Goal: Information Seeking & Learning: Learn about a topic

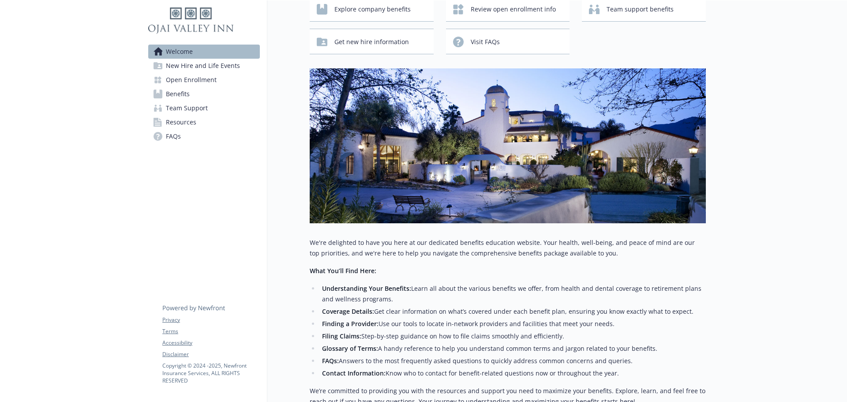
scroll to position [38, 0]
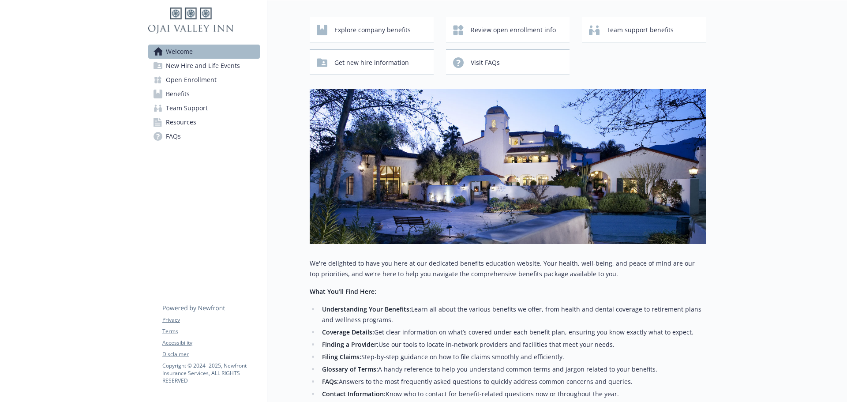
click at [199, 64] on span "New Hire and Life Events" at bounding box center [203, 66] width 74 height 14
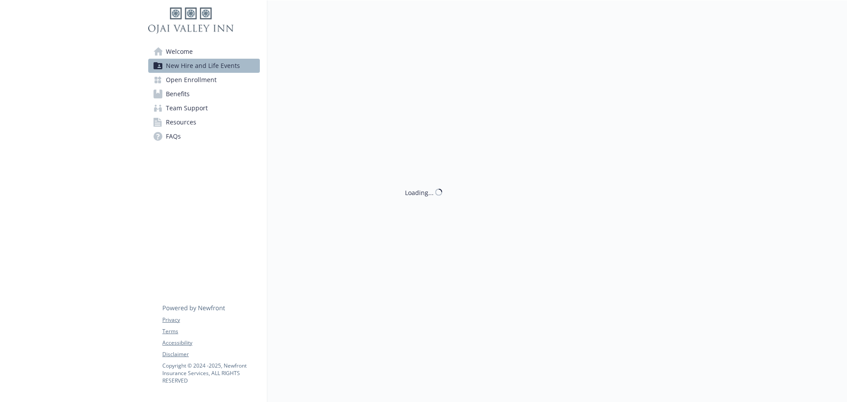
scroll to position [38, 0]
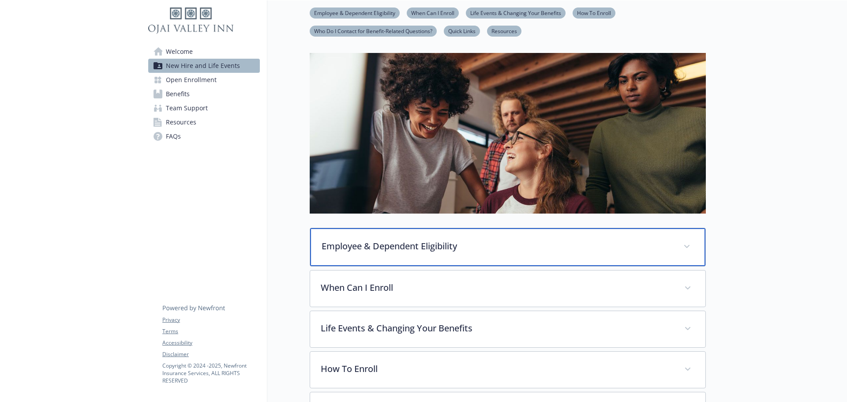
click at [454, 252] on div "Employee & Dependent Eligibility" at bounding box center [507, 247] width 395 height 38
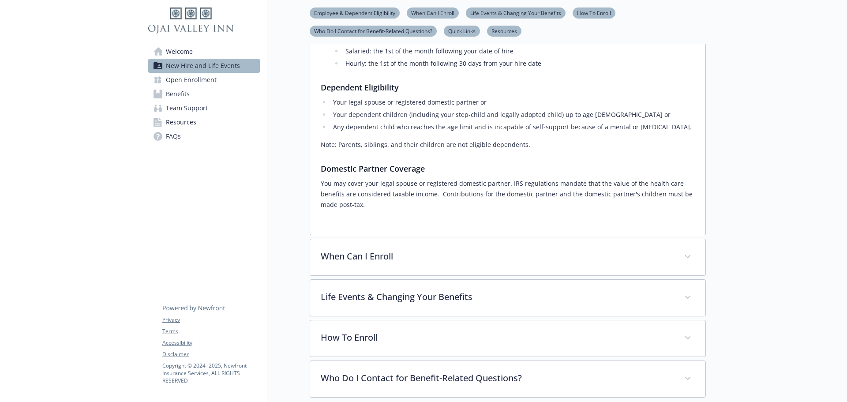
scroll to position [303, 0]
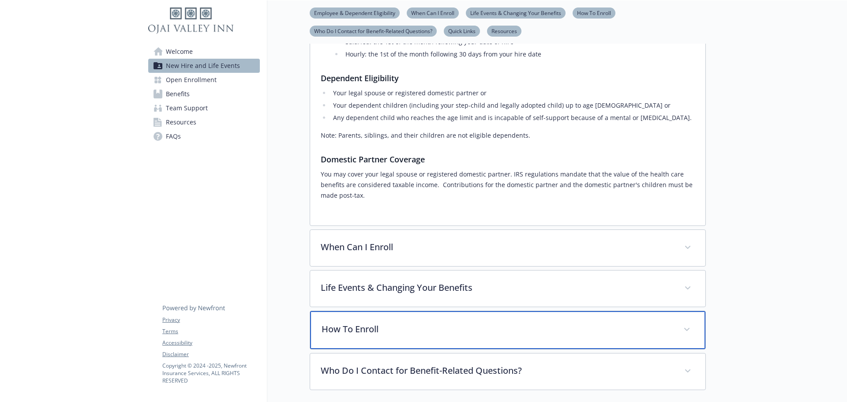
click at [444, 323] on div "How To Enroll" at bounding box center [507, 330] width 395 height 38
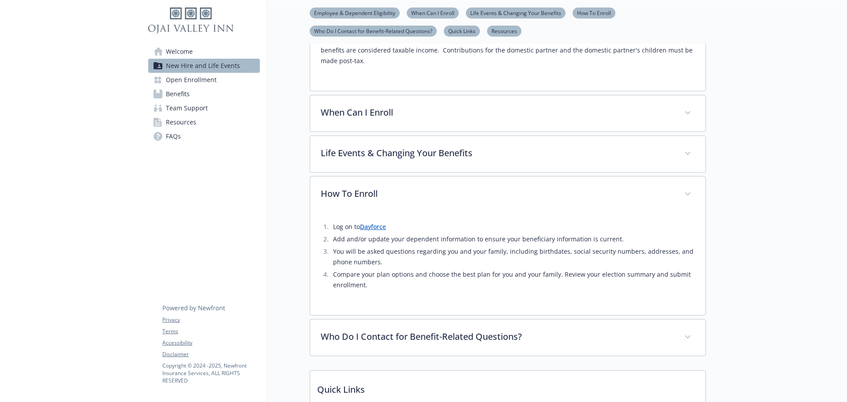
scroll to position [524, 0]
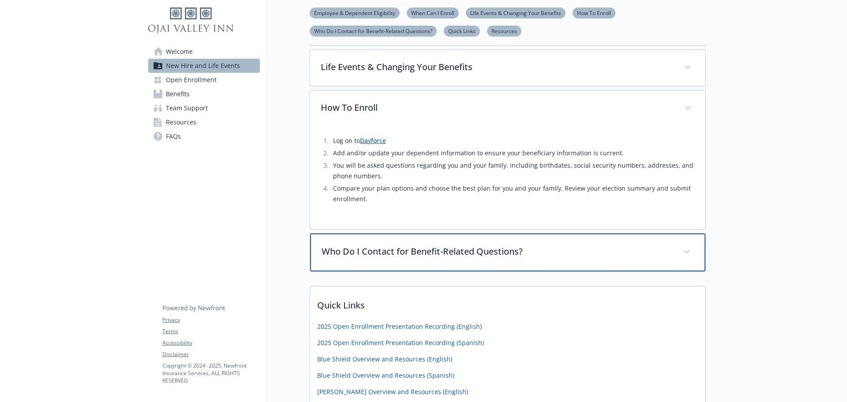
click at [552, 256] on p "Who Do I Contact for Benefit-Related Questions?" at bounding box center [497, 251] width 351 height 13
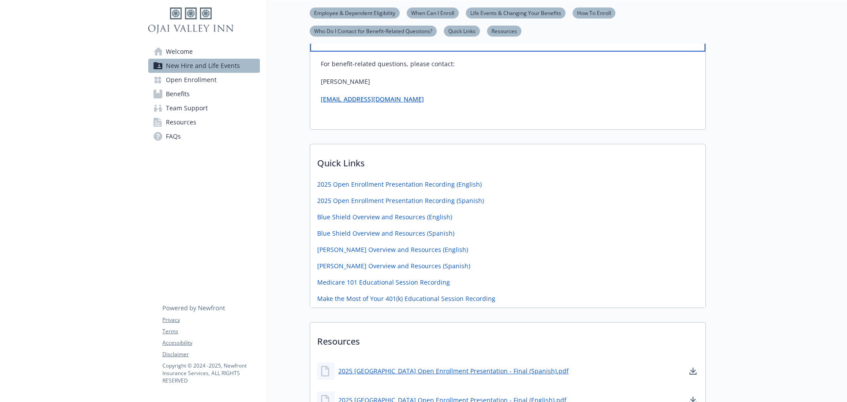
scroll to position [745, 0]
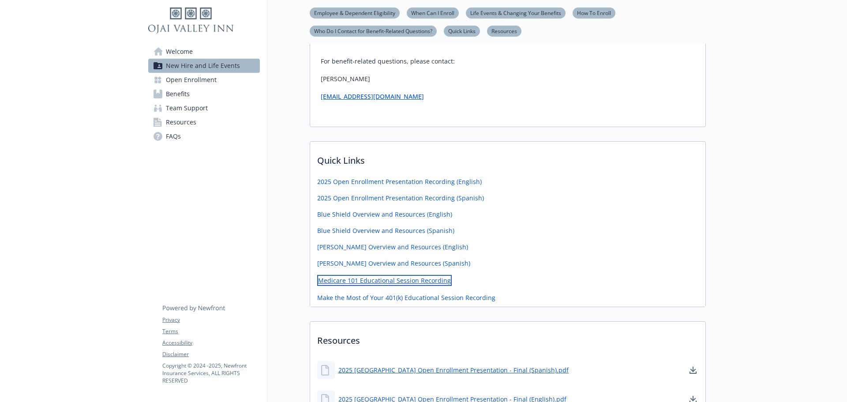
click at [343, 280] on link "Medicare 101 Educational Session Recording" at bounding box center [384, 280] width 135 height 11
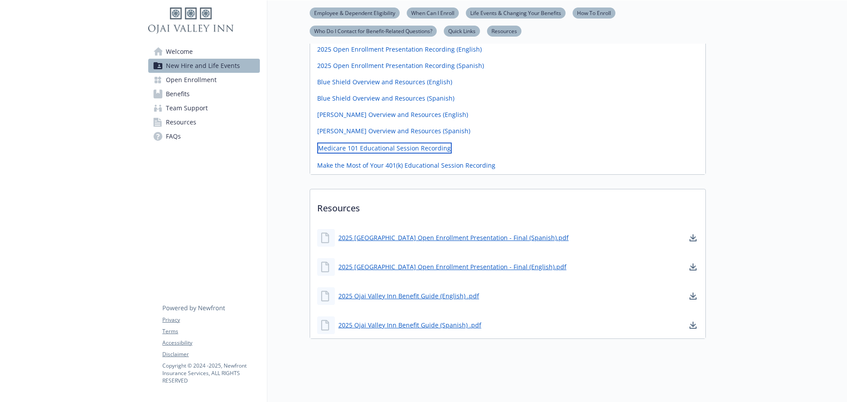
scroll to position [884, 0]
click at [181, 77] on span "Open Enrollment" at bounding box center [191, 80] width 51 height 14
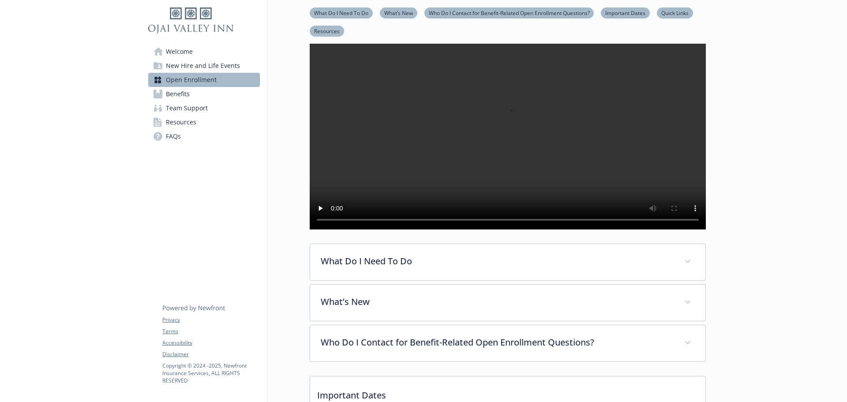
scroll to position [59, 0]
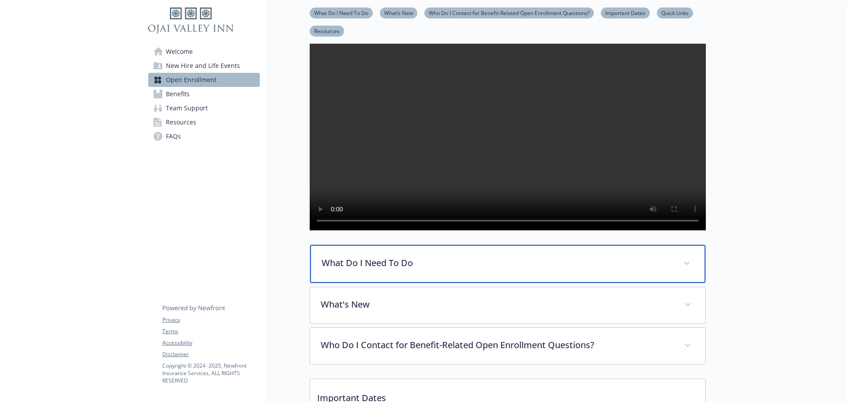
click at [457, 270] on p "What Do I Need To Do" at bounding box center [497, 262] width 351 height 13
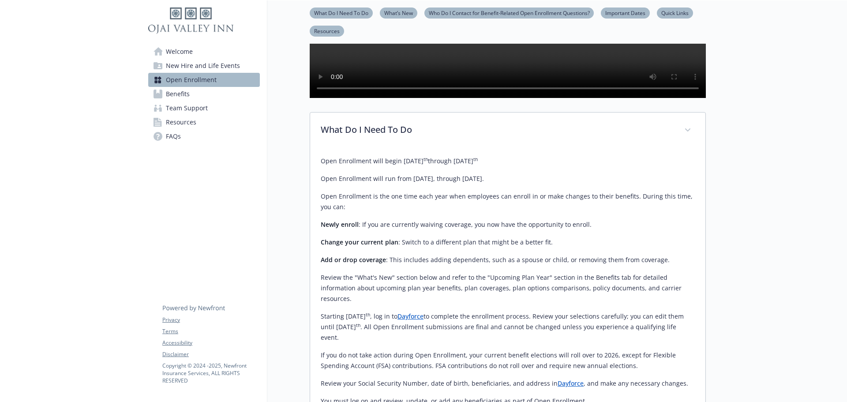
scroll to position [236, 0]
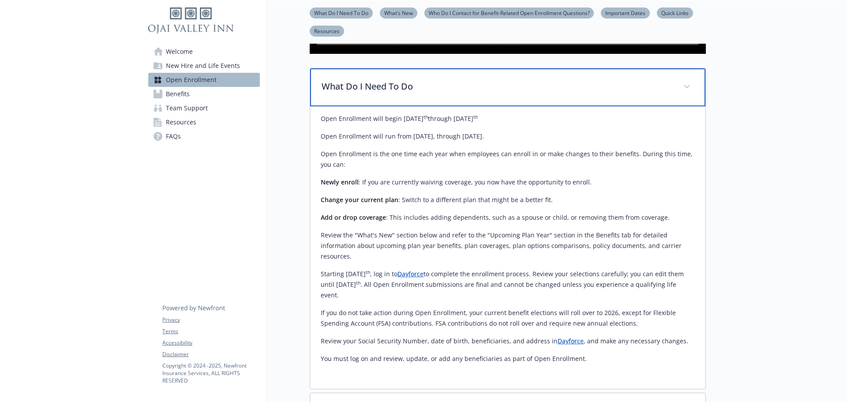
click at [472, 93] on p "What Do I Need To Do" at bounding box center [497, 86] width 351 height 13
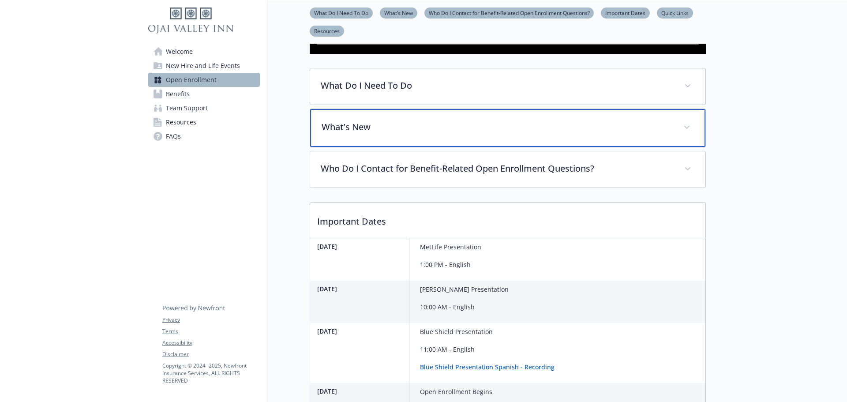
click at [467, 134] on p "What’s New" at bounding box center [497, 127] width 351 height 13
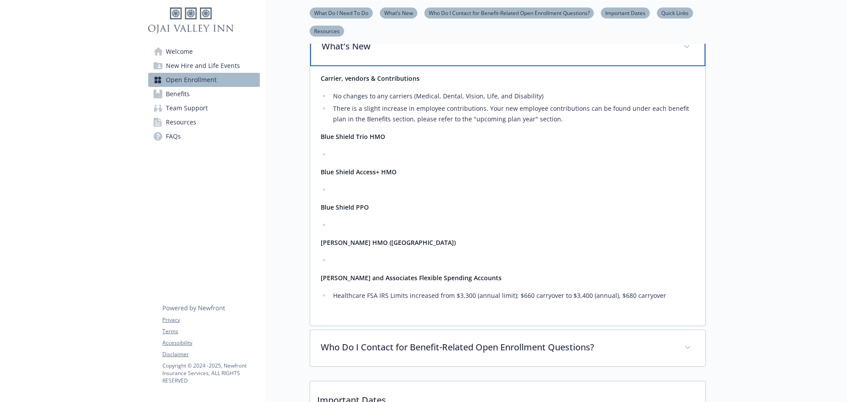
scroll to position [368, 0]
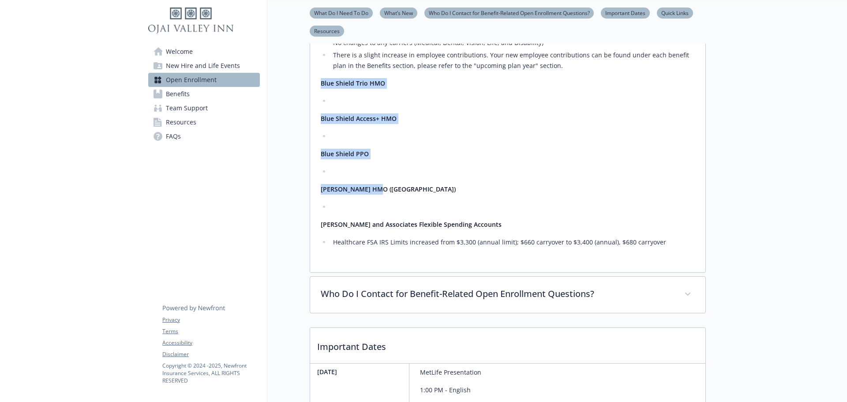
drag, startPoint x: 318, startPoint y: 110, endPoint x: 387, endPoint y: 218, distance: 128.6
click at [387, 218] on div "Carrier, vendors & Contributions No changes to any carriers (Medical, Dental, V…" at bounding box center [507, 143] width 395 height 260
copy div "Blue Shield Trio HMO Blue Shield Access+ HMO Blue Shield PPO Kaiser HMO (CA)​"
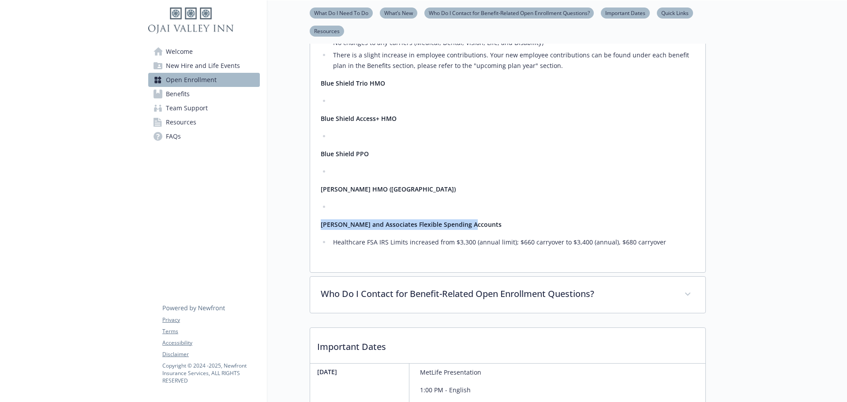
drag, startPoint x: 470, startPoint y: 250, endPoint x: 318, endPoint y: 252, distance: 151.8
click at [318, 252] on div "Carrier, vendors & Contributions No changes to any carriers (Medical, Dental, V…" at bounding box center [507, 143] width 395 height 260
copy strong "Flores and Associates Flexible Spending Accounts"
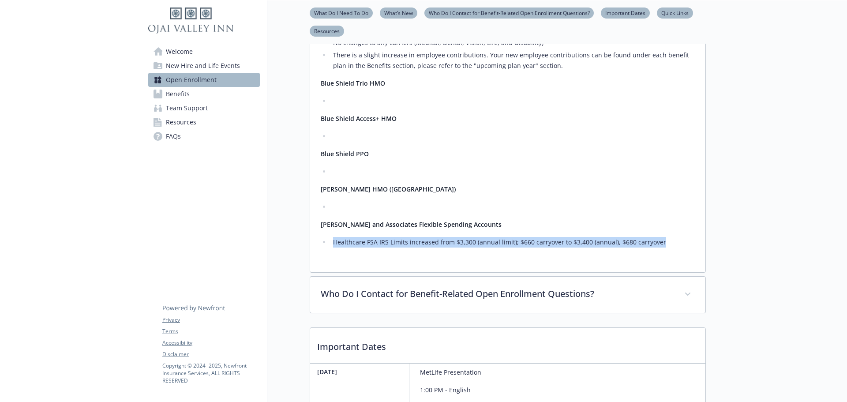
drag, startPoint x: 658, startPoint y: 267, endPoint x: 328, endPoint y: 270, distance: 329.7
click at [328, 248] on ul "Healthcare FSA IRS Limits increased from $3,300 (annual limit); $660 carryover …" at bounding box center [508, 242] width 374 height 11
copy li "Healthcare FSA IRS Limits increased from $3,300 (annual limit); $660 carryover …"
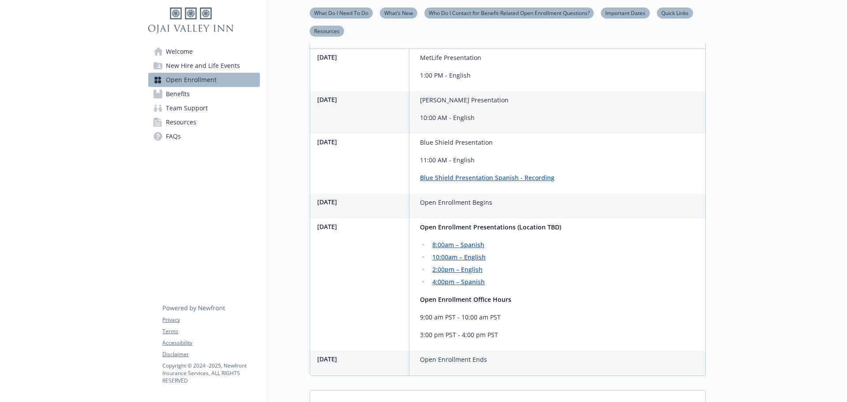
scroll to position [677, 0]
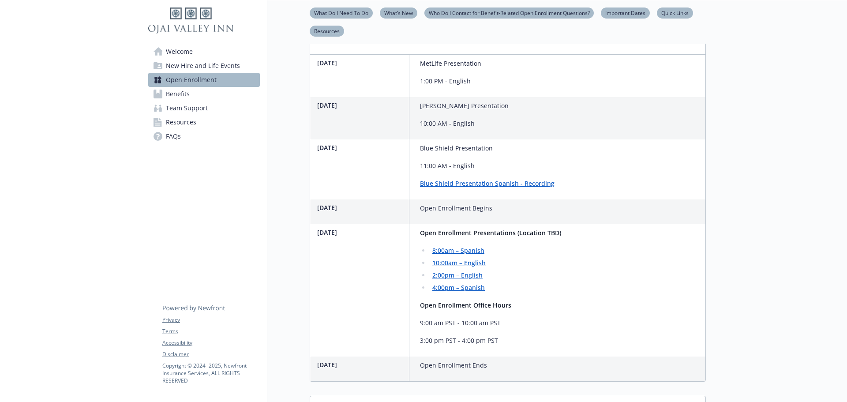
click at [193, 96] on link "Benefits" at bounding box center [204, 94] width 112 height 14
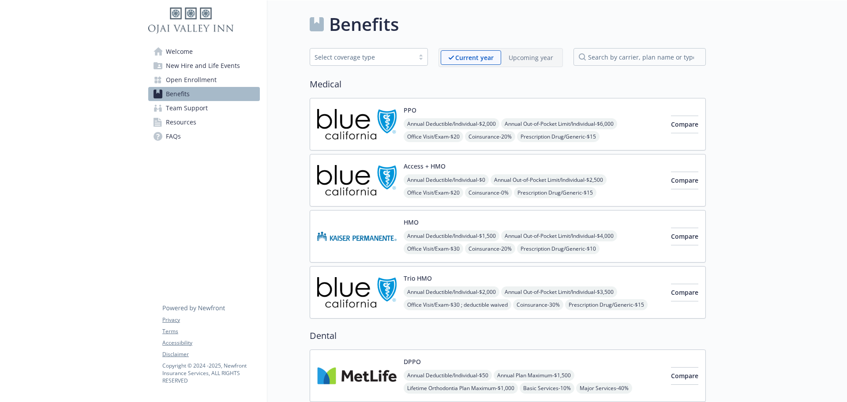
click at [509, 130] on div "Annual Deductible/Individual - $2,000 Annual Out-of-Pocket Limit/Individual - $…" at bounding box center [534, 143] width 260 height 50
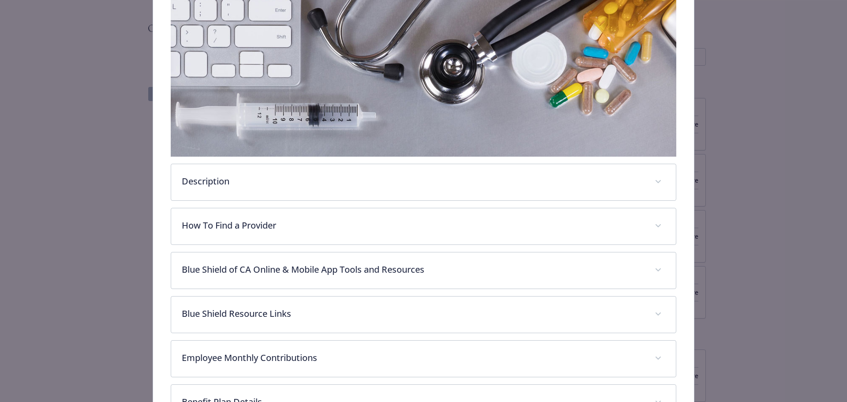
scroll to position [159, 0]
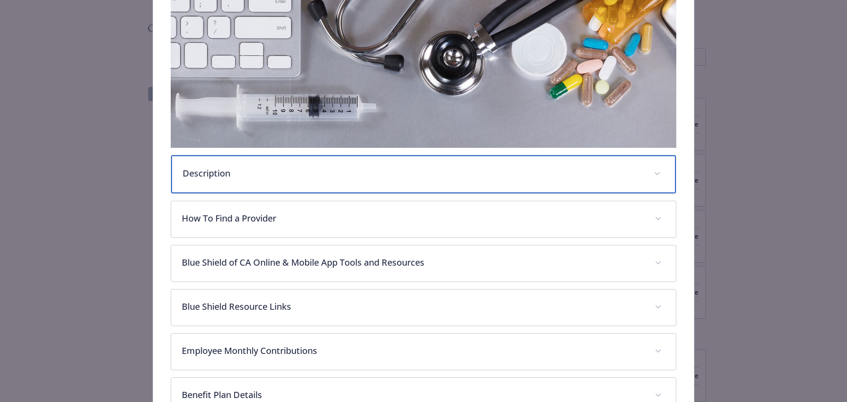
click at [357, 181] on div "Description" at bounding box center [423, 174] width 505 height 38
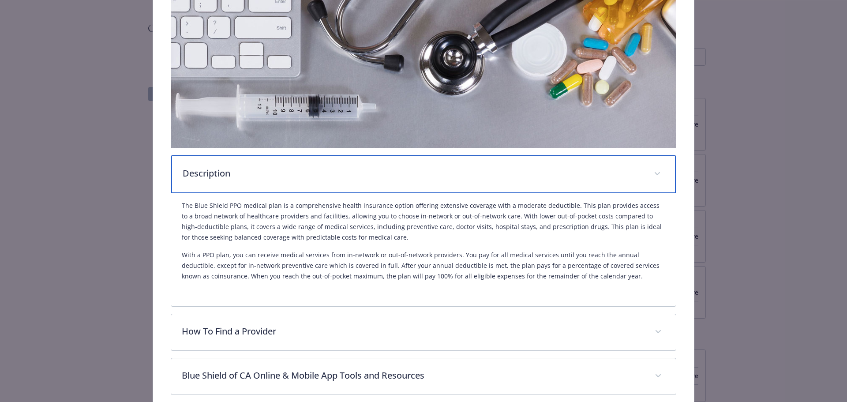
click at [324, 179] on div "Description" at bounding box center [423, 174] width 505 height 38
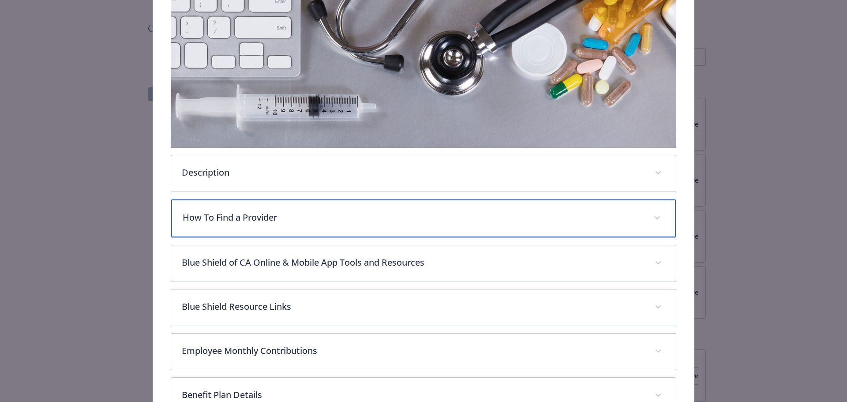
click at [311, 214] on p "How To Find a Provider" at bounding box center [413, 217] width 461 height 13
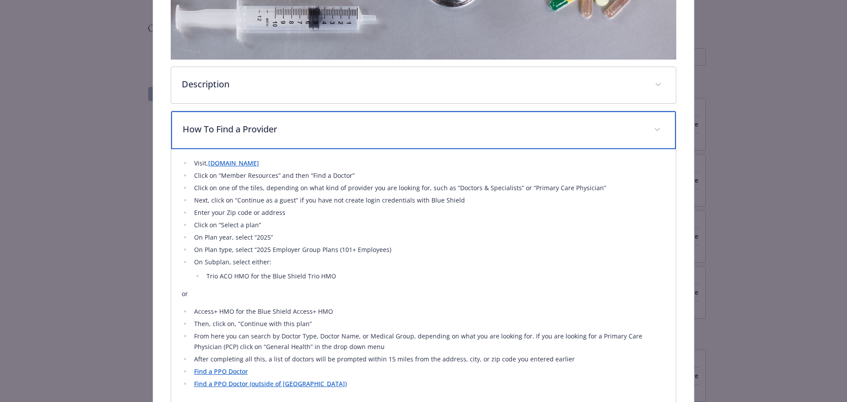
scroll to position [291, 0]
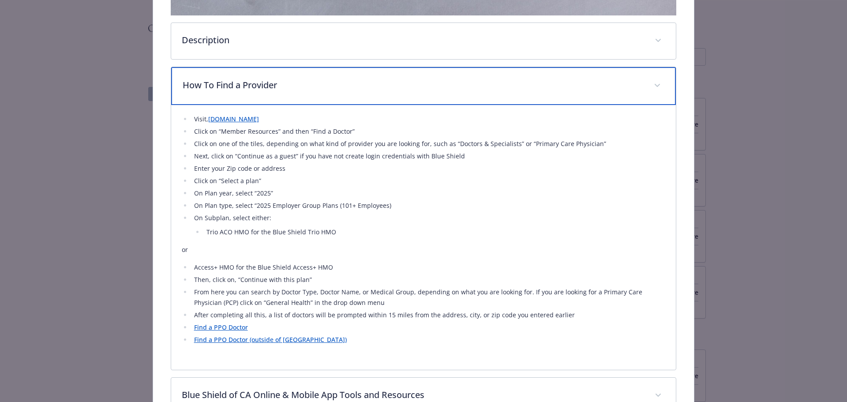
click at [359, 85] on p "How To Find a Provider" at bounding box center [413, 85] width 461 height 13
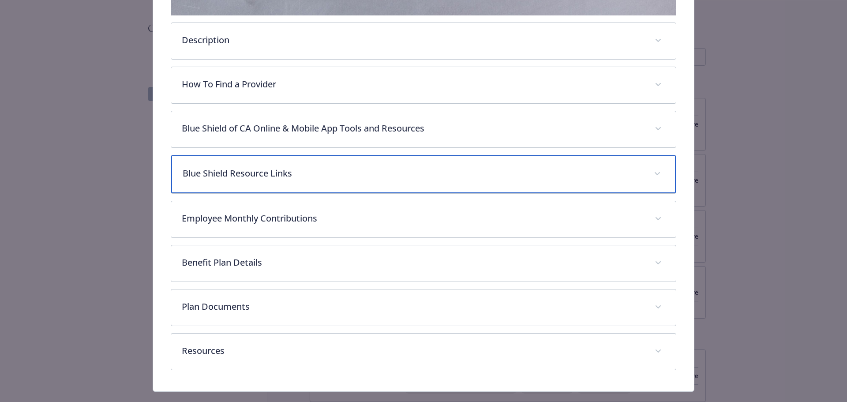
click at [353, 175] on p "Blue Shield Resource Links" at bounding box center [413, 173] width 461 height 13
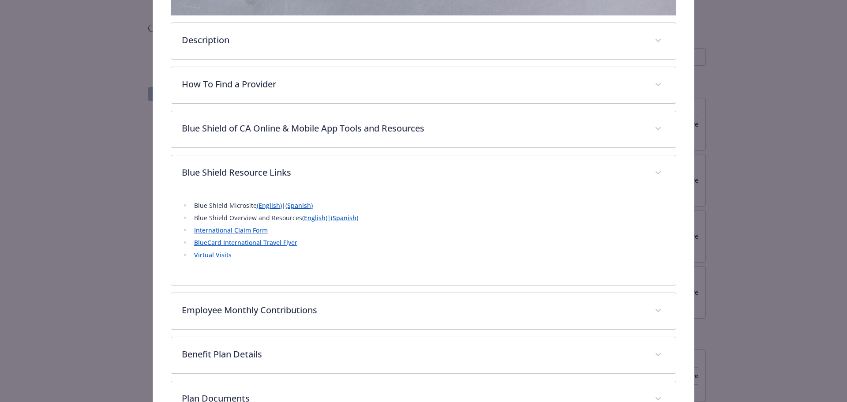
click at [267, 205] on link "(English)" at bounding box center [269, 205] width 25 height 8
click at [308, 216] on link "(English)" at bounding box center [314, 218] width 25 height 8
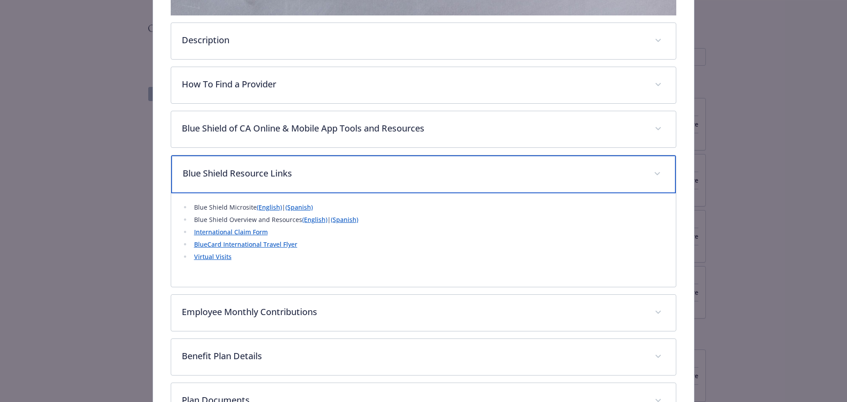
click at [382, 171] on p "Blue Shield Resource Links" at bounding box center [413, 173] width 461 height 13
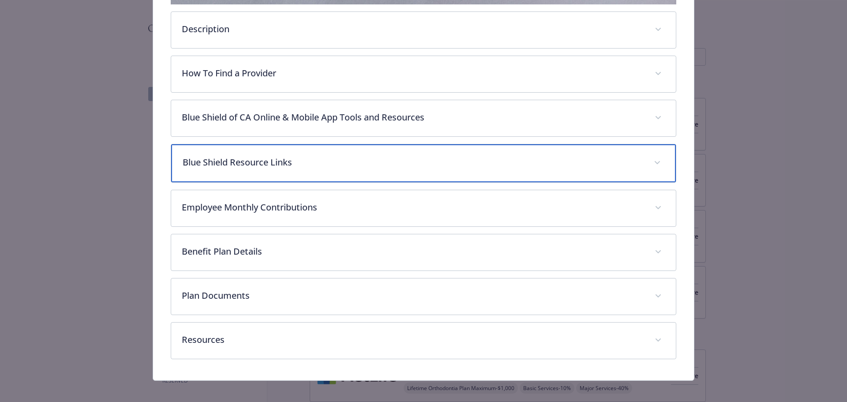
scroll to position [308, 0]
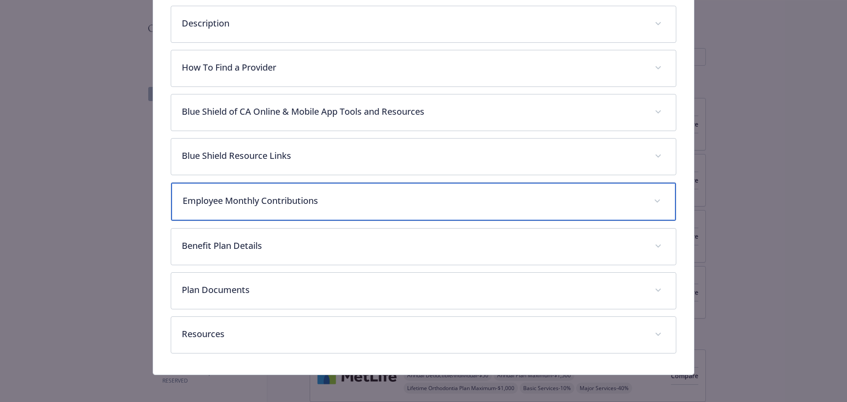
click at [365, 204] on p "Employee Monthly Contributions" at bounding box center [413, 200] width 461 height 13
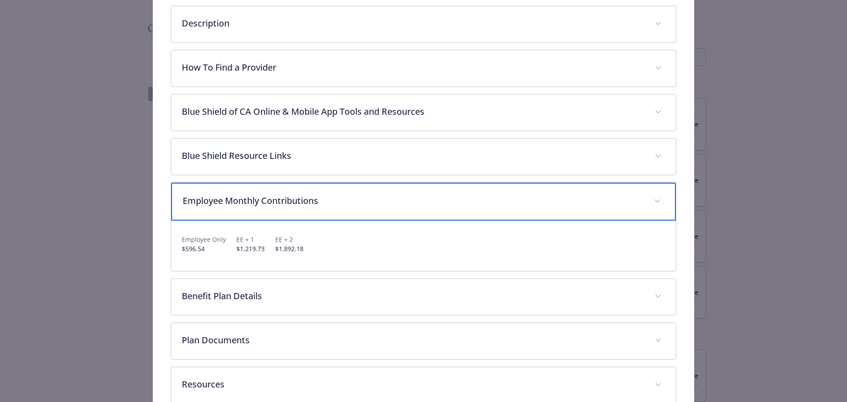
click at [365, 204] on p "Employee Monthly Contributions" at bounding box center [413, 200] width 461 height 13
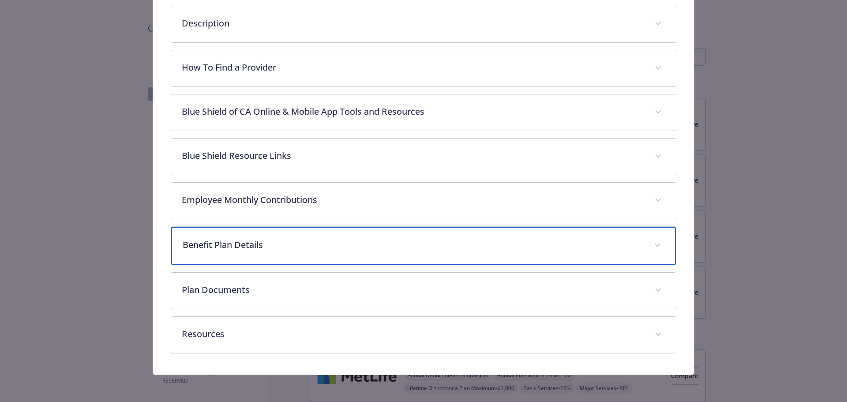
click at [347, 244] on p "Benefit Plan Details" at bounding box center [413, 244] width 461 height 13
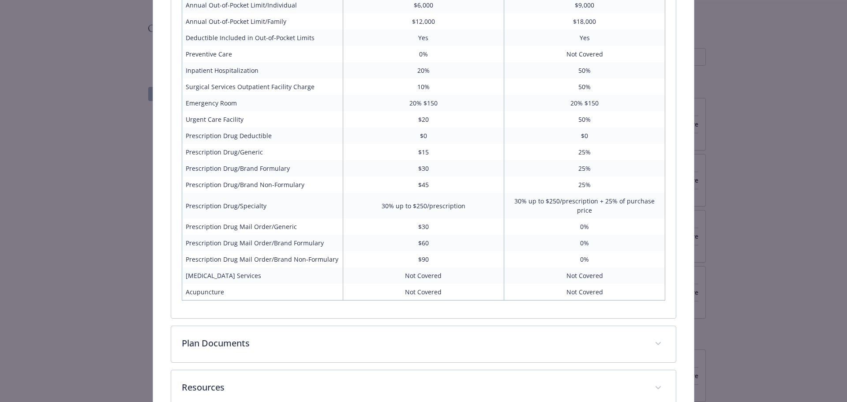
scroll to position [705, 0]
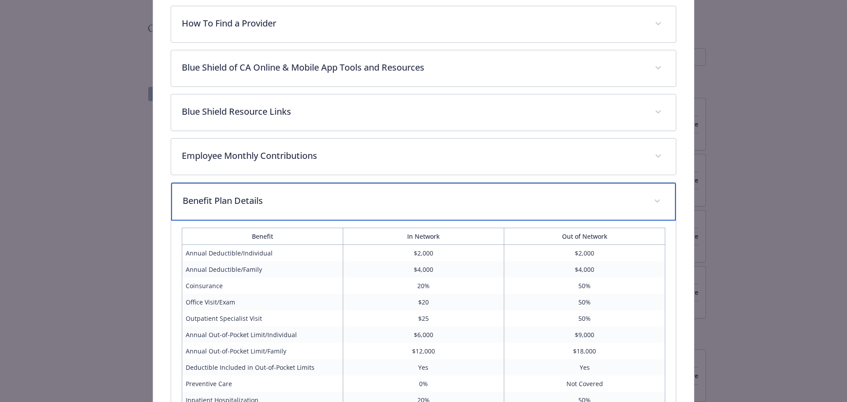
click at [333, 195] on p "Benefit Plan Details" at bounding box center [413, 200] width 461 height 13
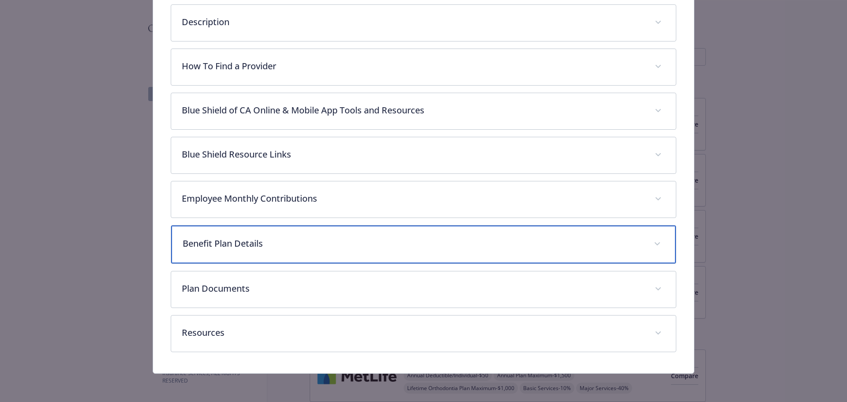
scroll to position [308, 0]
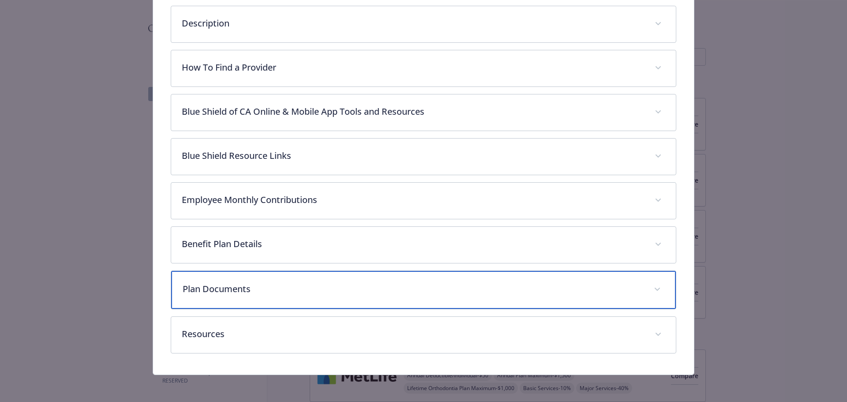
click at [333, 276] on div "Plan Documents" at bounding box center [423, 290] width 505 height 38
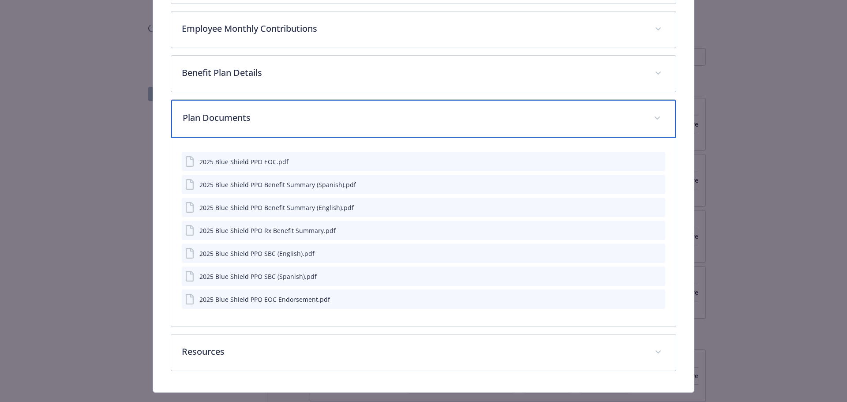
scroll to position [485, 0]
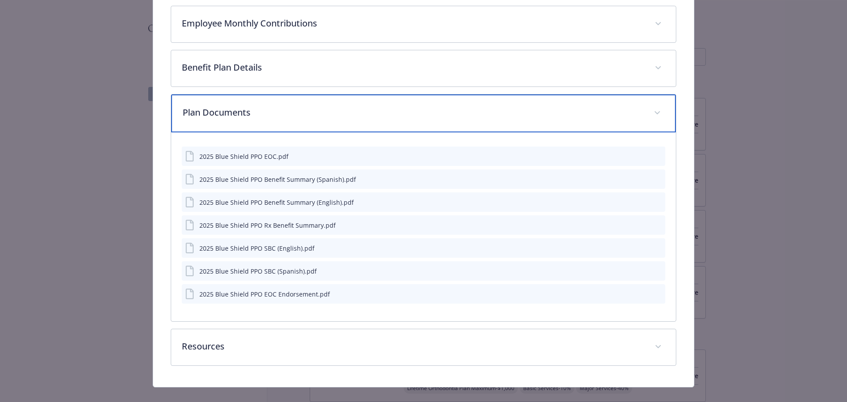
click at [334, 115] on p "Plan Documents" at bounding box center [413, 112] width 461 height 13
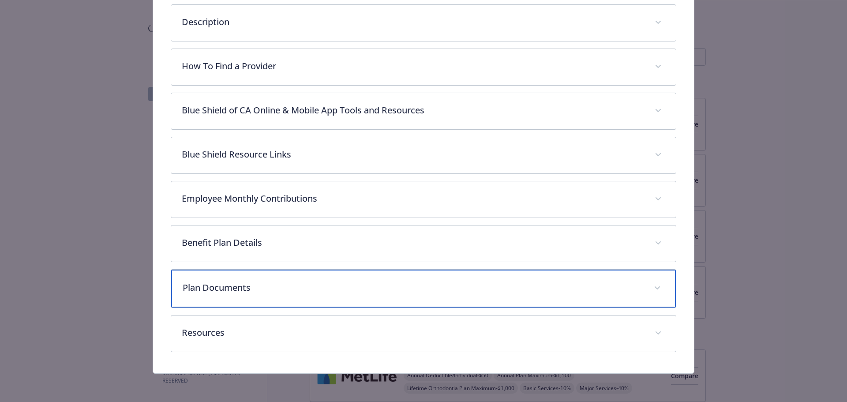
scroll to position [308, 0]
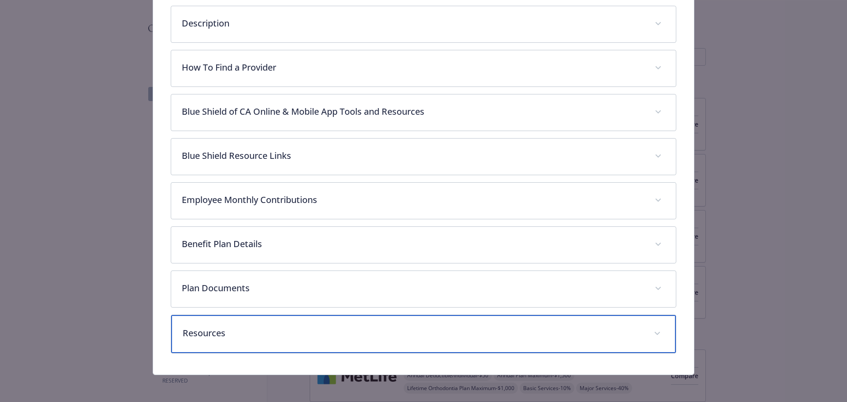
click at [316, 330] on p "Resources" at bounding box center [413, 333] width 461 height 13
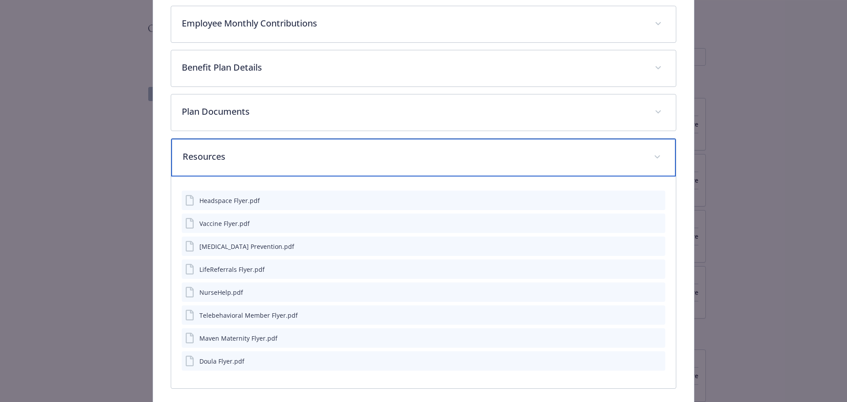
scroll to position [520, 0]
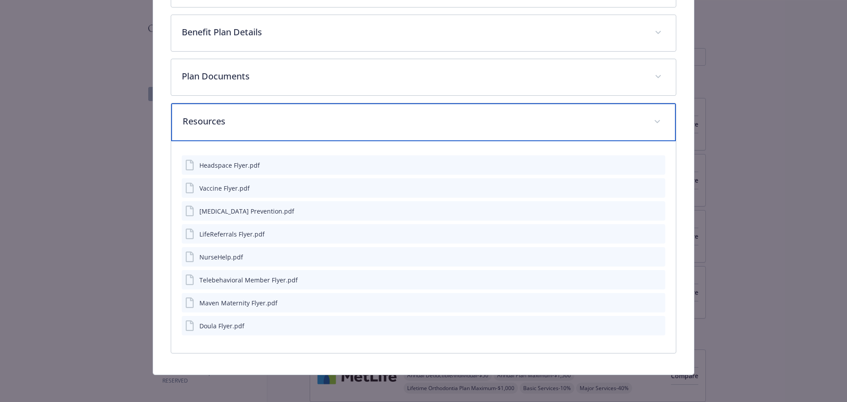
click at [334, 128] on div "Resources" at bounding box center [423, 122] width 505 height 38
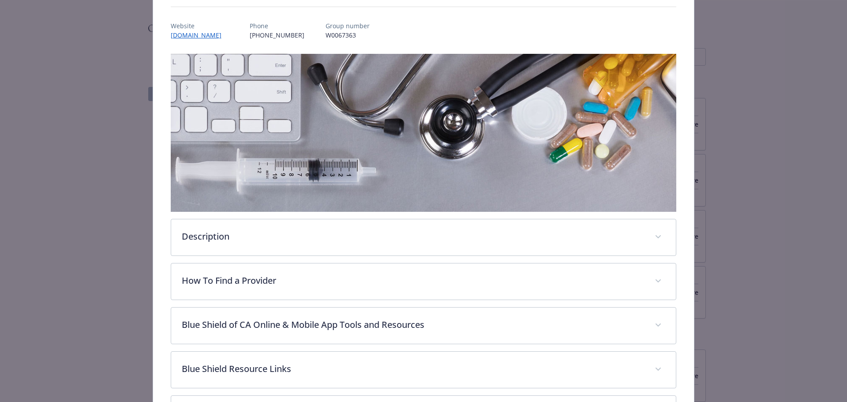
scroll to position [0, 0]
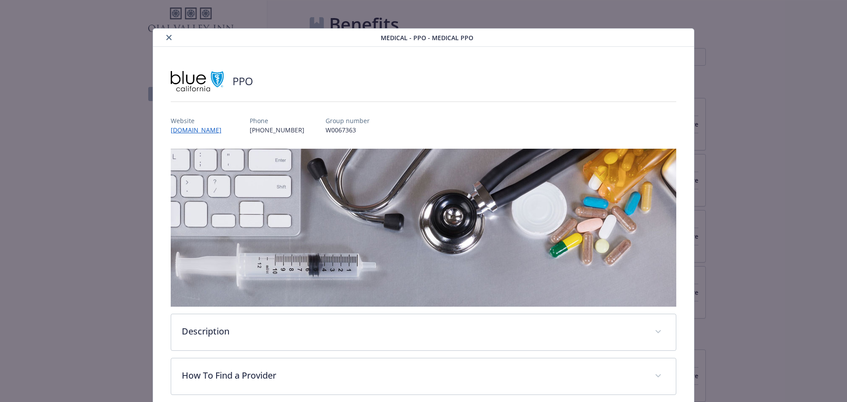
click at [166, 38] on icon "close" at bounding box center [168, 37] width 5 height 5
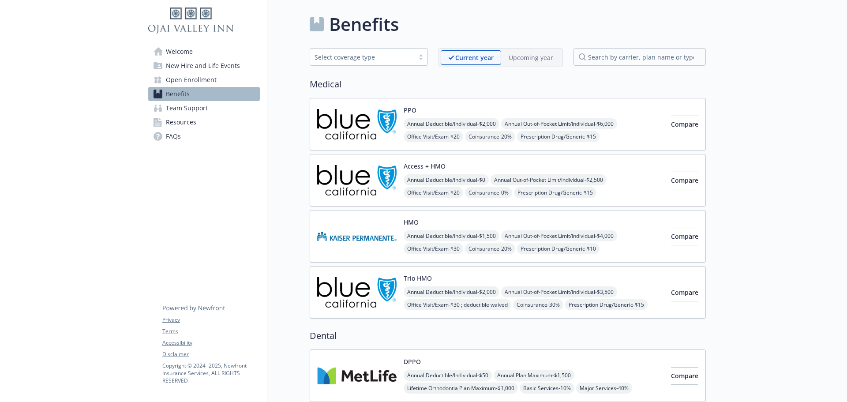
click at [453, 171] on div "Access + HMO Annual Deductible/Individual - $0 Annual Out-of-Pocket Limit/Indiv…" at bounding box center [534, 181] width 260 height 38
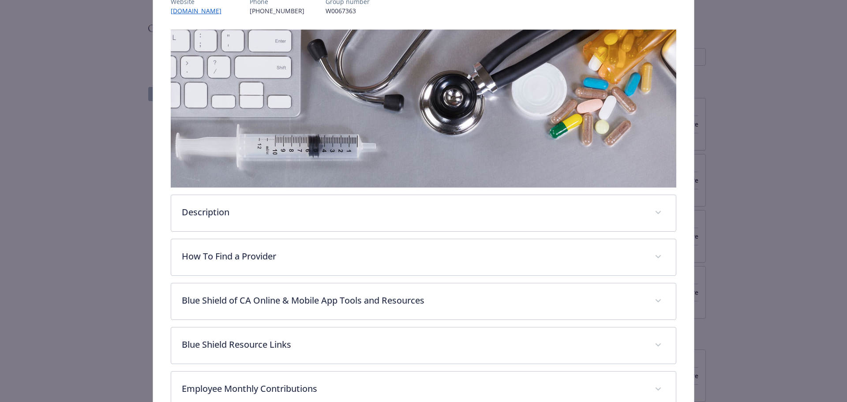
scroll to position [159, 0]
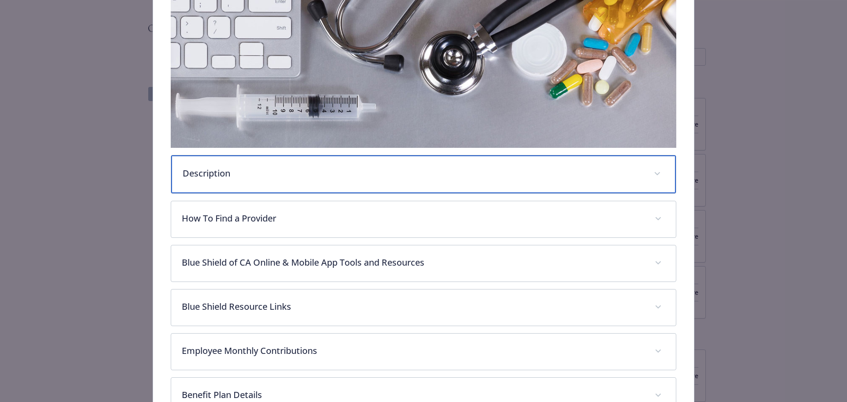
click at [322, 183] on div "Description" at bounding box center [423, 174] width 505 height 38
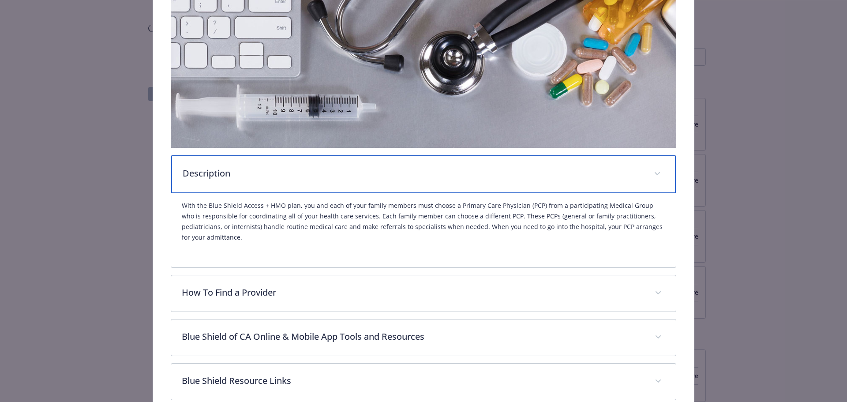
click at [438, 181] on div "Description" at bounding box center [423, 174] width 505 height 38
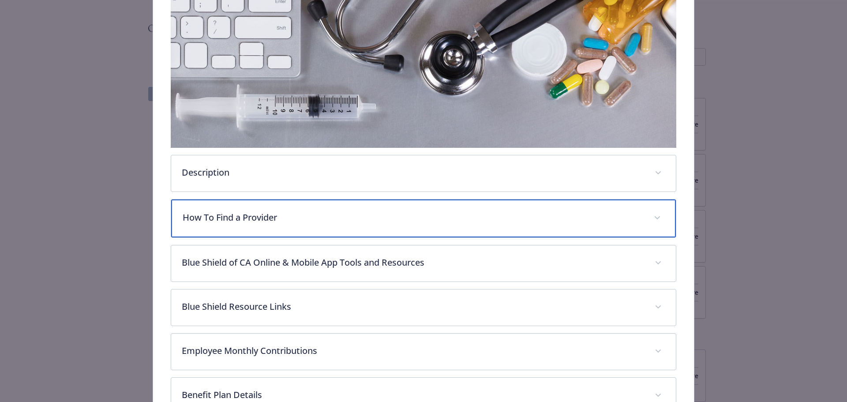
click at [429, 229] on div "How To Find a Provider" at bounding box center [423, 219] width 505 height 38
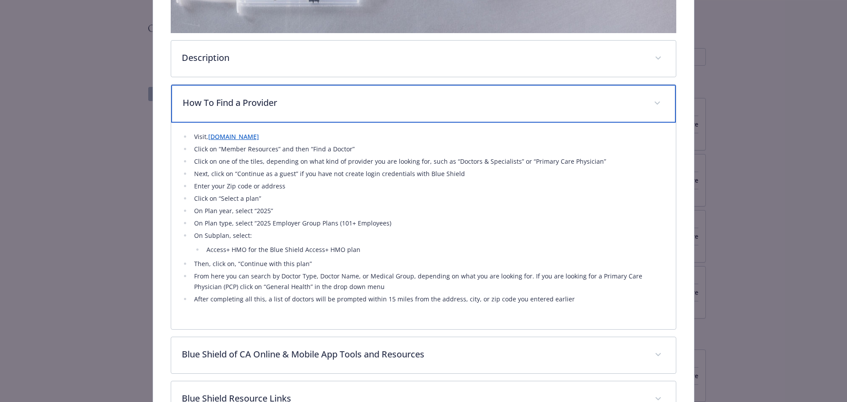
scroll to position [291, 0]
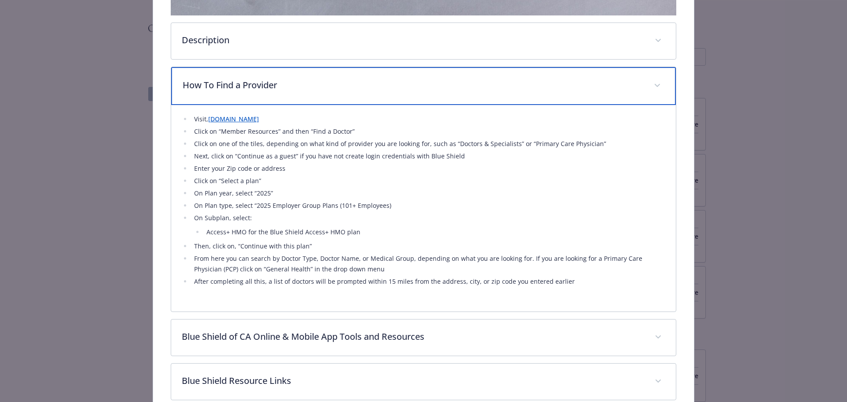
click at [401, 100] on div "How To Find a Provider" at bounding box center [423, 86] width 505 height 38
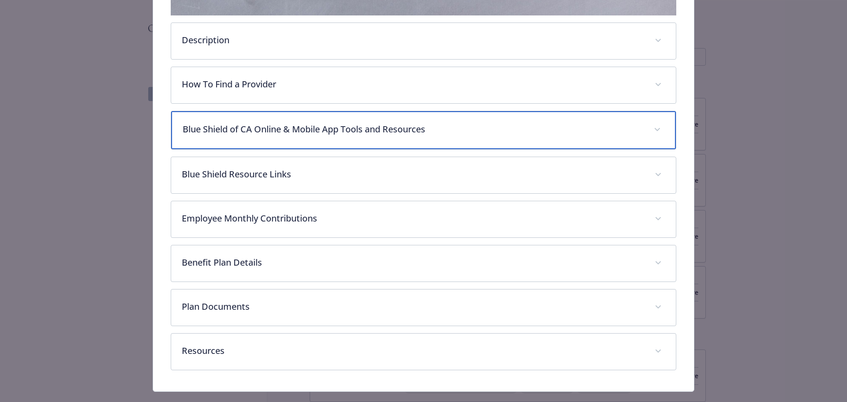
click at [397, 131] on p "Blue Shield of CA Online & Mobile App Tools and Resources" at bounding box center [413, 129] width 461 height 13
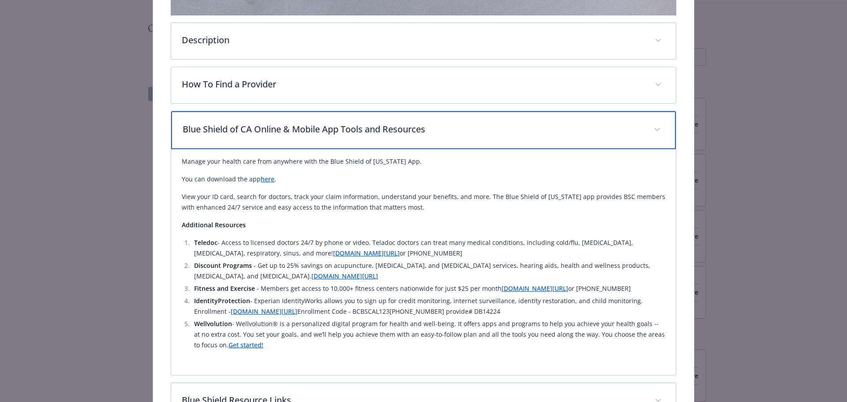
click at [397, 131] on p "Blue Shield of CA Online & Mobile App Tools and Resources" at bounding box center [413, 129] width 461 height 13
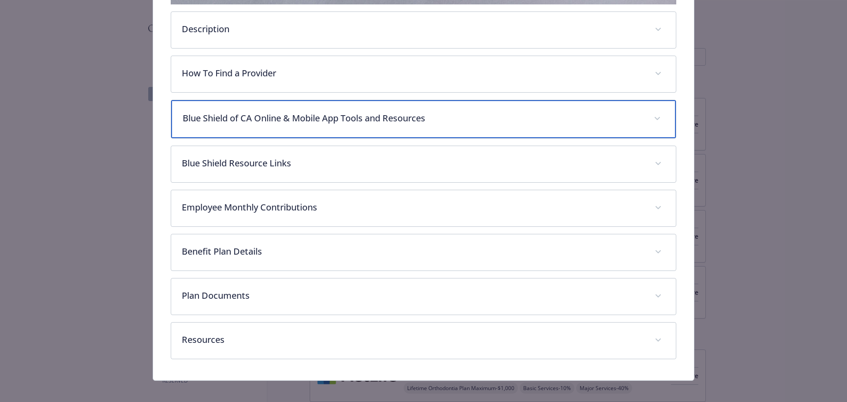
scroll to position [308, 0]
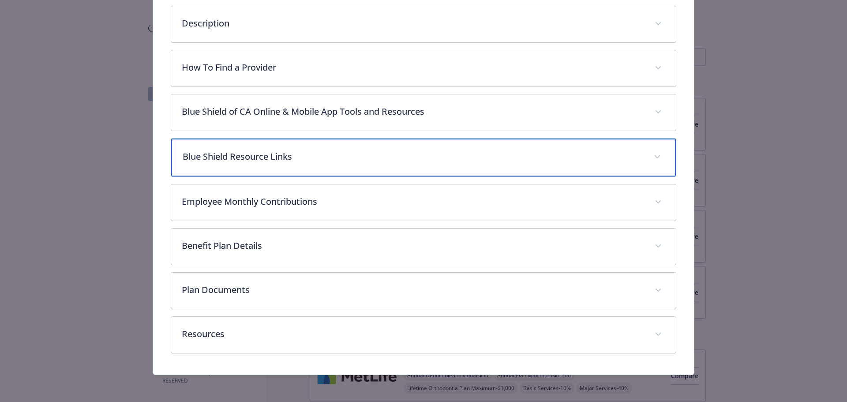
click at [381, 161] on p "Blue Shield Resource Links" at bounding box center [413, 156] width 461 height 13
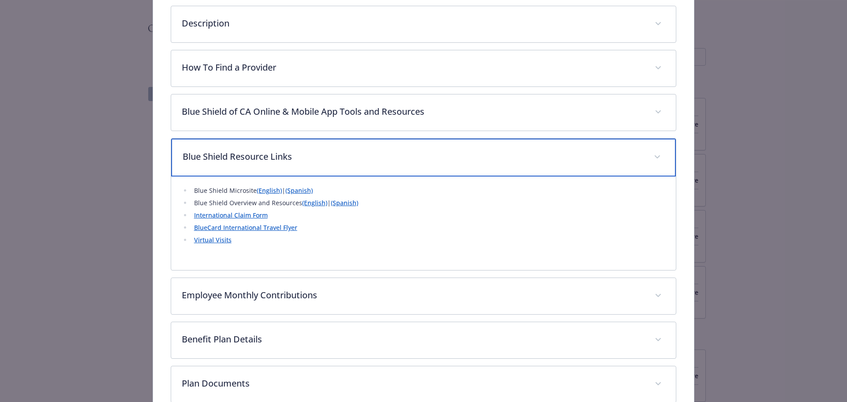
click at [381, 161] on p "Blue Shield Resource Links" at bounding box center [413, 156] width 461 height 13
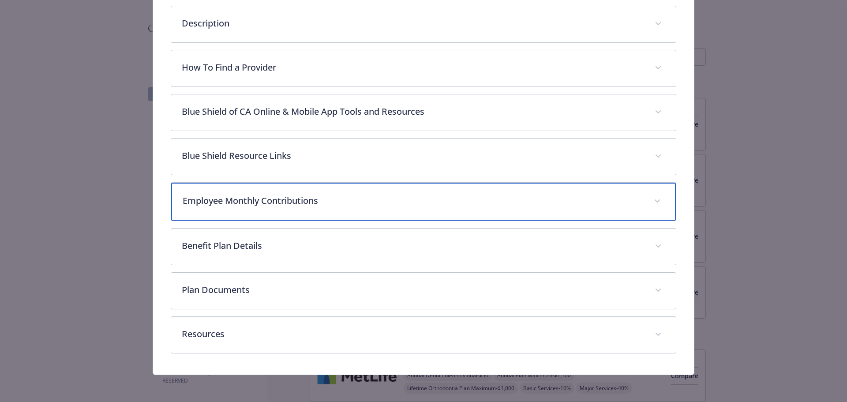
click at [369, 212] on div "Employee Monthly Contributions" at bounding box center [423, 202] width 505 height 38
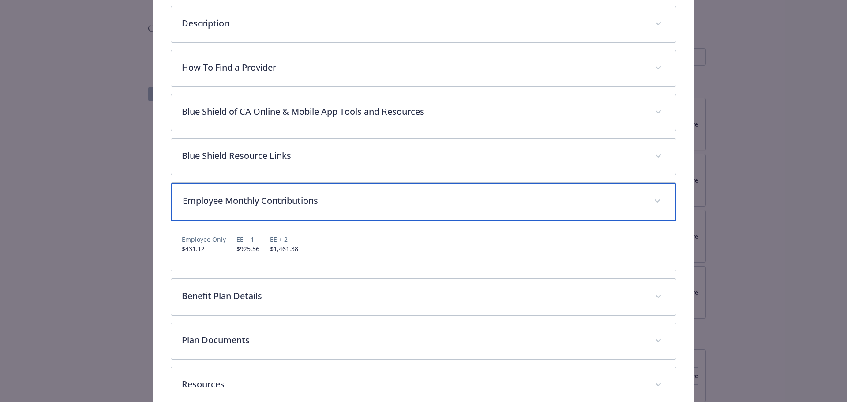
click at [369, 212] on div "Employee Monthly Contributions" at bounding box center [423, 202] width 505 height 38
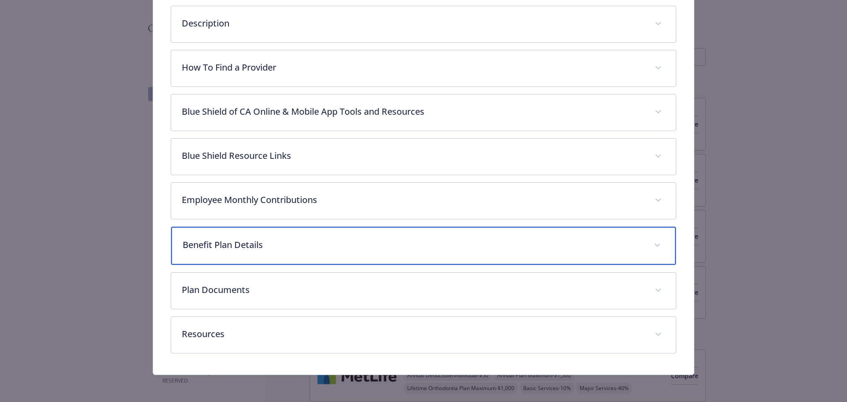
click at [364, 243] on p "Benefit Plan Details" at bounding box center [413, 244] width 461 height 13
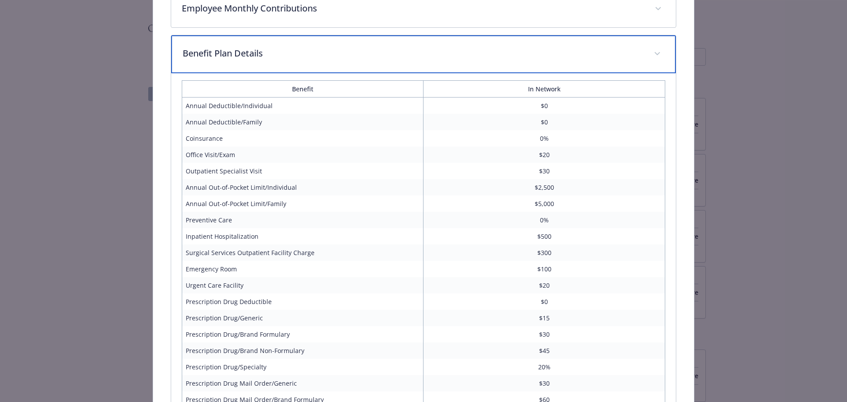
scroll to position [485, 0]
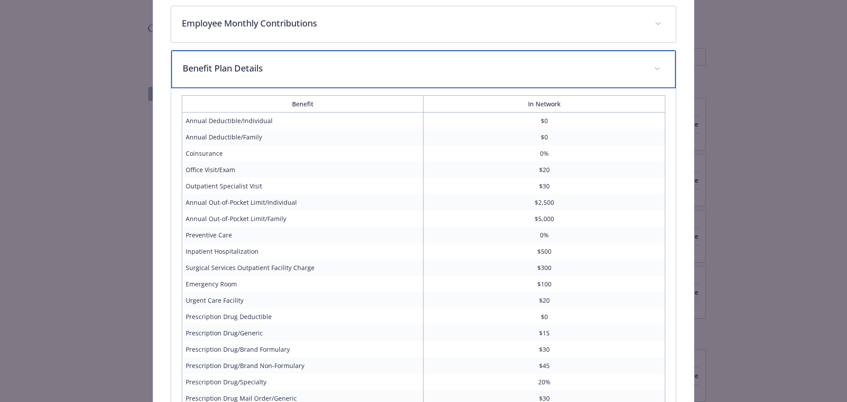
click at [384, 76] on div "Benefit Plan Details" at bounding box center [423, 69] width 505 height 38
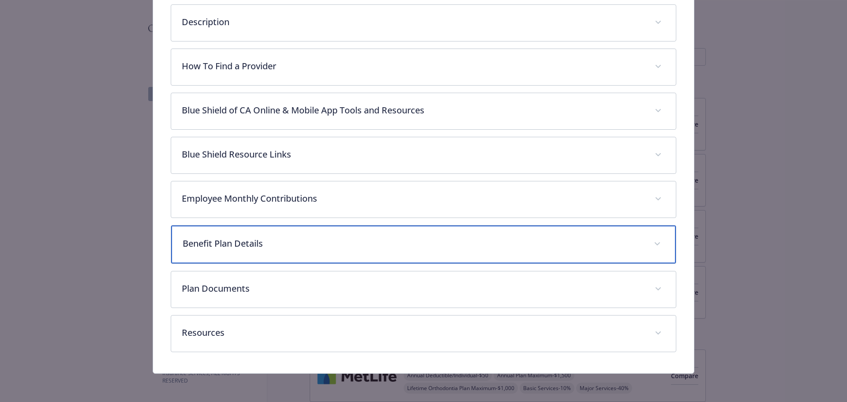
scroll to position [308, 0]
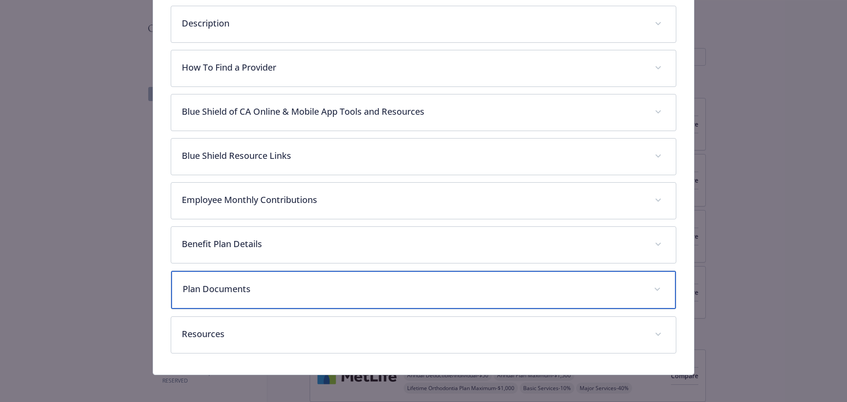
click at [378, 290] on p "Plan Documents" at bounding box center [413, 288] width 461 height 13
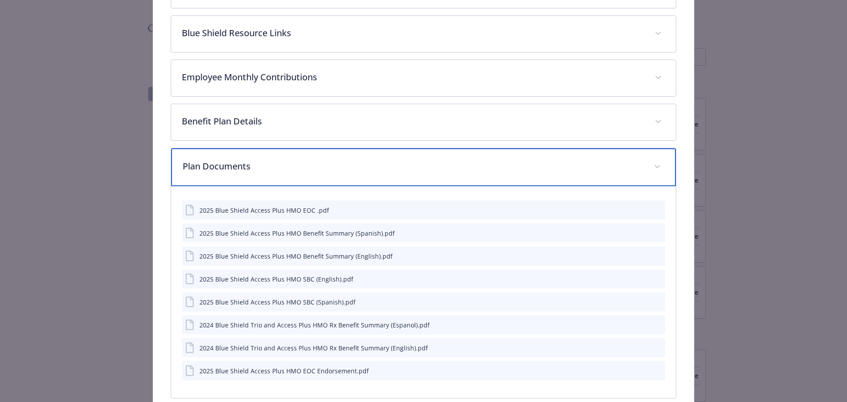
scroll to position [441, 0]
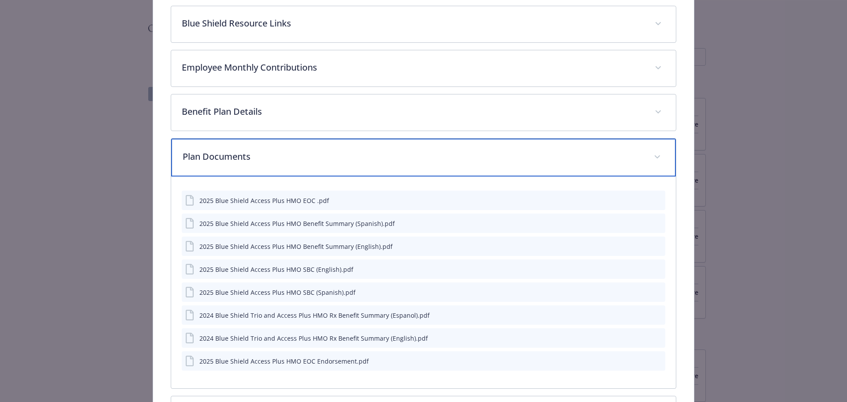
click at [377, 155] on p "Plan Documents" at bounding box center [413, 156] width 461 height 13
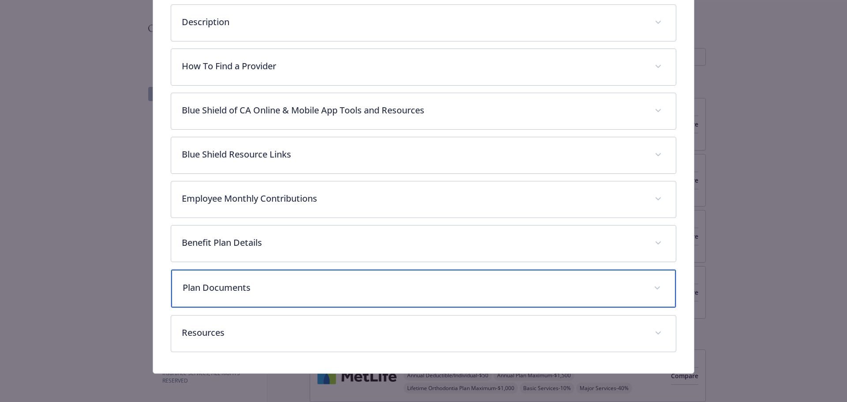
scroll to position [308, 0]
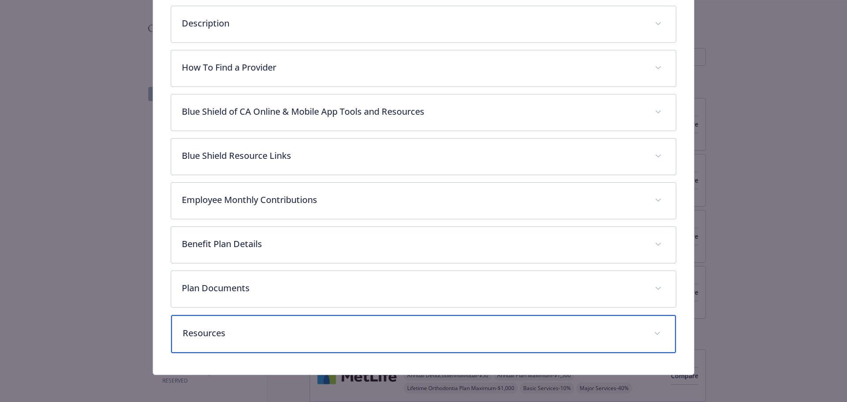
click at [360, 339] on div "Resources" at bounding box center [423, 334] width 505 height 38
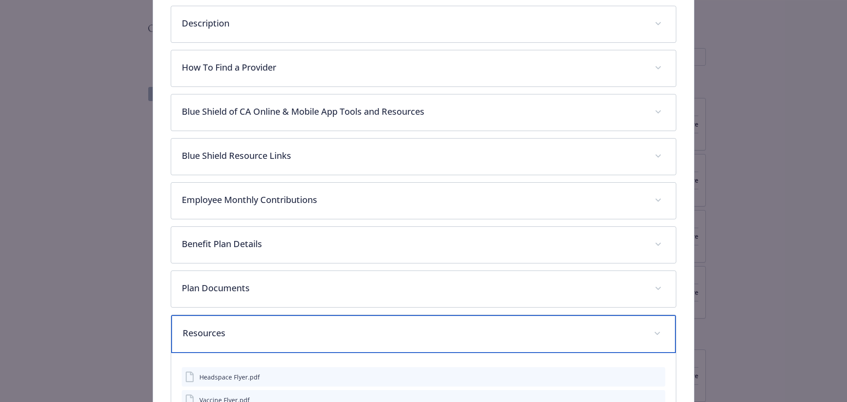
scroll to position [485, 0]
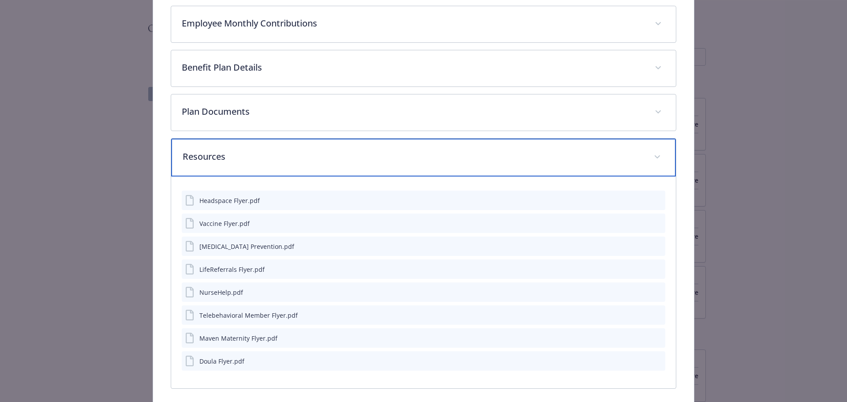
click at [362, 139] on div "Resources" at bounding box center [423, 158] width 505 height 38
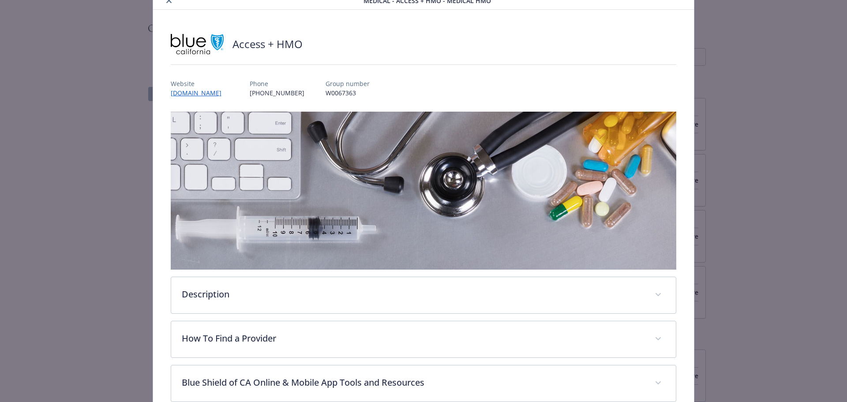
scroll to position [0, 0]
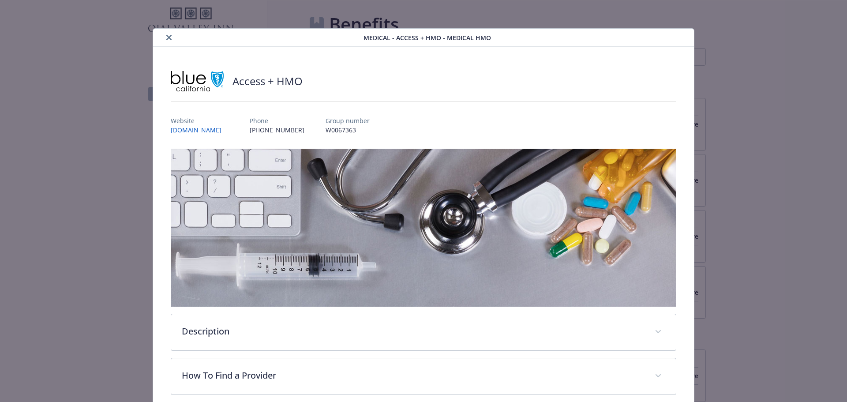
click at [172, 37] on button "close" at bounding box center [169, 37] width 11 height 11
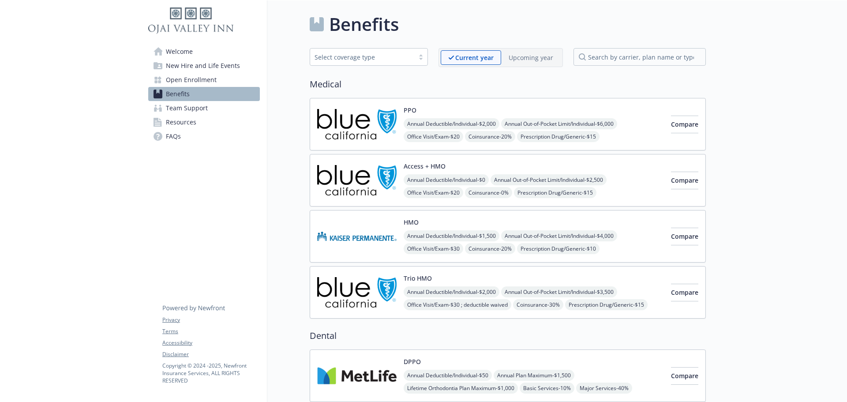
click at [458, 289] on span "Annual Deductible/Individual - $2,000" at bounding box center [452, 291] width 96 height 11
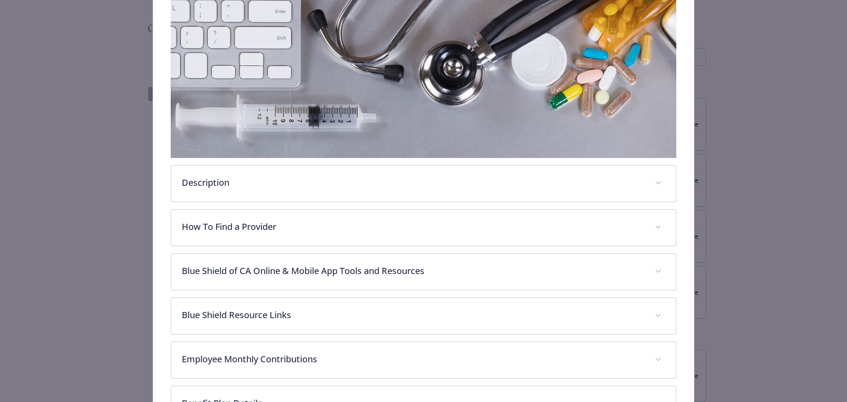
scroll to position [159, 0]
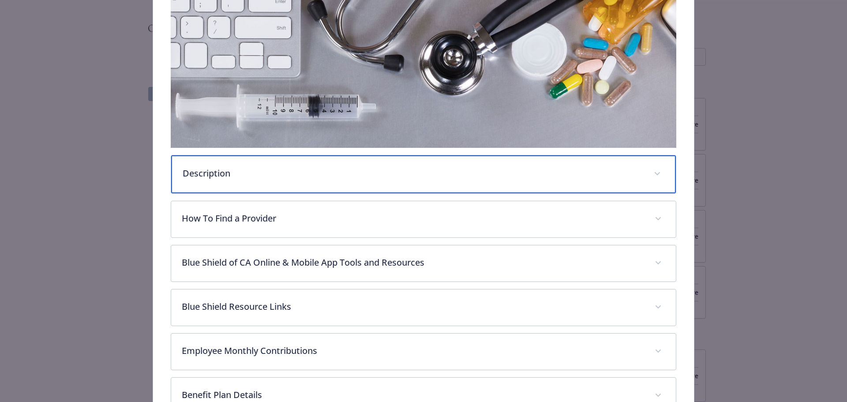
click at [370, 180] on div "Description" at bounding box center [423, 174] width 505 height 38
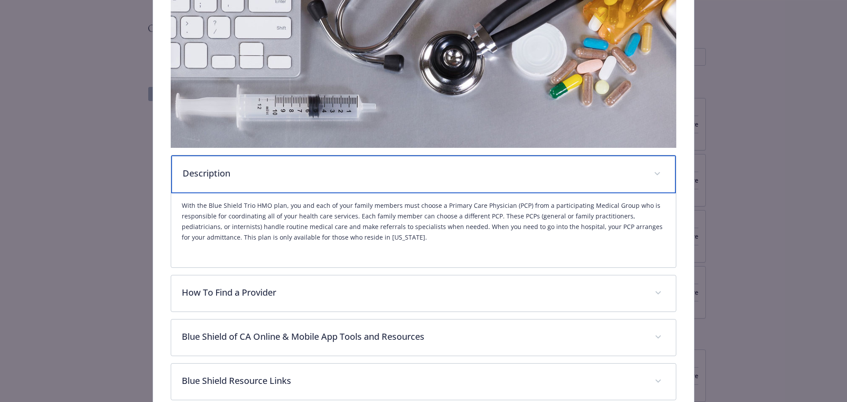
click at [370, 180] on div "Description" at bounding box center [423, 174] width 505 height 38
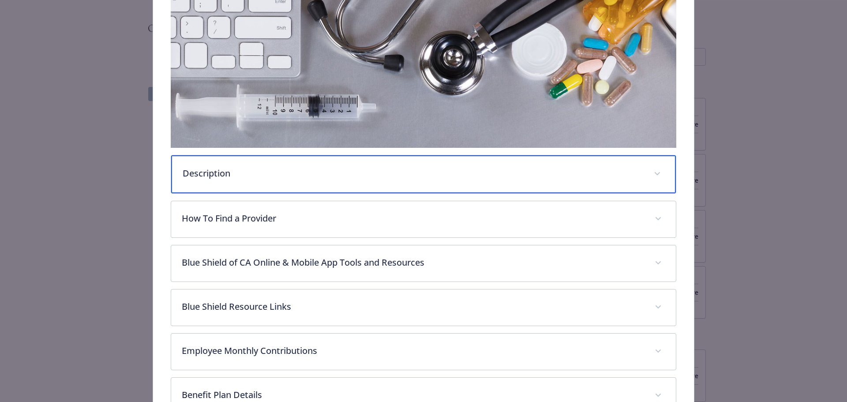
scroll to position [203, 0]
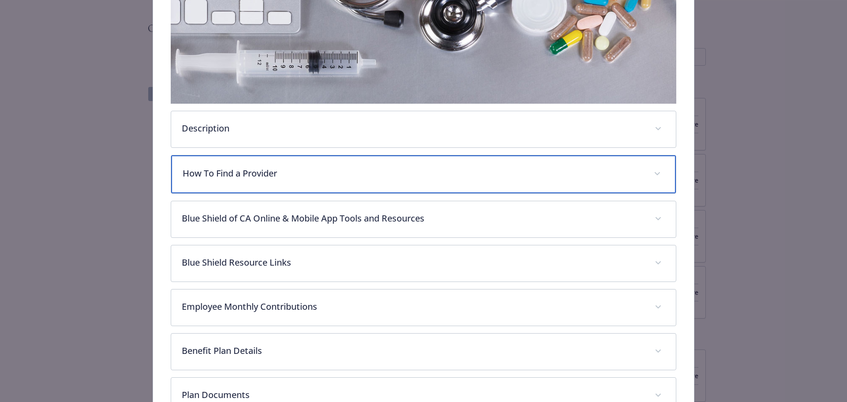
click at [370, 180] on div "How To Find a Provider" at bounding box center [423, 174] width 505 height 38
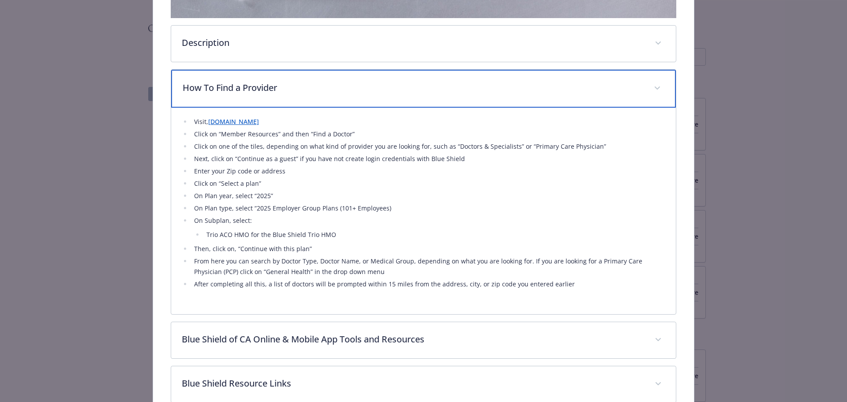
scroll to position [291, 0]
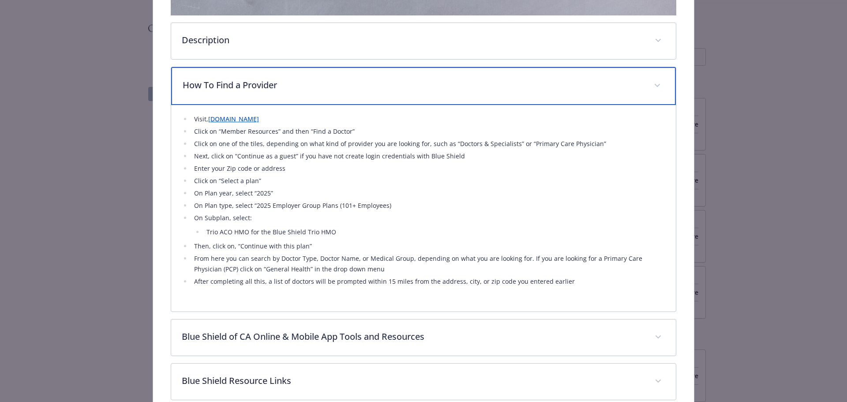
click at [354, 84] on p "How To Find a Provider" at bounding box center [413, 85] width 461 height 13
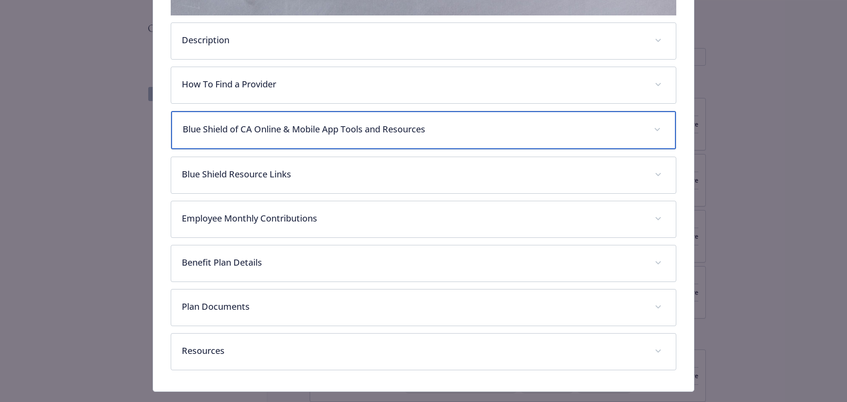
click at [364, 143] on div "Blue Shield of CA Online & Mobile App Tools and Resources" at bounding box center [423, 130] width 505 height 38
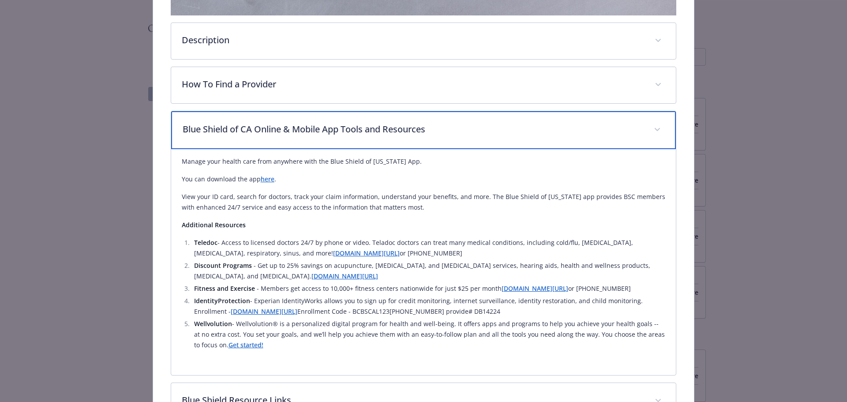
click at [364, 143] on div "Blue Shield of CA Online & Mobile App Tools and Resources" at bounding box center [423, 130] width 505 height 38
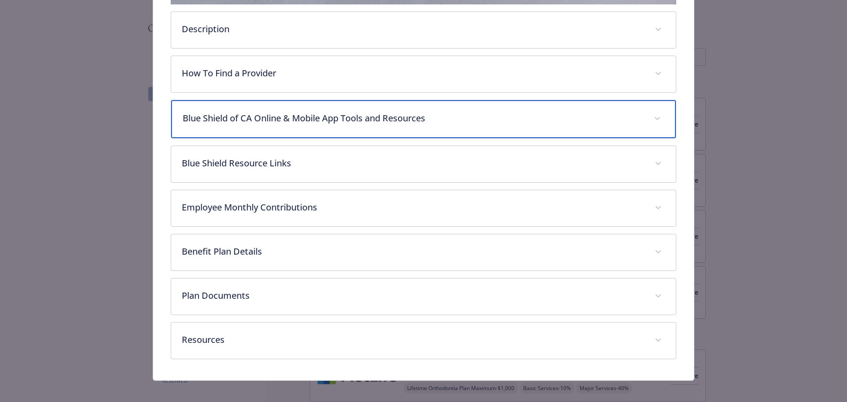
scroll to position [308, 0]
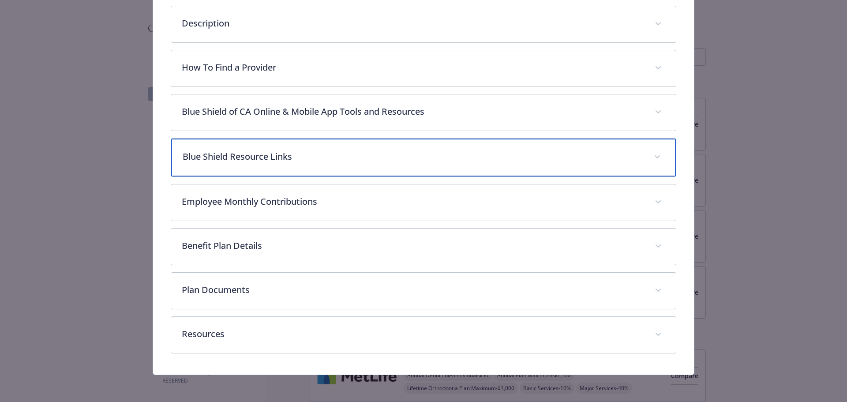
click at [364, 145] on div "Blue Shield Resource Links" at bounding box center [423, 158] width 505 height 38
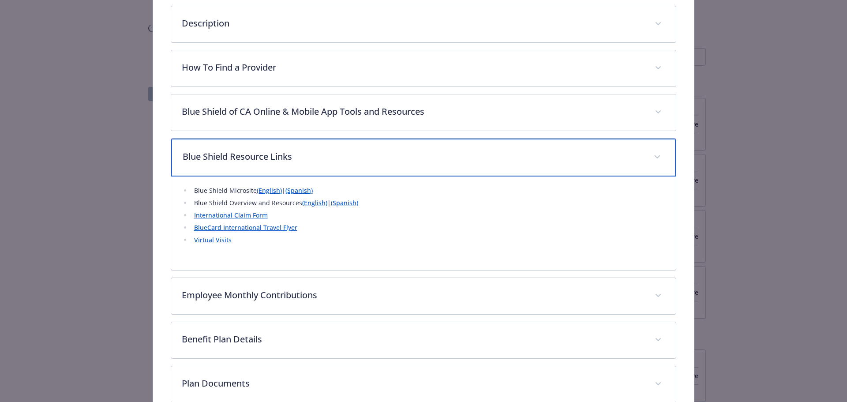
click at [364, 145] on div "Blue Shield Resource Links" at bounding box center [423, 158] width 505 height 38
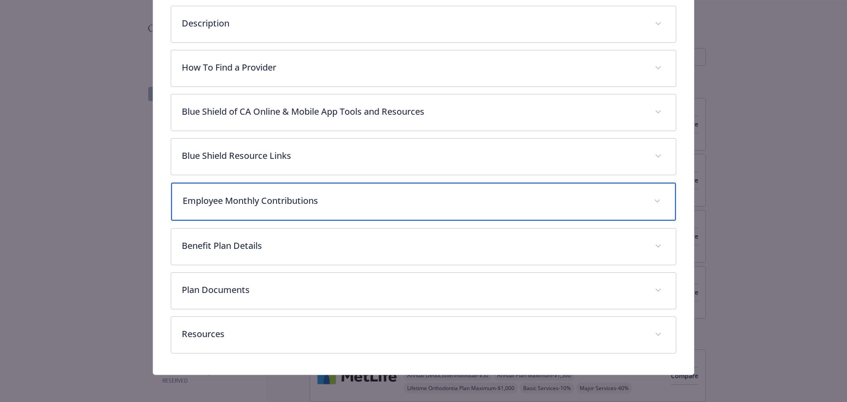
click at [363, 191] on div "Employee Monthly Contributions" at bounding box center [423, 202] width 505 height 38
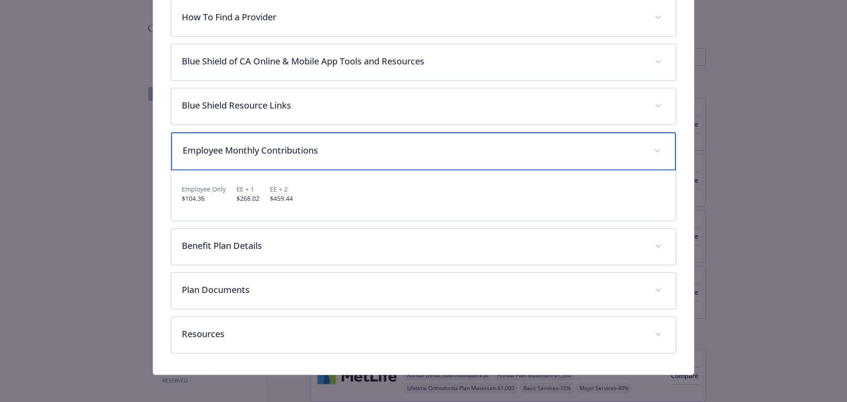
click at [363, 151] on p "Employee Monthly Contributions" at bounding box center [413, 150] width 461 height 13
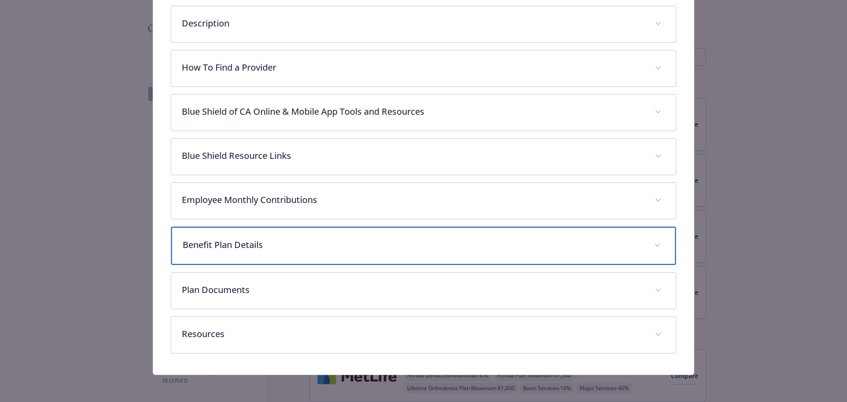
click at [344, 238] on p "Benefit Plan Details" at bounding box center [413, 244] width 461 height 13
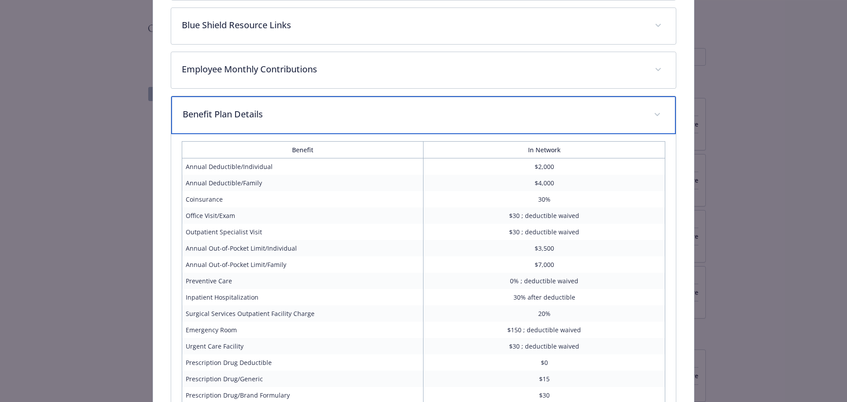
scroll to position [313, 0]
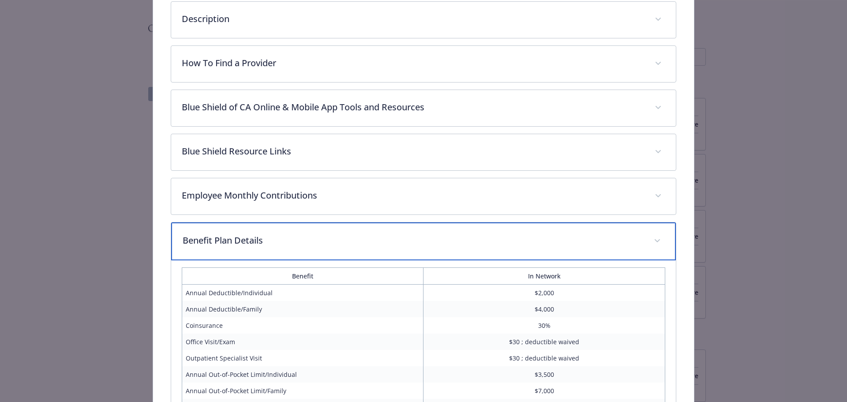
click at [340, 248] on div "Benefit Plan Details" at bounding box center [423, 241] width 505 height 38
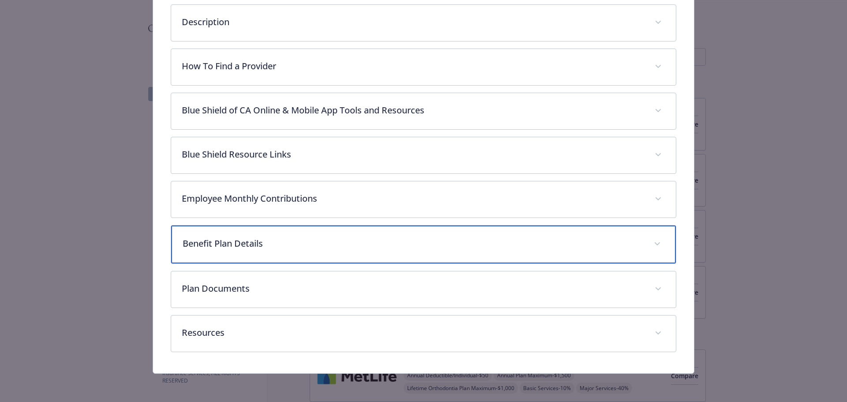
scroll to position [308, 0]
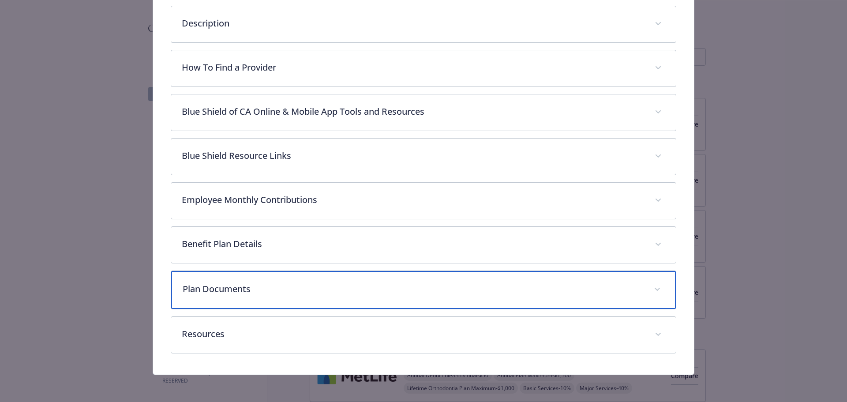
click at [333, 277] on div "Plan Documents" at bounding box center [423, 290] width 505 height 38
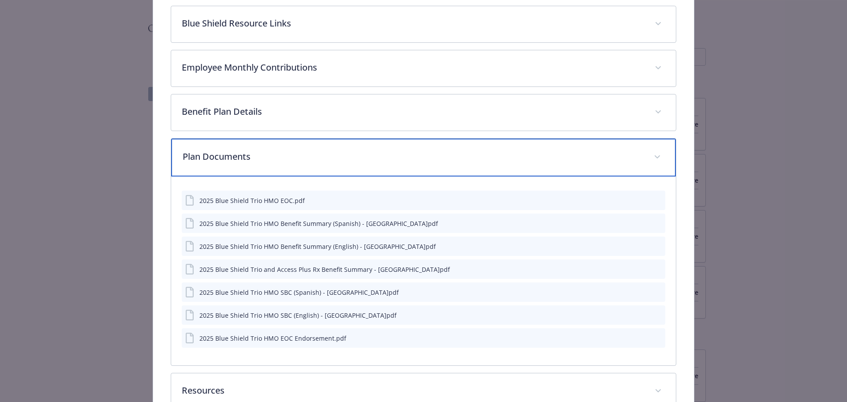
click at [345, 161] on p "Plan Documents" at bounding box center [413, 156] width 461 height 13
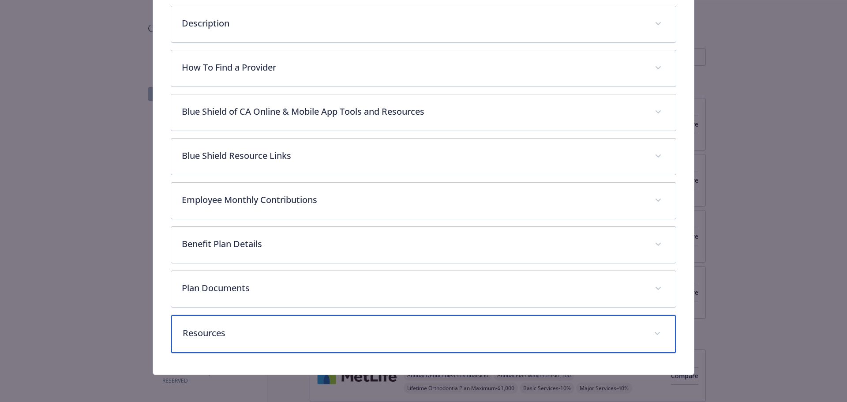
click at [311, 335] on p "Resources" at bounding box center [413, 333] width 461 height 13
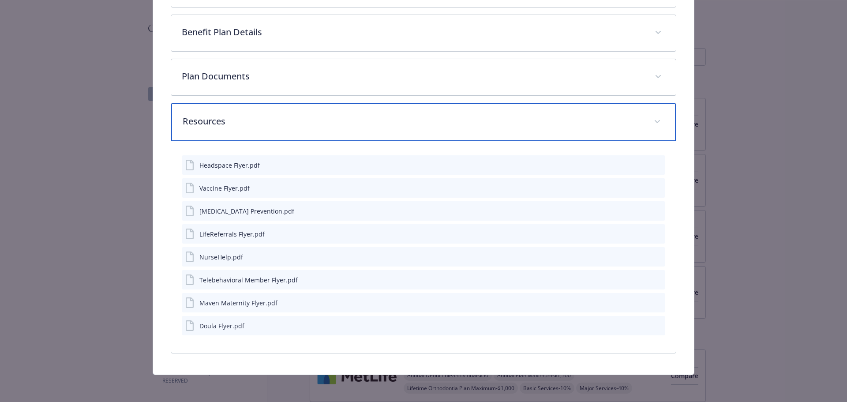
click at [359, 131] on div "Resources" at bounding box center [423, 122] width 505 height 38
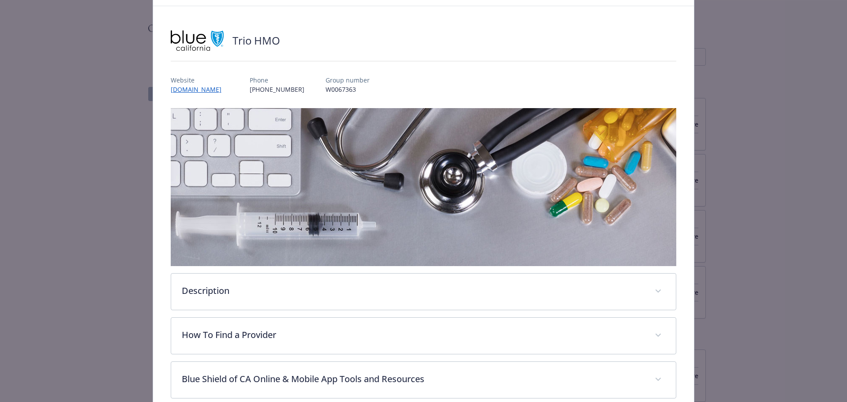
scroll to position [0, 0]
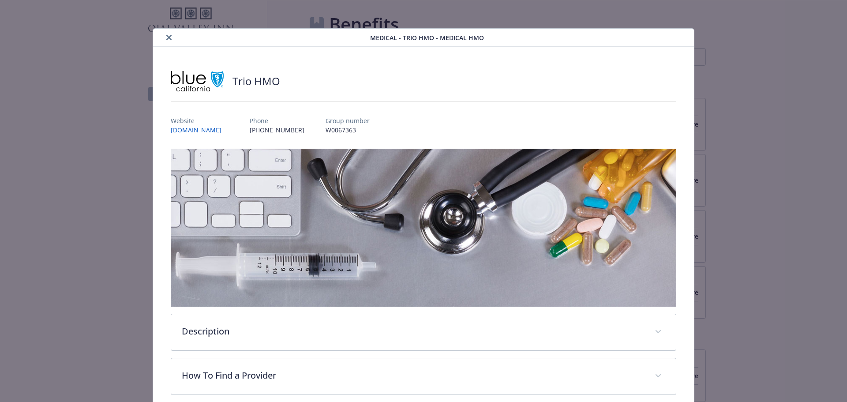
click at [167, 36] on icon "close" at bounding box center [168, 37] width 5 height 5
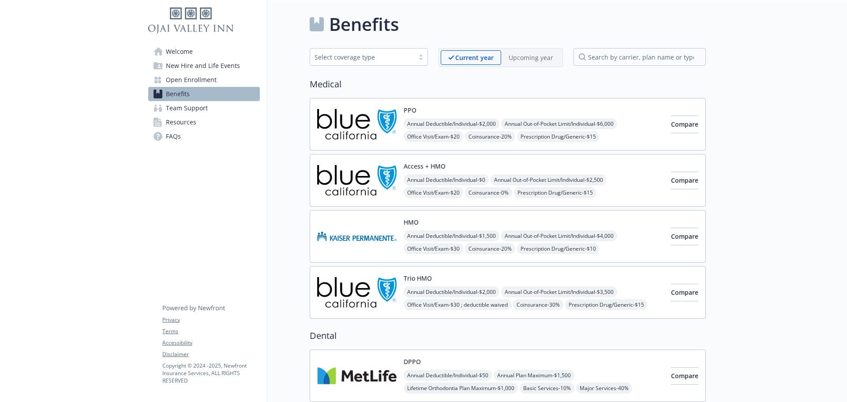
click at [472, 232] on span "Annual Deductible/Individual - $1,500" at bounding box center [452, 235] width 96 height 11
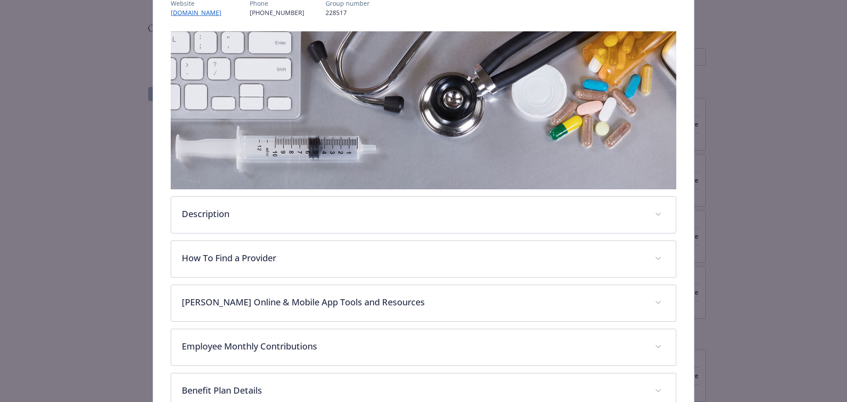
scroll to position [159, 0]
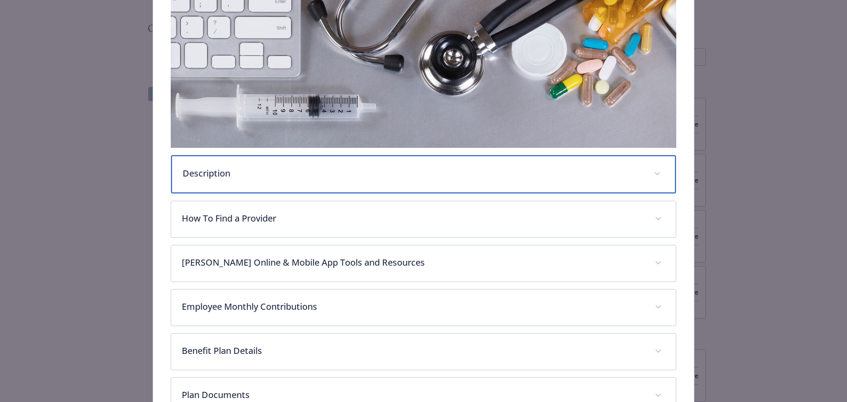
click at [324, 173] on p "Description" at bounding box center [413, 173] width 461 height 13
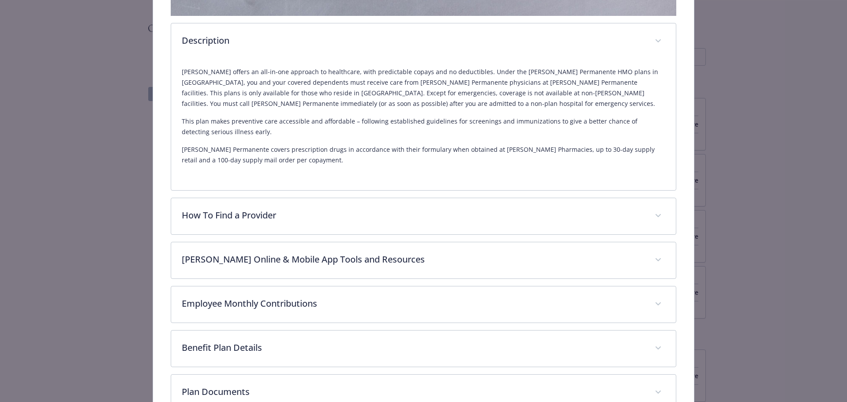
scroll to position [291, 0]
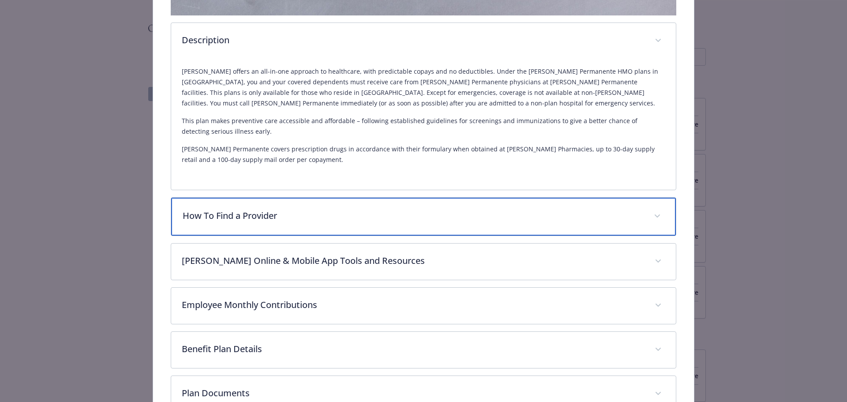
click at [313, 212] on p "How To Find a Provider" at bounding box center [413, 215] width 461 height 13
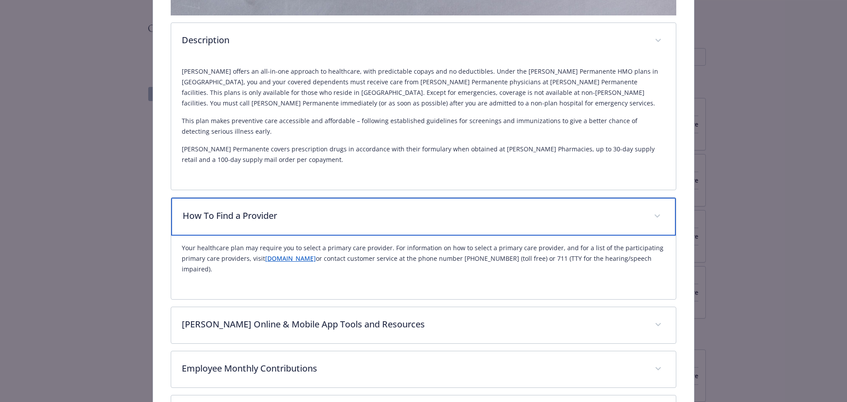
click at [313, 212] on p "How To Find a Provider" at bounding box center [413, 215] width 461 height 13
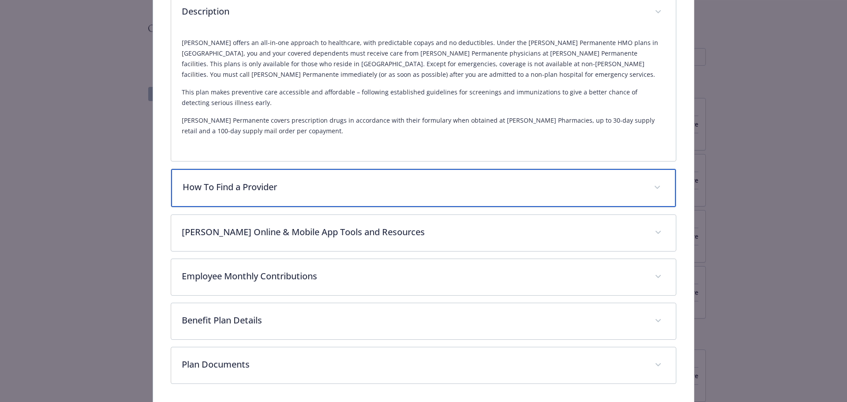
scroll to position [335, 0]
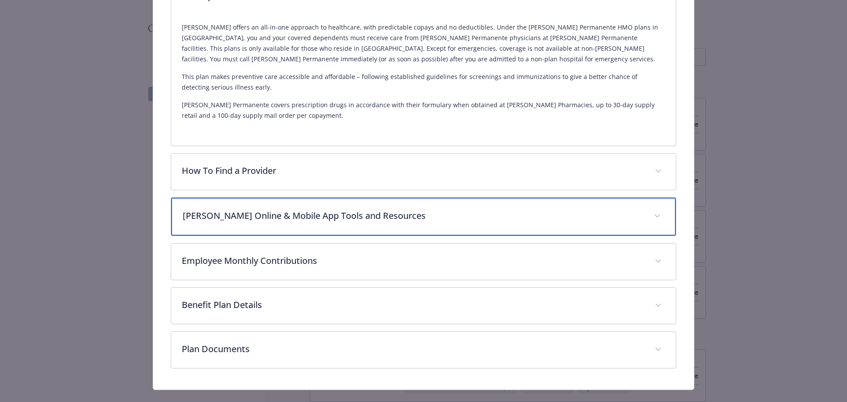
click at [355, 216] on p "Kaiser Online & Mobile App Tools and Resources" at bounding box center [413, 215] width 461 height 13
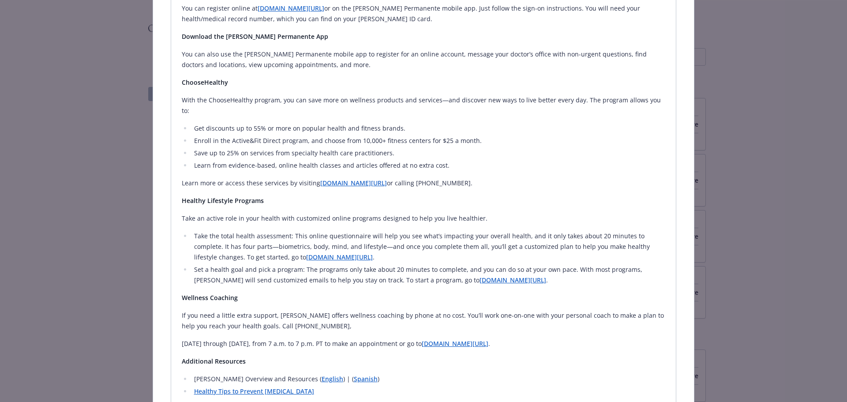
scroll to position [821, 0]
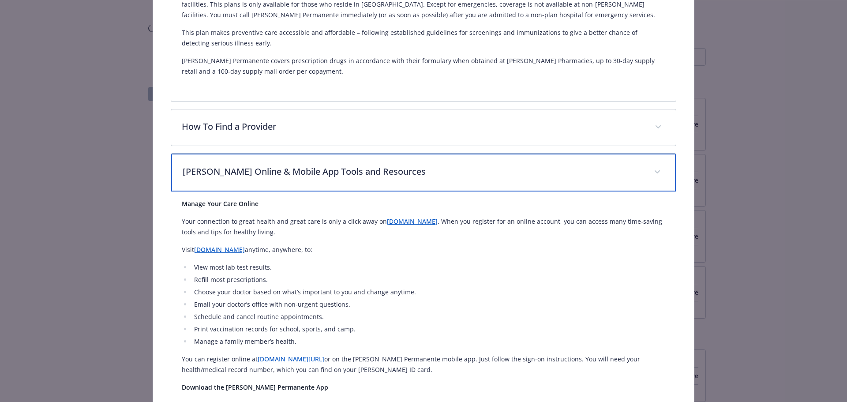
click at [359, 174] on p "Kaiser Online & Mobile App Tools and Resources" at bounding box center [413, 171] width 461 height 13
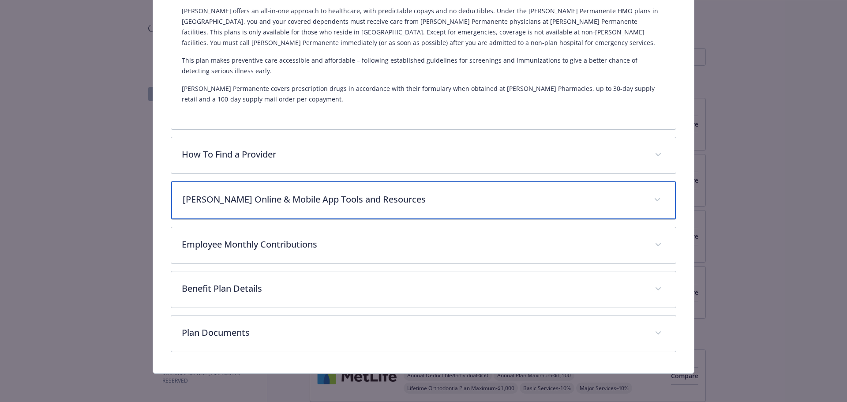
scroll to position [350, 0]
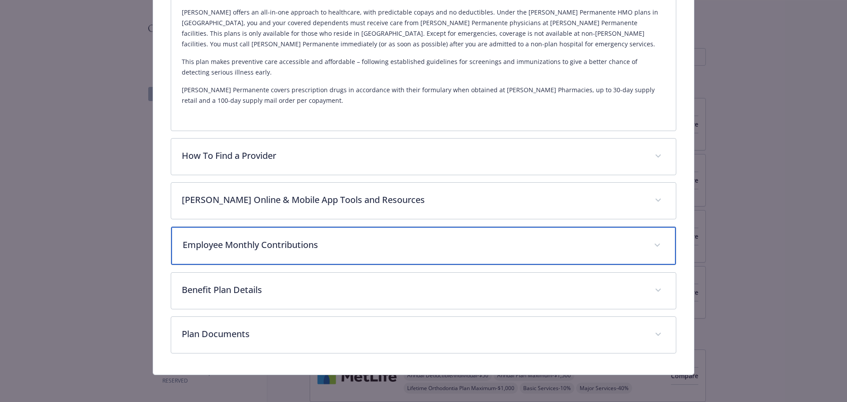
click at [354, 252] on div "Employee Monthly Contributions" at bounding box center [423, 246] width 505 height 38
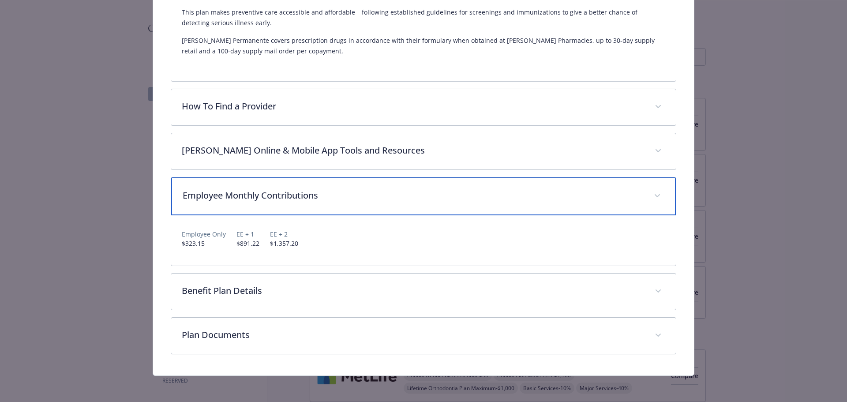
scroll to position [401, 0]
click at [373, 194] on p "Employee Monthly Contributions" at bounding box center [413, 194] width 461 height 13
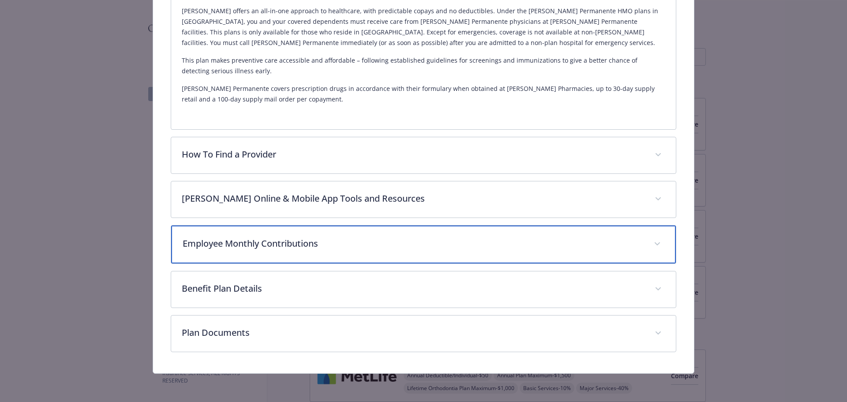
scroll to position [350, 0]
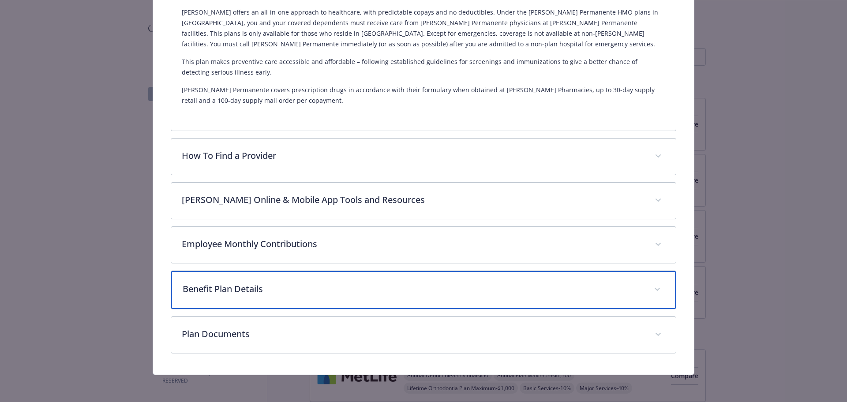
click at [353, 286] on p "Benefit Plan Details" at bounding box center [413, 288] width 461 height 13
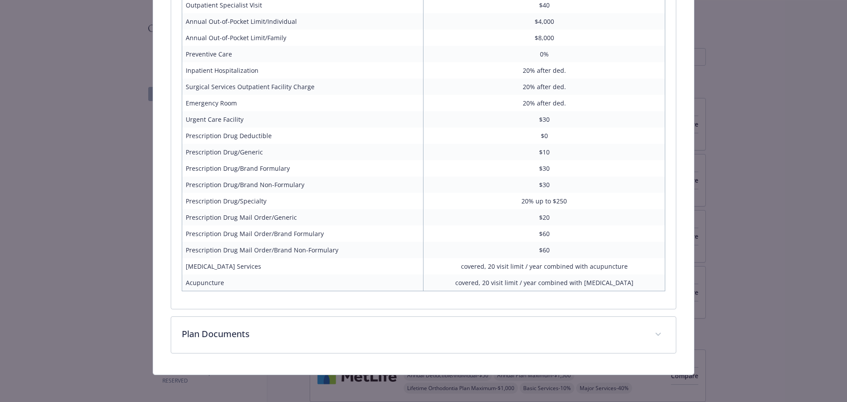
scroll to position [487, 0]
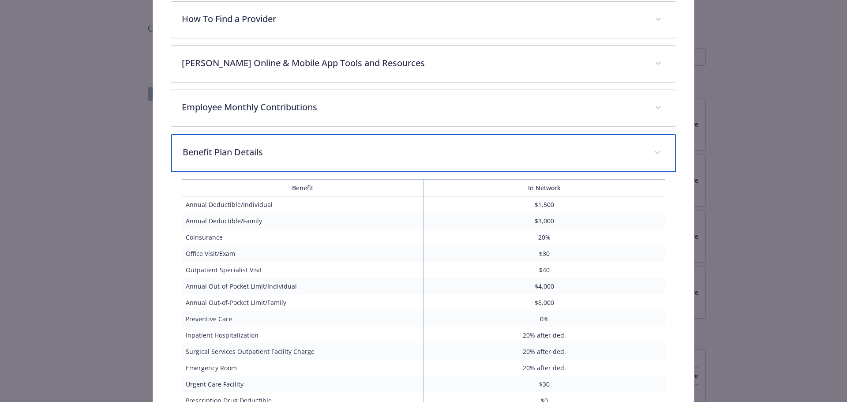
click at [326, 153] on p "Benefit Plan Details" at bounding box center [413, 152] width 461 height 13
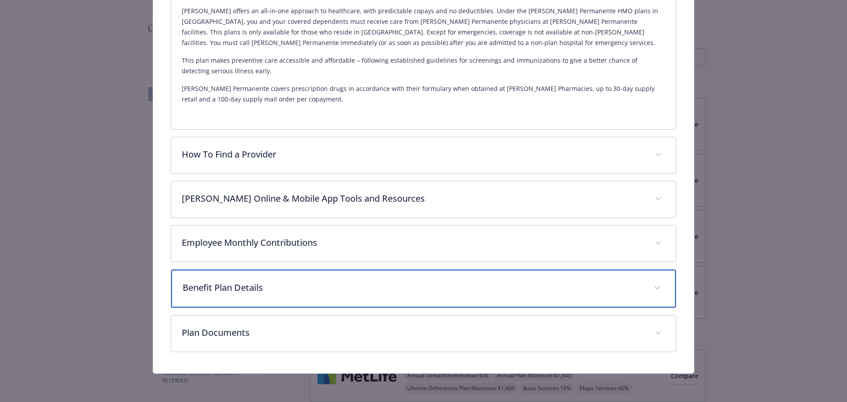
scroll to position [350, 0]
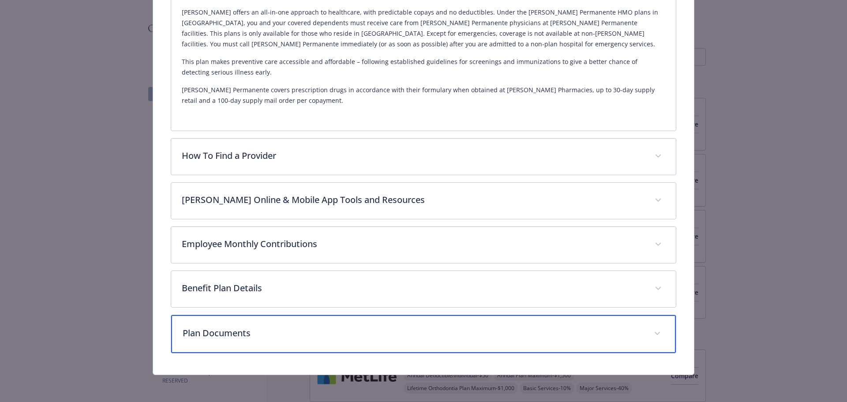
click at [307, 330] on p "Plan Documents" at bounding box center [413, 333] width 461 height 13
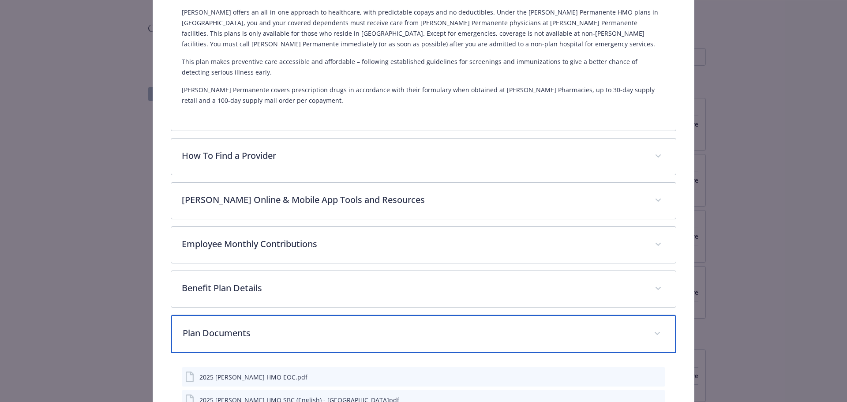
scroll to position [516, 0]
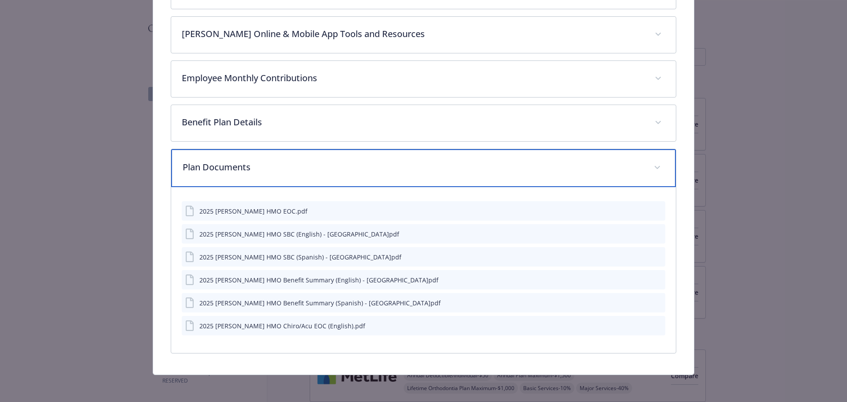
click at [298, 174] on div "Plan Documents" at bounding box center [423, 168] width 505 height 38
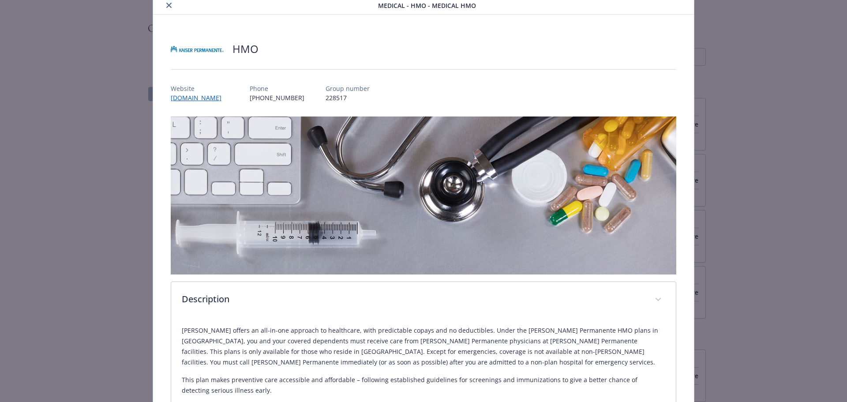
scroll to position [0, 0]
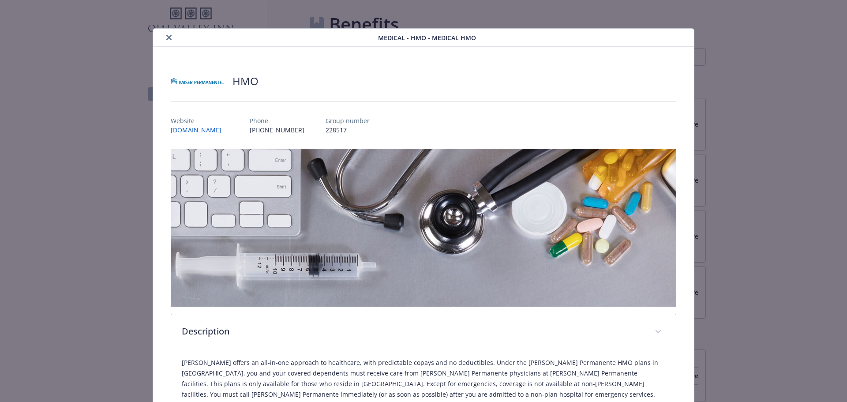
click at [167, 36] on icon "close" at bounding box center [168, 37] width 5 height 5
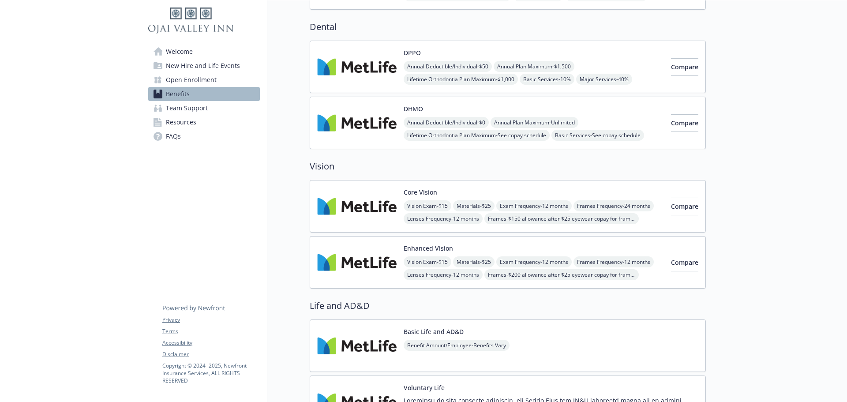
click at [460, 79] on span "Lifetime Orthodontia Plan Maximum - $1,000" at bounding box center [461, 79] width 114 height 11
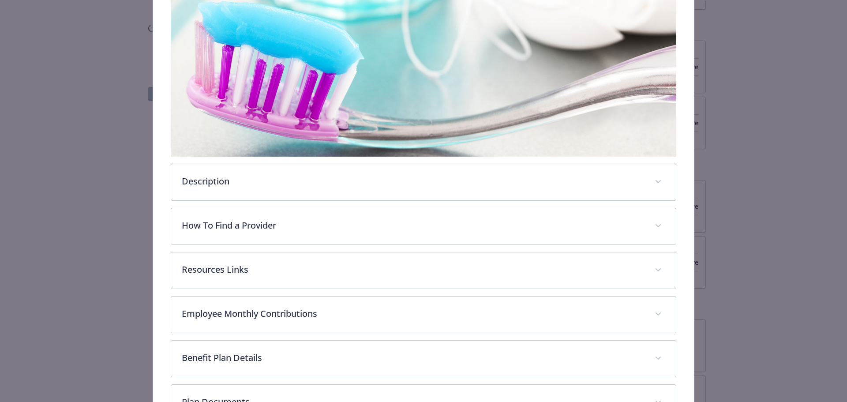
scroll to position [159, 0]
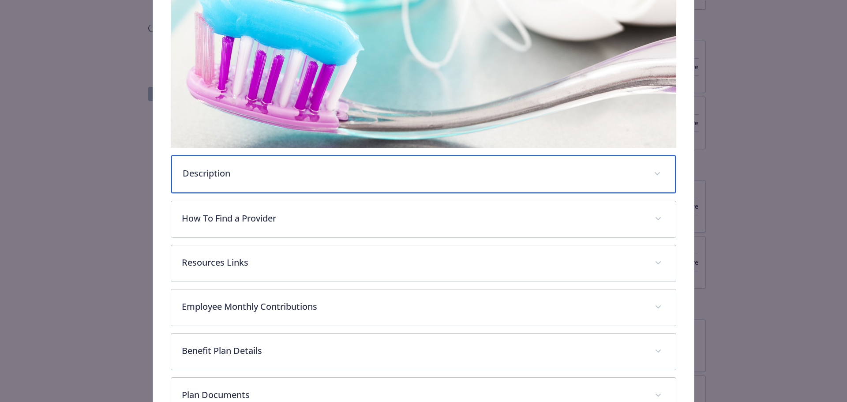
click at [319, 160] on div "Description" at bounding box center [423, 174] width 505 height 38
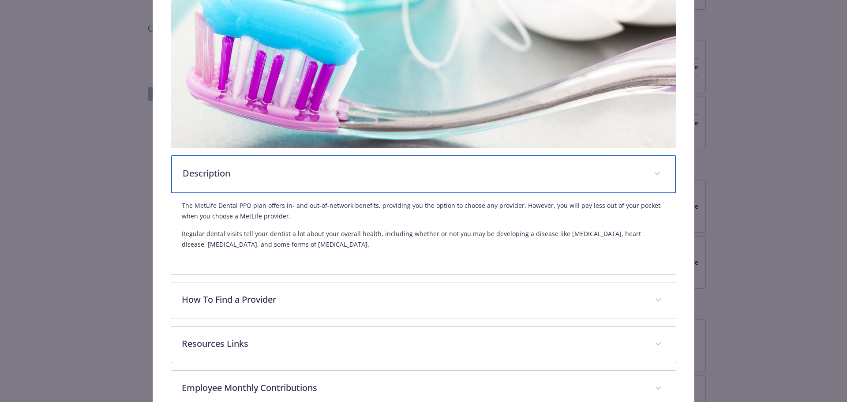
click at [319, 173] on p "Description" at bounding box center [413, 173] width 461 height 13
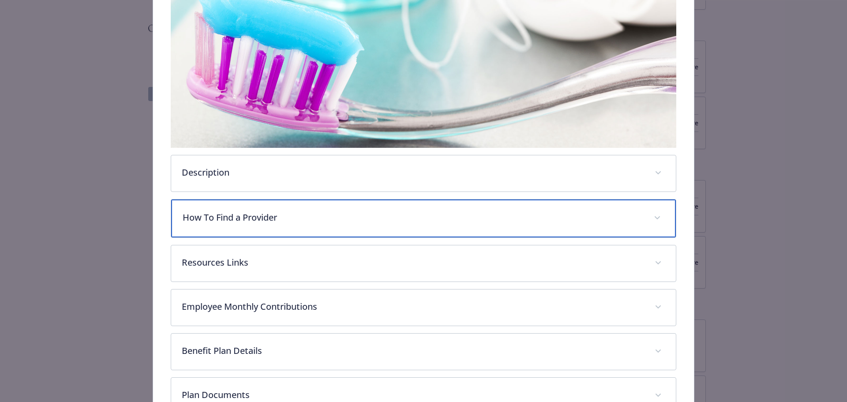
click at [335, 222] on p "How To Find a Provider" at bounding box center [413, 217] width 461 height 13
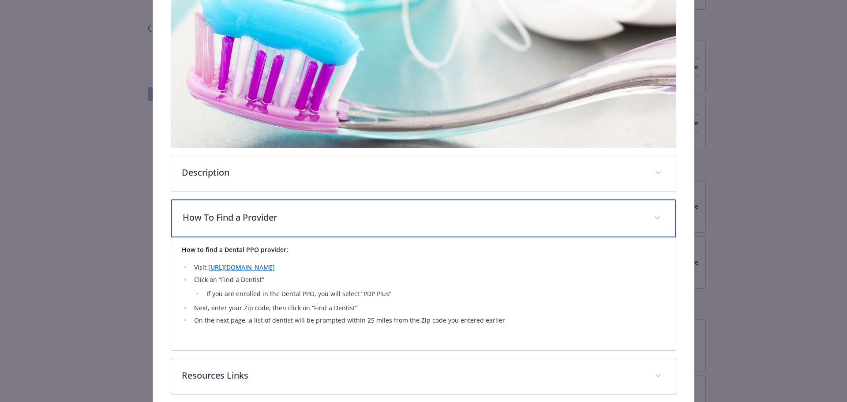
click at [335, 222] on p "How To Find a Provider" at bounding box center [413, 217] width 461 height 13
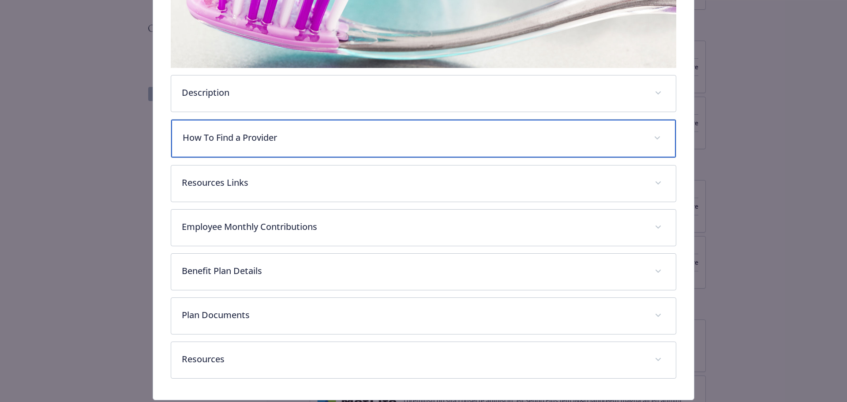
scroll to position [247, 0]
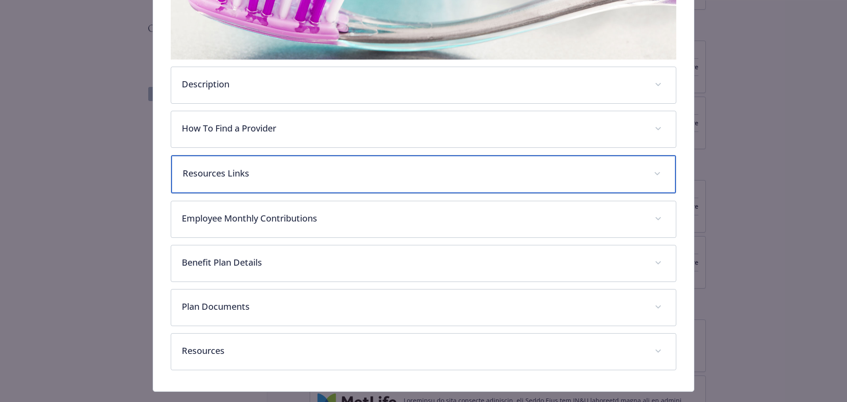
click at [341, 181] on div "Resources Links" at bounding box center [423, 174] width 505 height 38
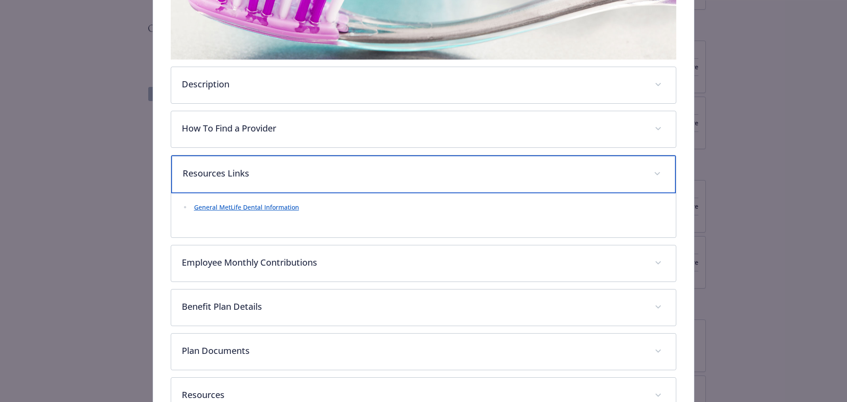
click at [341, 181] on div "Resources Links" at bounding box center [423, 174] width 505 height 38
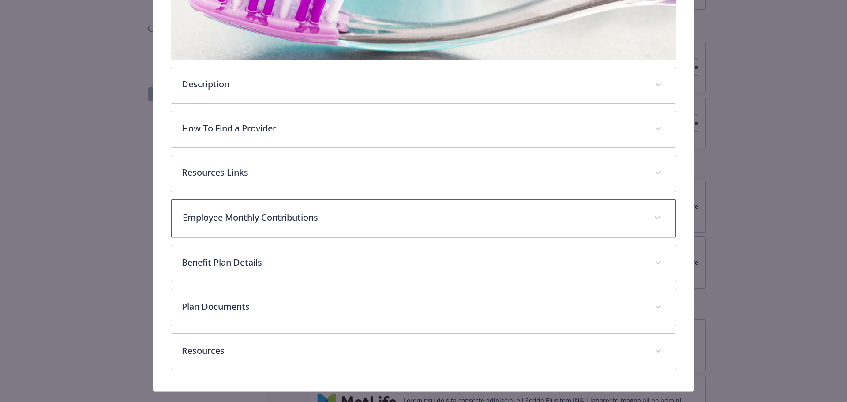
click at [337, 216] on p "Employee Monthly Contributions" at bounding box center [413, 217] width 461 height 13
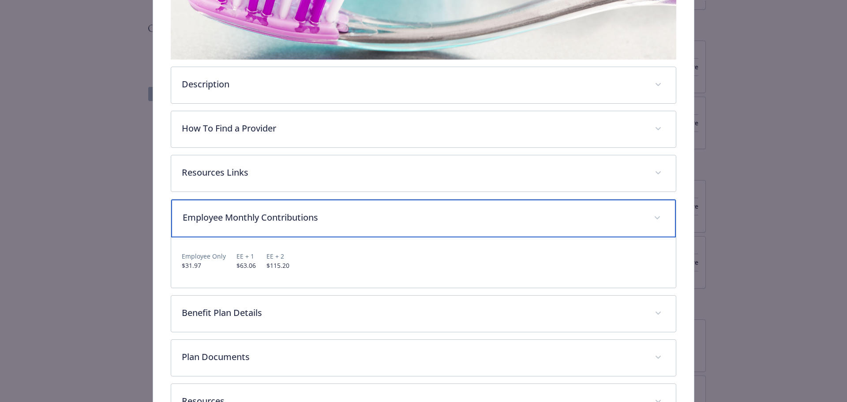
click at [337, 216] on p "Employee Monthly Contributions" at bounding box center [413, 217] width 461 height 13
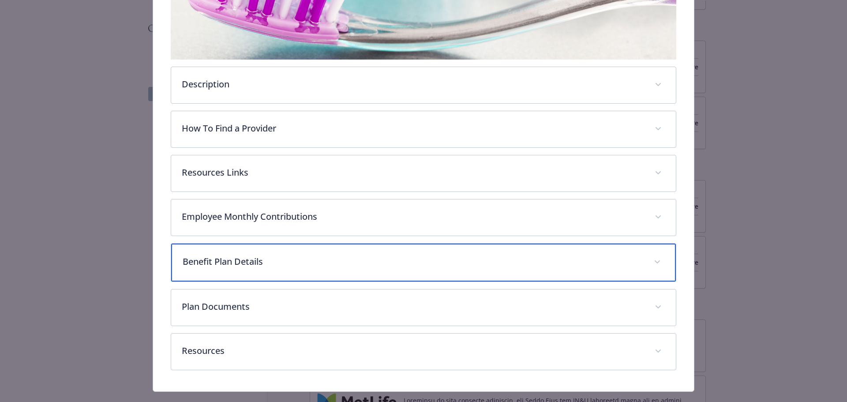
click at [309, 269] on div "Benefit Plan Details" at bounding box center [423, 263] width 505 height 38
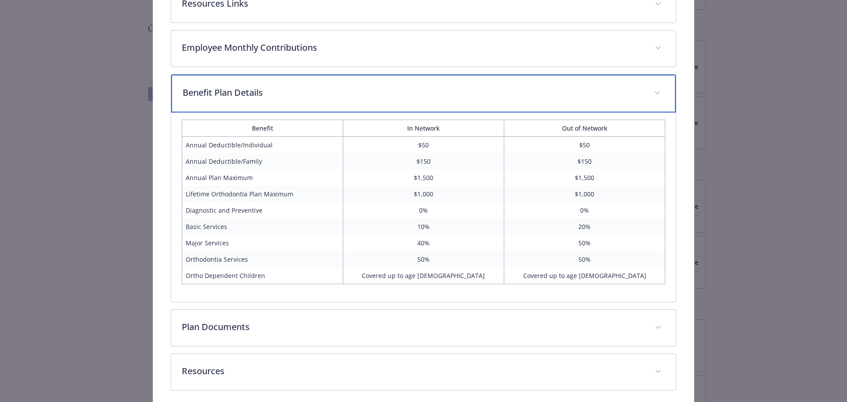
scroll to position [424, 0]
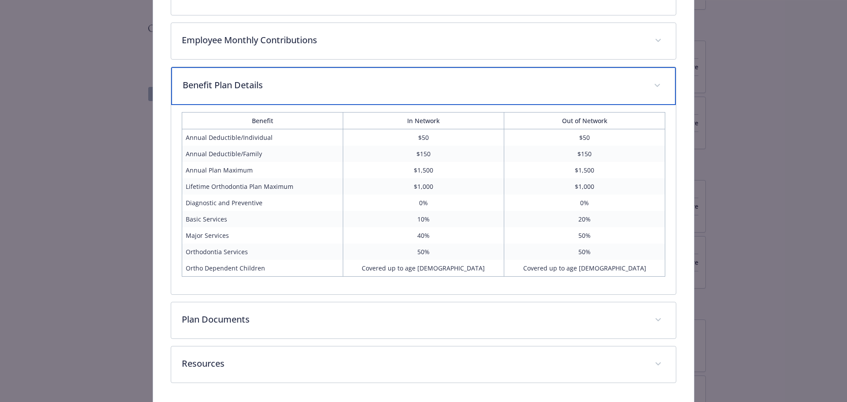
click at [323, 94] on div "Benefit Plan Details" at bounding box center [423, 86] width 505 height 38
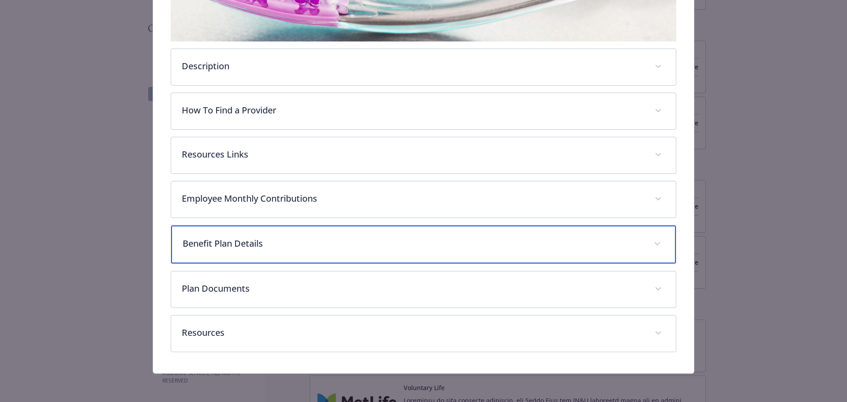
scroll to position [264, 0]
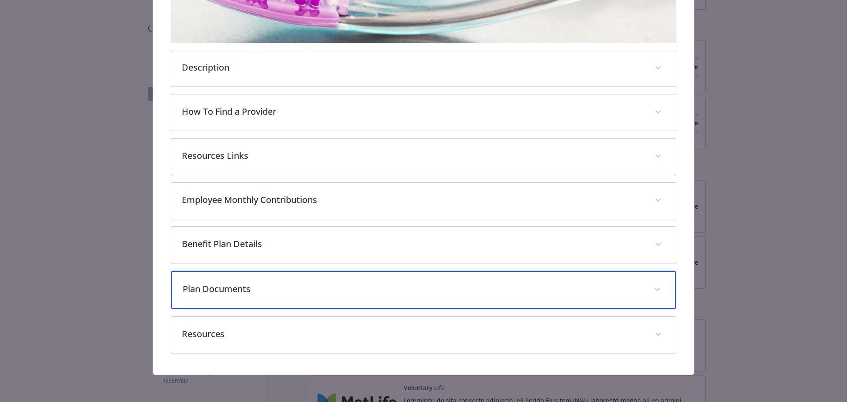
click at [325, 300] on div "Plan Documents" at bounding box center [423, 290] width 505 height 38
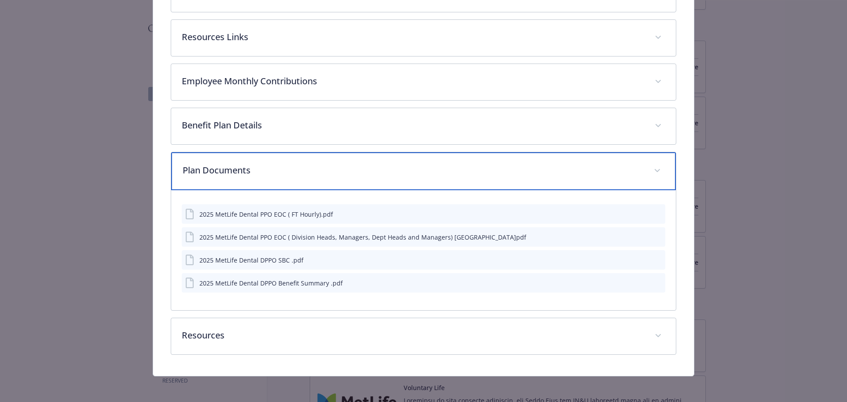
scroll to position [384, 0]
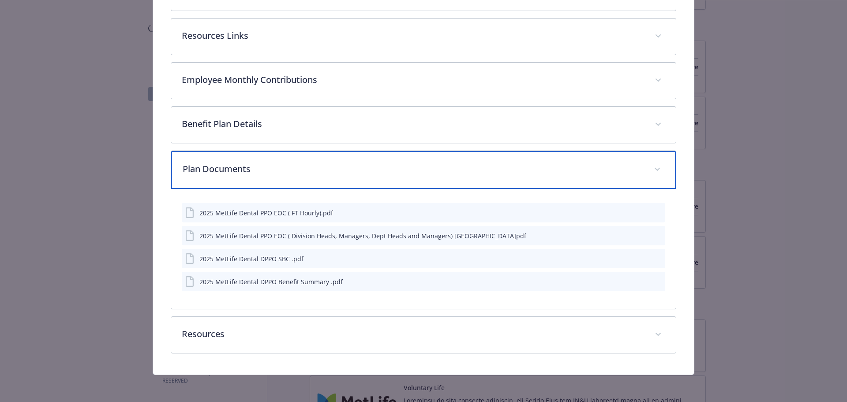
click at [354, 169] on p "Plan Documents" at bounding box center [413, 168] width 461 height 13
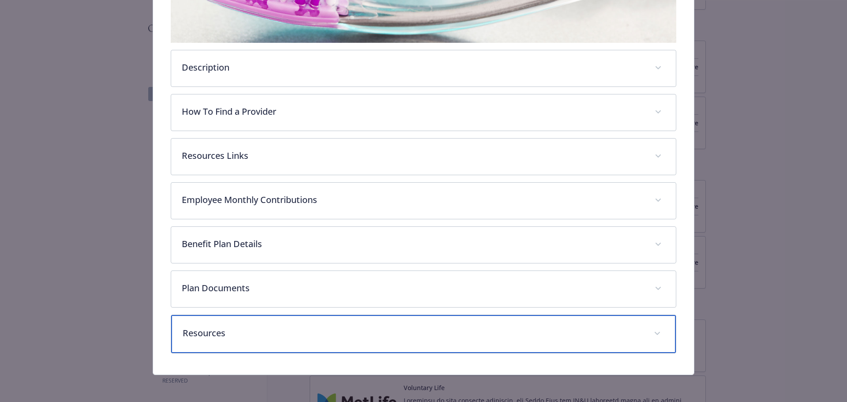
click at [327, 330] on p "Resources" at bounding box center [413, 333] width 461 height 13
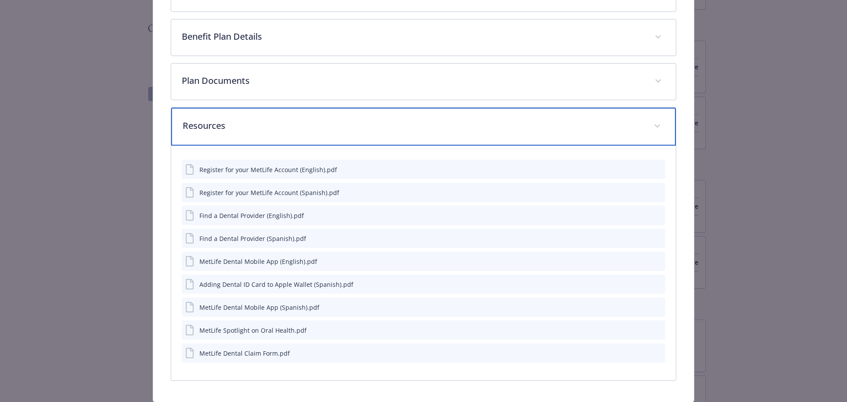
scroll to position [499, 0]
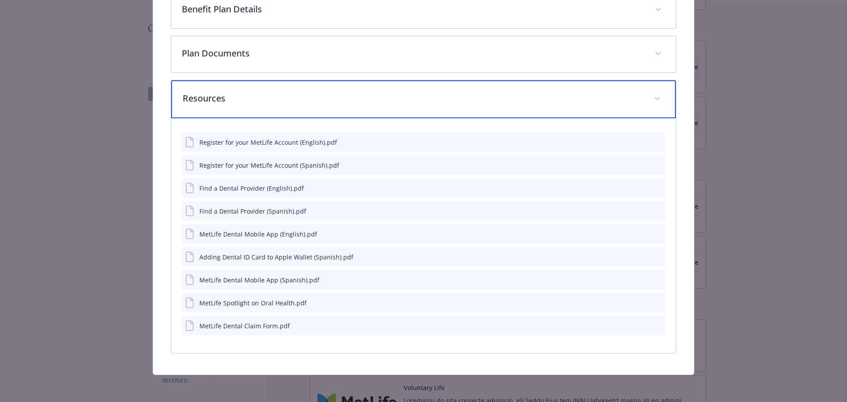
click at [371, 113] on div "Resources" at bounding box center [423, 99] width 505 height 38
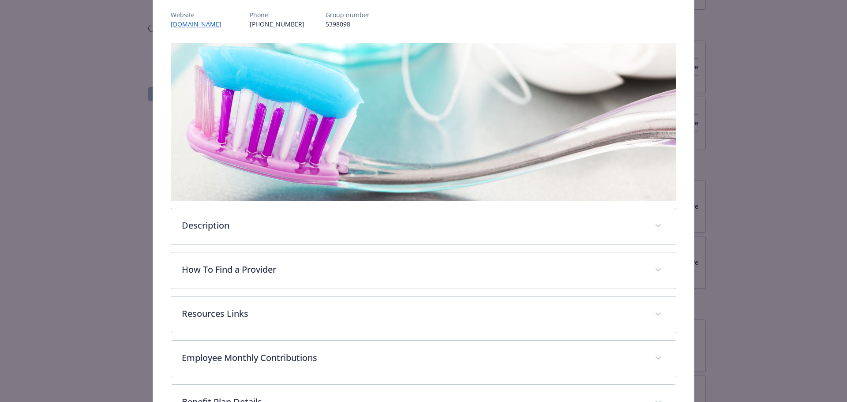
scroll to position [0, 0]
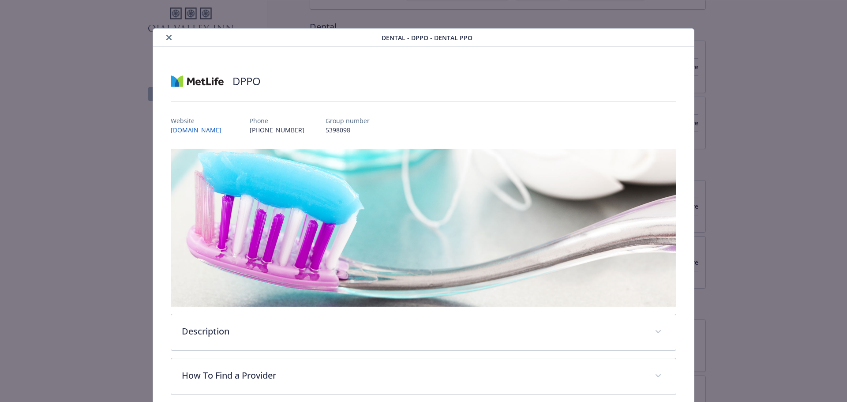
click at [169, 36] on icon "close" at bounding box center [168, 37] width 5 height 5
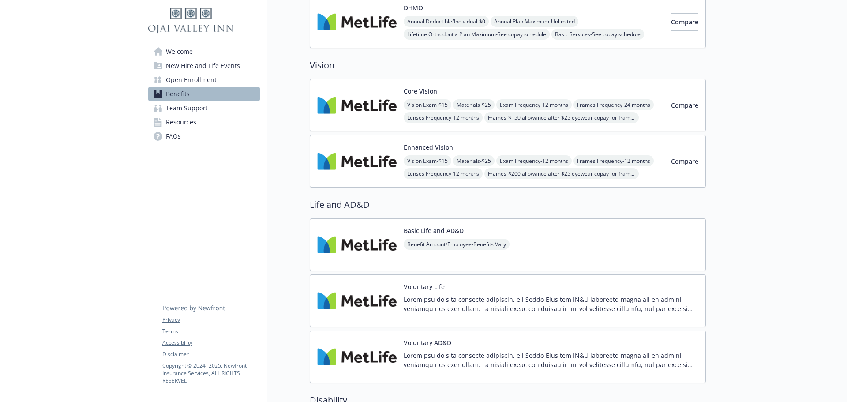
scroll to position [441, 0]
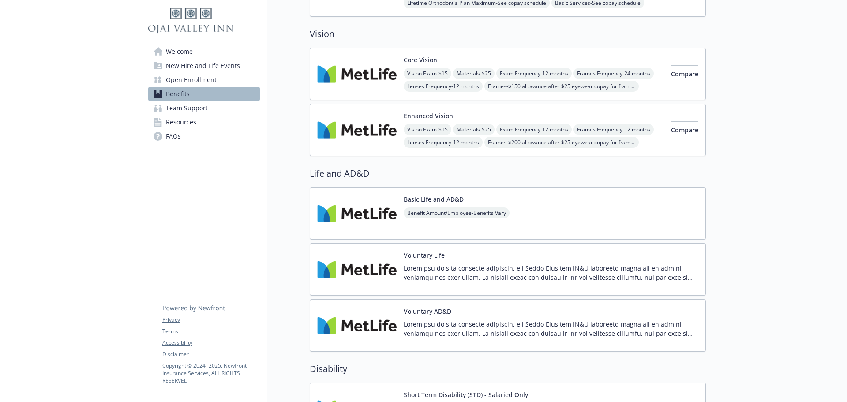
click at [489, 125] on span "Materials - $25" at bounding box center [473, 129] width 41 height 11
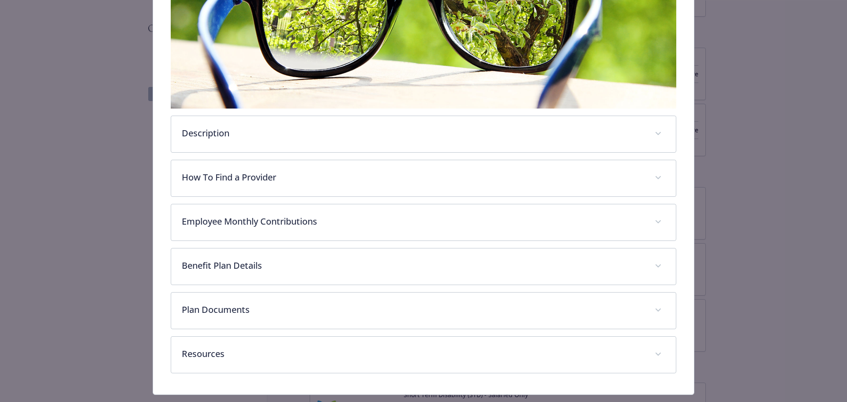
scroll to position [203, 0]
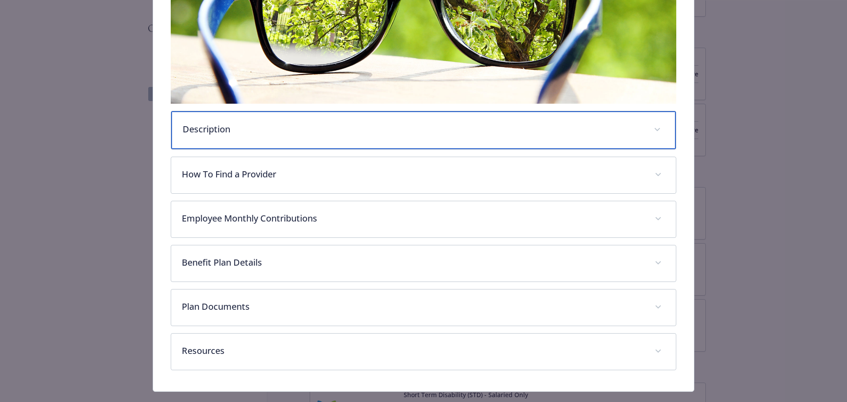
click at [343, 127] on p "Description" at bounding box center [413, 129] width 461 height 13
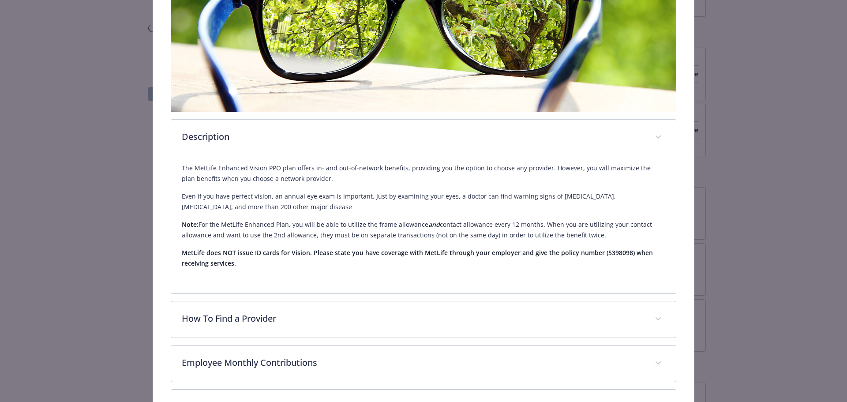
scroll to position [221, 0]
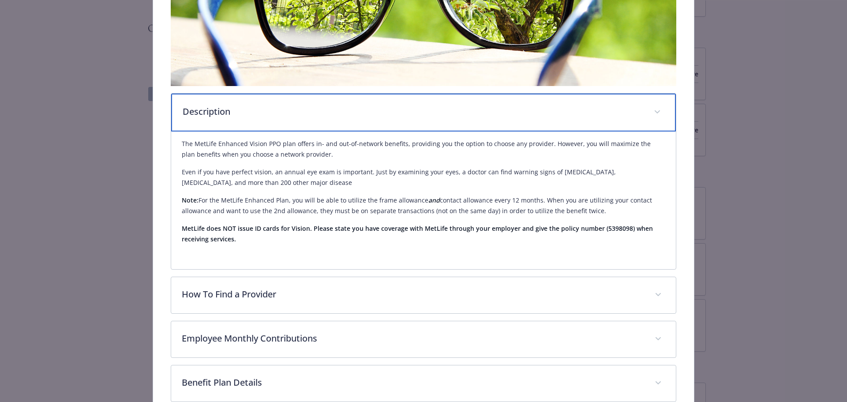
click at [359, 122] on div "Description" at bounding box center [423, 113] width 505 height 38
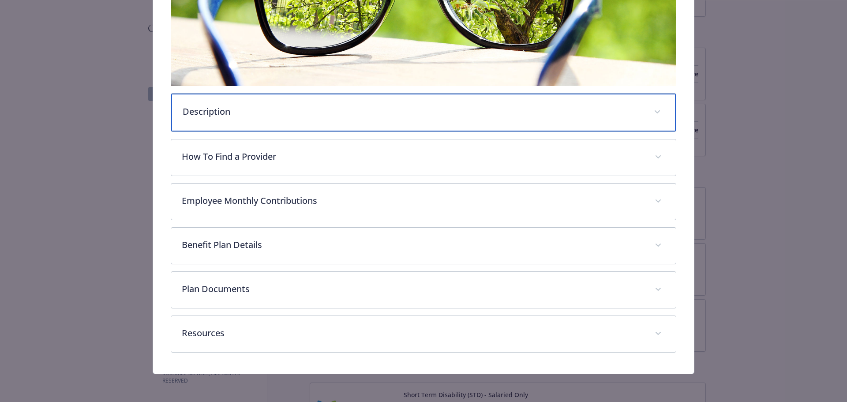
scroll to position [220, 0]
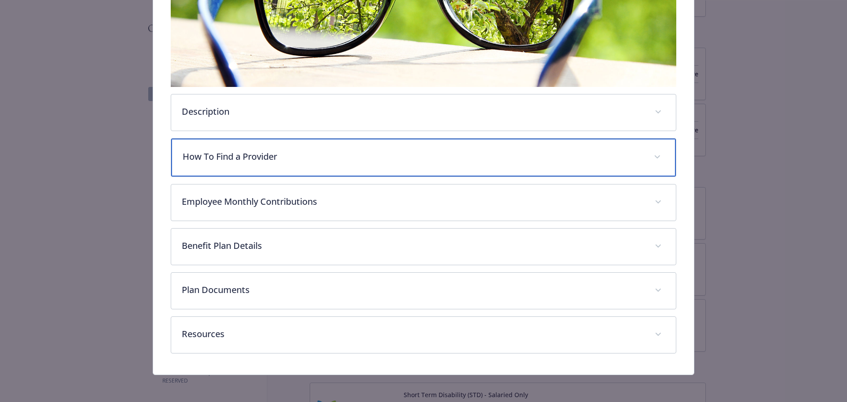
click at [349, 169] on div "How To Find a Provider" at bounding box center [423, 158] width 505 height 38
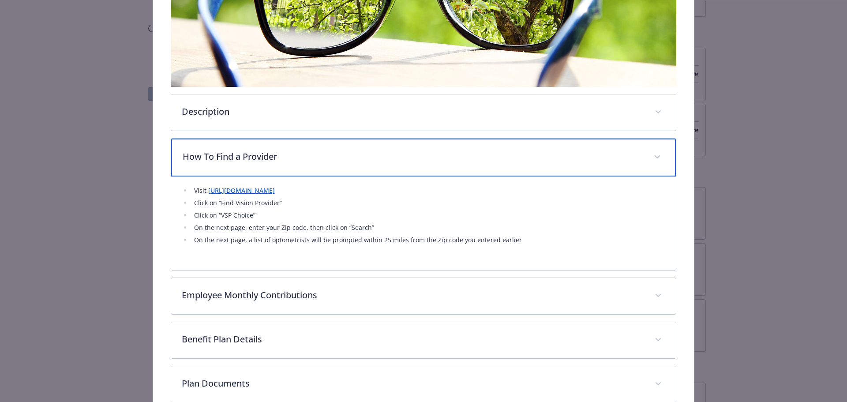
click at [349, 169] on div "How To Find a Provider" at bounding box center [423, 158] width 505 height 38
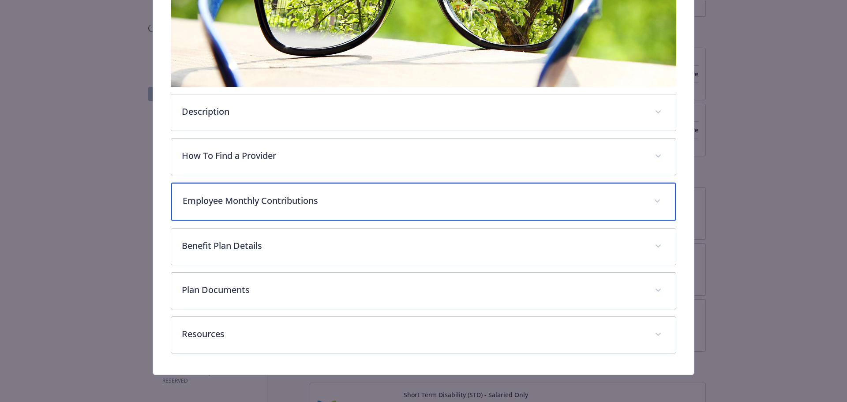
click at [350, 218] on div "Employee Monthly Contributions" at bounding box center [423, 202] width 505 height 38
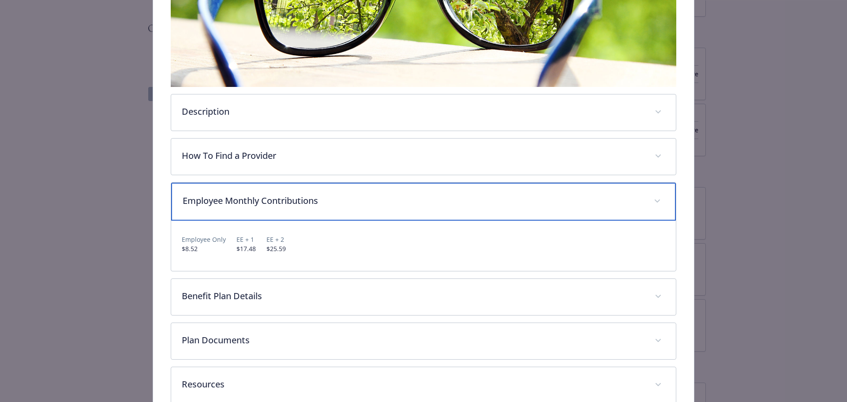
click at [350, 218] on div "Employee Monthly Contributions" at bounding box center [423, 202] width 505 height 38
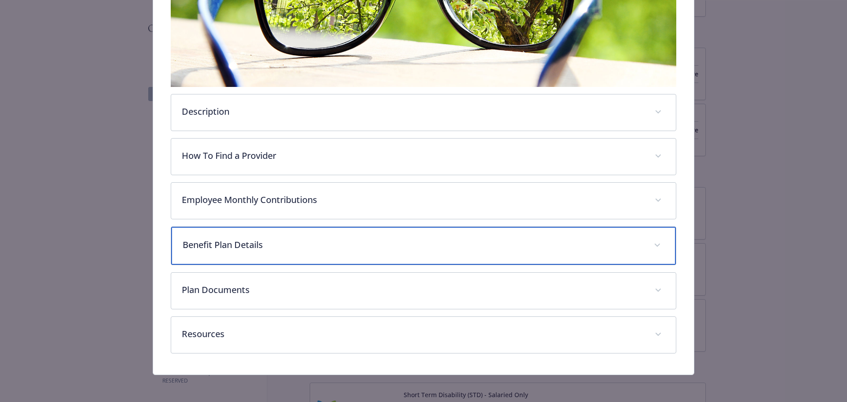
click at [346, 238] on p "Benefit Plan Details" at bounding box center [413, 244] width 461 height 13
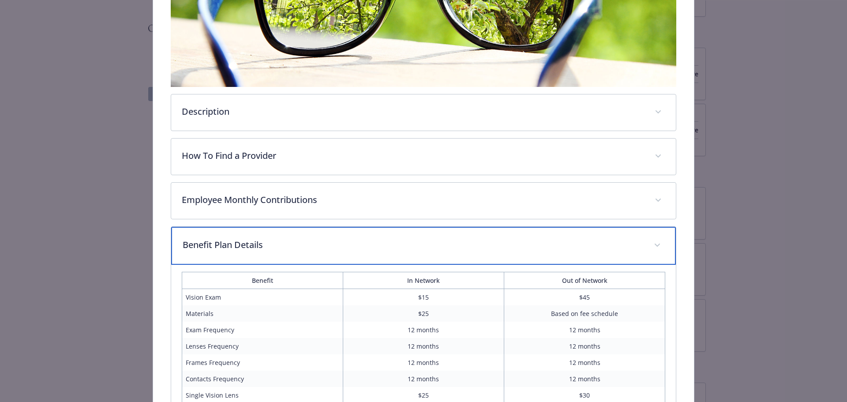
scroll to position [396, 0]
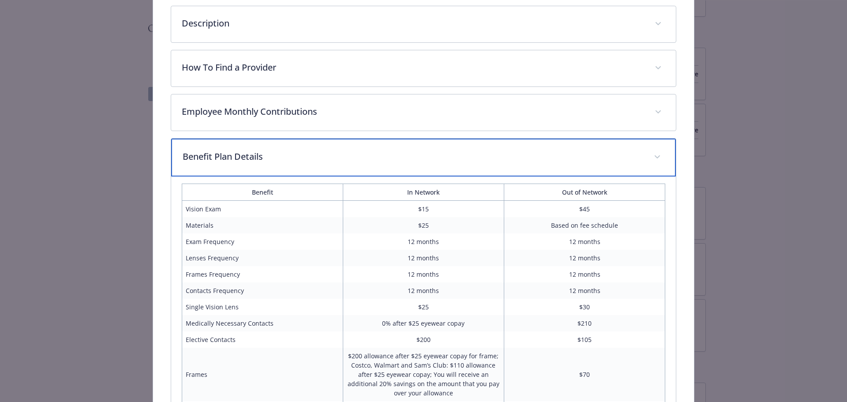
click at [362, 160] on p "Benefit Plan Details" at bounding box center [413, 156] width 461 height 13
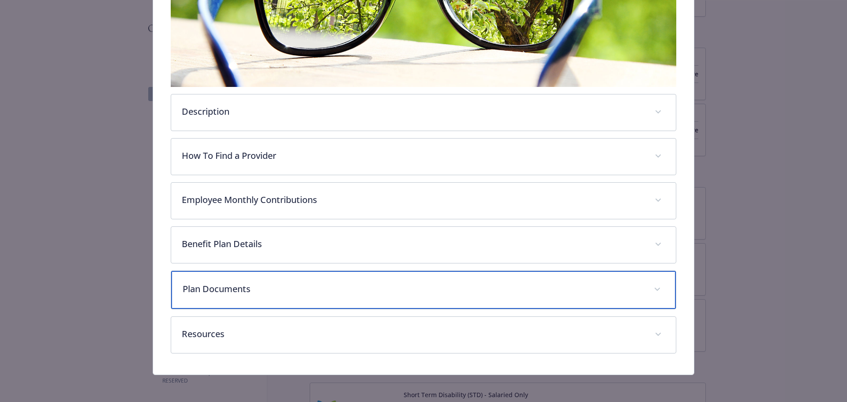
click at [335, 277] on div "Plan Documents" at bounding box center [423, 290] width 505 height 38
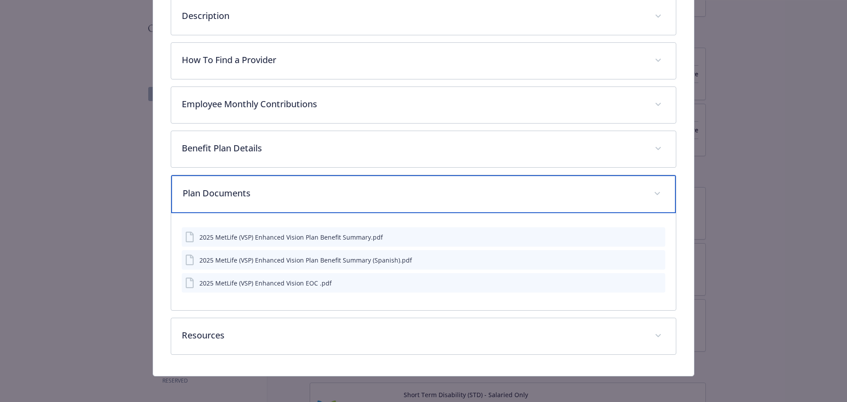
scroll to position [317, 0]
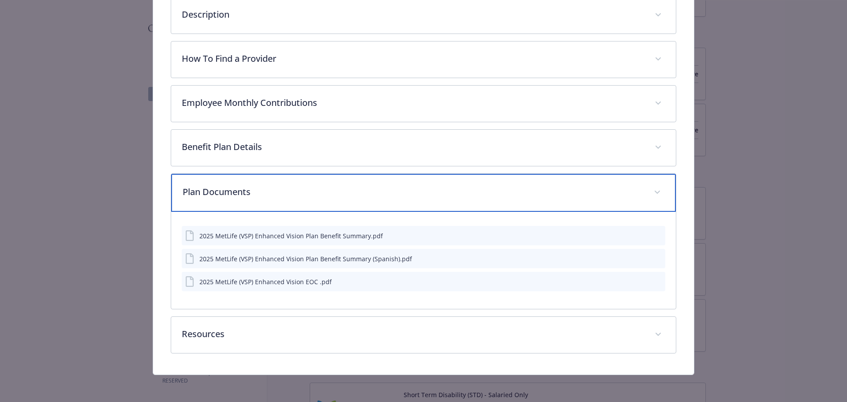
click at [413, 201] on div "Plan Documents" at bounding box center [423, 193] width 505 height 38
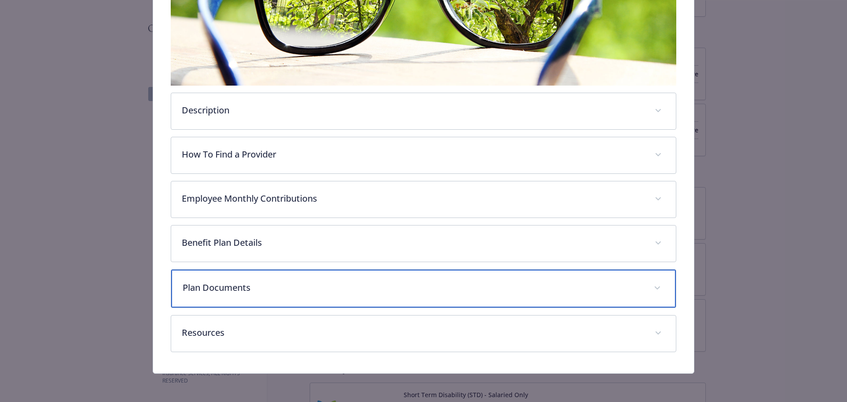
scroll to position [220, 0]
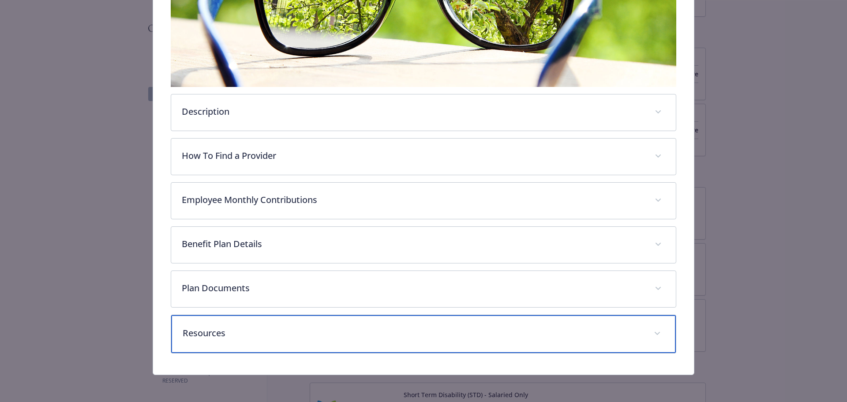
click at [376, 331] on p "Resources" at bounding box center [413, 333] width 461 height 13
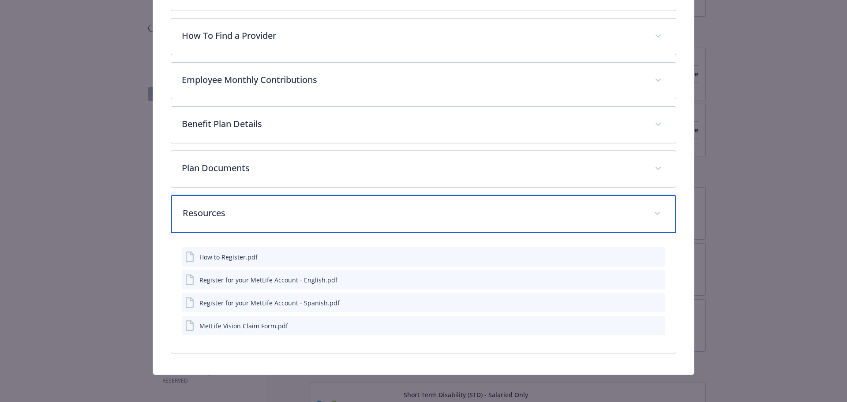
click at [414, 211] on p "Resources" at bounding box center [413, 213] width 461 height 13
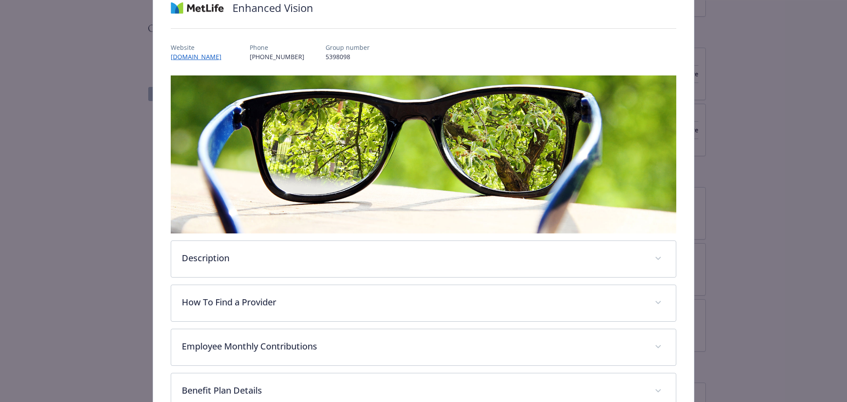
scroll to position [0, 0]
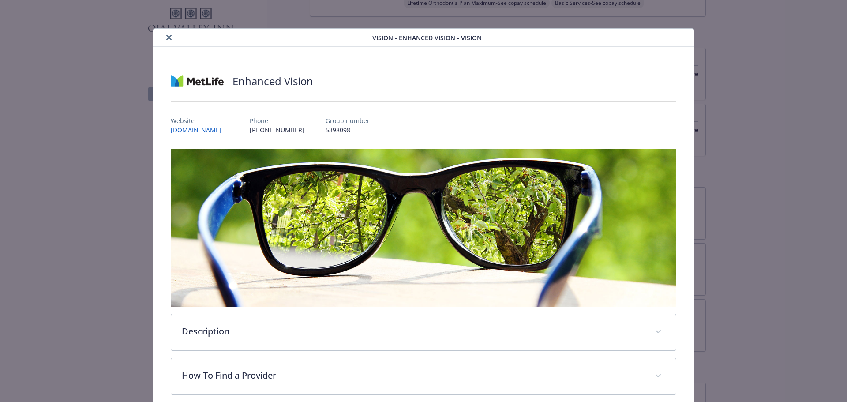
click at [169, 38] on icon "close" at bounding box center [168, 37] width 5 height 5
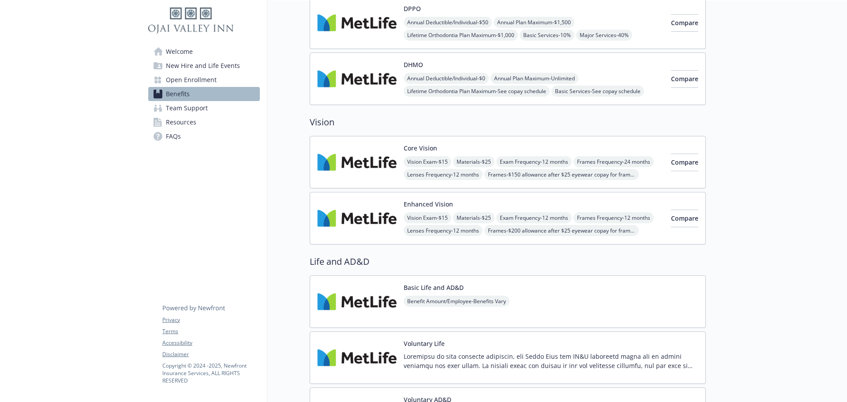
click at [486, 155] on div "Core Vision Vision Exam - $15 Materials - $25 Exam Frequency - 12 months Frames…" at bounding box center [534, 162] width 260 height 38
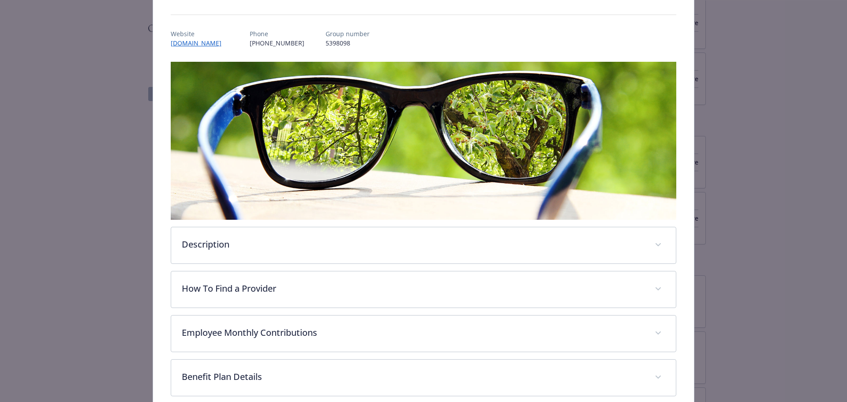
scroll to position [203, 0]
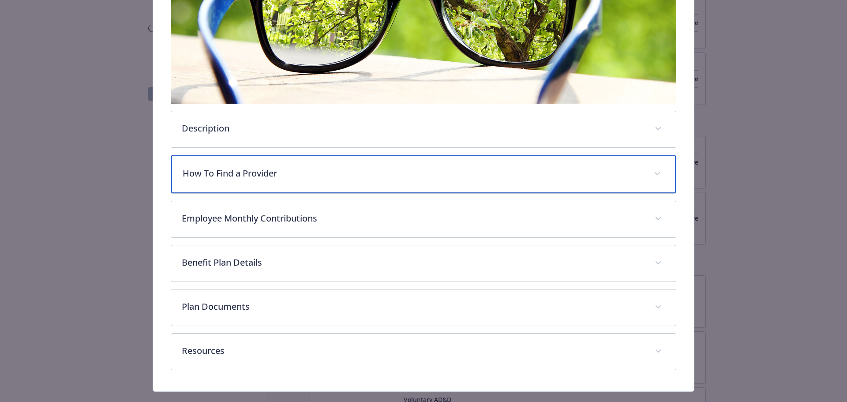
click at [331, 167] on p "How To Find a Provider" at bounding box center [413, 173] width 461 height 13
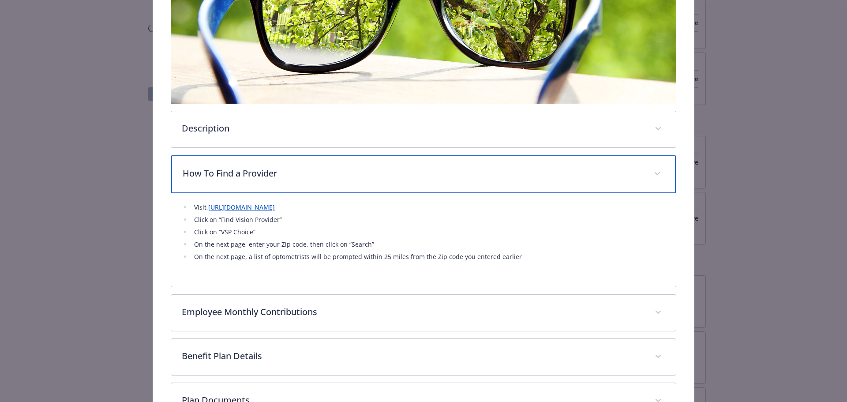
click at [331, 167] on p "How To Find a Provider" at bounding box center [413, 173] width 461 height 13
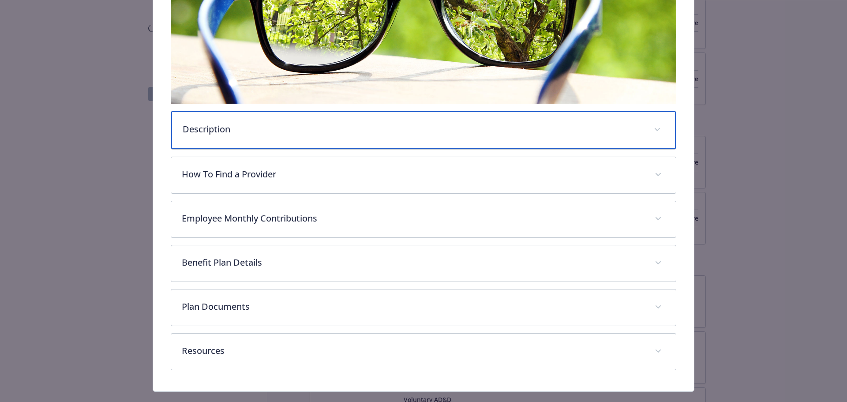
click at [322, 143] on div "Description" at bounding box center [423, 130] width 505 height 38
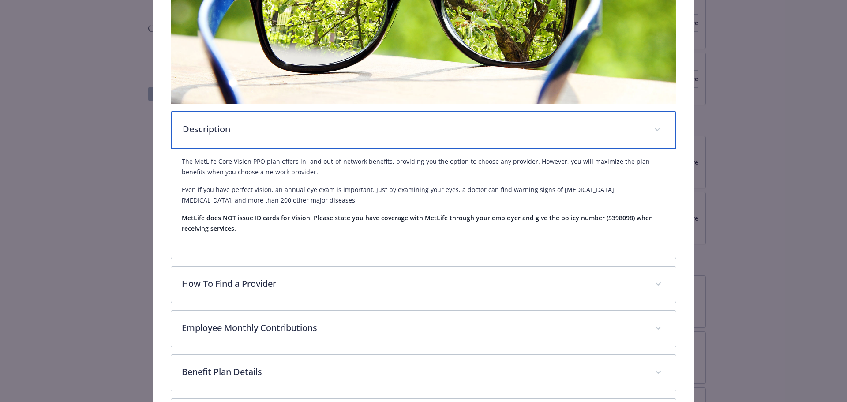
click at [322, 143] on div "Description" at bounding box center [423, 130] width 505 height 38
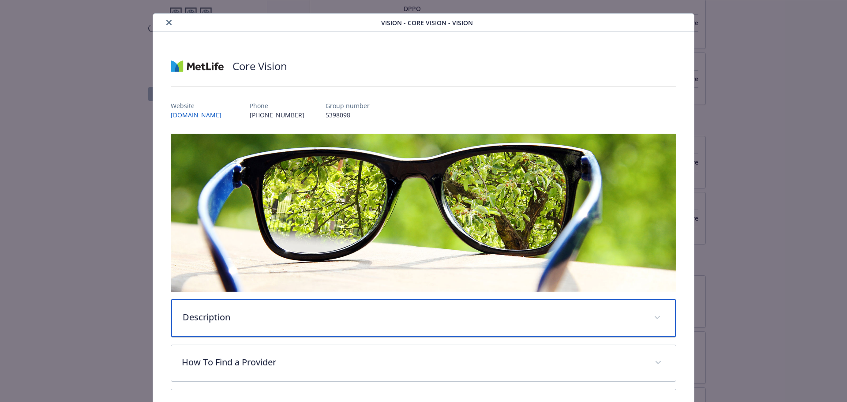
scroll to position [0, 0]
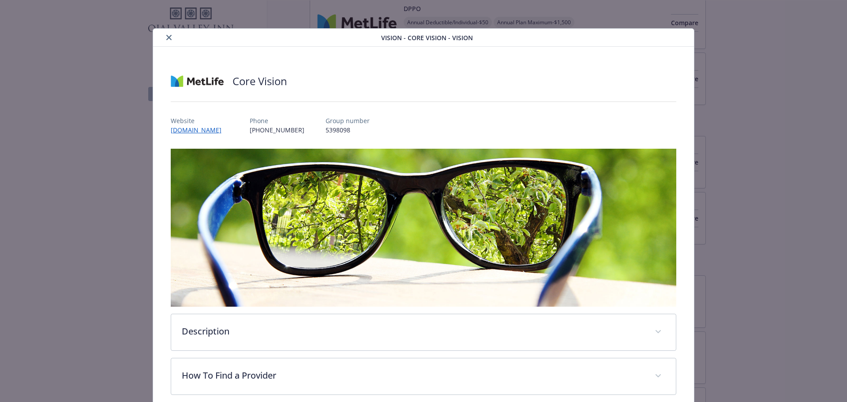
click at [168, 34] on button "close" at bounding box center [169, 37] width 11 height 11
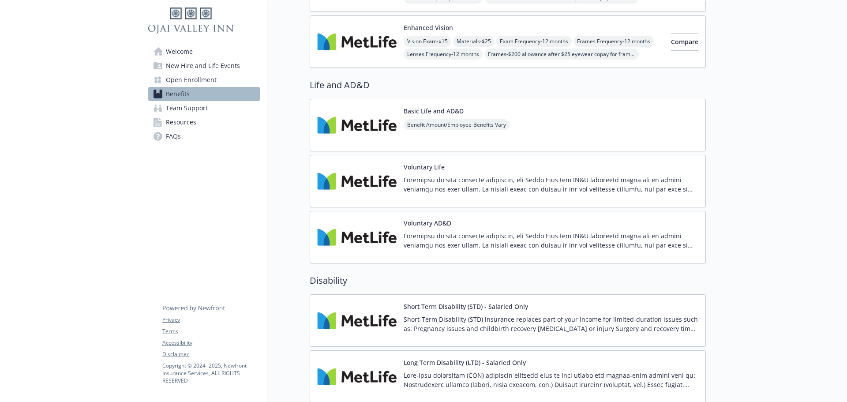
click at [547, 126] on div "Basic Life and AD&D Benefit Amount/Employee - Benefits Vary" at bounding box center [508, 125] width 396 height 53
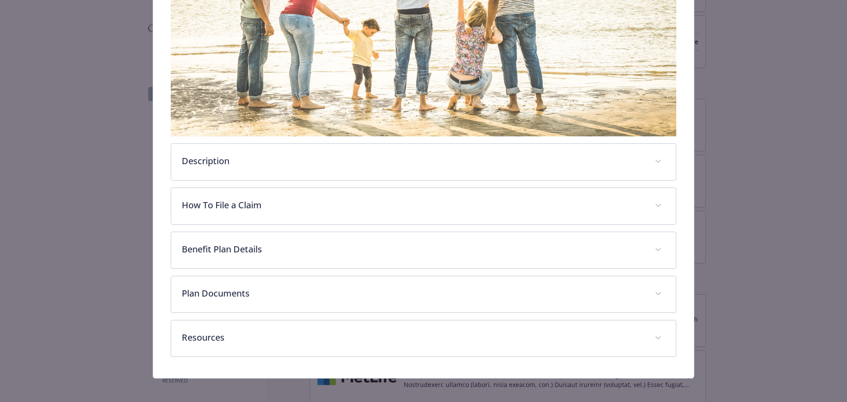
scroll to position [174, 0]
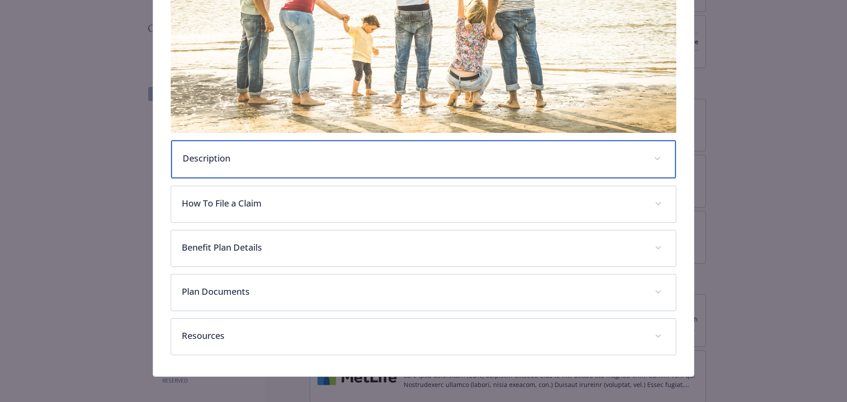
click at [295, 147] on div "Description" at bounding box center [423, 159] width 505 height 38
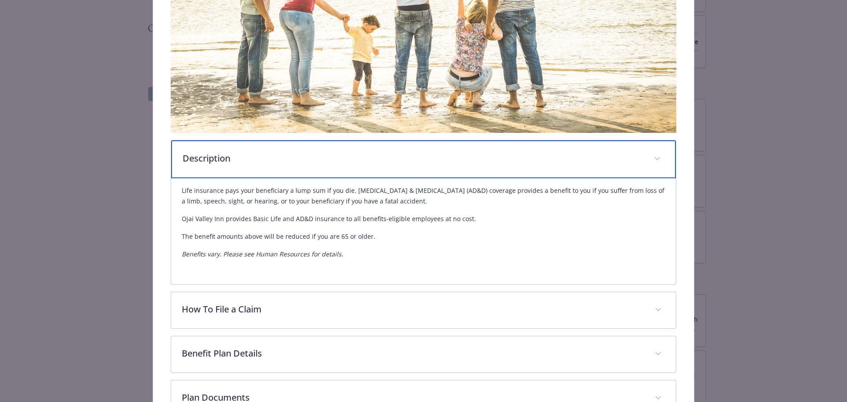
click at [295, 147] on div "Description" at bounding box center [423, 159] width 505 height 38
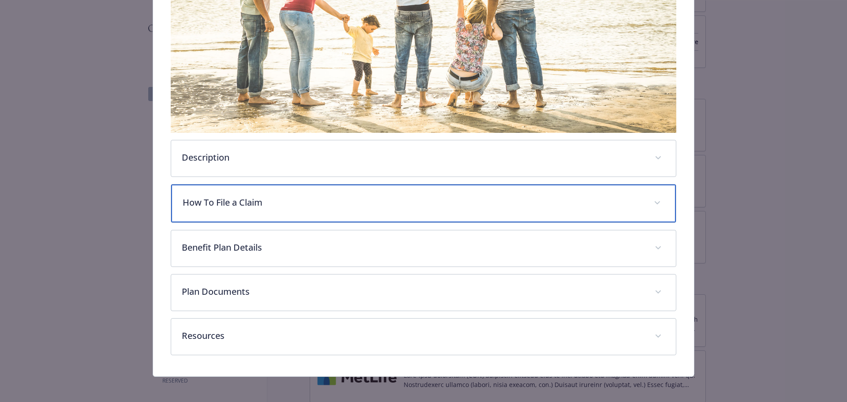
click at [286, 206] on p "How To File a Claim" at bounding box center [413, 202] width 461 height 13
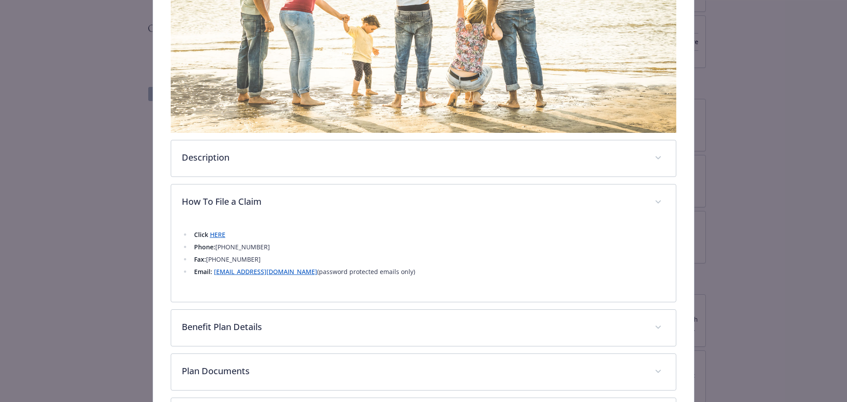
click at [214, 234] on link "HERE" at bounding box center [217, 234] width 15 height 8
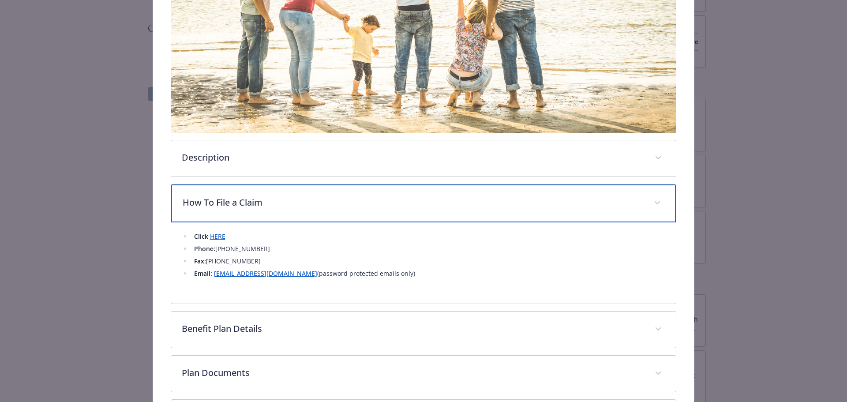
click at [350, 194] on div "How To File a Claim" at bounding box center [423, 204] width 505 height 38
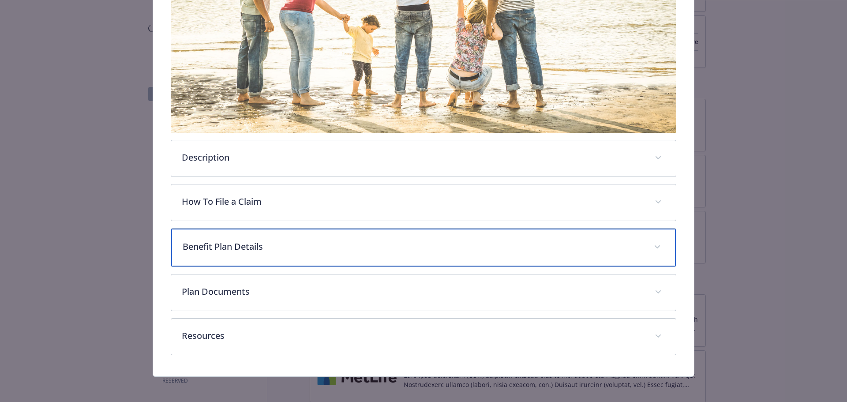
click at [341, 245] on p "Benefit Plan Details" at bounding box center [413, 246] width 461 height 13
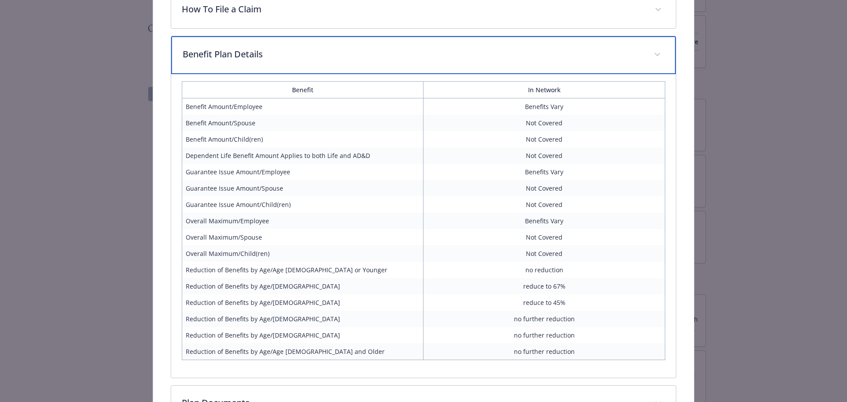
scroll to position [347, 0]
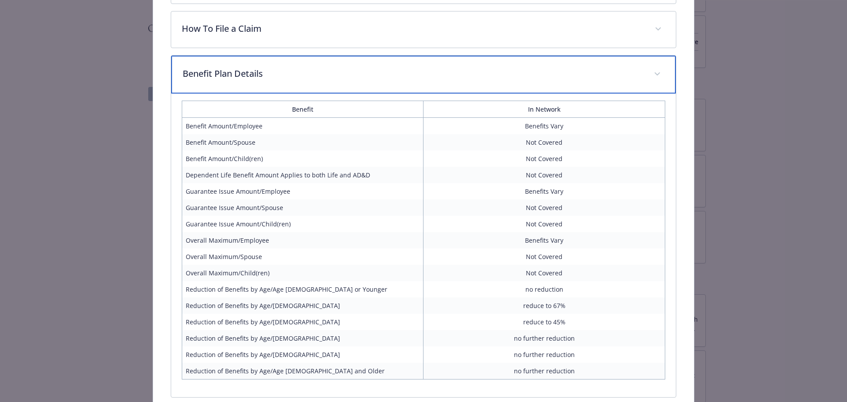
click at [329, 76] on p "Benefit Plan Details" at bounding box center [413, 73] width 461 height 13
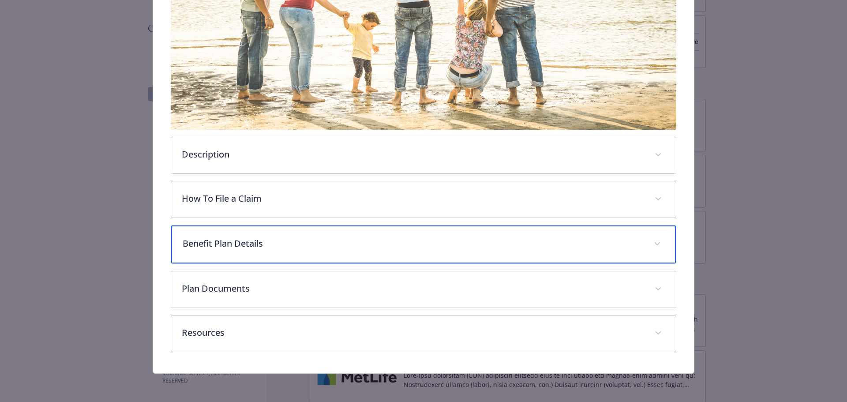
scroll to position [176, 0]
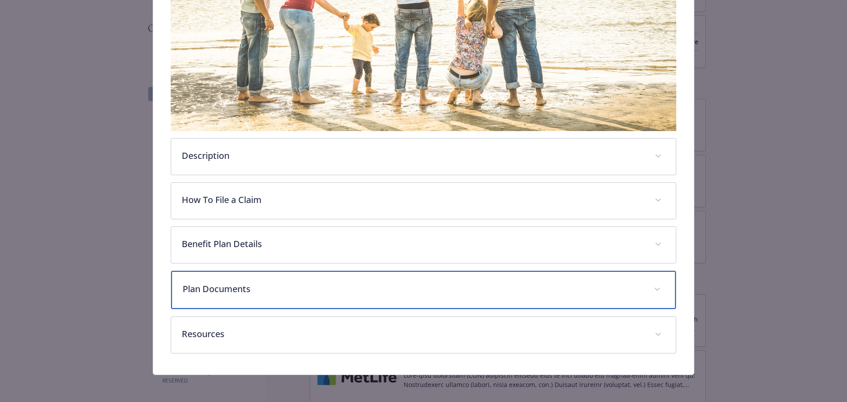
click at [338, 297] on div "Plan Documents" at bounding box center [423, 290] width 505 height 38
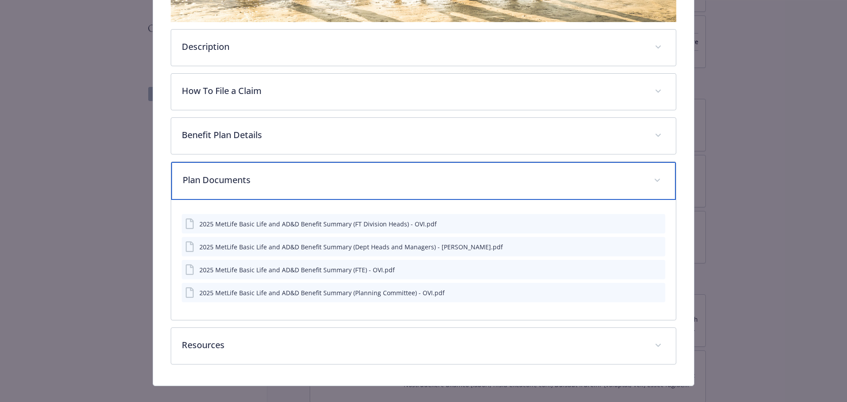
scroll to position [296, 0]
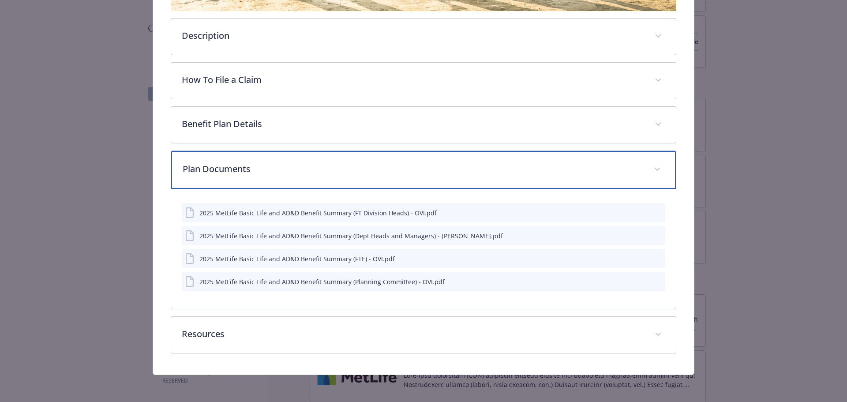
click at [334, 156] on div "Plan Documents" at bounding box center [423, 170] width 505 height 38
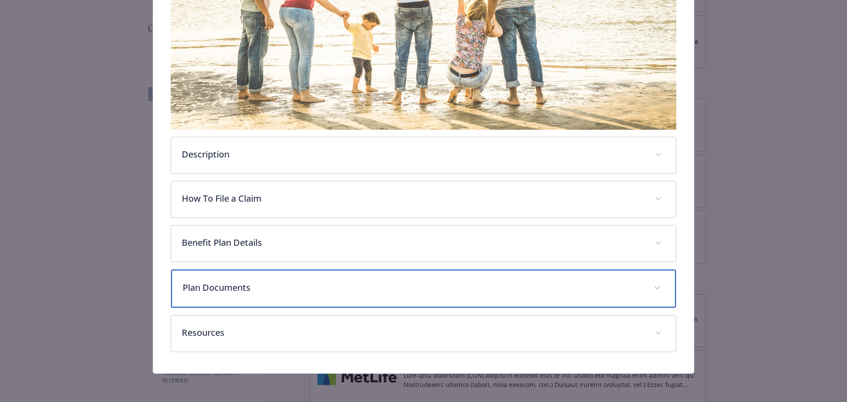
scroll to position [176, 0]
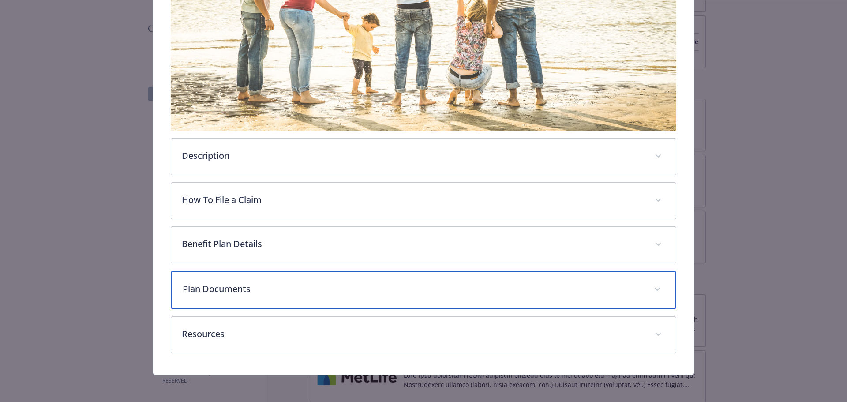
click at [289, 289] on p "Plan Documents" at bounding box center [413, 288] width 461 height 13
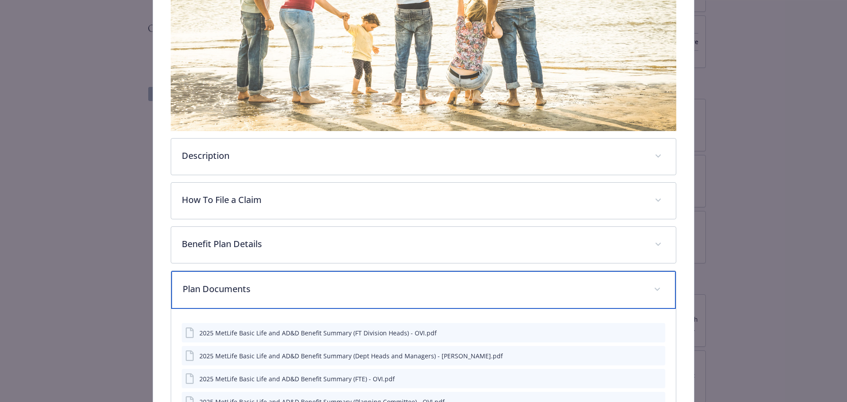
scroll to position [296, 0]
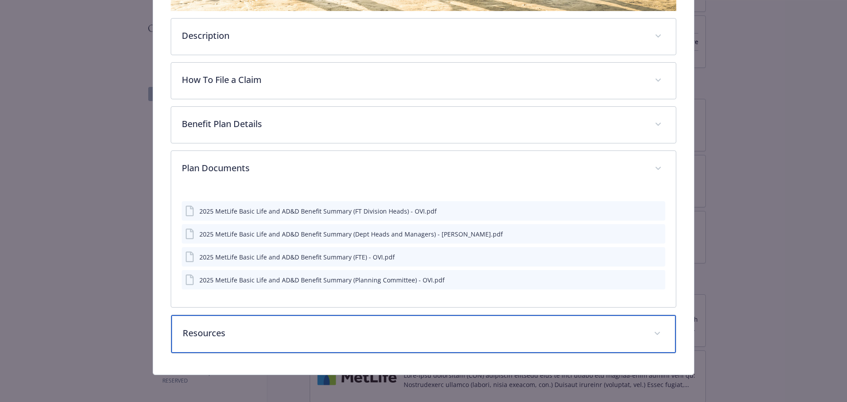
click at [283, 321] on div "Resources" at bounding box center [423, 334] width 505 height 38
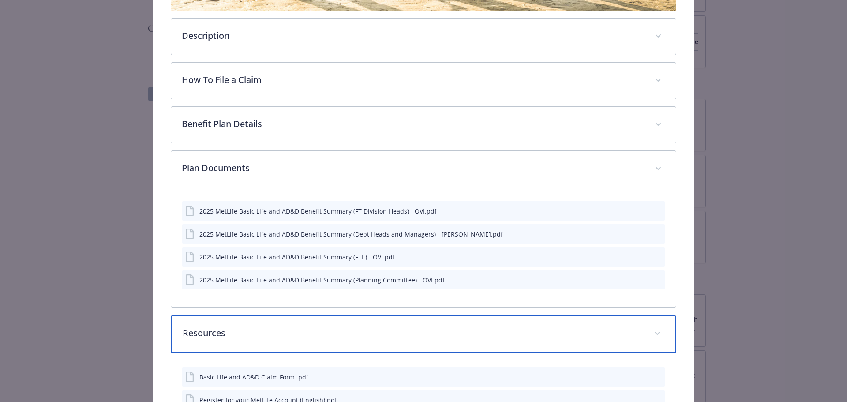
click at [283, 321] on div "Resources" at bounding box center [423, 334] width 505 height 38
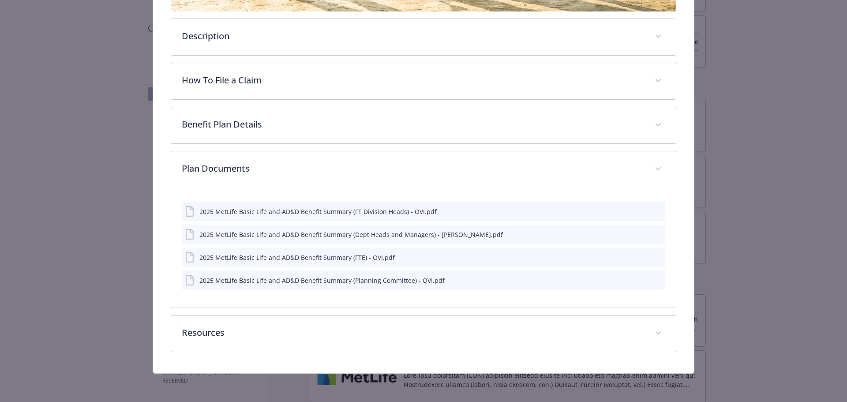
scroll to position [294, 0]
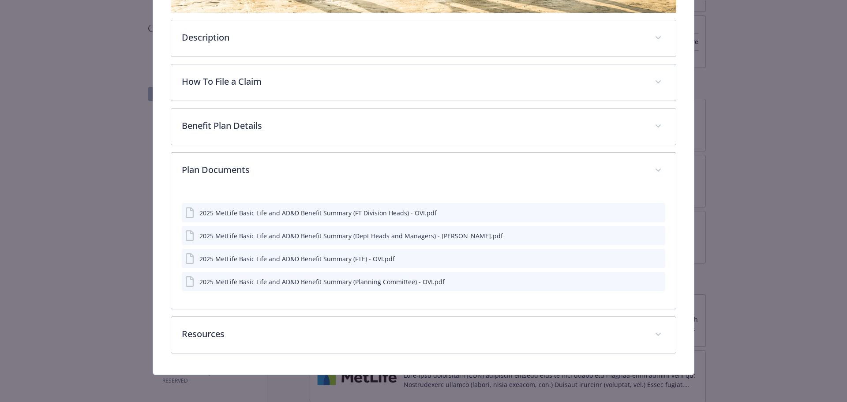
click at [655, 283] on div "2025 MetLife Basic Life and AD&D Benefit Summary (Planning Committee) - OVI.pdf" at bounding box center [424, 281] width 484 height 19
click at [654, 279] on icon "preview file" at bounding box center [657, 281] width 8 height 6
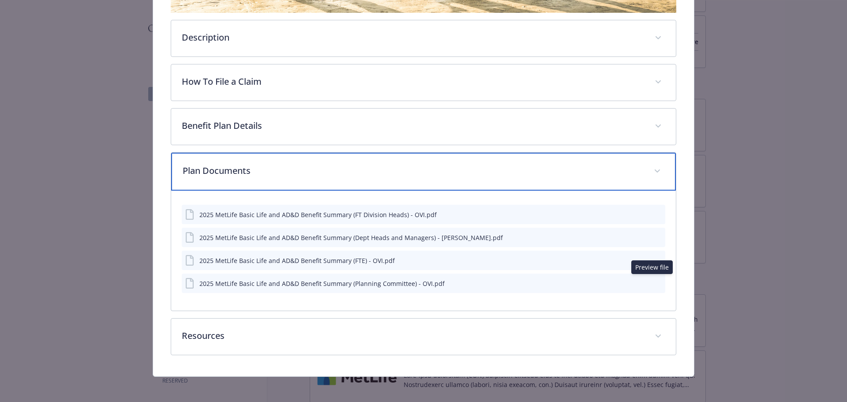
click at [276, 170] on p "Plan Documents" at bounding box center [413, 170] width 461 height 13
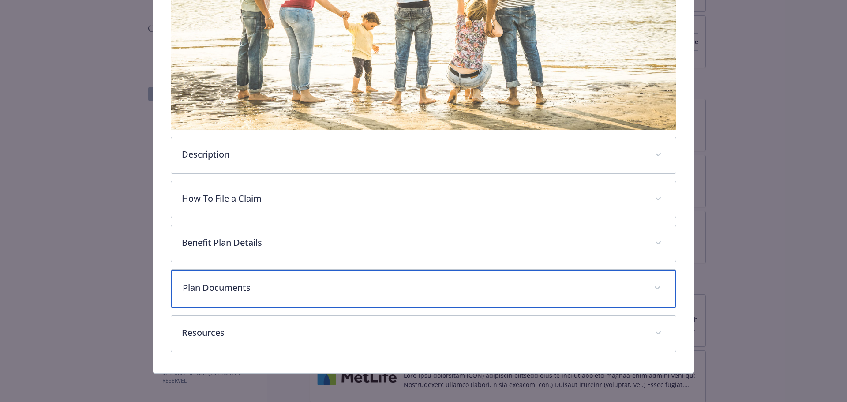
scroll to position [176, 0]
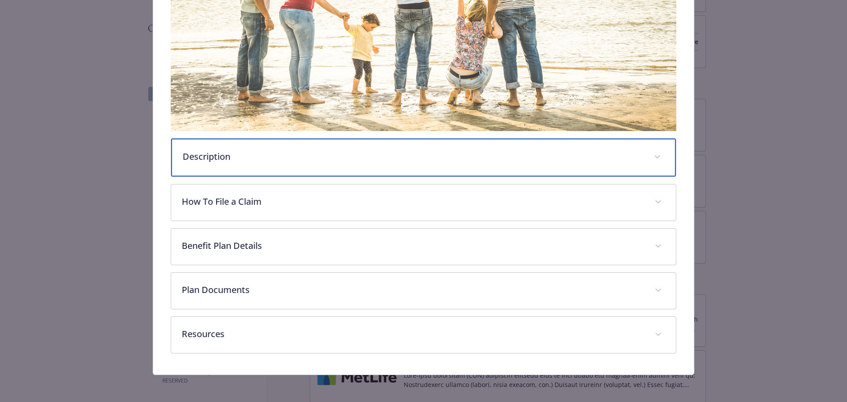
click at [275, 168] on div "Description" at bounding box center [423, 158] width 505 height 38
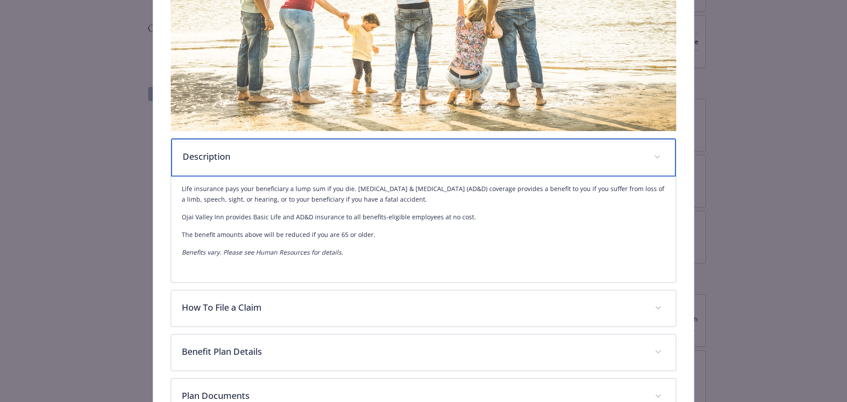
click at [275, 168] on div "Description" at bounding box center [423, 158] width 505 height 38
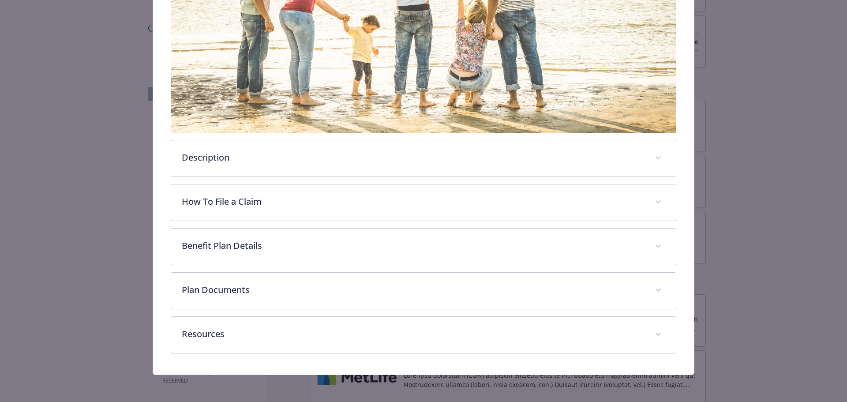
scroll to position [0, 0]
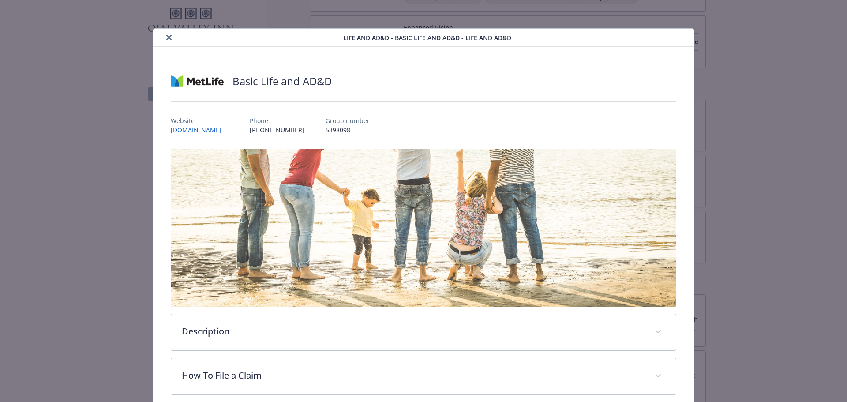
click at [166, 37] on icon "close" at bounding box center [168, 37] width 5 height 5
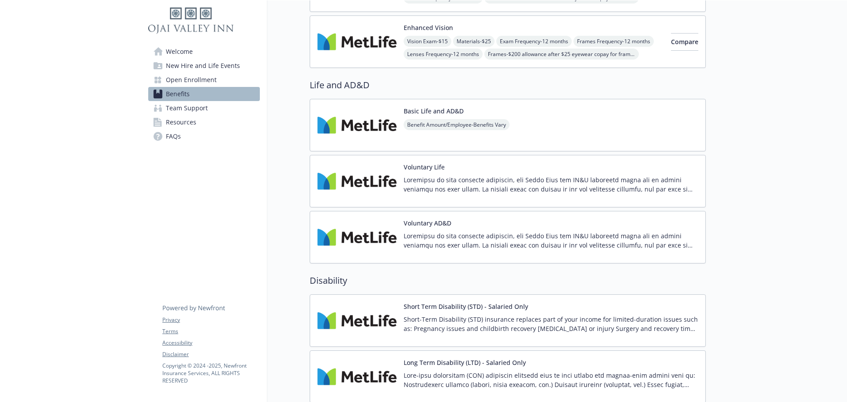
click at [437, 184] on p at bounding box center [551, 184] width 295 height 19
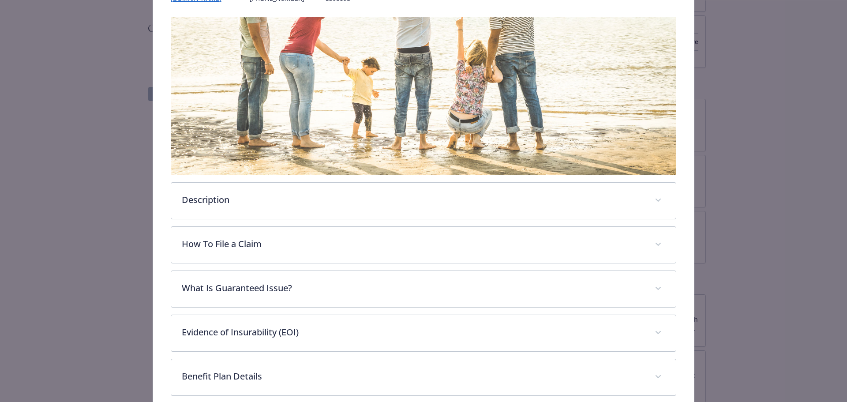
scroll to position [159, 0]
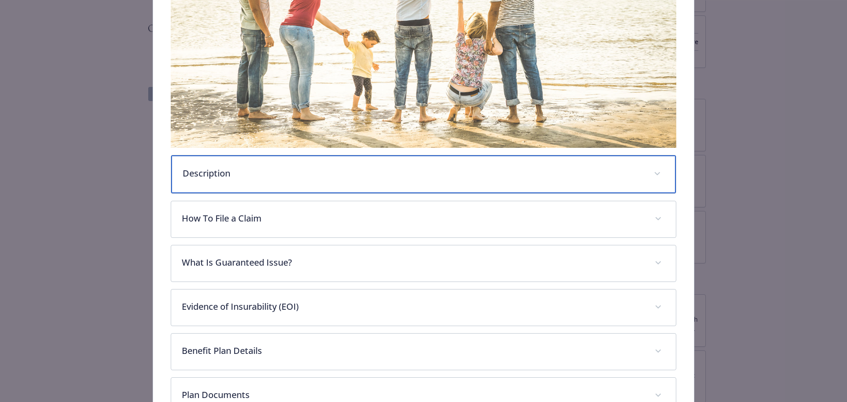
click at [230, 181] on div "Description" at bounding box center [423, 174] width 505 height 38
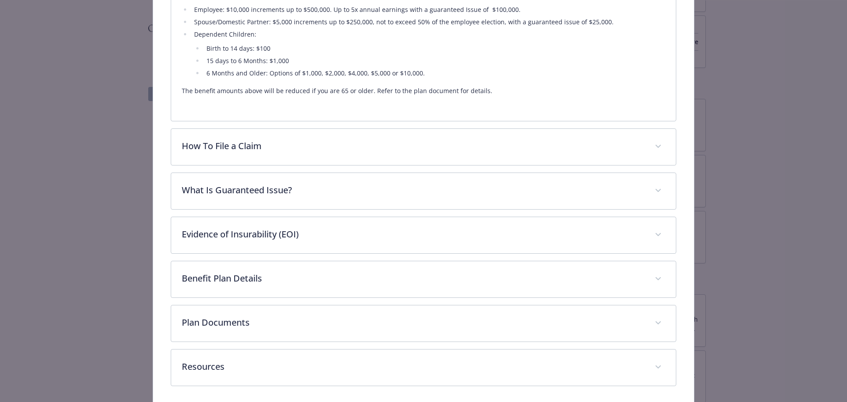
scroll to position [468, 0]
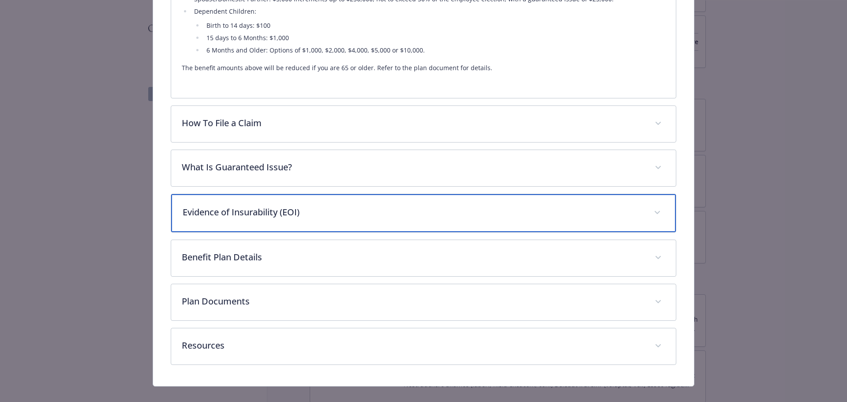
click at [250, 210] on div "Evidence of Insurability (EOI)" at bounding box center [423, 213] width 505 height 38
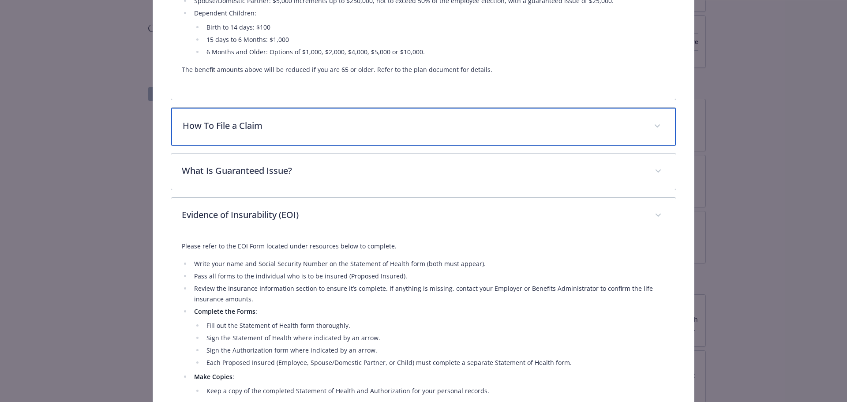
click at [271, 119] on p "How To File a Claim" at bounding box center [413, 125] width 461 height 13
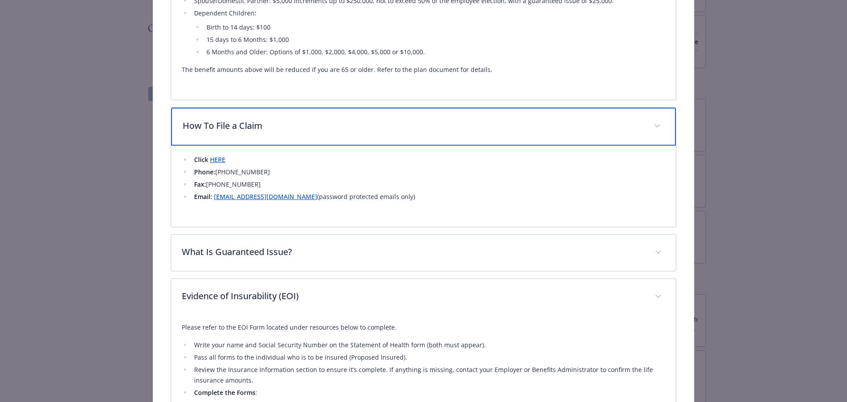
click at [271, 119] on p "How To File a Claim" at bounding box center [413, 125] width 461 height 13
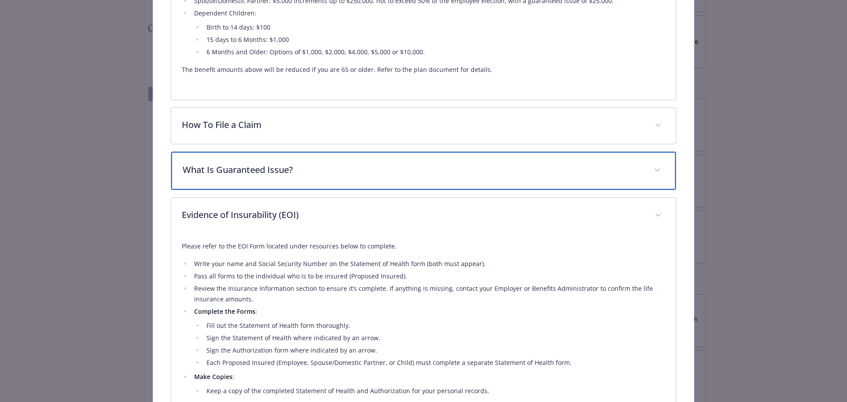
click at [276, 163] on p "What Is Guaranteed Issue?" at bounding box center [413, 169] width 461 height 13
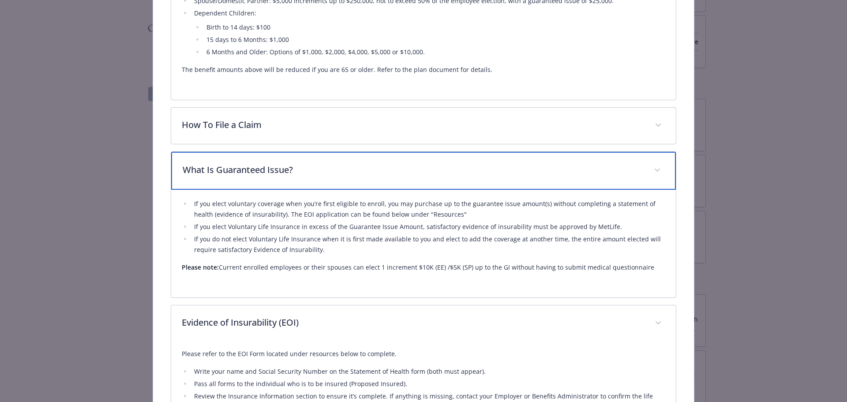
click at [276, 163] on p "What Is Guaranteed Issue?" at bounding box center [413, 169] width 461 height 13
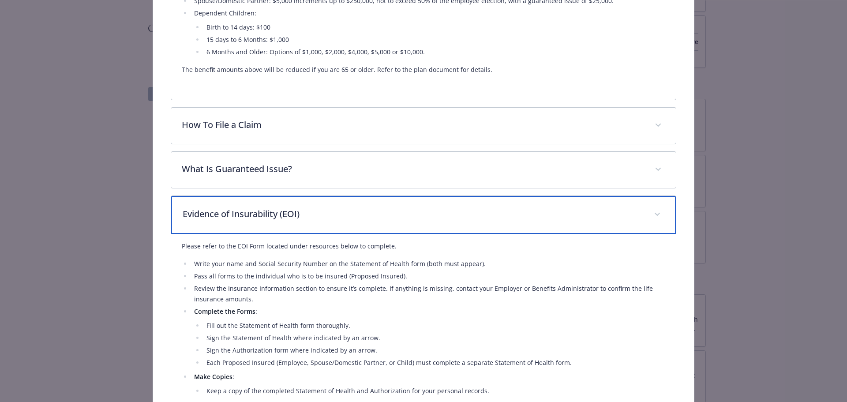
click at [293, 207] on p "Evidence of Insurability (EOI)" at bounding box center [413, 213] width 461 height 13
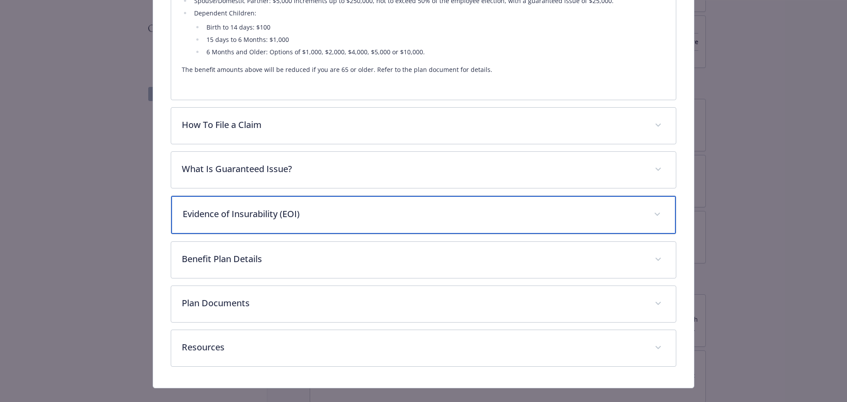
click at [293, 207] on p "Evidence of Insurability (EOI)" at bounding box center [413, 213] width 461 height 13
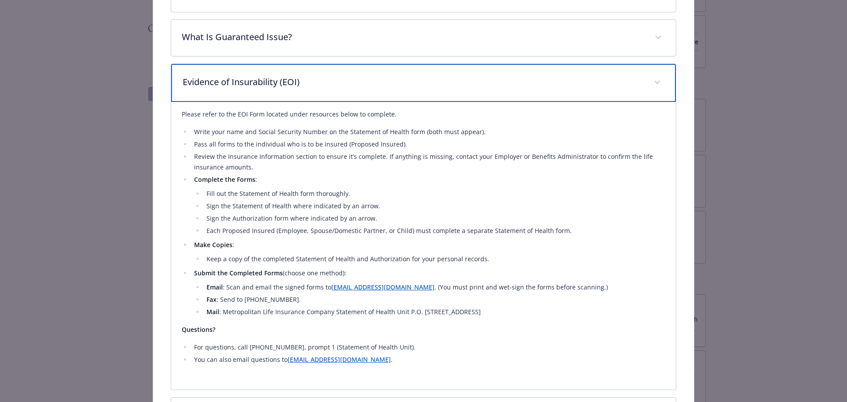
scroll to position [599, 0]
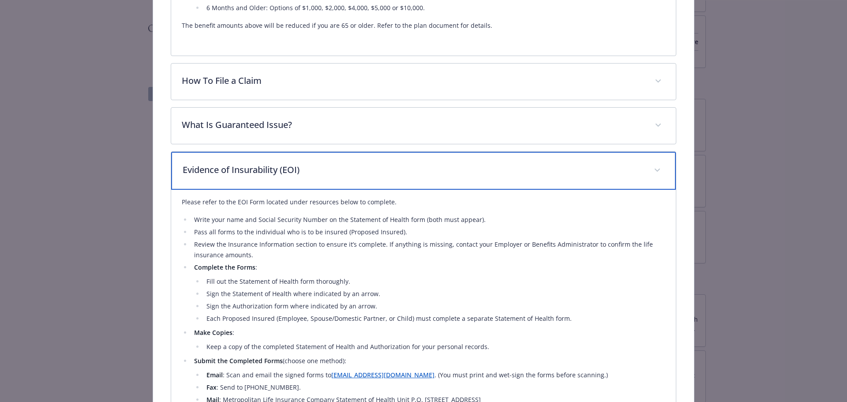
click at [280, 163] on p "Evidence of Insurability (EOI)" at bounding box center [413, 169] width 461 height 13
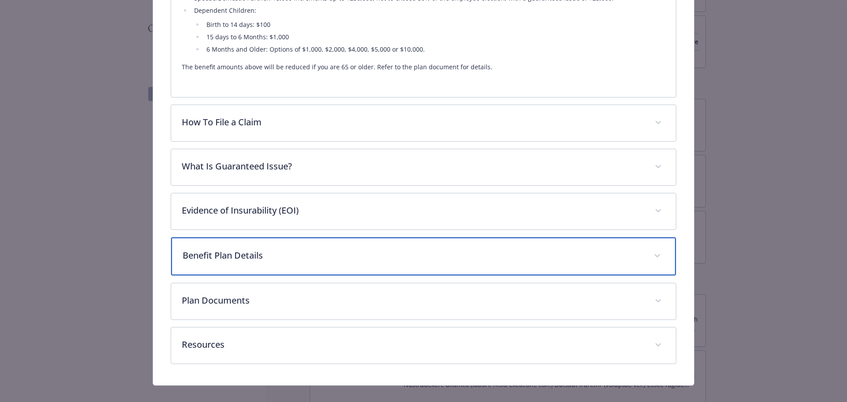
click at [260, 252] on div "Benefit Plan Details" at bounding box center [423, 256] width 505 height 38
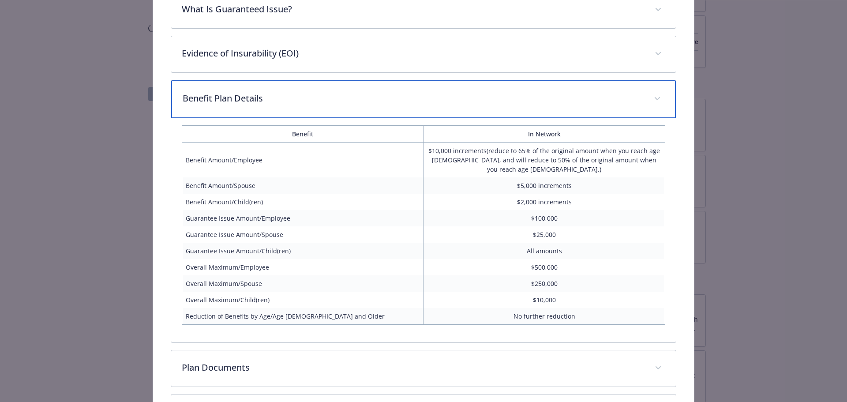
scroll to position [645, 0]
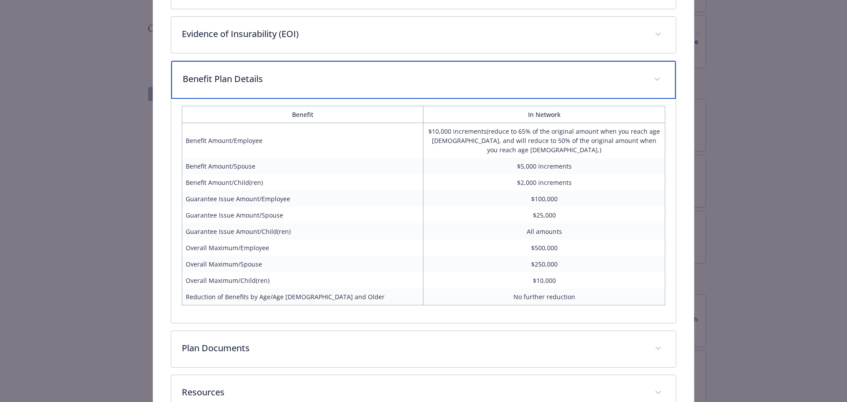
click at [336, 72] on p "Benefit Plan Details" at bounding box center [413, 78] width 461 height 13
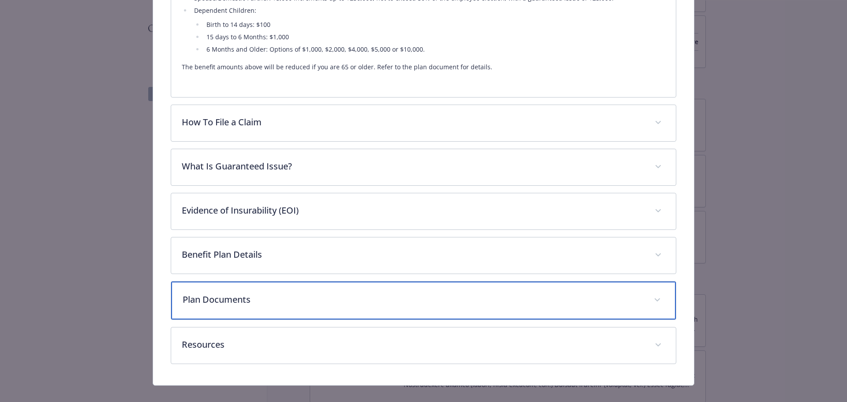
click at [290, 293] on p "Plan Documents" at bounding box center [413, 299] width 461 height 13
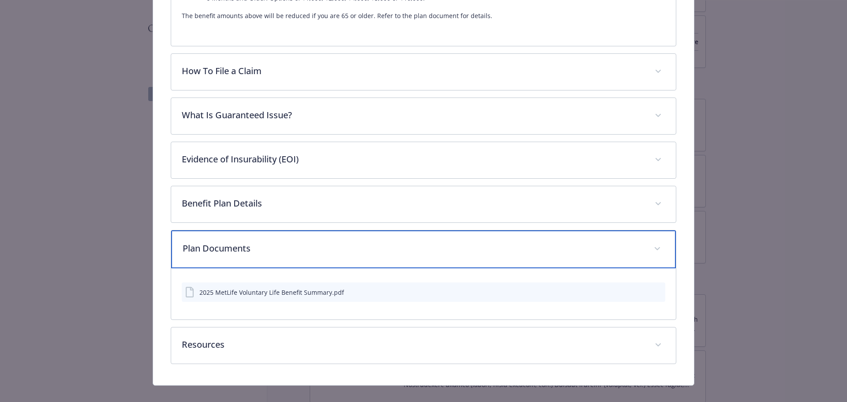
click at [358, 247] on div "Plan Documents" at bounding box center [423, 249] width 505 height 38
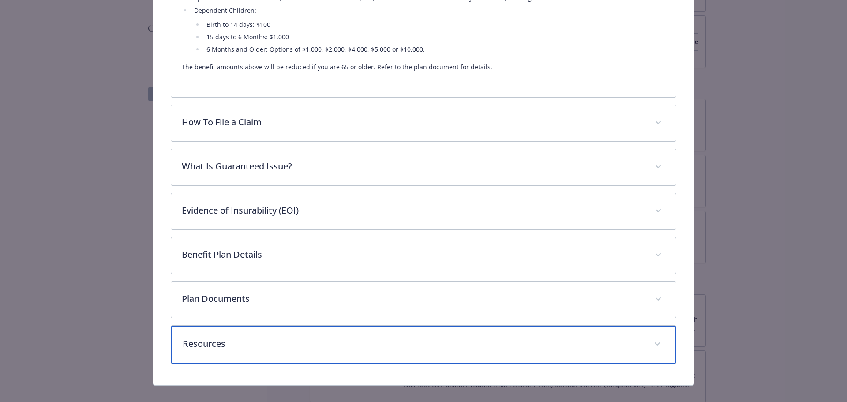
click at [320, 337] on p "Resources" at bounding box center [413, 343] width 461 height 13
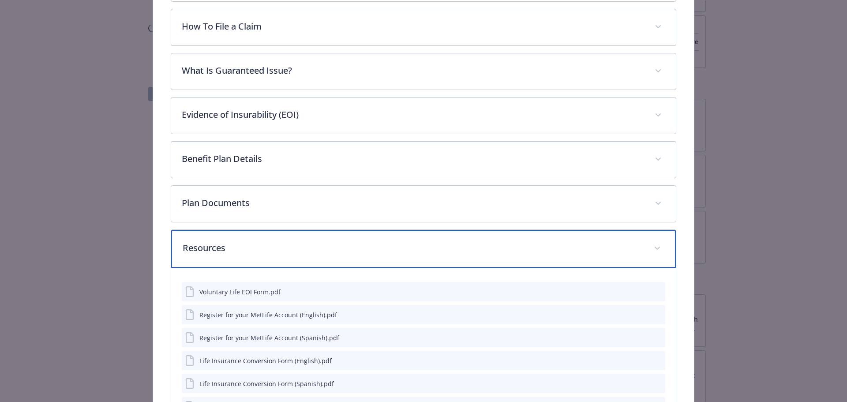
scroll to position [550, 0]
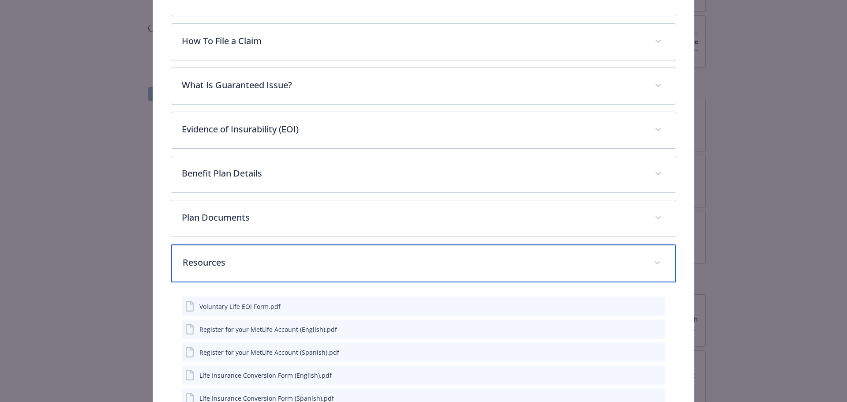
click at [356, 256] on p "Resources" at bounding box center [413, 262] width 461 height 13
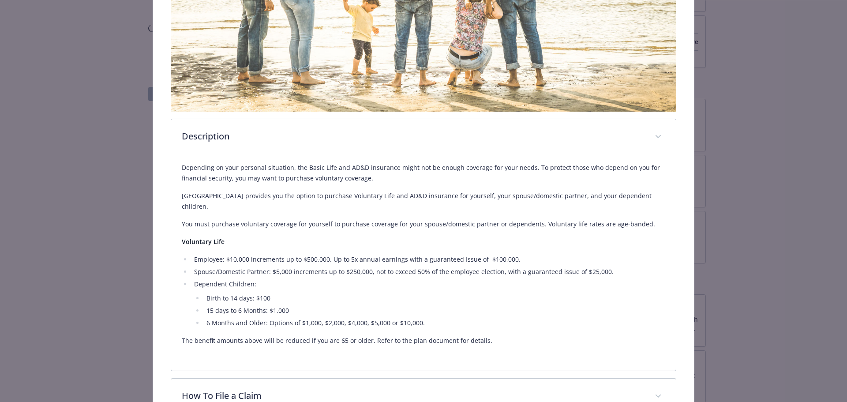
scroll to position [116, 0]
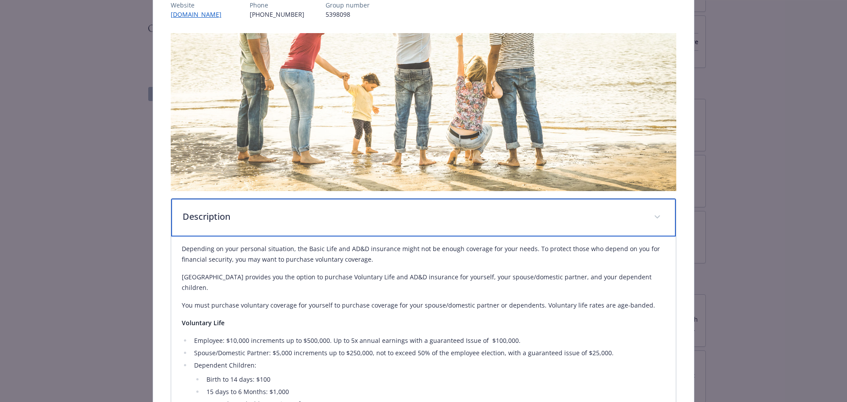
click at [337, 212] on p "Description" at bounding box center [413, 216] width 461 height 13
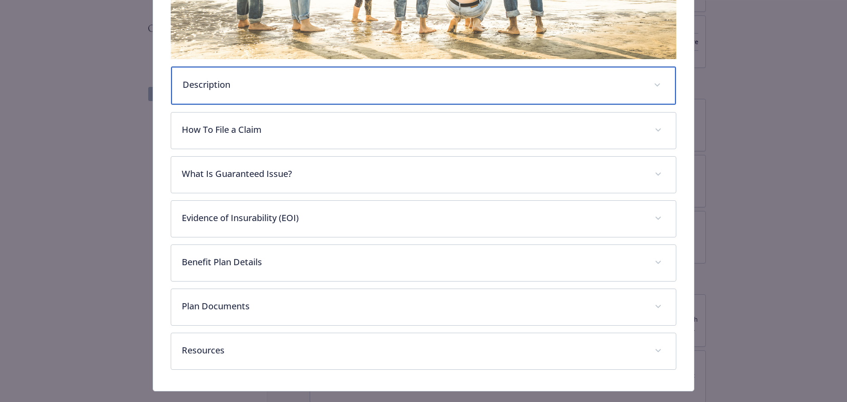
scroll to position [248, 0]
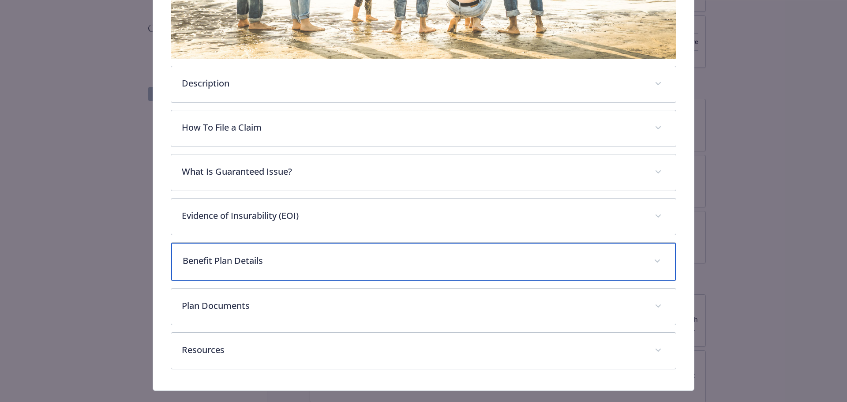
click at [326, 265] on p "Benefit Plan Details" at bounding box center [413, 260] width 461 height 13
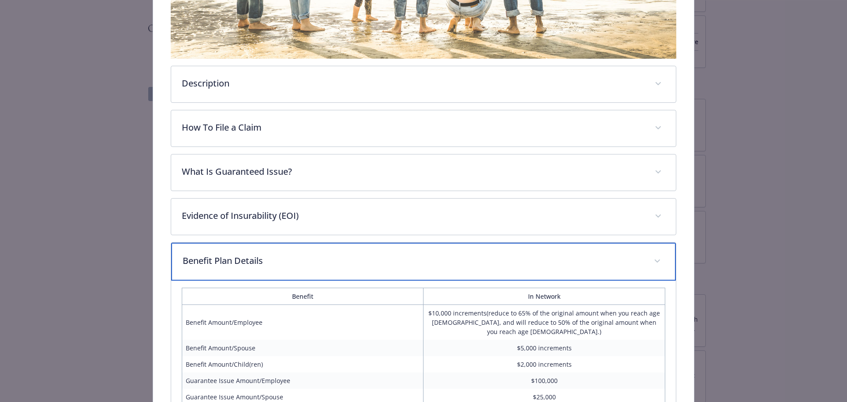
click at [326, 265] on p "Benefit Plan Details" at bounding box center [413, 260] width 461 height 13
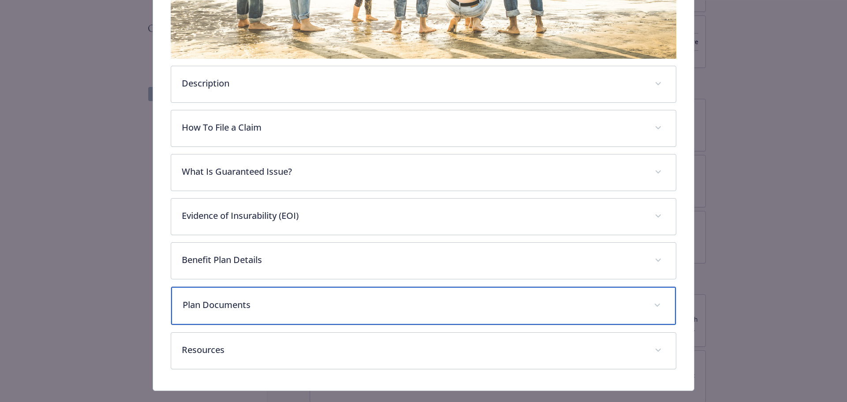
click at [322, 301] on p "Plan Documents" at bounding box center [413, 304] width 461 height 13
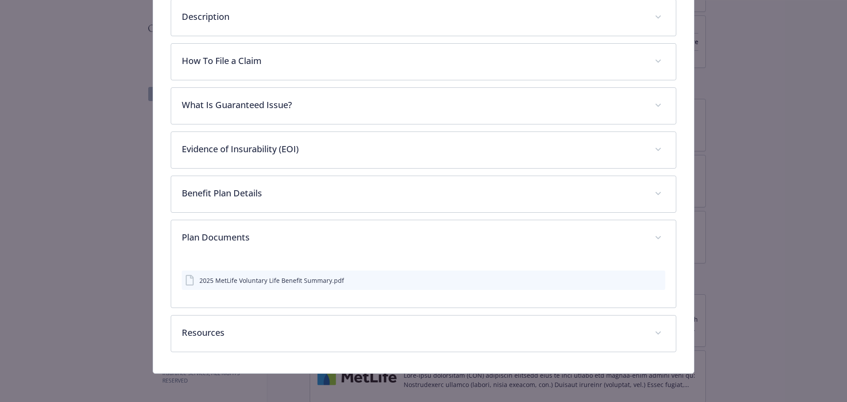
scroll to position [313, 0]
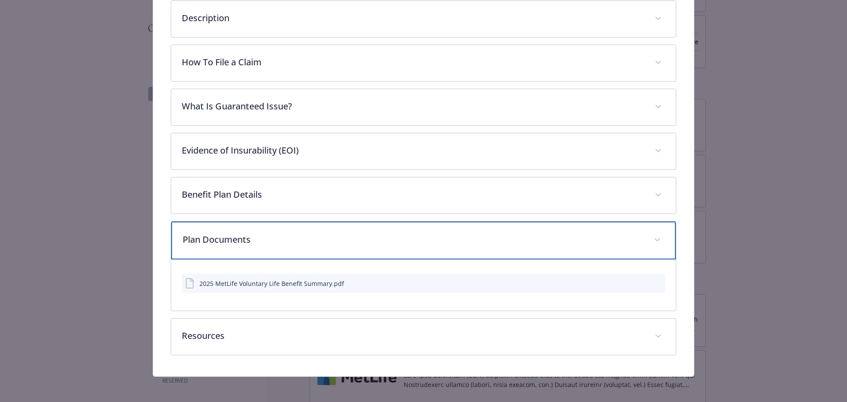
click at [312, 234] on p "Plan Documents" at bounding box center [413, 239] width 461 height 13
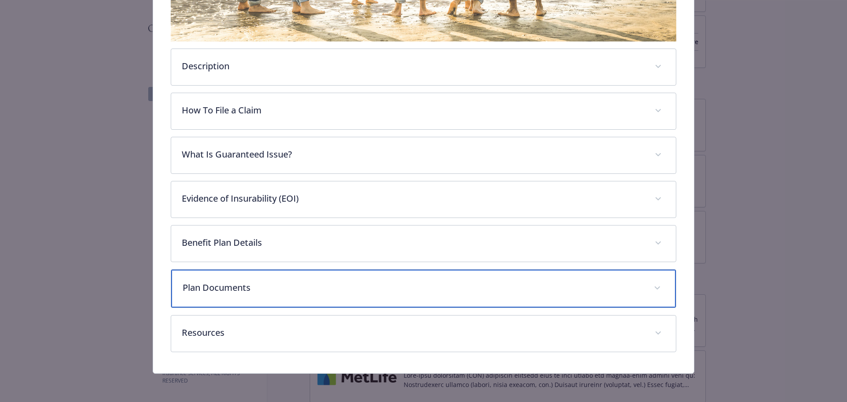
scroll to position [264, 0]
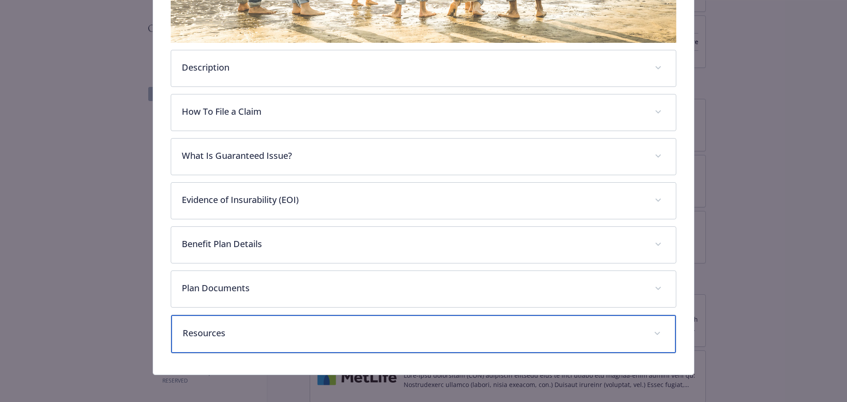
click at [312, 334] on p "Resources" at bounding box center [413, 333] width 461 height 13
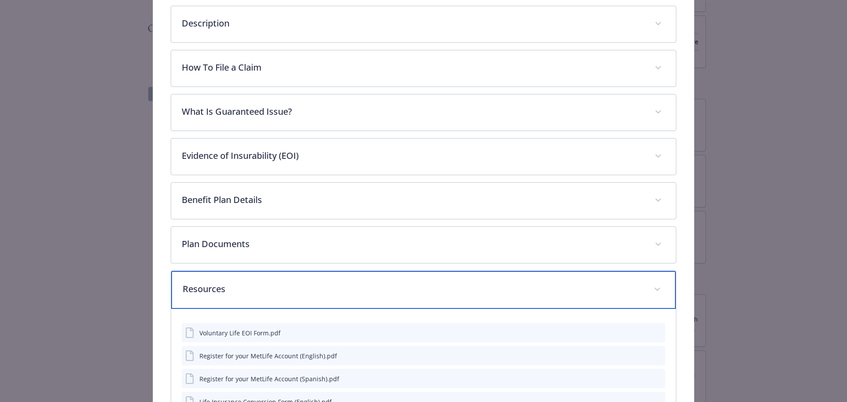
click at [309, 287] on p "Resources" at bounding box center [413, 288] width 461 height 13
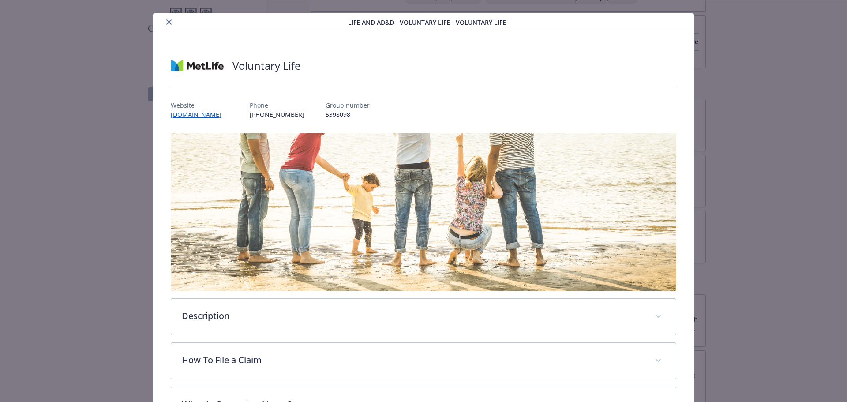
scroll to position [0, 0]
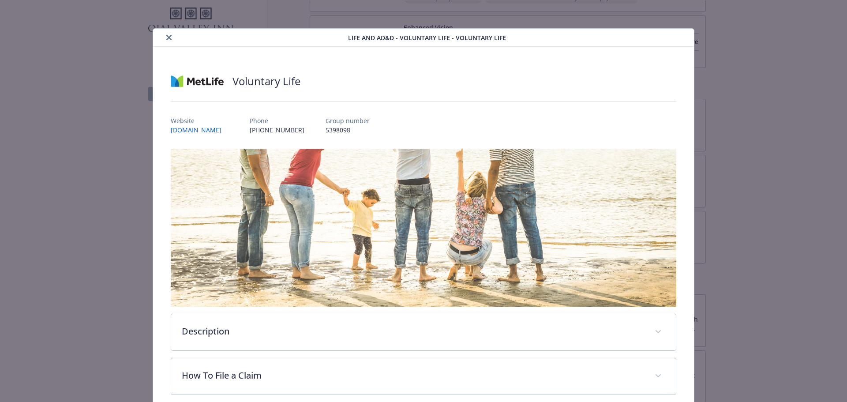
click at [166, 37] on icon "close" at bounding box center [168, 37] width 5 height 5
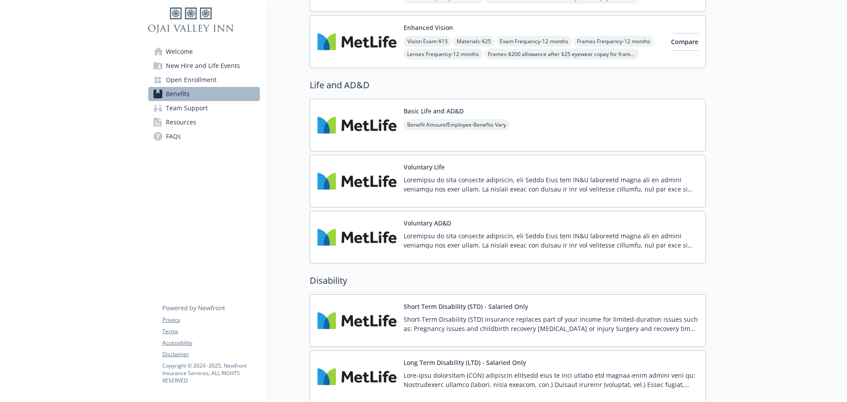
click at [462, 236] on p at bounding box center [551, 240] width 295 height 19
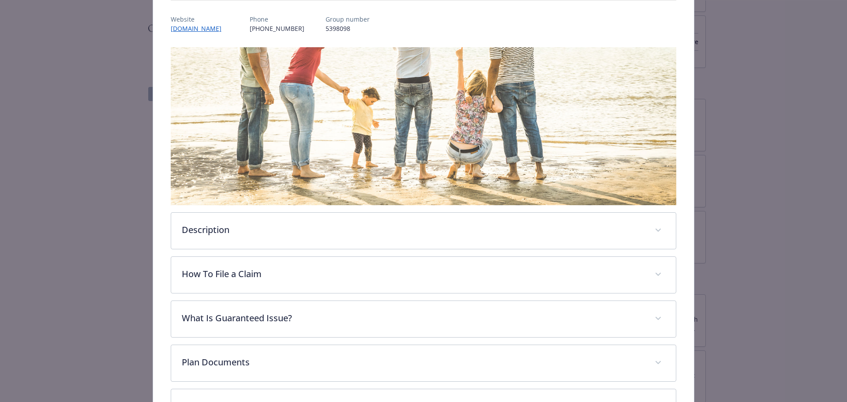
scroll to position [174, 0]
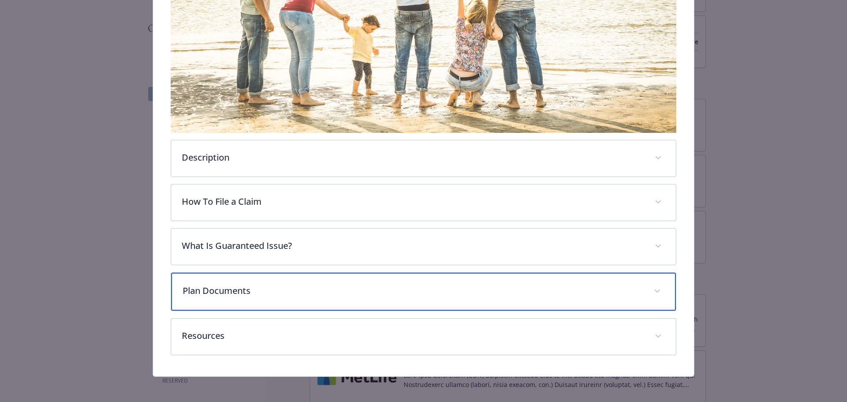
click at [365, 296] on div "Plan Documents" at bounding box center [423, 292] width 505 height 38
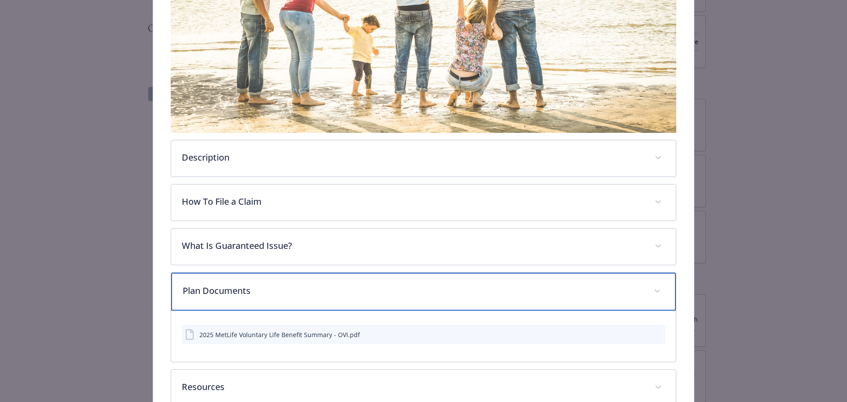
click at [365, 296] on p "Plan Documents" at bounding box center [413, 290] width 461 height 13
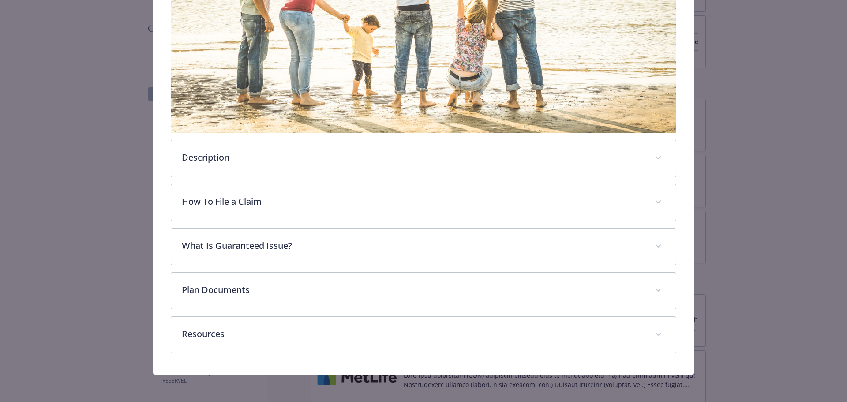
scroll to position [0, 0]
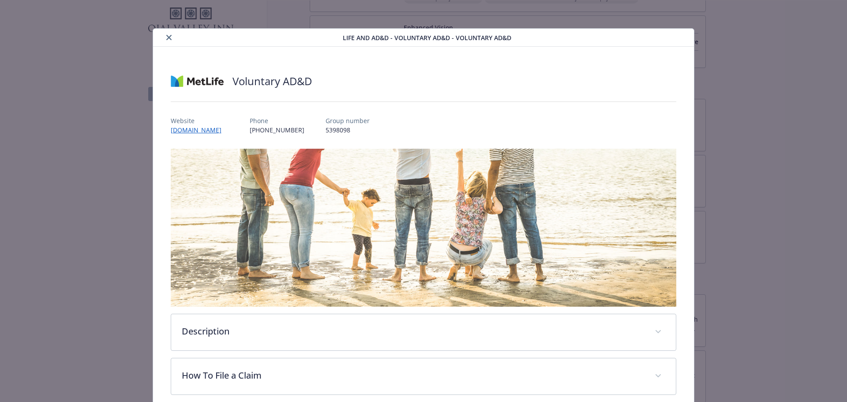
click at [166, 36] on icon "close" at bounding box center [168, 37] width 5 height 5
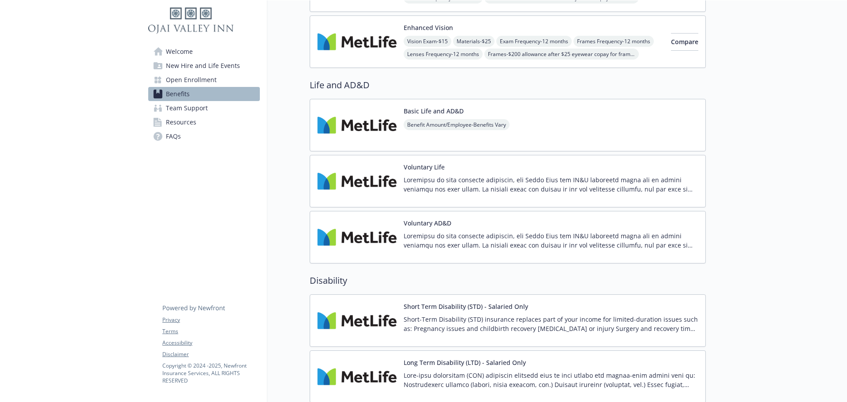
click at [477, 119] on span "Benefit Amount/Employee - Benefits Vary" at bounding box center [457, 124] width 106 height 11
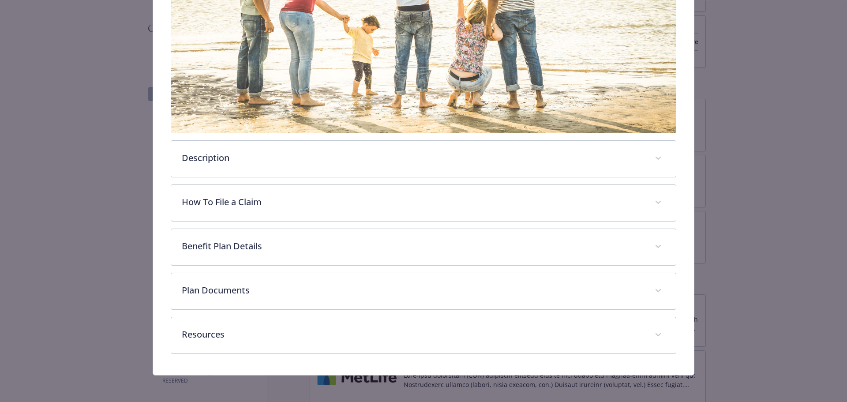
scroll to position [174, 0]
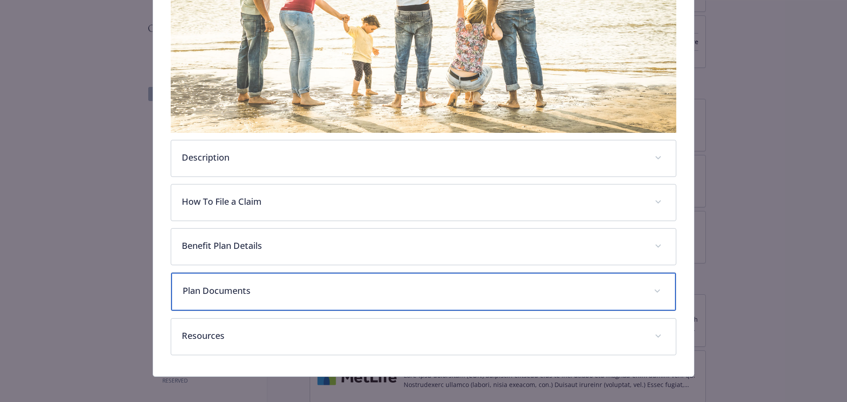
click at [284, 284] on p "Plan Documents" at bounding box center [413, 290] width 461 height 13
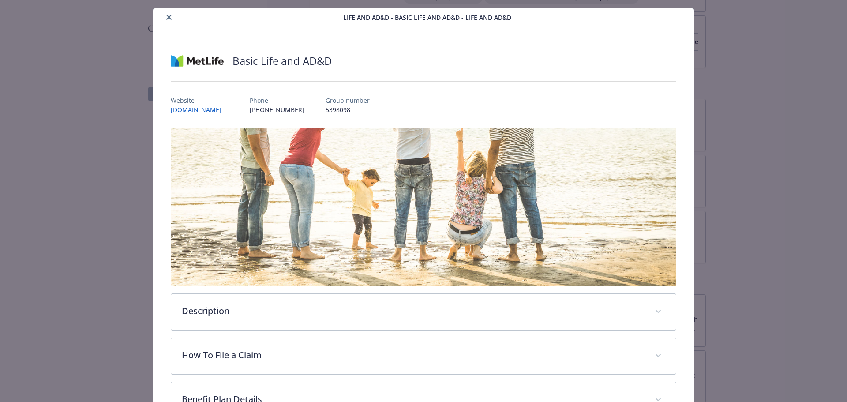
scroll to position [0, 0]
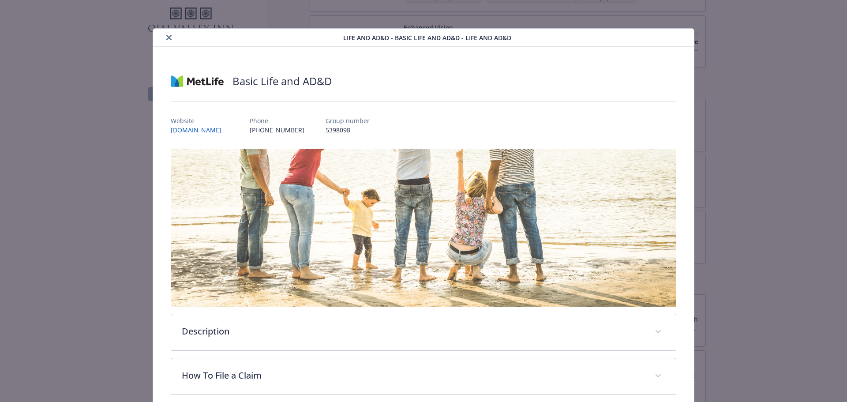
click at [167, 36] on icon "close" at bounding box center [168, 37] width 5 height 5
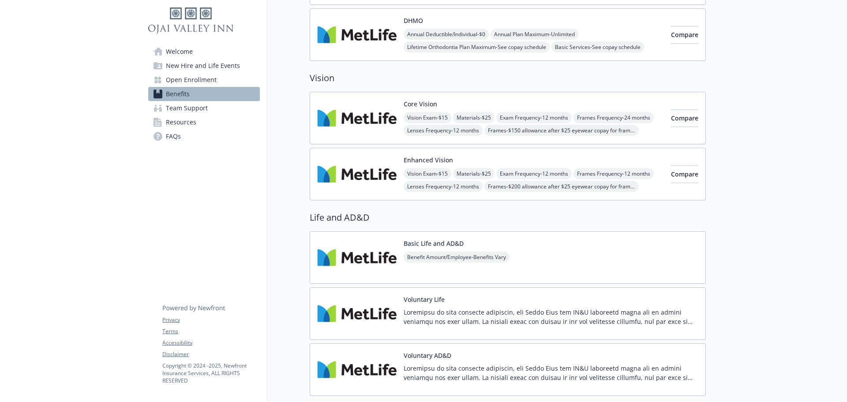
click at [492, 167] on div "Enhanced Vision Vision Exam - $15 Materials - $25 Exam Frequency - 12 months Fr…" at bounding box center [534, 174] width 260 height 38
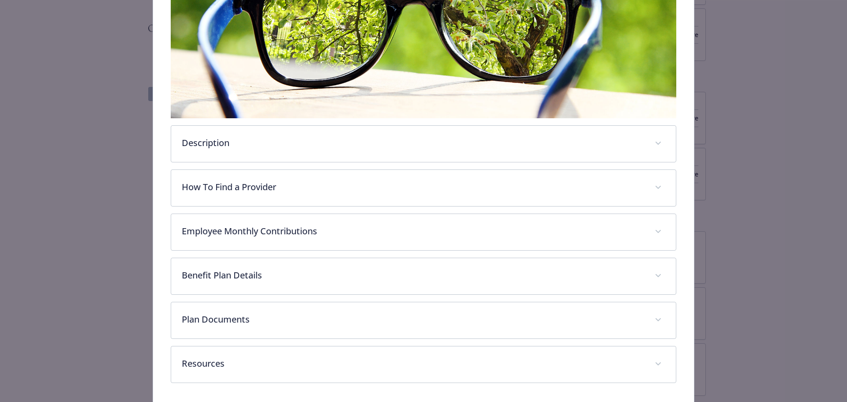
scroll to position [218, 0]
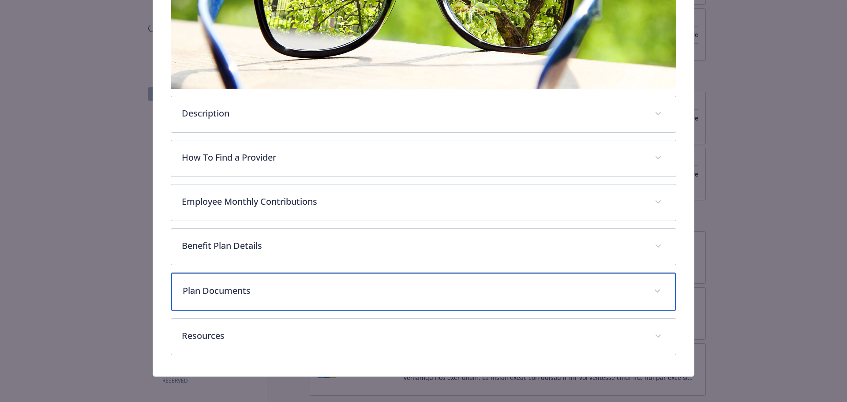
click at [275, 296] on div "Plan Documents" at bounding box center [423, 292] width 505 height 38
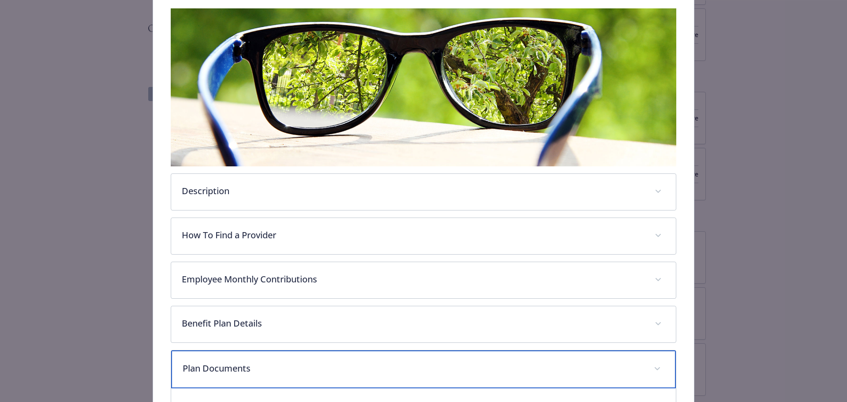
scroll to position [0, 0]
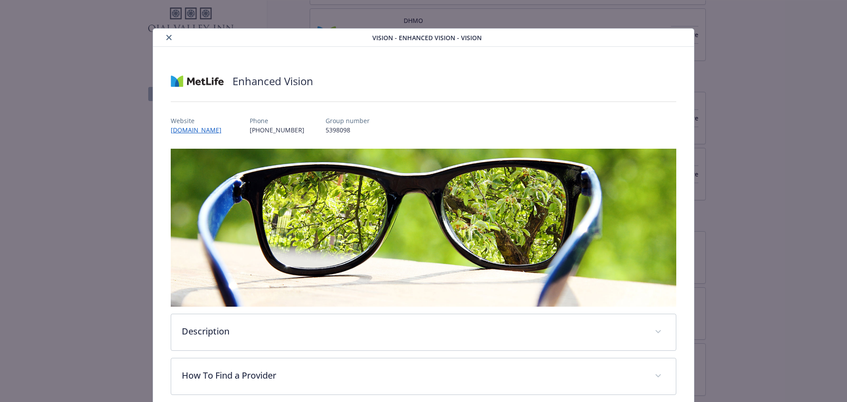
click at [169, 40] on button "close" at bounding box center [169, 37] width 11 height 11
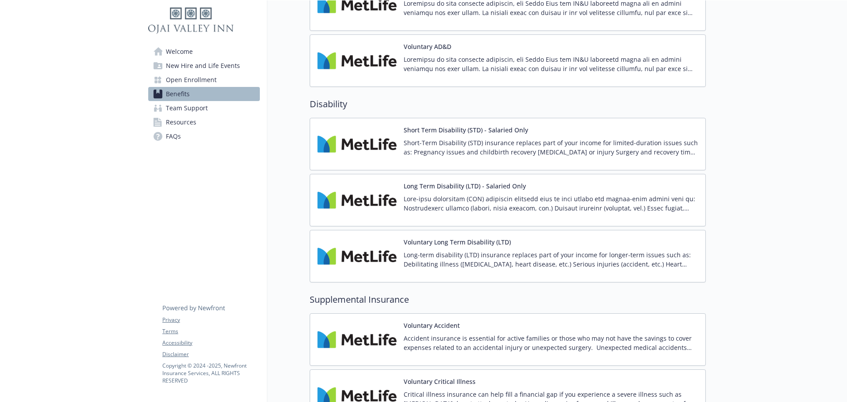
click at [482, 144] on p "Short-Term Disability (STD) insurance replaces part of your income for limited-…" at bounding box center [551, 147] width 295 height 19
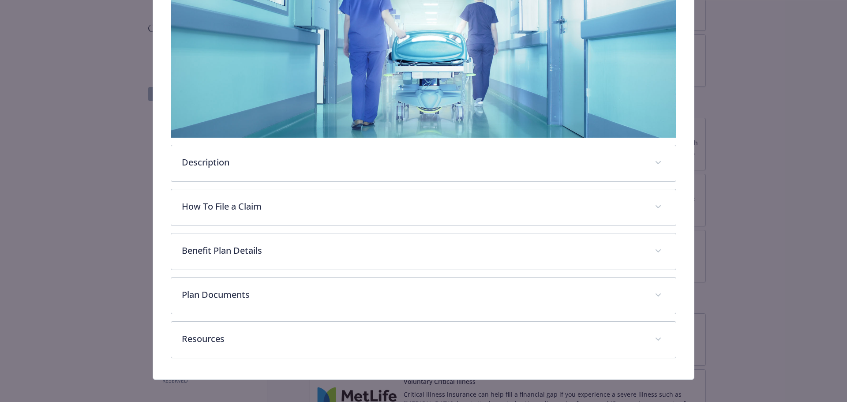
scroll to position [174, 0]
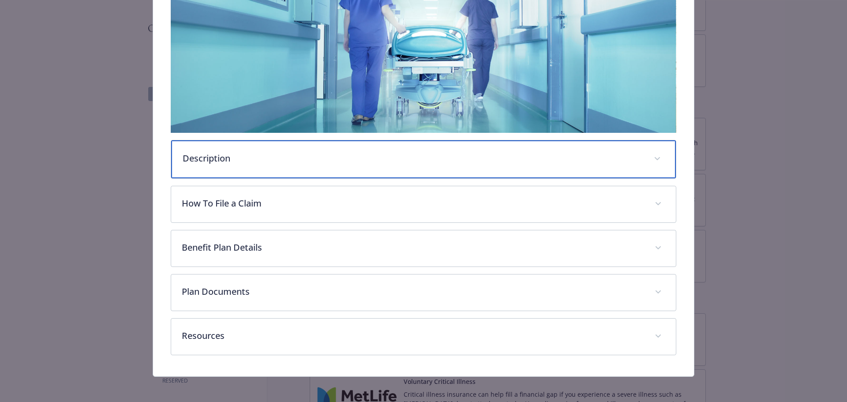
click at [324, 166] on div "Description" at bounding box center [423, 159] width 505 height 38
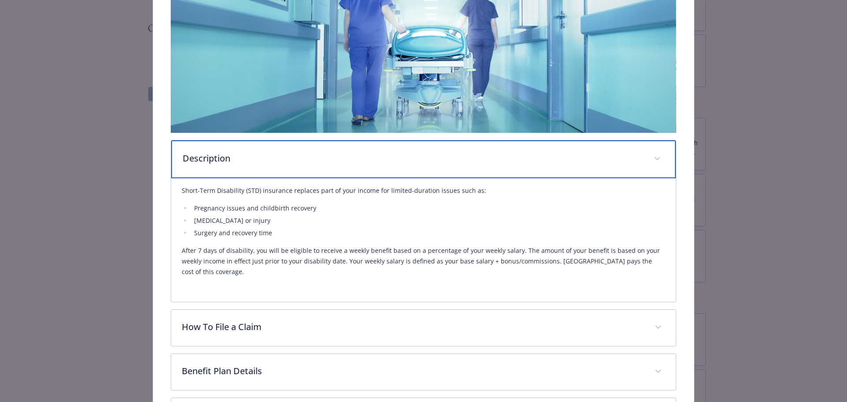
click at [324, 166] on div "Description" at bounding box center [423, 159] width 505 height 38
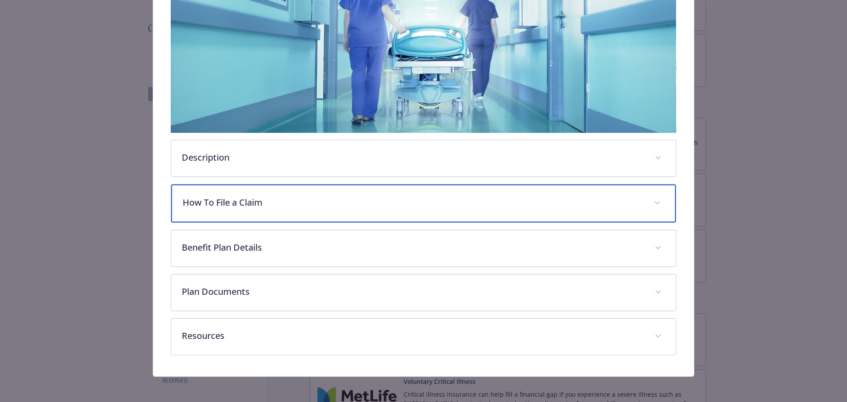
click at [320, 200] on p "How To File a Claim" at bounding box center [413, 202] width 461 height 13
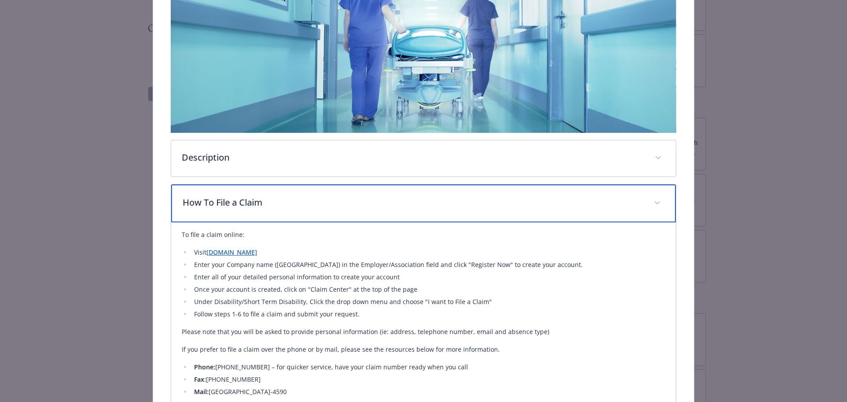
click at [357, 210] on div "How To File a Claim" at bounding box center [423, 204] width 505 height 38
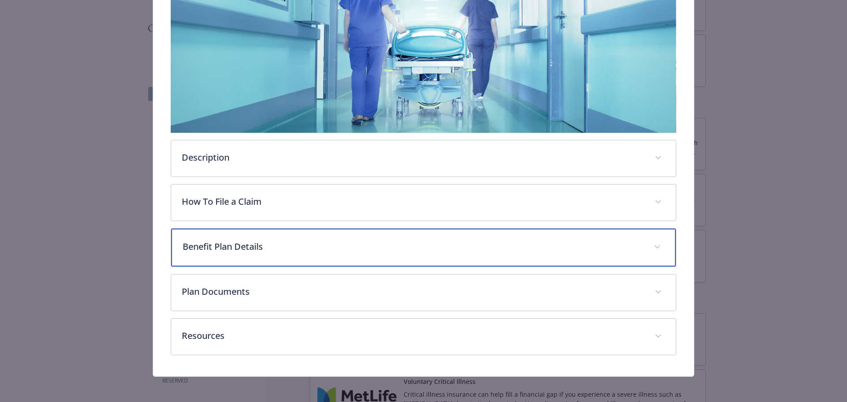
click at [349, 252] on div "Benefit Plan Details" at bounding box center [423, 248] width 505 height 38
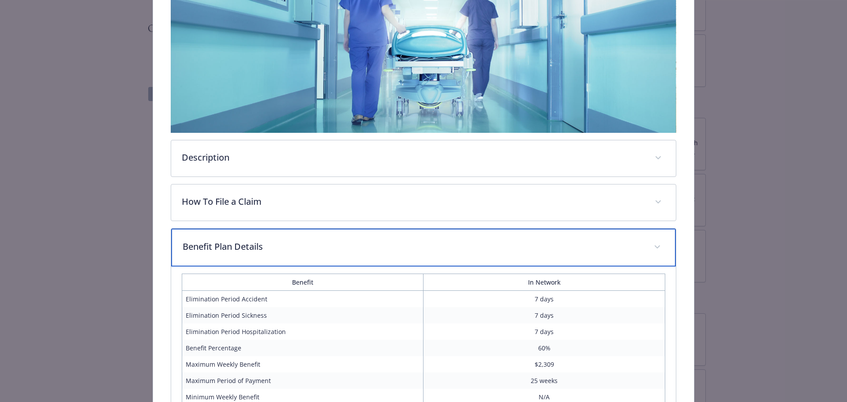
click at [349, 252] on div "Benefit Plan Details" at bounding box center [423, 248] width 505 height 38
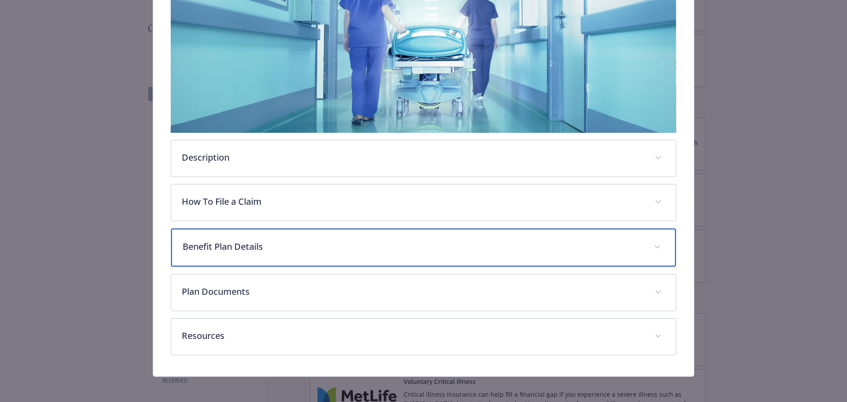
scroll to position [176, 0]
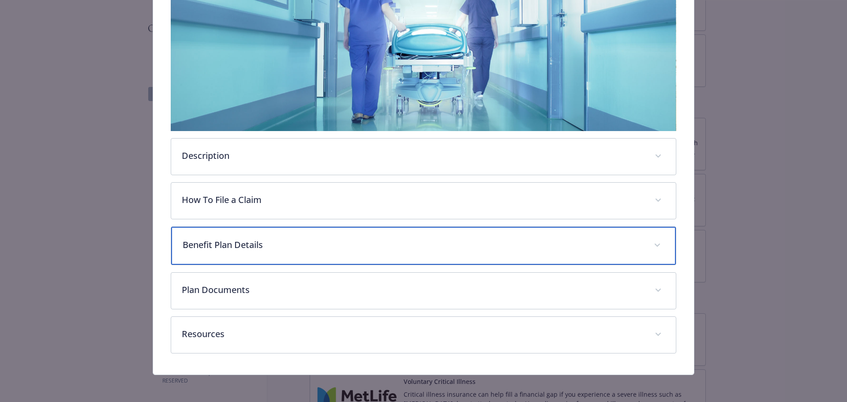
click at [353, 254] on div "Benefit Plan Details" at bounding box center [423, 246] width 505 height 38
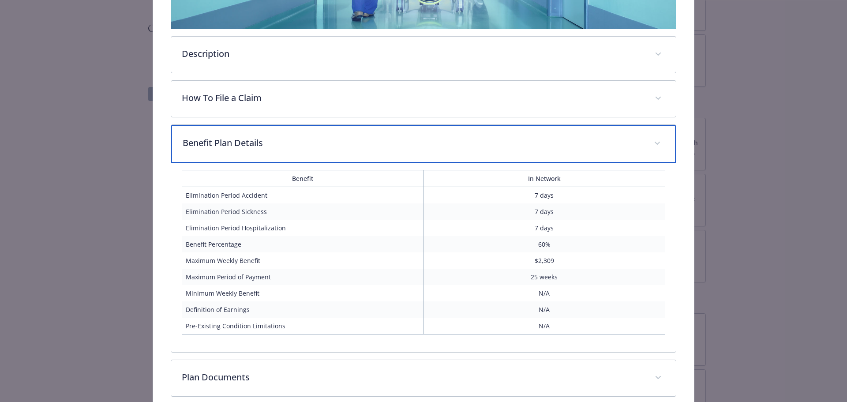
scroll to position [264, 0]
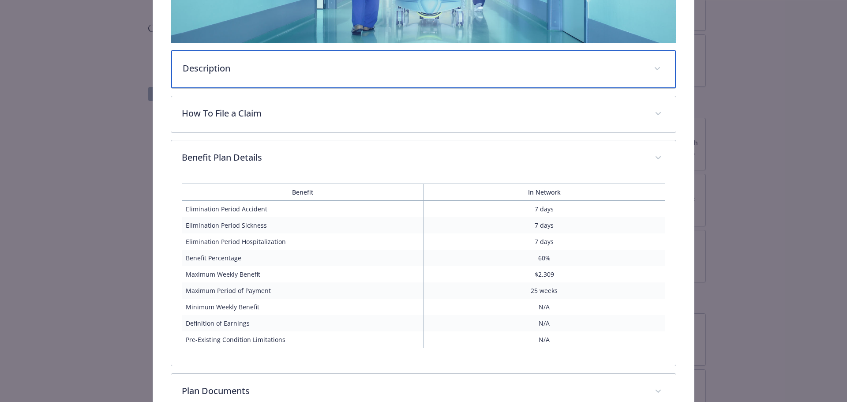
click at [367, 83] on div "Description" at bounding box center [423, 69] width 505 height 38
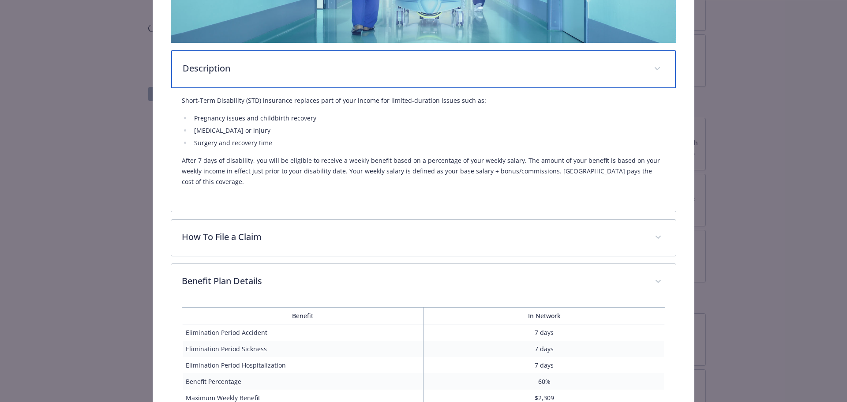
click at [367, 83] on div "Description" at bounding box center [423, 69] width 505 height 38
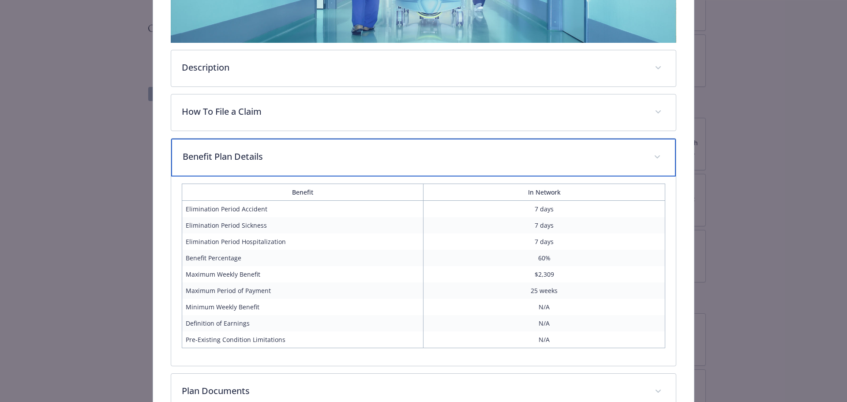
click at [327, 156] on p "Benefit Plan Details" at bounding box center [413, 156] width 461 height 13
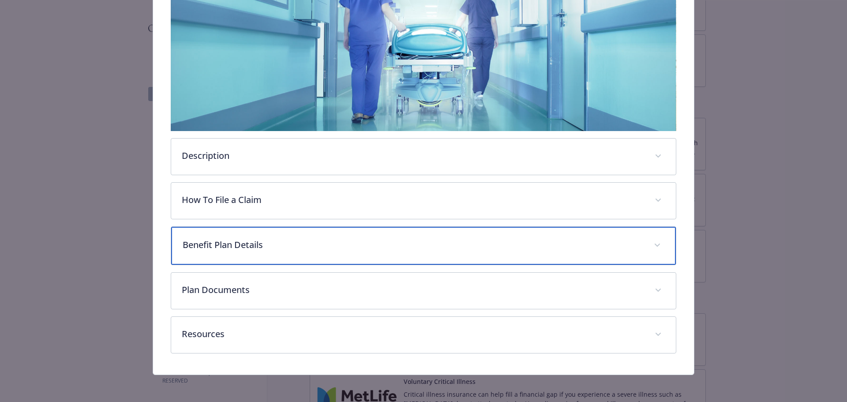
scroll to position [176, 0]
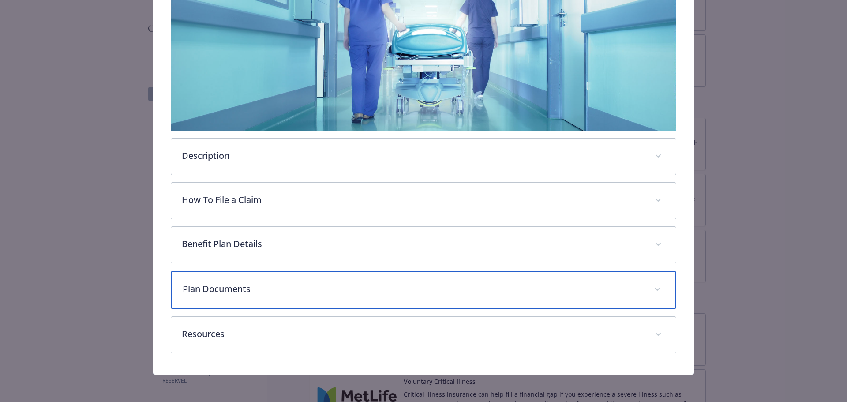
click at [310, 294] on p "Plan Documents" at bounding box center [413, 288] width 461 height 13
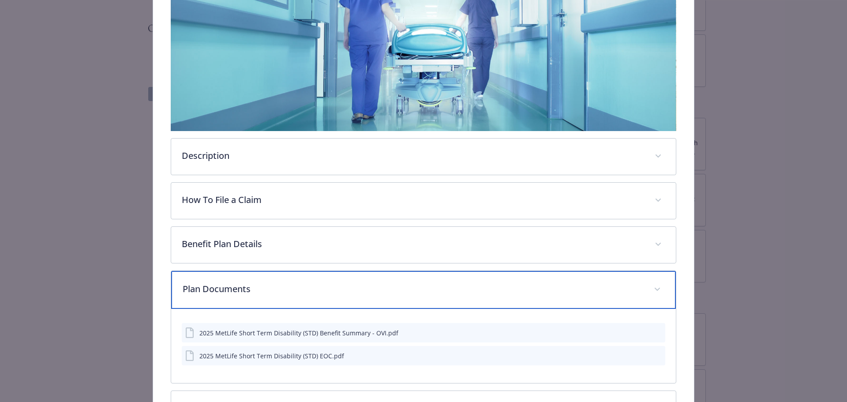
scroll to position [220, 0]
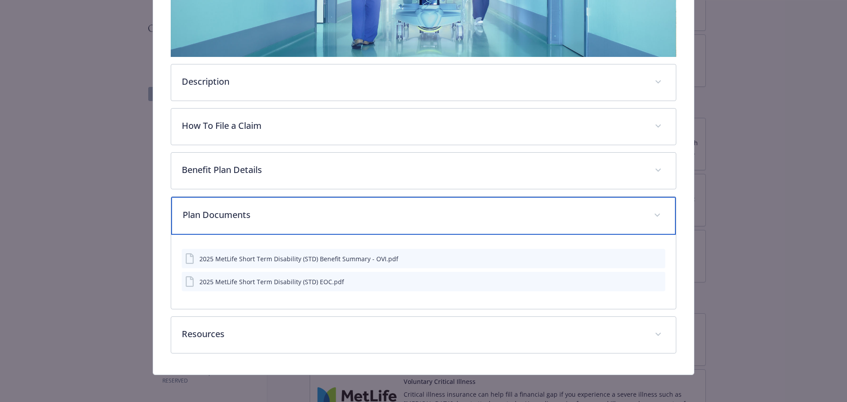
click at [360, 213] on p "Plan Documents" at bounding box center [413, 214] width 461 height 13
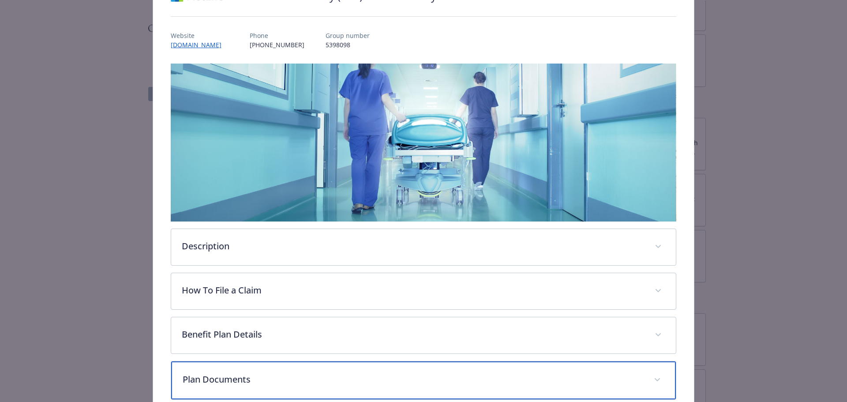
scroll to position [0, 0]
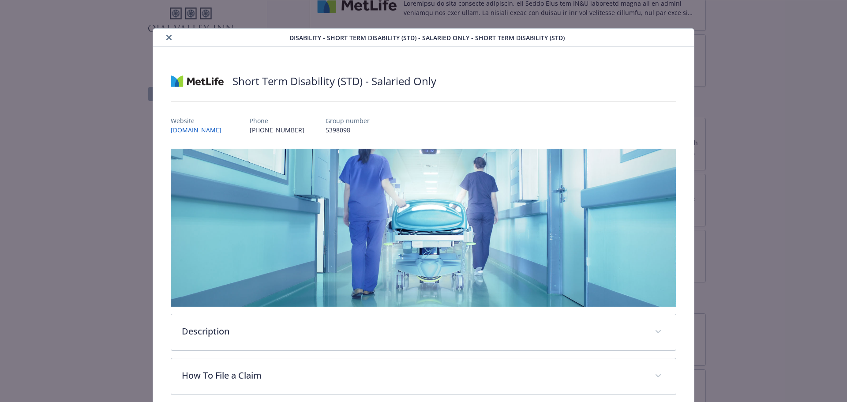
click at [168, 38] on icon "close" at bounding box center [168, 37] width 5 height 5
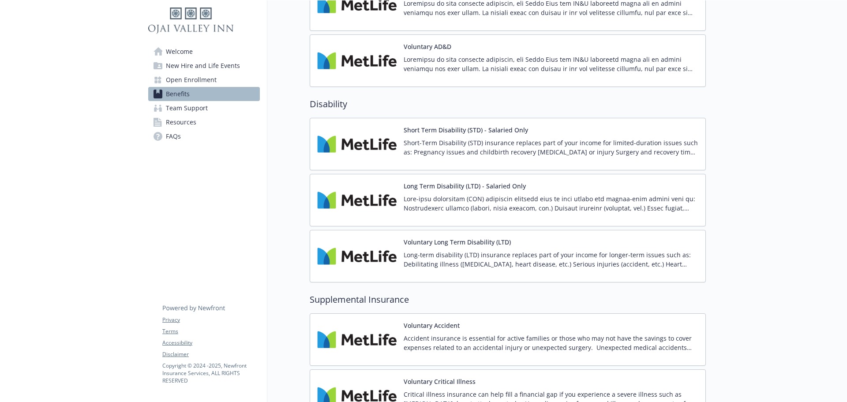
click at [540, 198] on p at bounding box center [551, 203] width 295 height 19
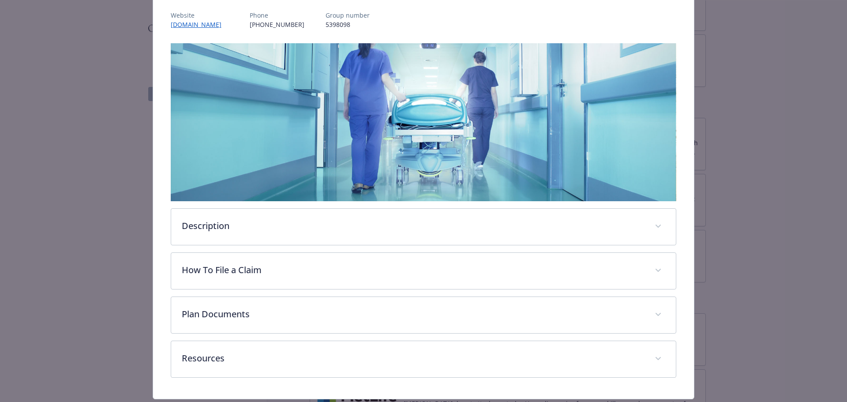
scroll to position [130, 0]
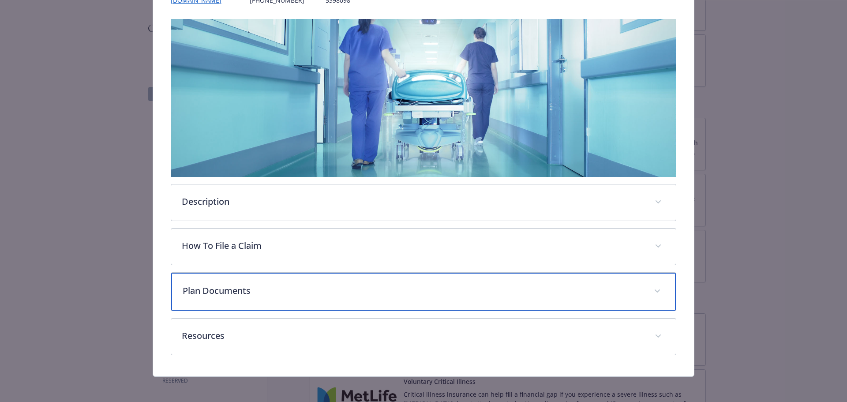
click at [297, 298] on div "Plan Documents" at bounding box center [423, 292] width 505 height 38
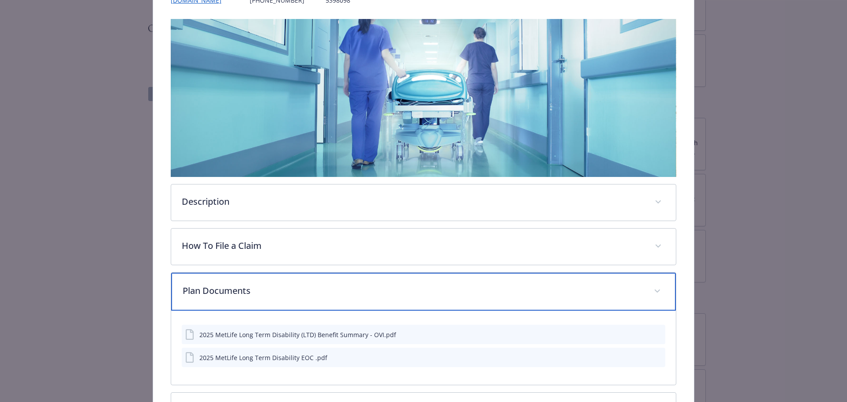
click at [433, 279] on div "Plan Documents" at bounding box center [423, 292] width 505 height 38
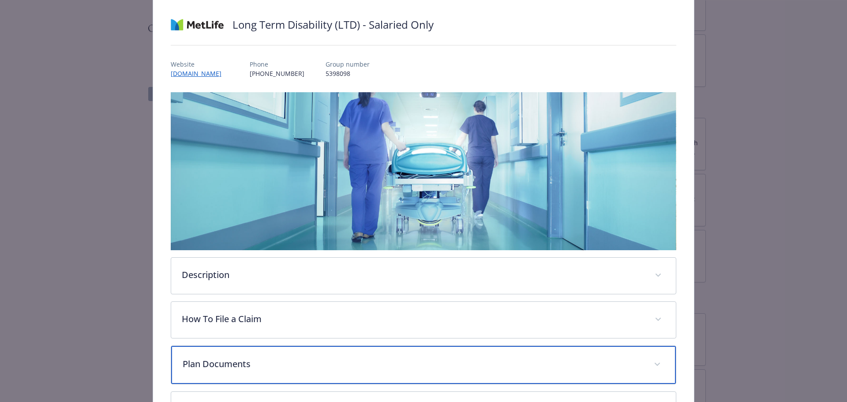
scroll to position [132, 0]
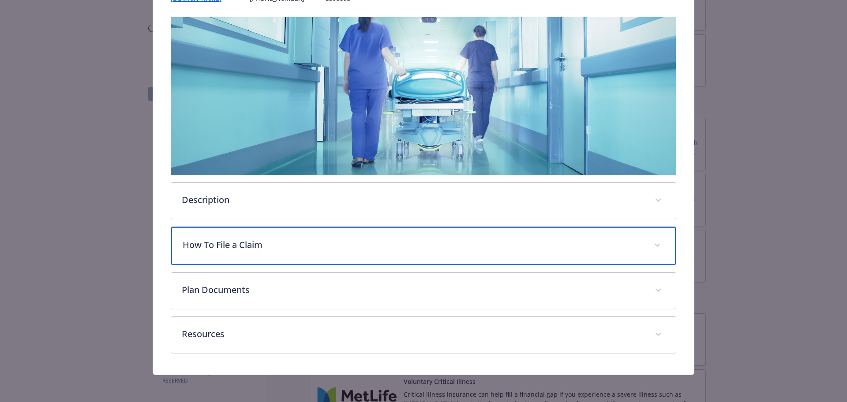
click at [376, 243] on p "How To File a Claim" at bounding box center [413, 244] width 461 height 13
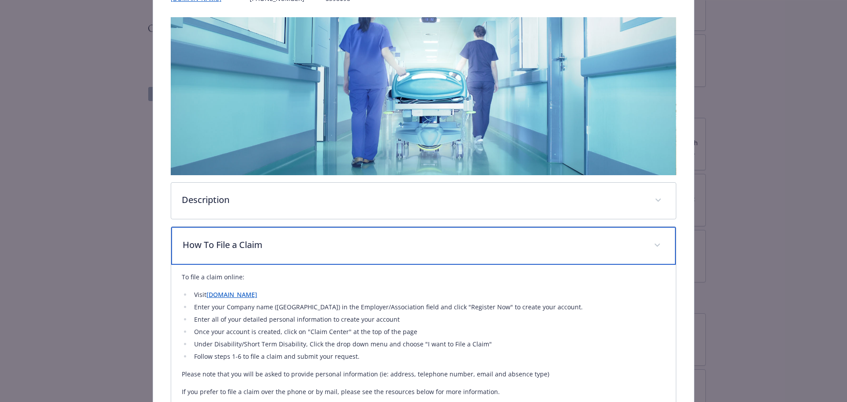
click at [376, 243] on p "How To File a Claim" at bounding box center [413, 244] width 461 height 13
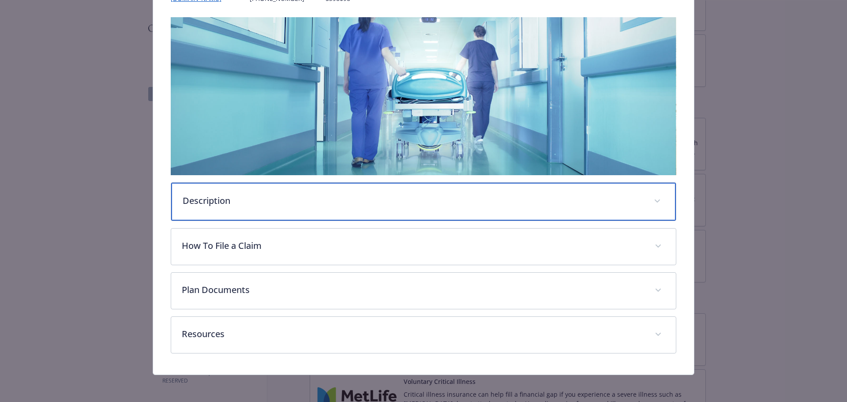
click at [369, 211] on div "Description" at bounding box center [423, 202] width 505 height 38
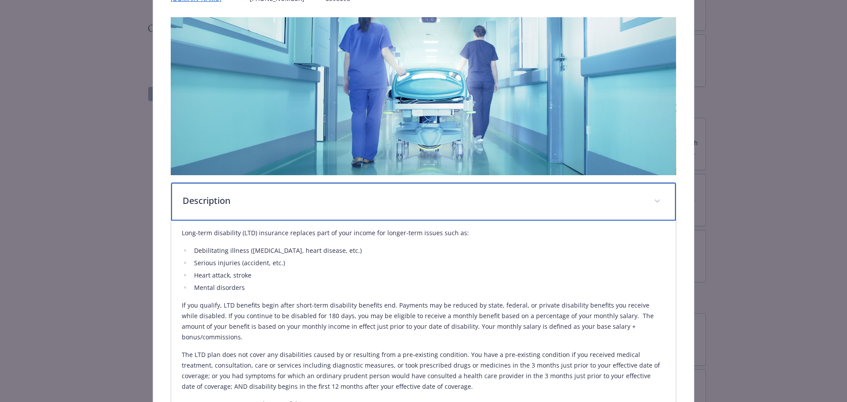
click at [369, 211] on div "Description" at bounding box center [423, 202] width 505 height 38
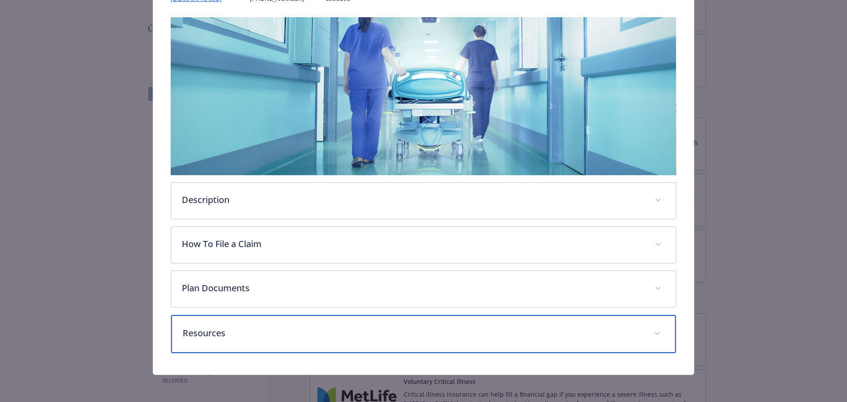
click at [329, 325] on div "Resources" at bounding box center [423, 334] width 505 height 38
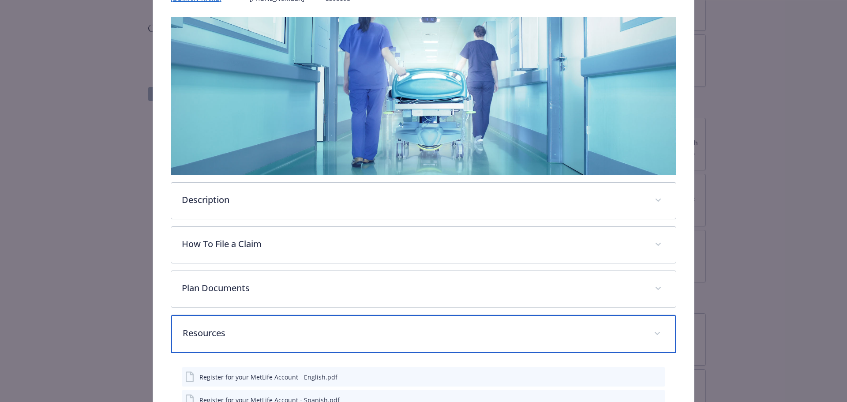
click at [329, 327] on p "Resources" at bounding box center [413, 333] width 461 height 13
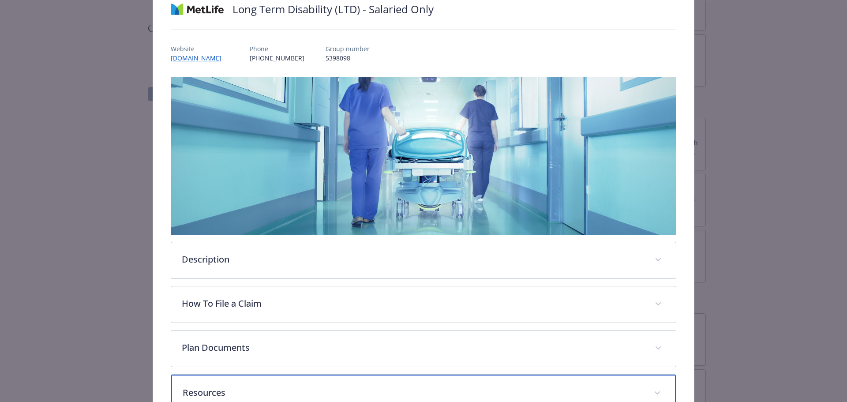
scroll to position [0, 0]
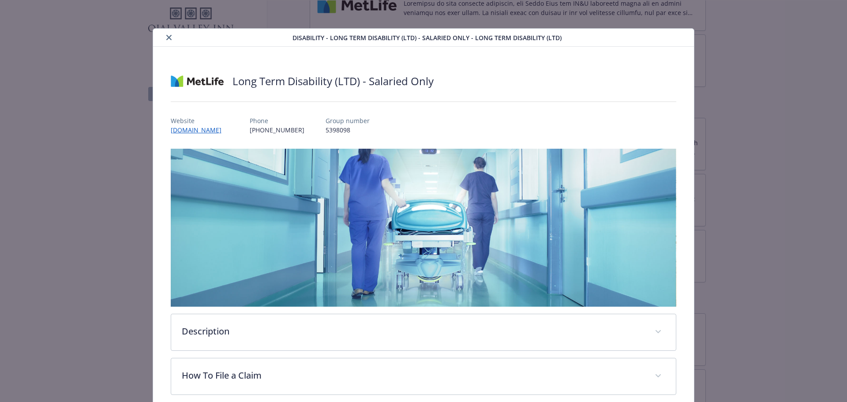
click at [169, 40] on button "close" at bounding box center [169, 37] width 11 height 11
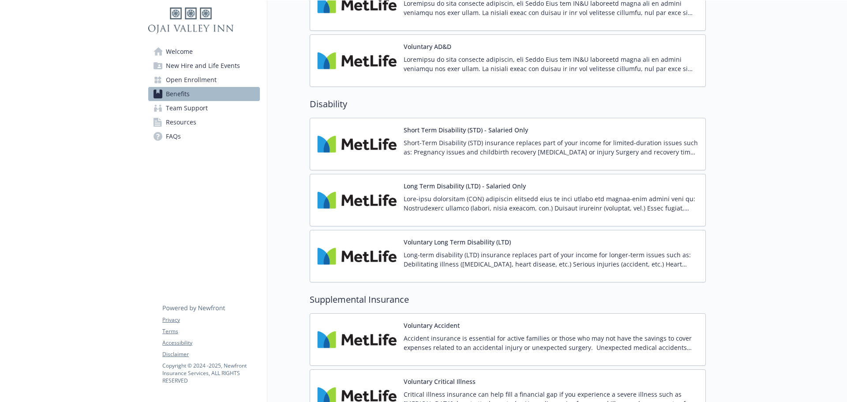
click at [471, 149] on p "Short-Term Disability (STD) insurance replaces part of your income for limited-…" at bounding box center [551, 147] width 295 height 19
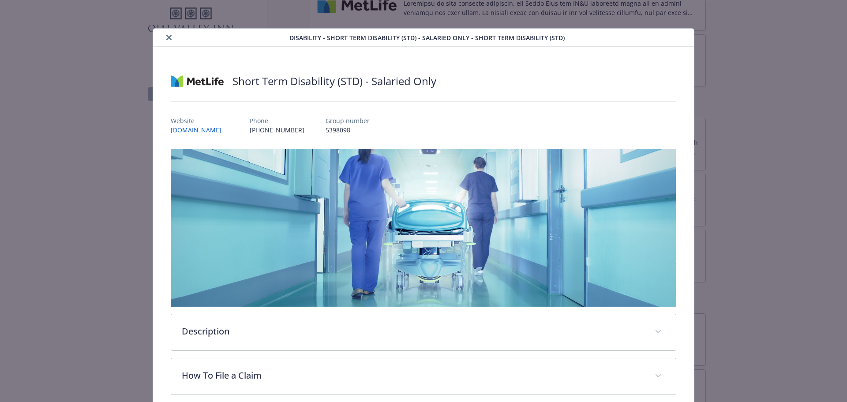
click at [165, 34] on button "close" at bounding box center [169, 37] width 11 height 11
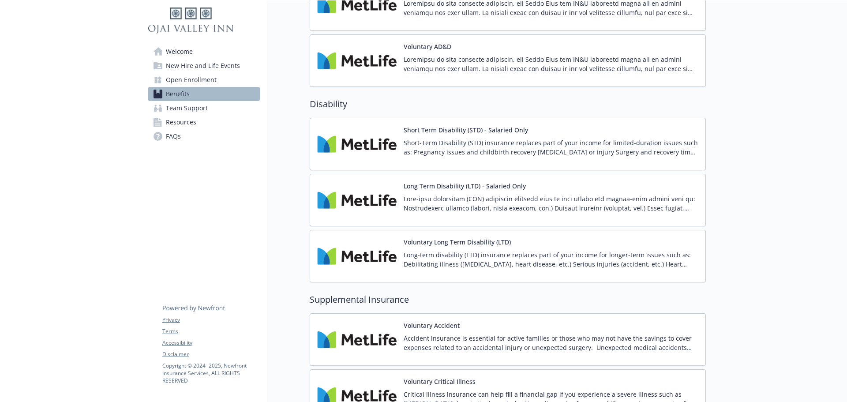
scroll to position [750, 0]
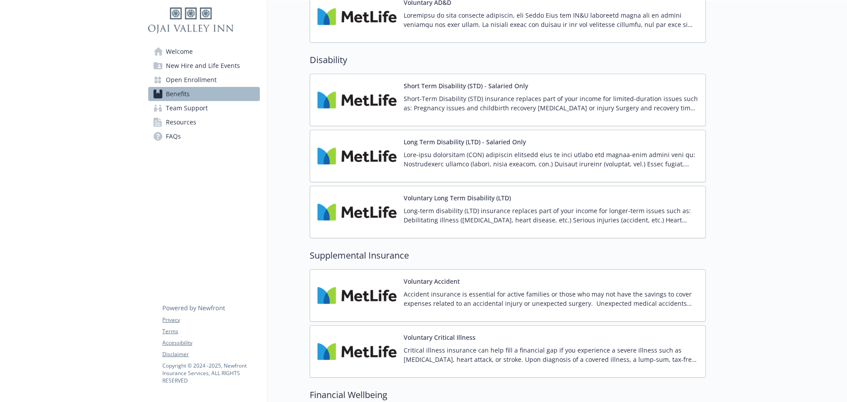
click at [539, 212] on p "Long-term disability (LTD) insurance replaces part of your income for longer-te…" at bounding box center [551, 215] width 295 height 19
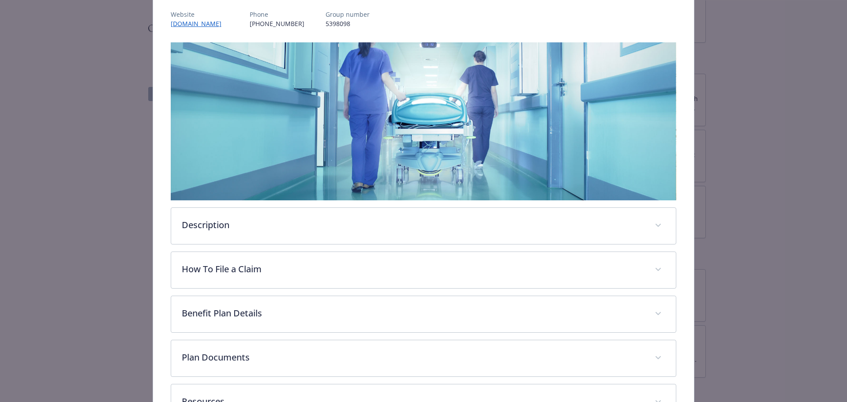
scroll to position [115, 0]
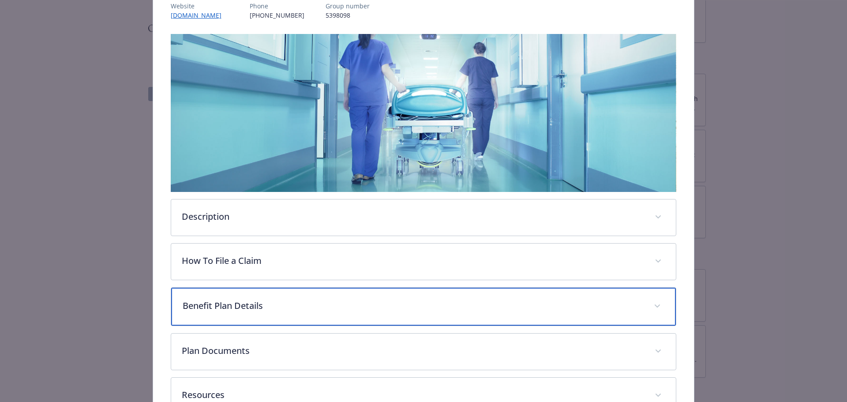
click at [347, 313] on div "Benefit Plan Details" at bounding box center [423, 307] width 505 height 38
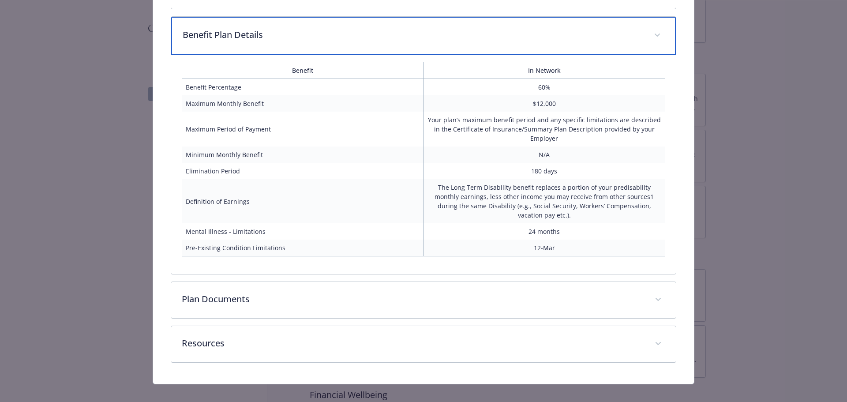
scroll to position [209, 0]
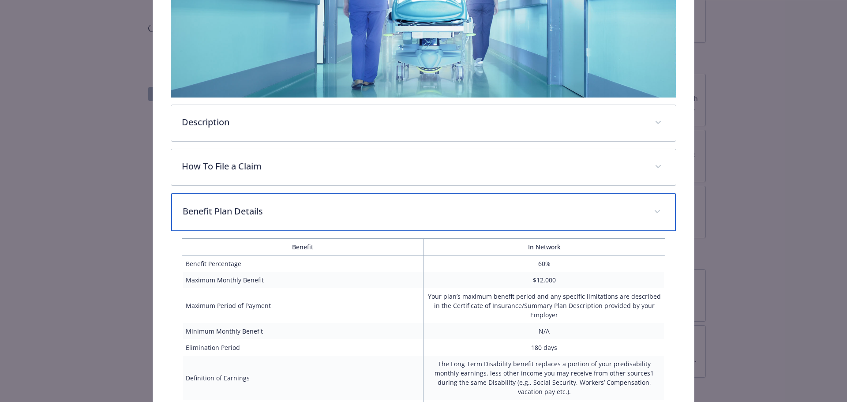
click at [333, 213] on p "Benefit Plan Details" at bounding box center [413, 211] width 461 height 13
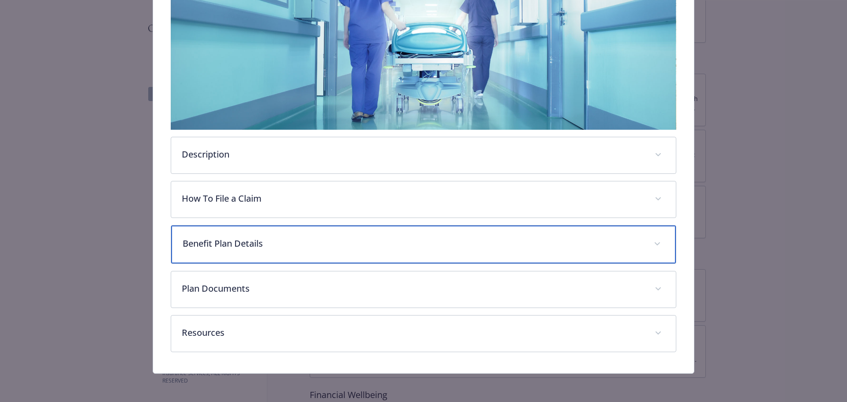
scroll to position [176, 0]
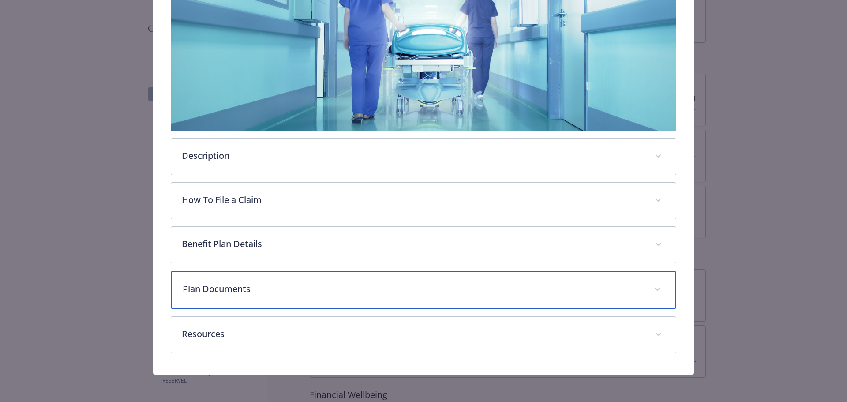
click at [321, 301] on div "Plan Documents" at bounding box center [423, 290] width 505 height 38
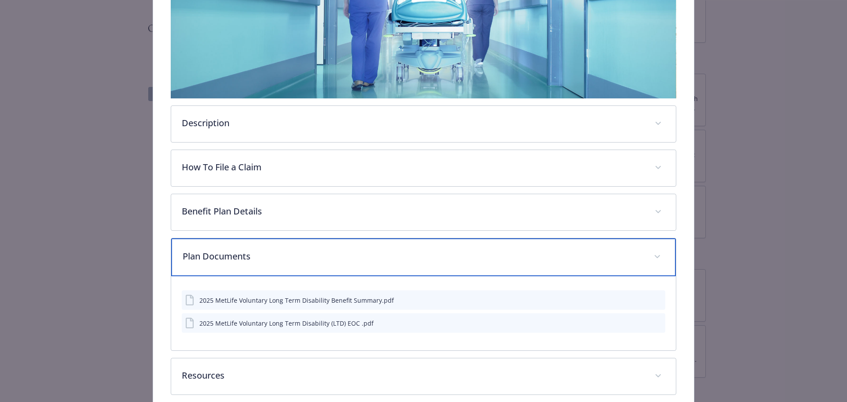
scroll to position [250, 0]
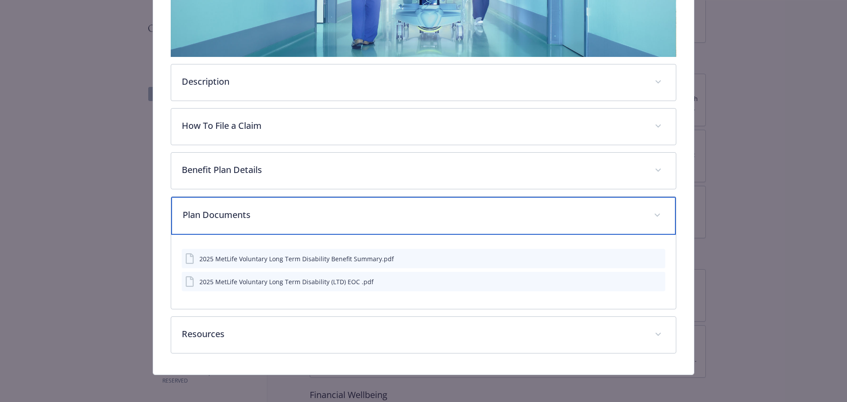
click at [314, 209] on p "Plan Documents" at bounding box center [413, 214] width 461 height 13
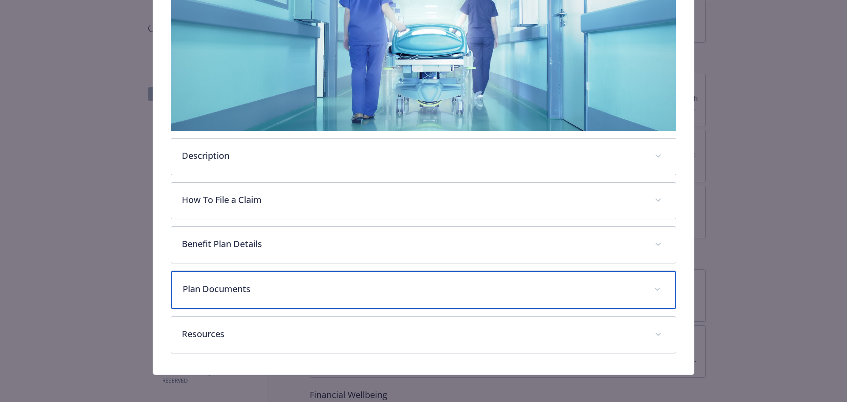
scroll to position [132, 0]
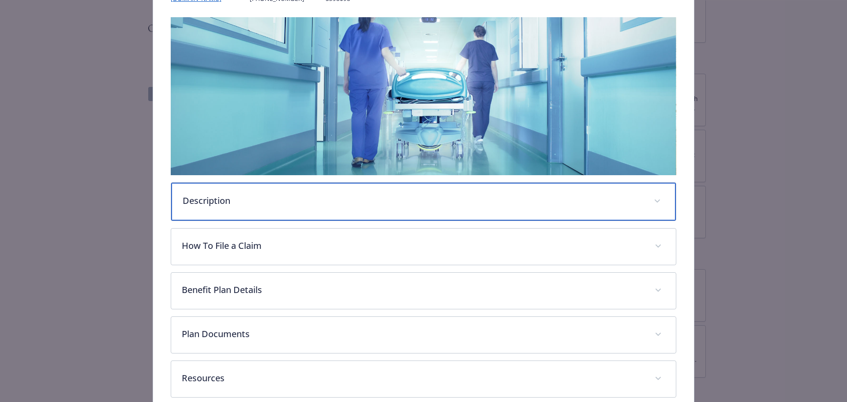
click at [324, 205] on p "Description" at bounding box center [413, 200] width 461 height 13
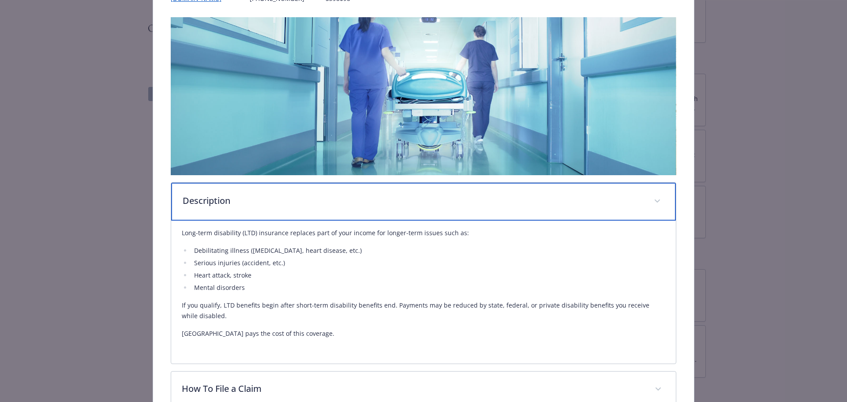
click at [324, 205] on p "Description" at bounding box center [413, 200] width 461 height 13
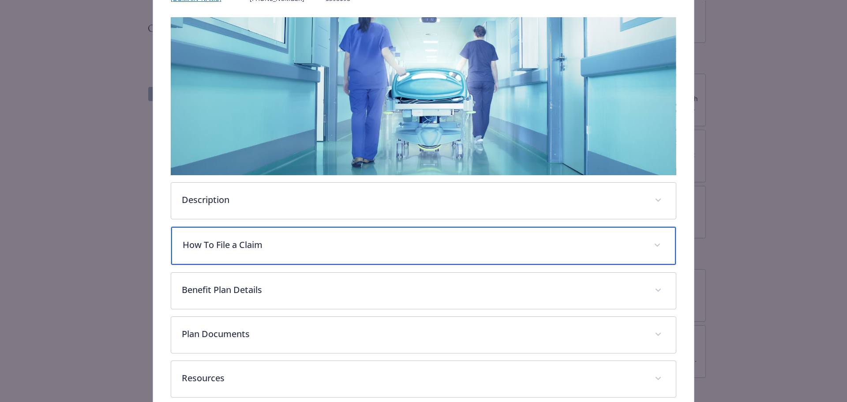
click at [322, 238] on p "How To File a Claim" at bounding box center [413, 244] width 461 height 13
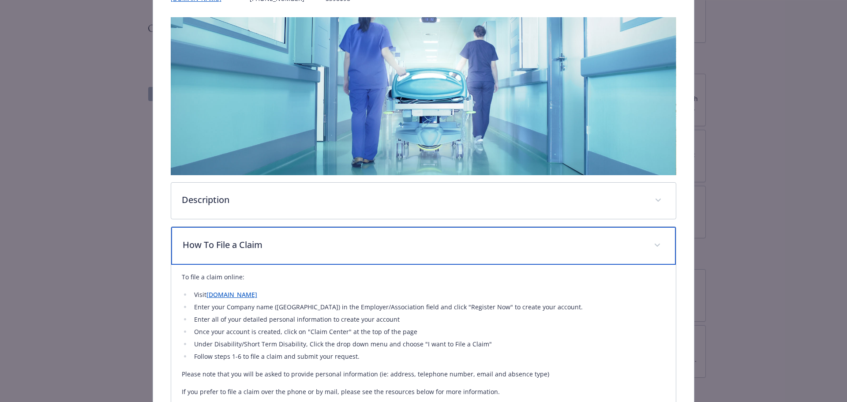
click at [322, 238] on p "How To File a Claim" at bounding box center [413, 244] width 461 height 13
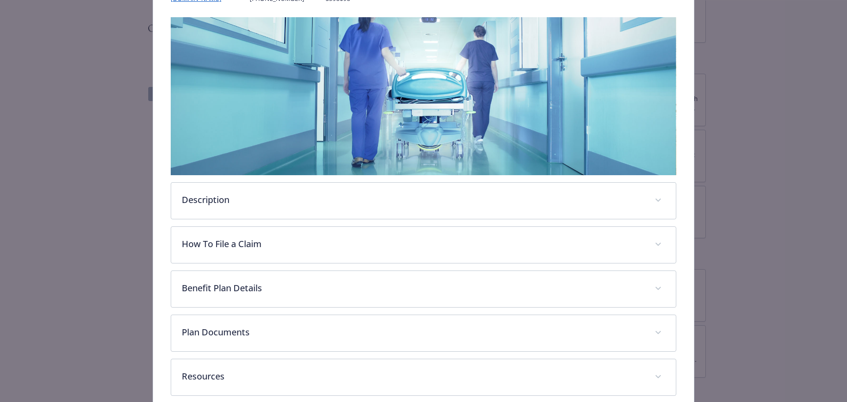
click at [330, 218] on div "Description Long-term disability (LTD) insurance replaces part of your income f…" at bounding box center [424, 200] width 506 height 37
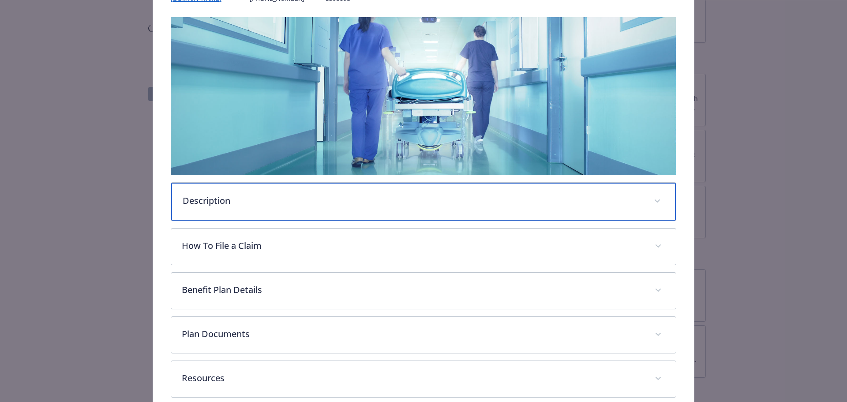
click at [331, 207] on div "Description" at bounding box center [423, 202] width 505 height 38
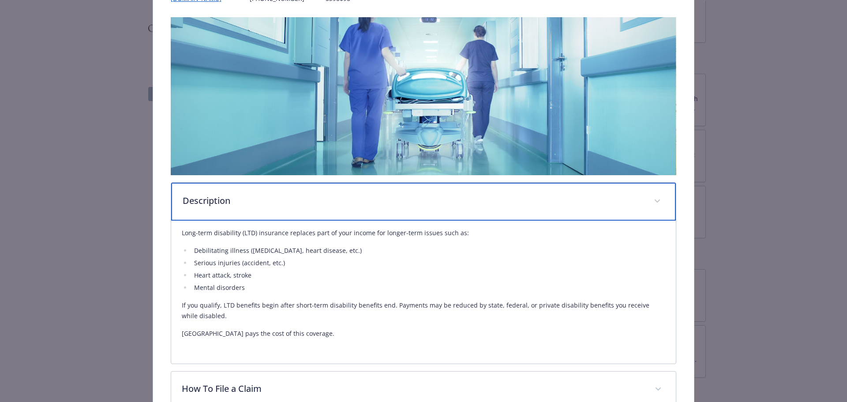
click at [331, 207] on div "Description" at bounding box center [423, 202] width 505 height 38
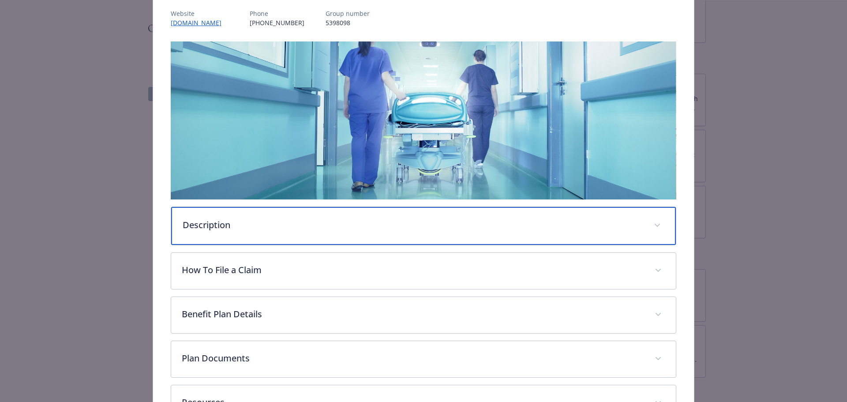
scroll to position [132, 0]
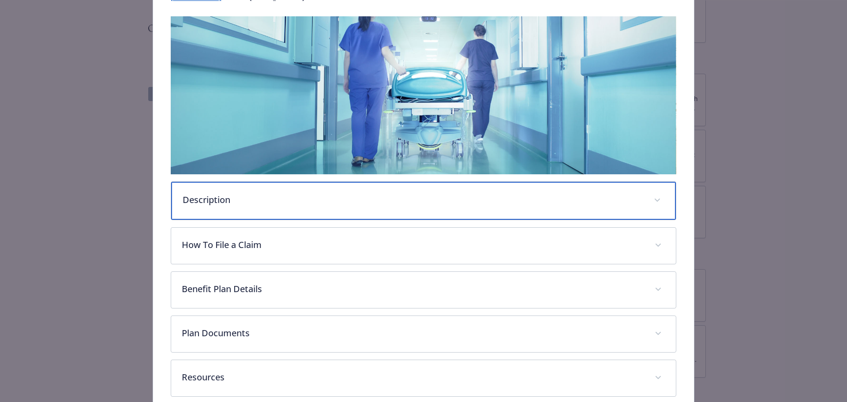
click at [324, 211] on div "Description" at bounding box center [423, 201] width 505 height 38
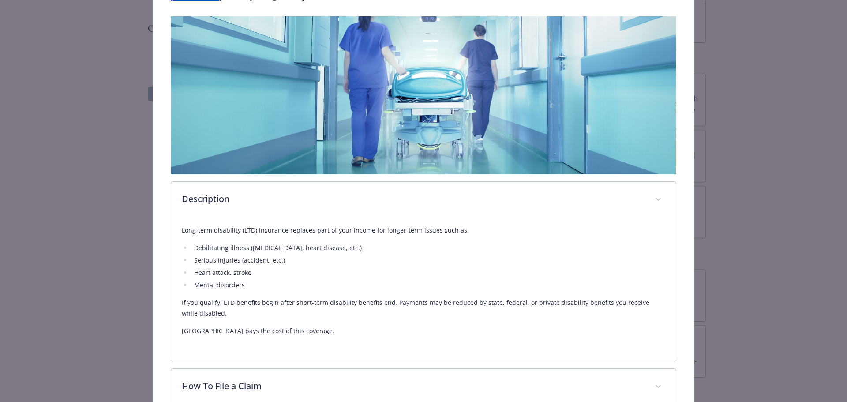
scroll to position [0, 0]
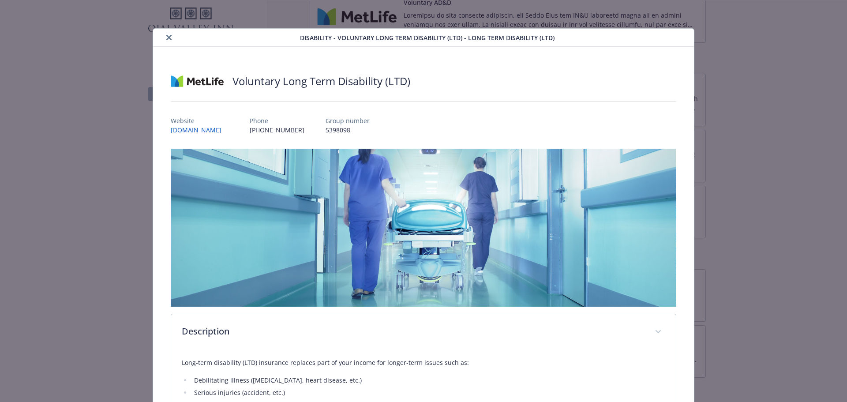
click at [164, 39] on button "close" at bounding box center [169, 37] width 11 height 11
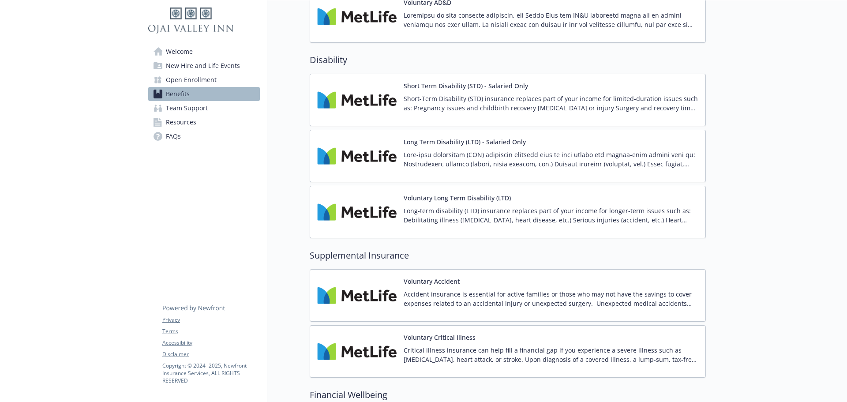
click at [467, 146] on button "Long Term Disability (LTD) - Salaried Only" at bounding box center [465, 141] width 122 height 9
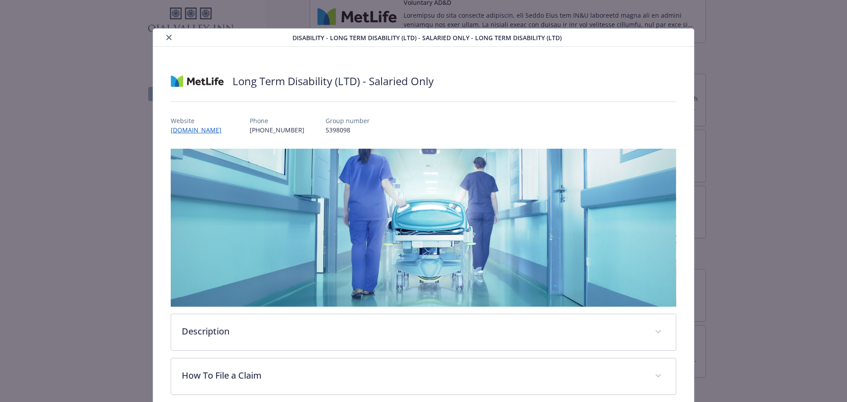
click at [170, 33] on button "close" at bounding box center [169, 37] width 11 height 11
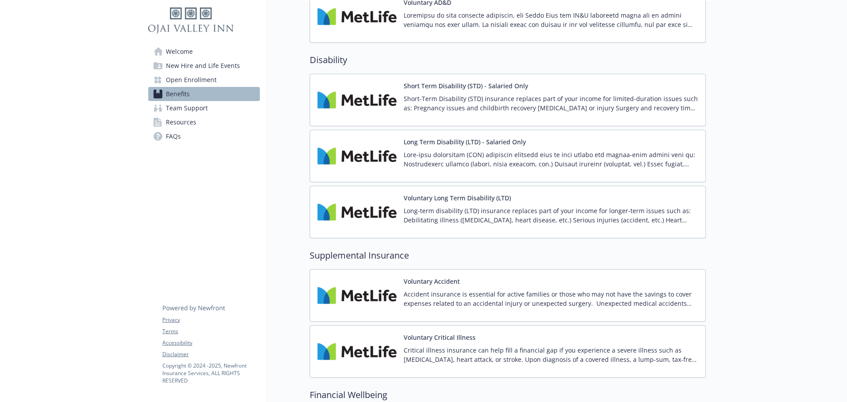
click at [472, 157] on p at bounding box center [551, 159] width 295 height 19
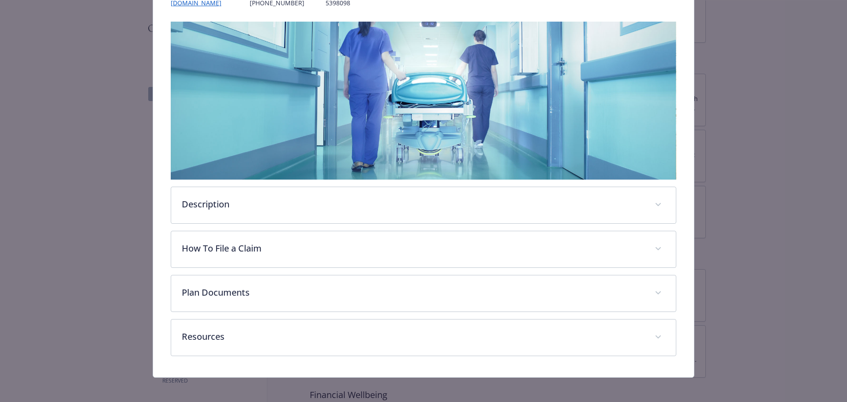
scroll to position [130, 0]
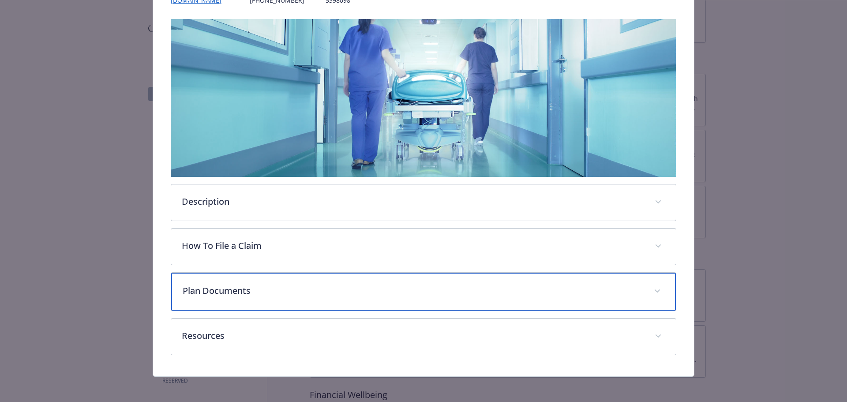
click at [307, 301] on div "Plan Documents" at bounding box center [423, 292] width 505 height 38
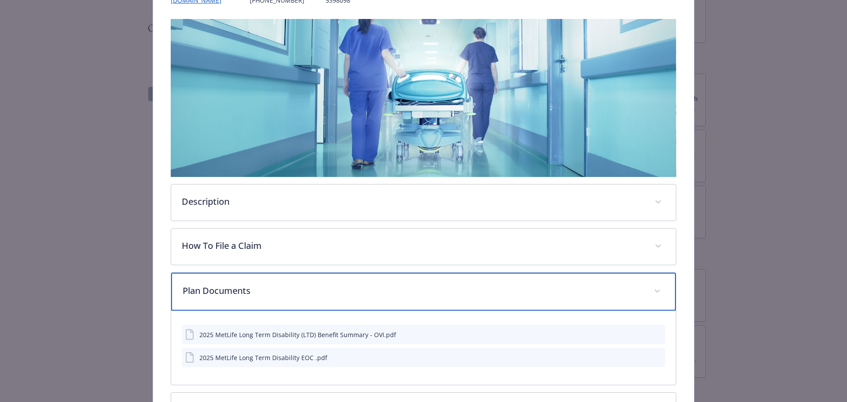
click at [307, 301] on div "Plan Documents" at bounding box center [423, 292] width 505 height 38
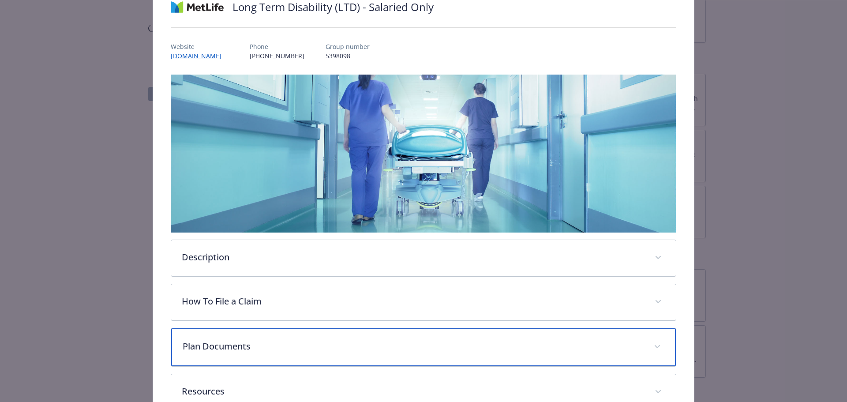
scroll to position [0, 0]
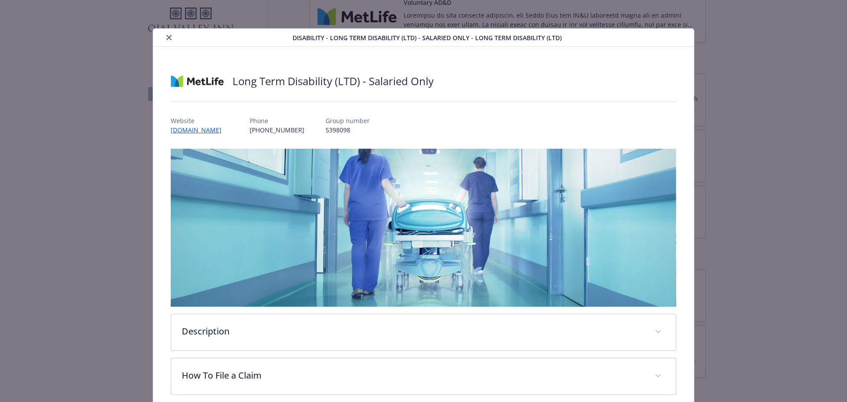
click at [166, 36] on icon "close" at bounding box center [168, 37] width 5 height 5
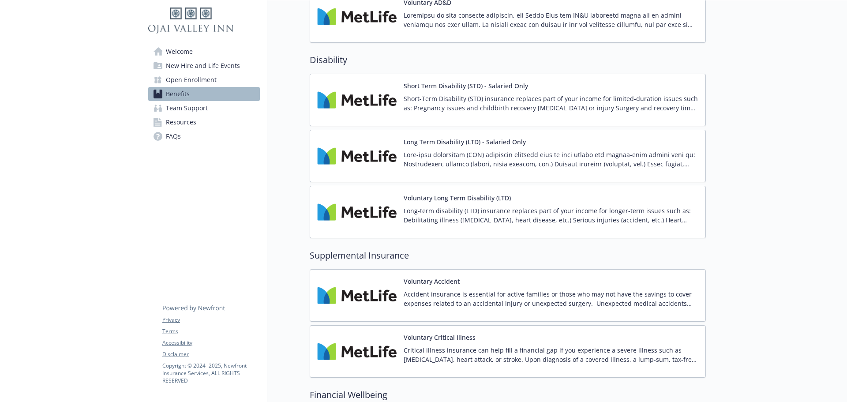
click at [470, 217] on p "Long-term disability (LTD) insurance replaces part of your income for longer-te…" at bounding box center [551, 215] width 295 height 19
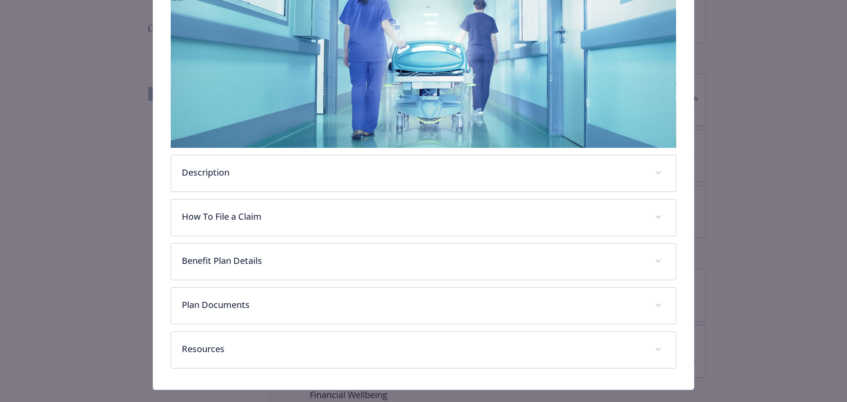
scroll to position [174, 0]
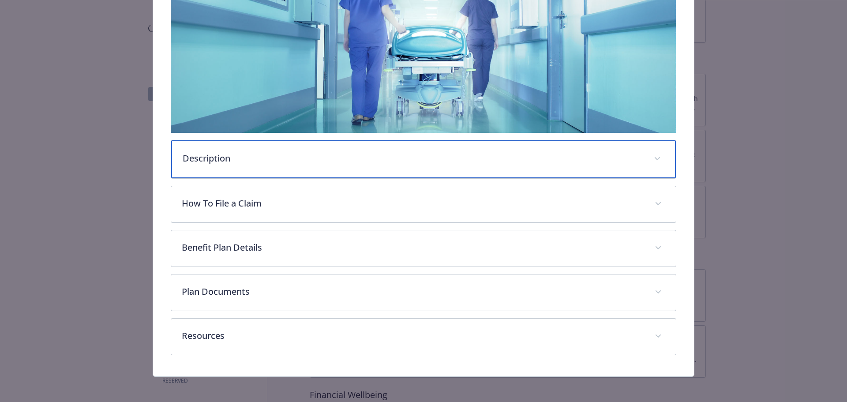
click at [362, 169] on div "Description" at bounding box center [423, 159] width 505 height 38
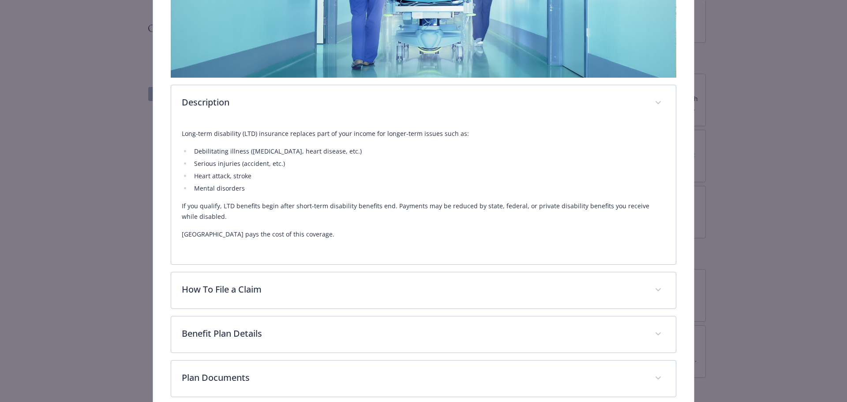
scroll to position [262, 0]
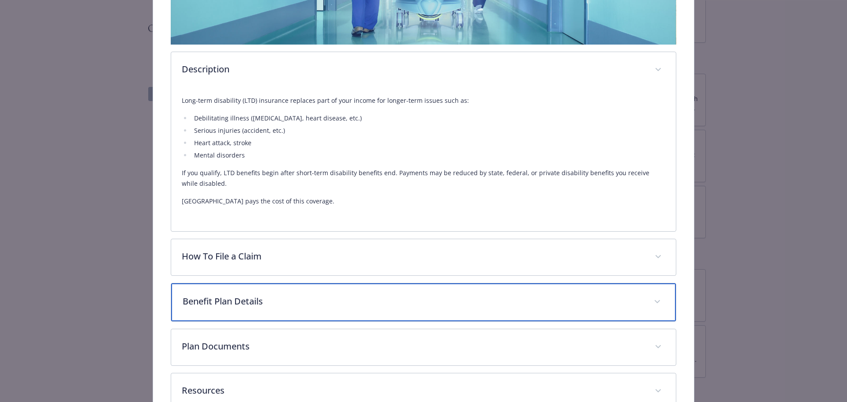
click at [288, 301] on p "Benefit Plan Details" at bounding box center [413, 301] width 461 height 13
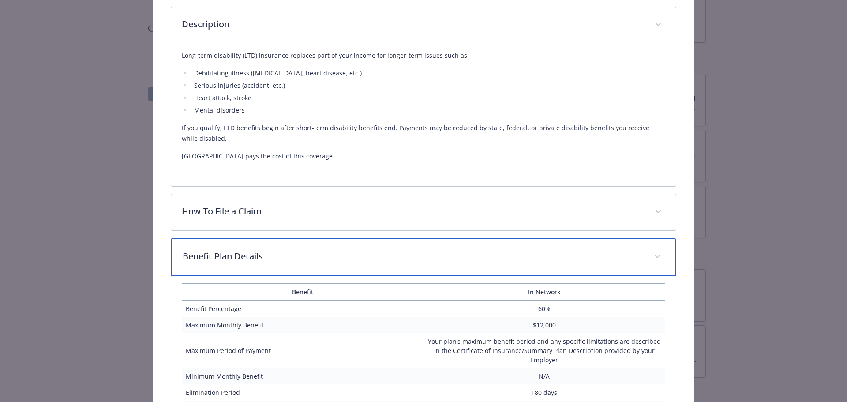
scroll to position [306, 0]
click at [298, 251] on p "Benefit Plan Details" at bounding box center [413, 257] width 461 height 13
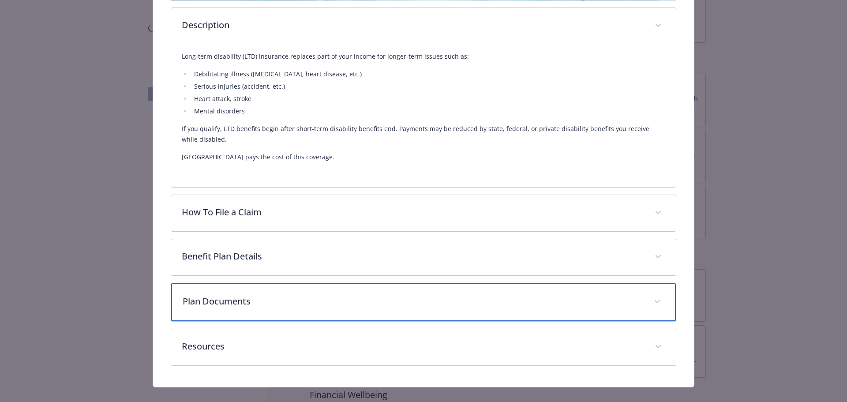
click at [288, 293] on div "Plan Documents" at bounding box center [423, 302] width 505 height 38
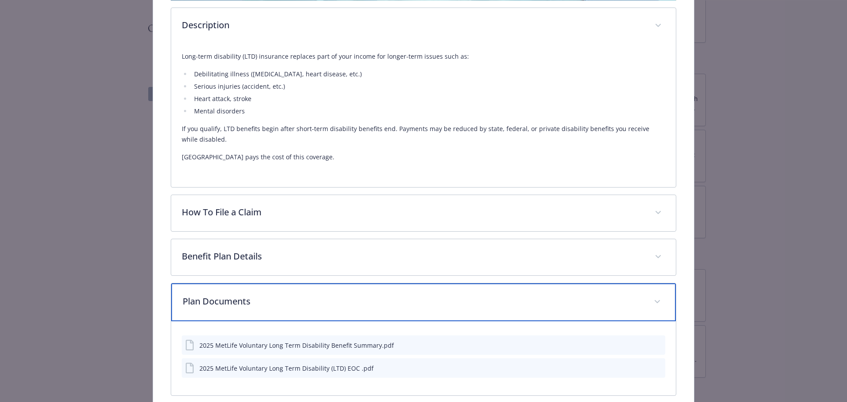
click at [288, 293] on div "Plan Documents" at bounding box center [423, 302] width 505 height 38
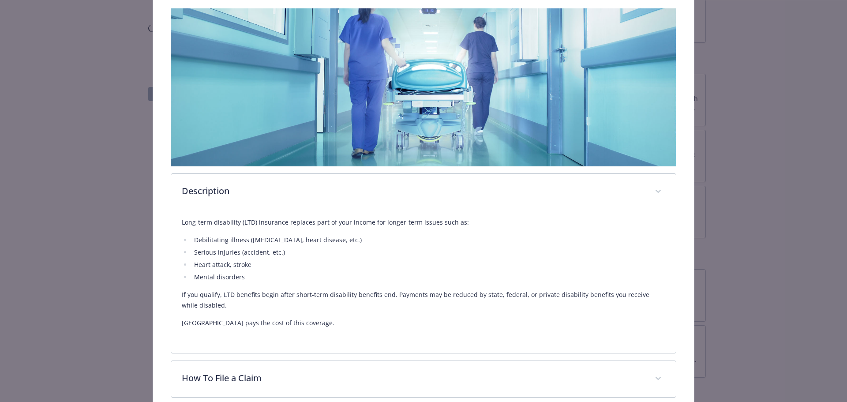
scroll to position [0, 0]
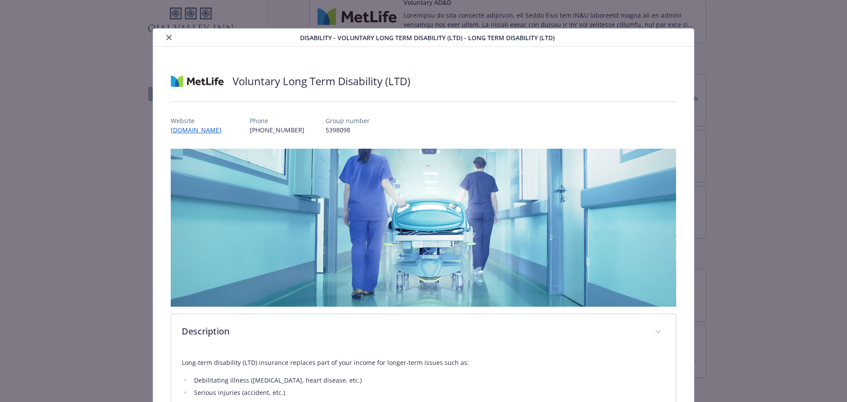
click at [166, 35] on icon "close" at bounding box center [168, 37] width 5 height 5
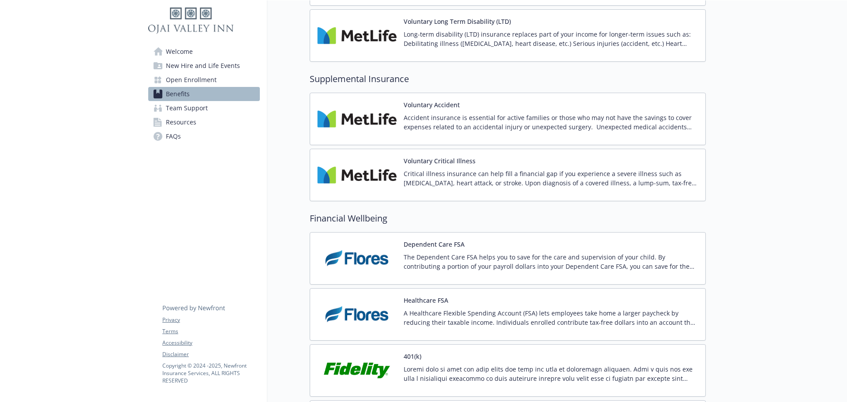
click at [470, 121] on p "Accident insurance is essential for active families or those who may not have t…" at bounding box center [551, 122] width 295 height 19
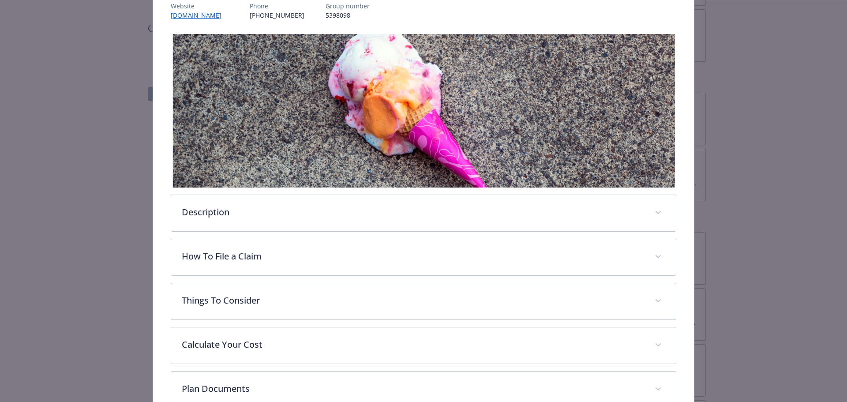
scroll to position [159, 0]
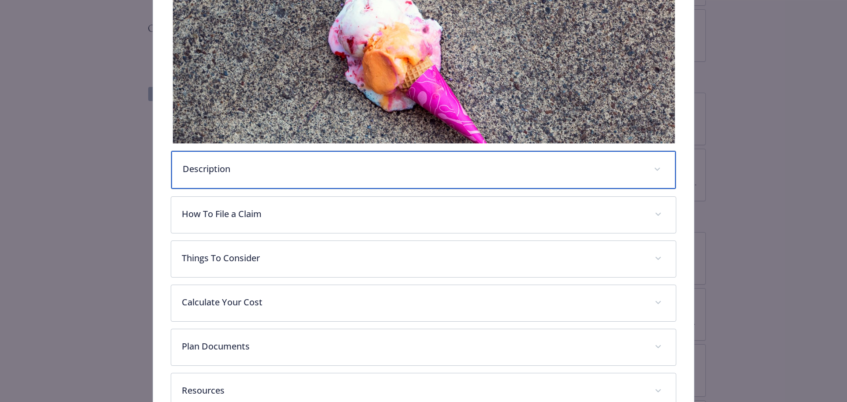
click at [373, 170] on p "Description" at bounding box center [413, 168] width 461 height 13
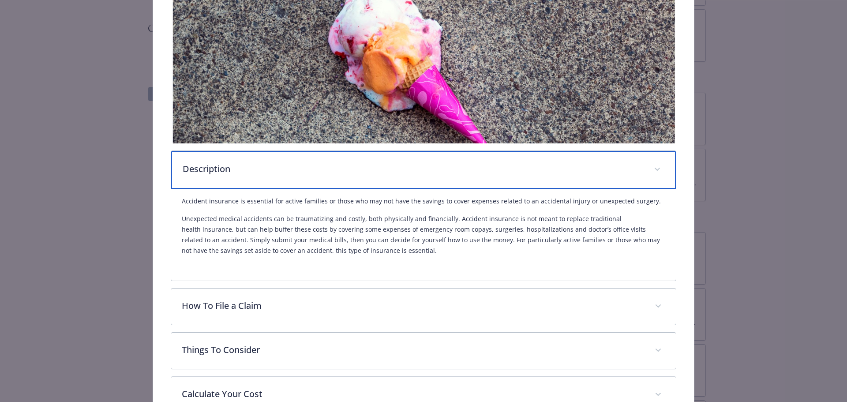
click at [373, 170] on p "Description" at bounding box center [413, 168] width 461 height 13
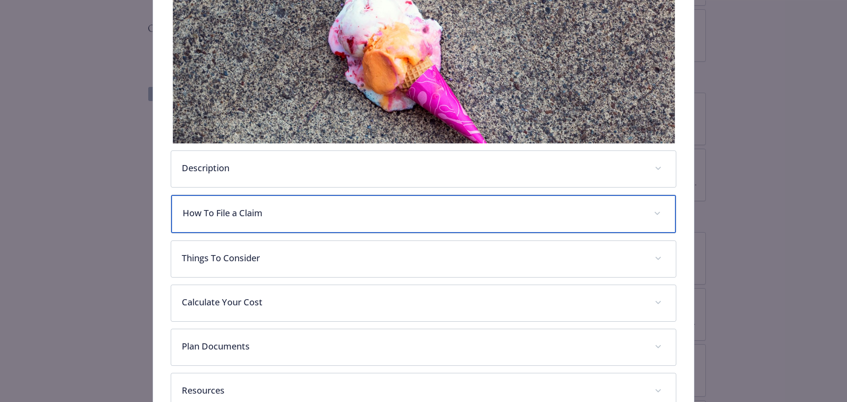
click at [364, 215] on p "How To File a Claim" at bounding box center [413, 213] width 461 height 13
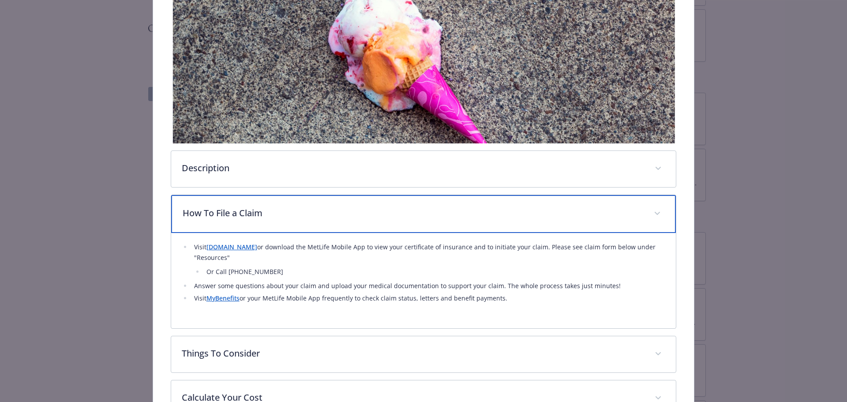
click at [364, 215] on p "How To File a Claim" at bounding box center [413, 213] width 461 height 13
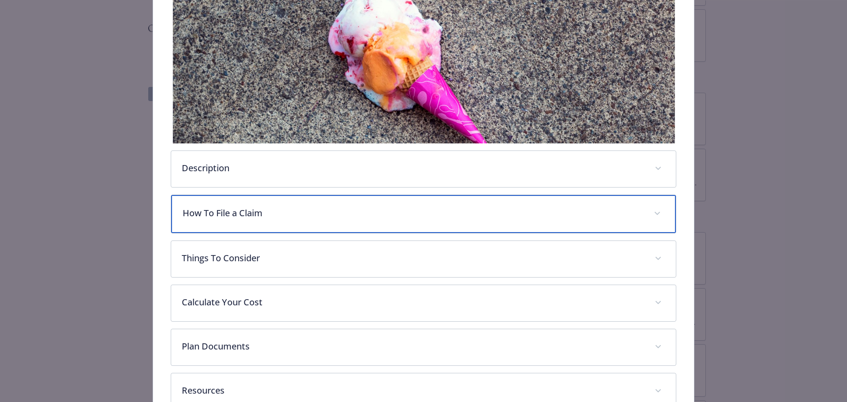
scroll to position [203, 0]
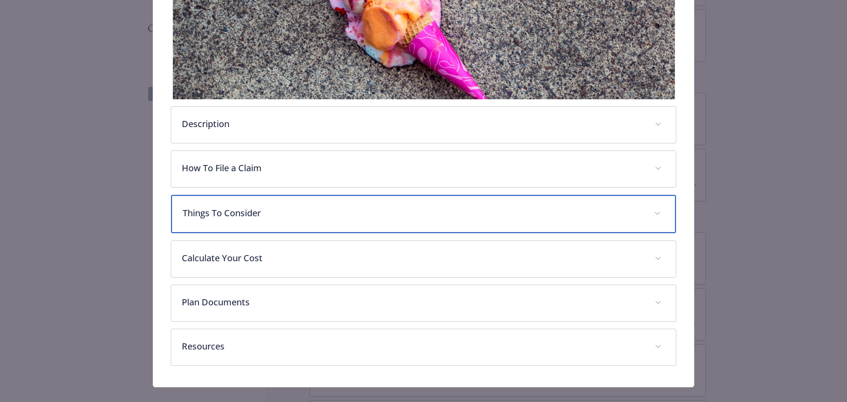
click at [364, 215] on p "Things To Consider" at bounding box center [413, 213] width 461 height 13
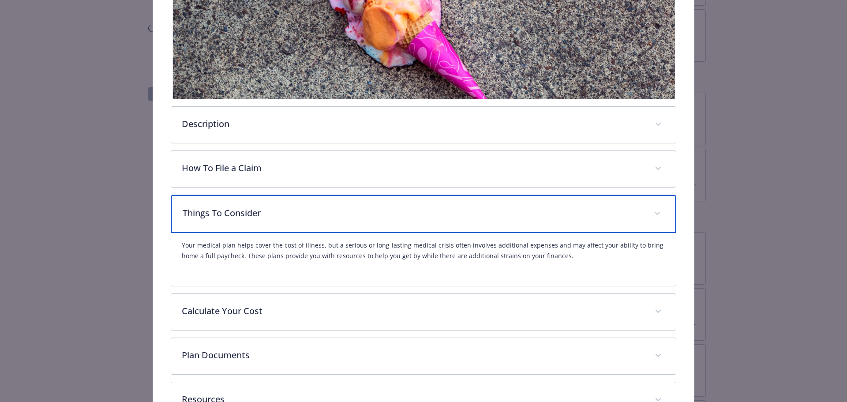
click at [364, 215] on p "Things To Consider" at bounding box center [413, 213] width 461 height 13
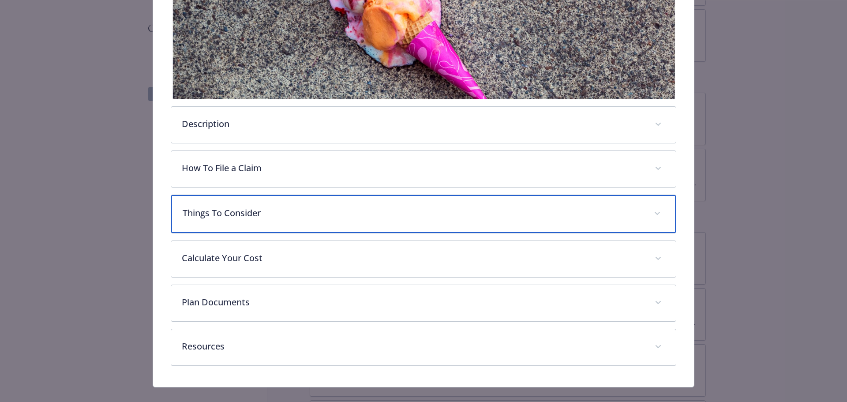
click at [364, 215] on p "Things To Consider" at bounding box center [413, 213] width 461 height 13
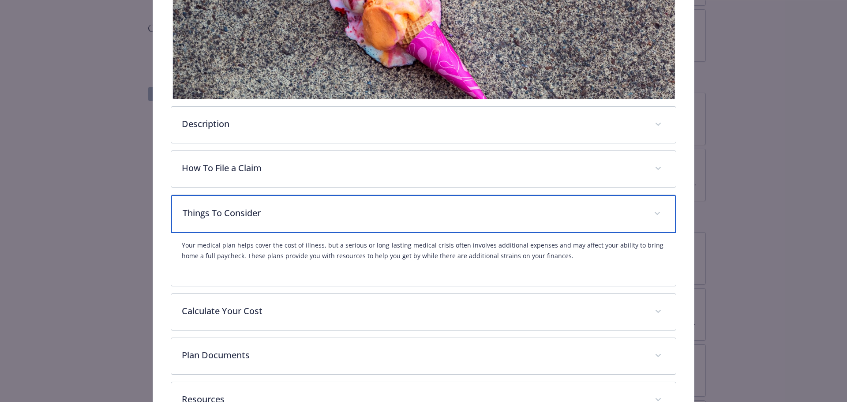
click at [364, 215] on p "Things To Consider" at bounding box center [413, 213] width 461 height 13
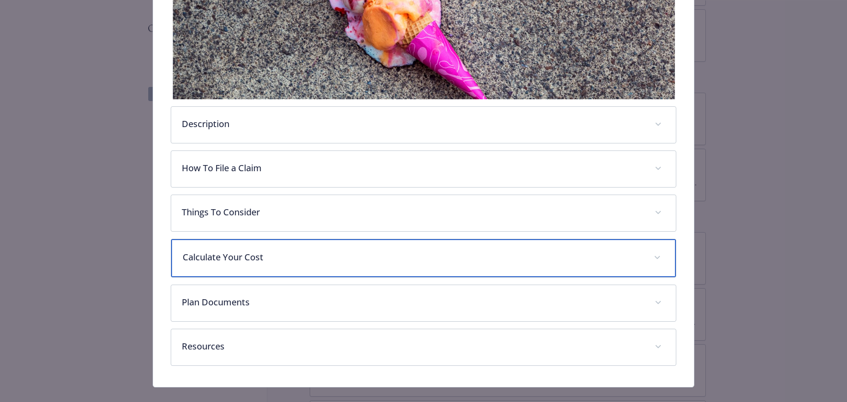
click at [357, 257] on p "Calculate Your Cost" at bounding box center [413, 257] width 461 height 13
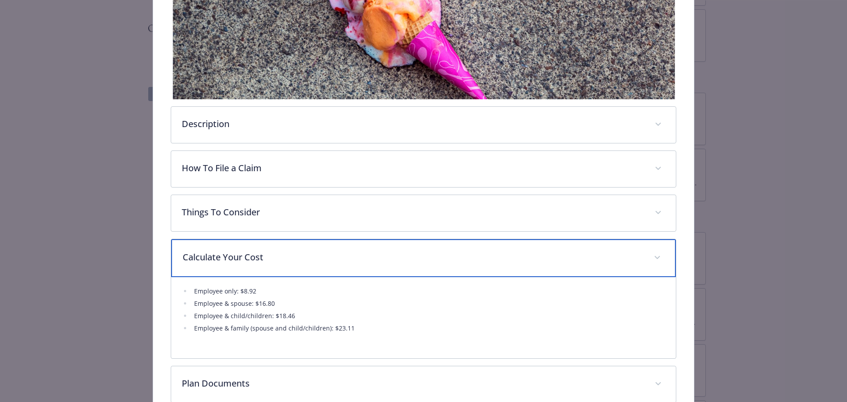
click at [357, 257] on p "Calculate Your Cost" at bounding box center [413, 257] width 461 height 13
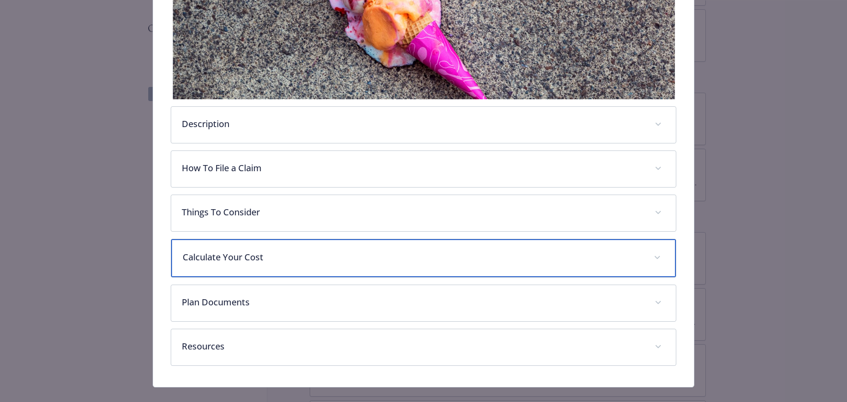
scroll to position [215, 0]
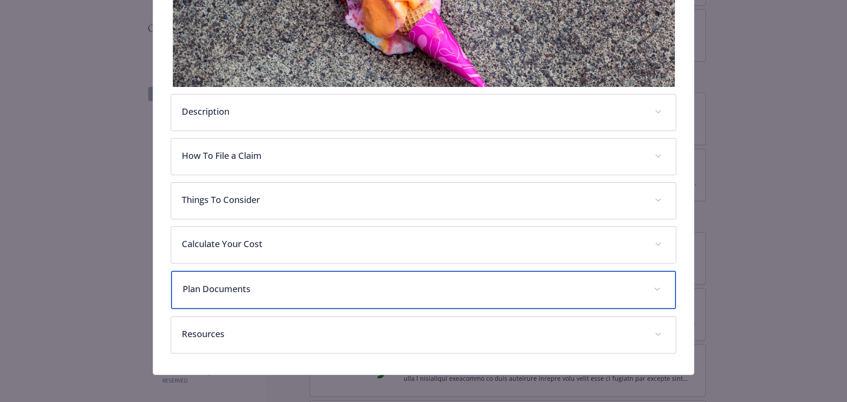
click at [337, 286] on p "Plan Documents" at bounding box center [413, 288] width 461 height 13
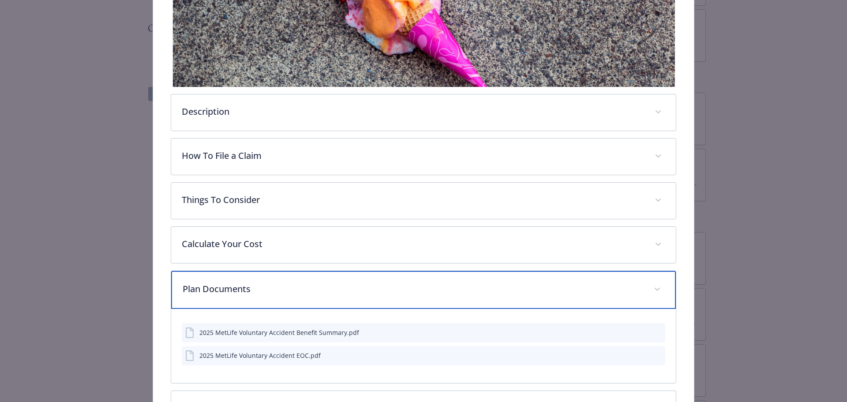
click at [337, 286] on p "Plan Documents" at bounding box center [413, 288] width 461 height 13
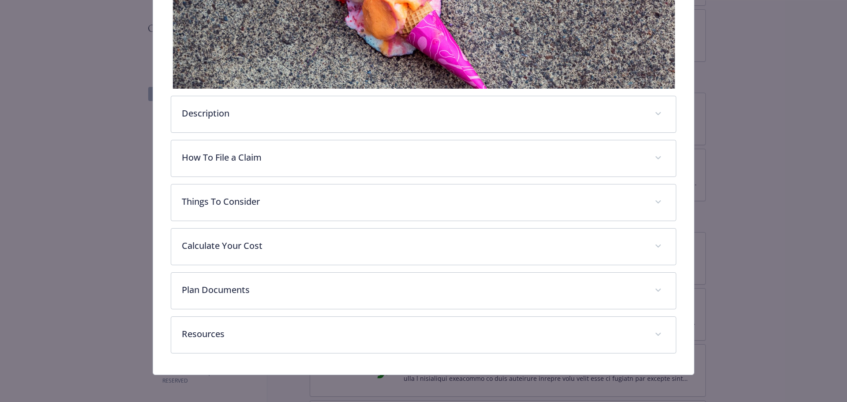
scroll to position [37, 0]
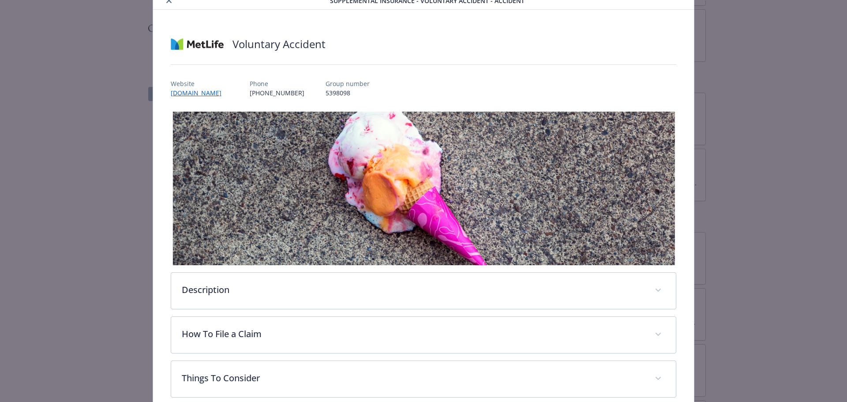
click at [166, 4] on button "close" at bounding box center [169, 0] width 11 height 11
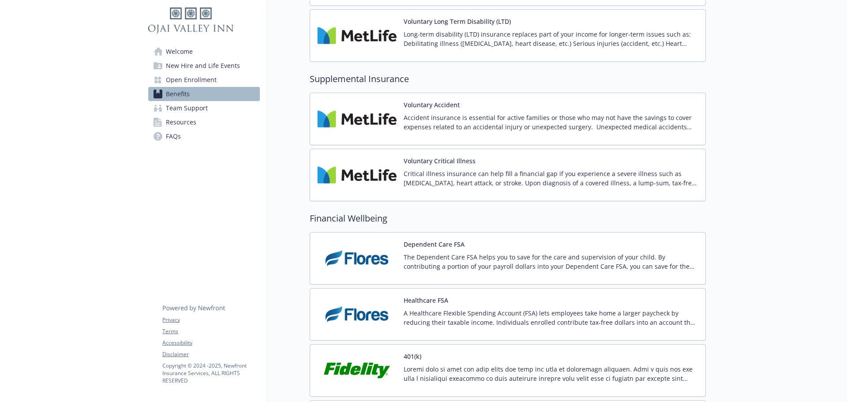
click at [524, 173] on p "Critical illness insurance can help fill a financial gap if you experience a se…" at bounding box center [551, 178] width 295 height 19
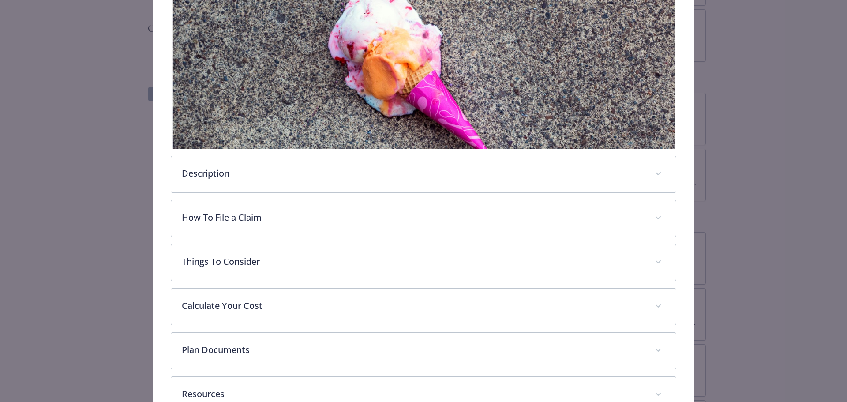
scroll to position [159, 0]
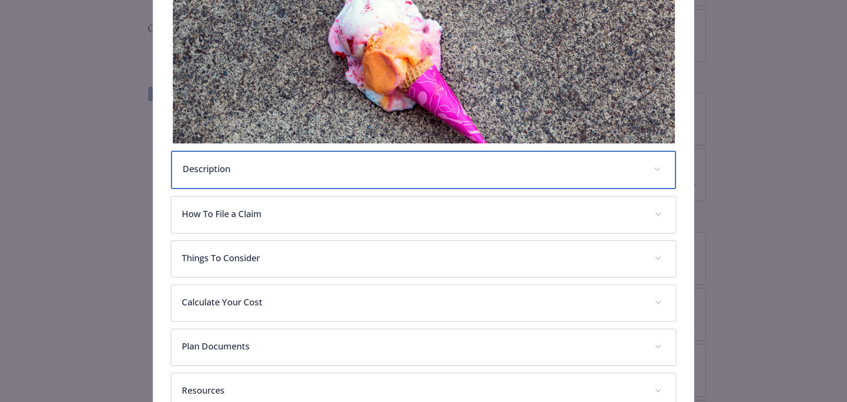
click at [262, 170] on p "Description" at bounding box center [413, 168] width 461 height 13
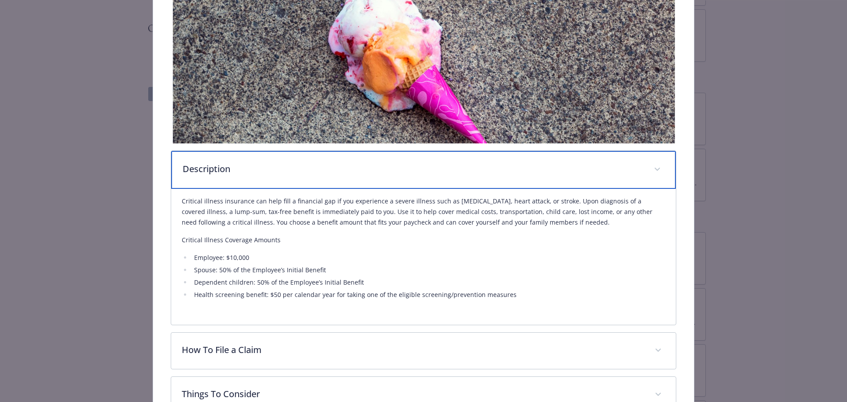
click at [262, 170] on p "Description" at bounding box center [413, 168] width 461 height 13
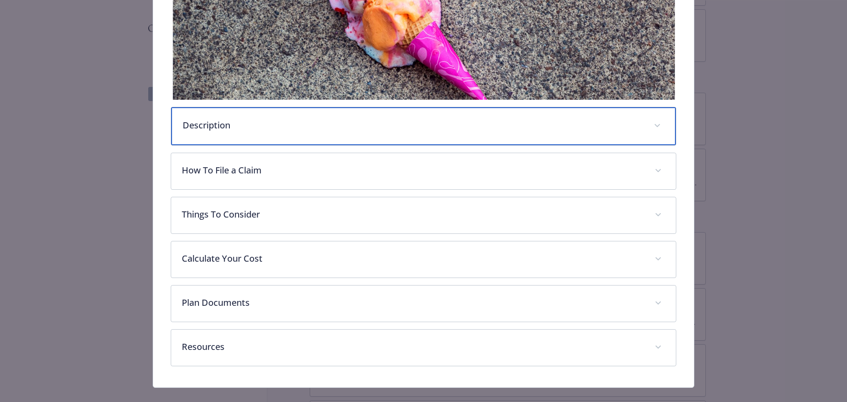
scroll to position [203, 0]
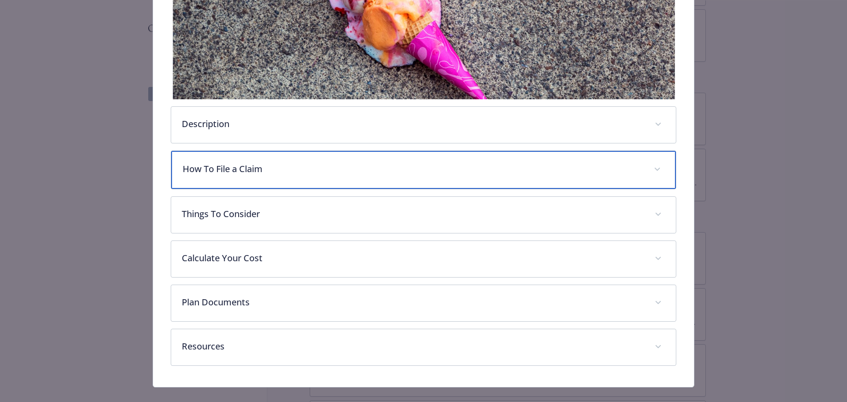
click at [259, 177] on div "How To File a Claim" at bounding box center [423, 170] width 505 height 38
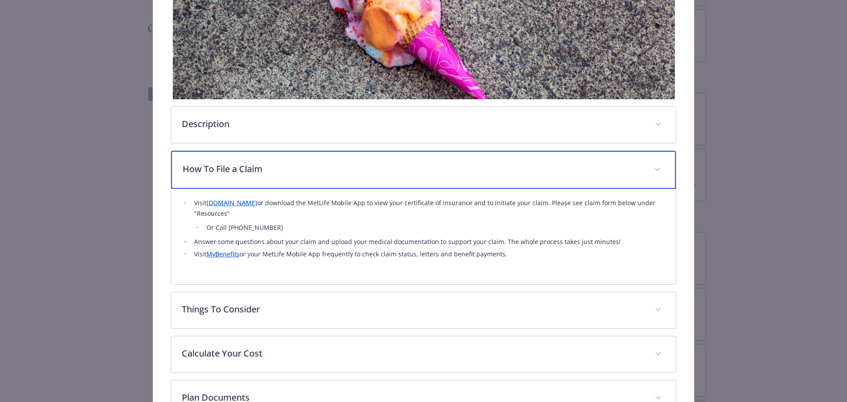
click at [259, 177] on div "How To File a Claim" at bounding box center [423, 170] width 505 height 38
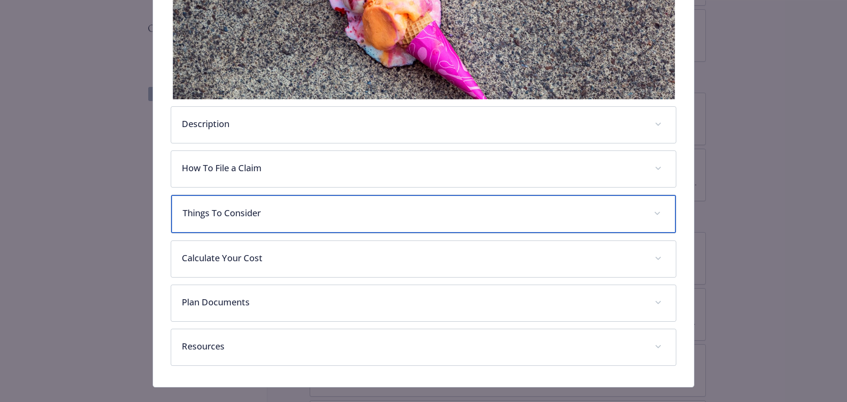
click at [260, 219] on div "Things To Consider" at bounding box center [423, 214] width 505 height 38
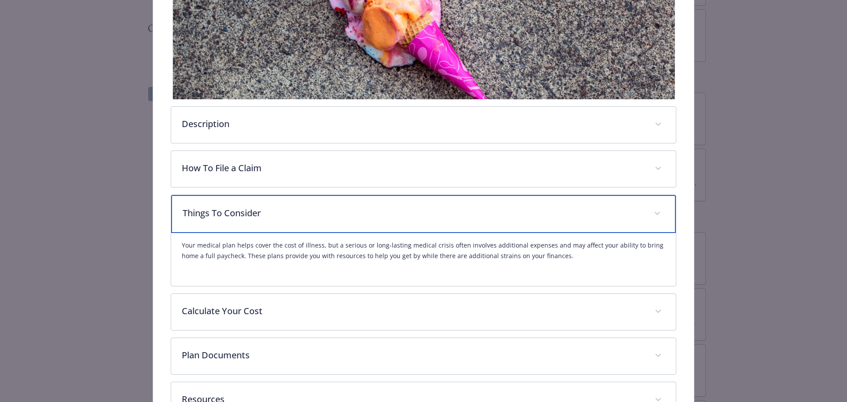
click at [260, 219] on div "Things To Consider" at bounding box center [423, 214] width 505 height 38
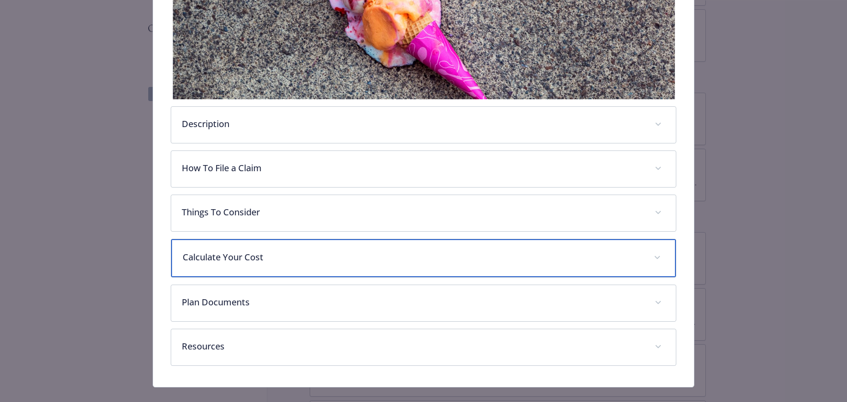
click at [270, 257] on p "Calculate Your Cost" at bounding box center [413, 257] width 461 height 13
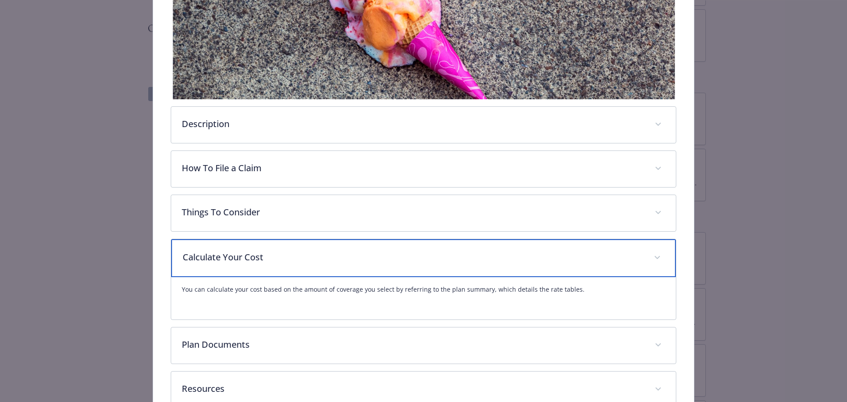
click at [270, 257] on p "Calculate Your Cost" at bounding box center [413, 257] width 461 height 13
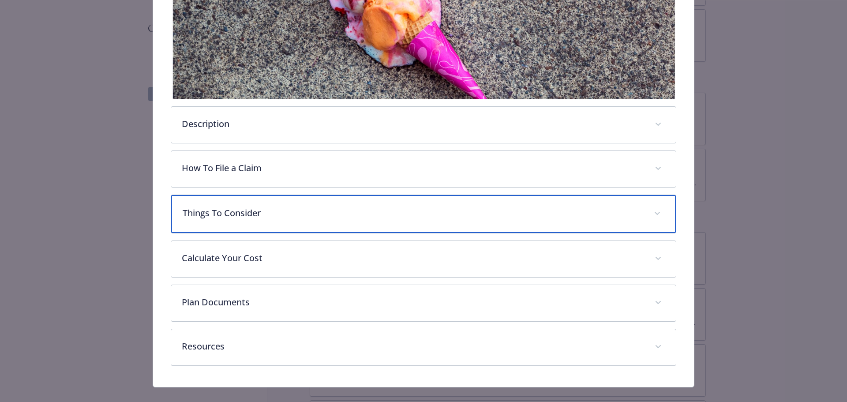
click at [281, 229] on div "Things To Consider" at bounding box center [423, 214] width 505 height 38
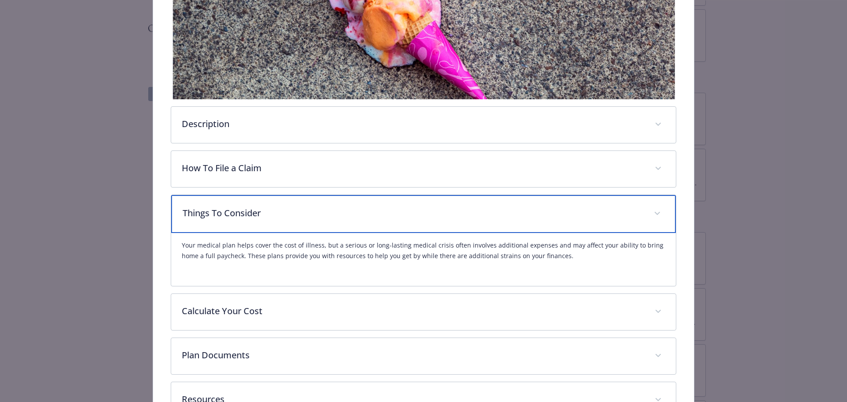
click at [281, 229] on div "Things To Consider" at bounding box center [423, 214] width 505 height 38
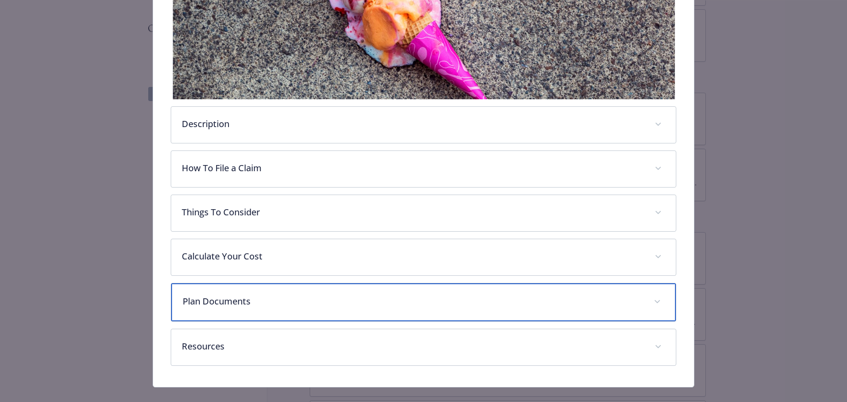
click at [271, 294] on div "Plan Documents" at bounding box center [423, 302] width 505 height 38
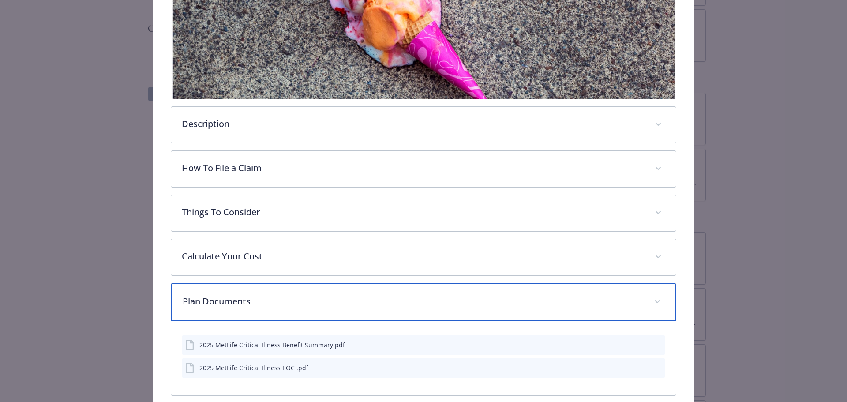
click at [271, 295] on p "Plan Documents" at bounding box center [413, 301] width 461 height 13
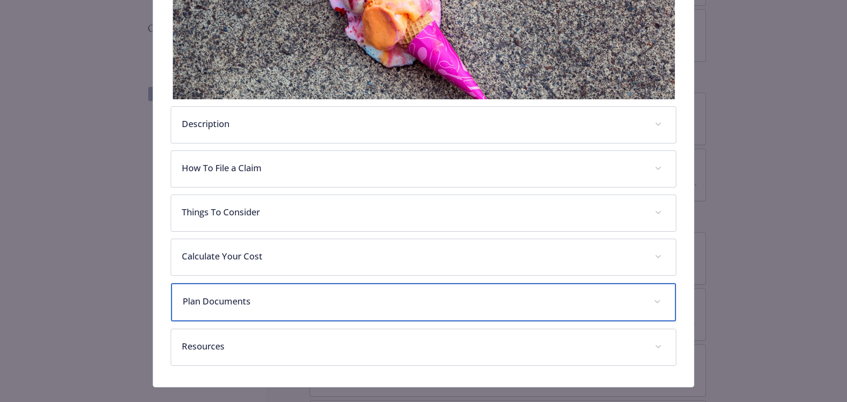
scroll to position [215, 0]
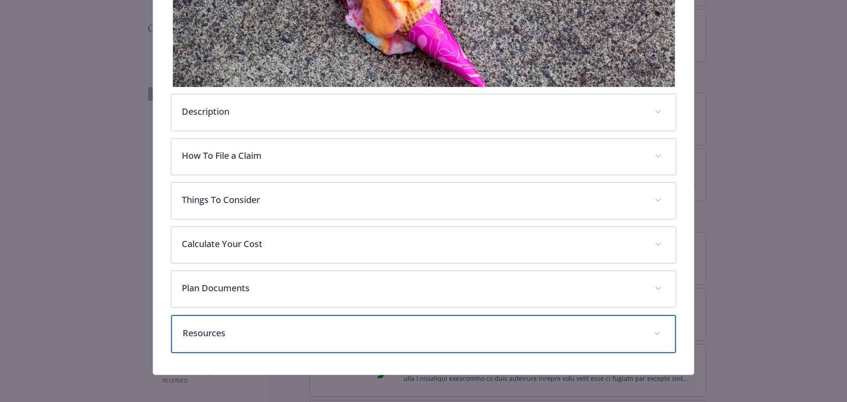
click at [279, 330] on p "Resources" at bounding box center [413, 333] width 461 height 13
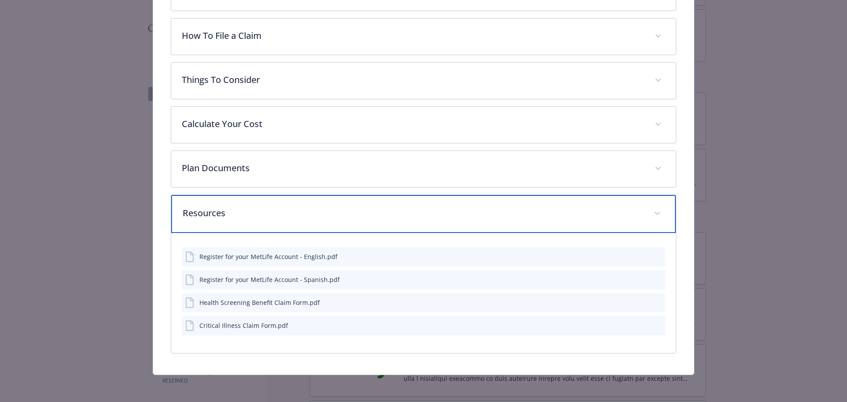
click at [313, 222] on div "Resources" at bounding box center [423, 214] width 505 height 38
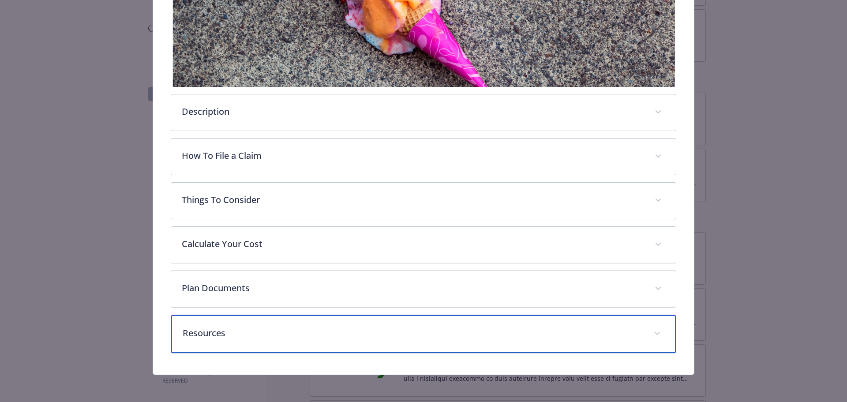
scroll to position [0, 0]
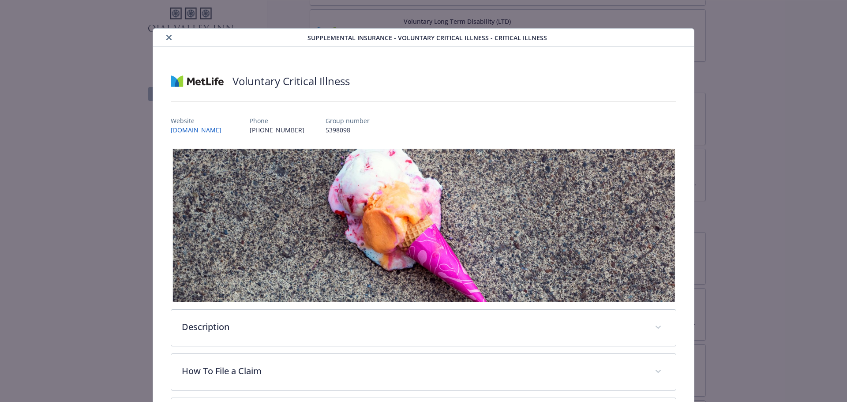
click at [166, 32] on button "close" at bounding box center [169, 37] width 11 height 11
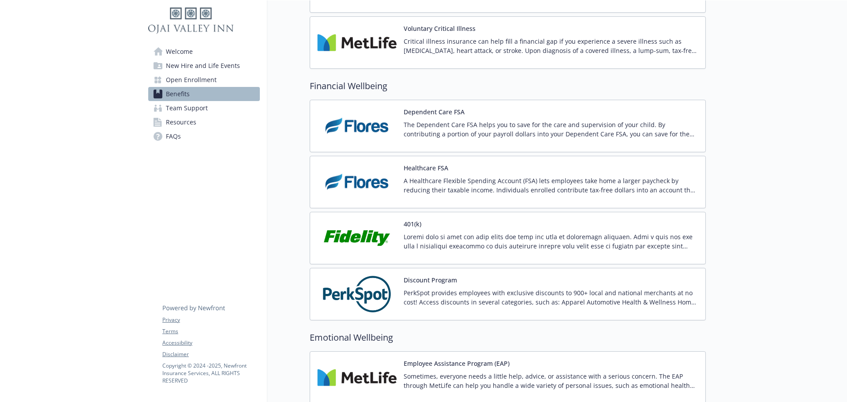
click at [456, 126] on p "The Dependent Care FSA helps you to save for the care and supervision of your c…" at bounding box center [551, 129] width 295 height 19
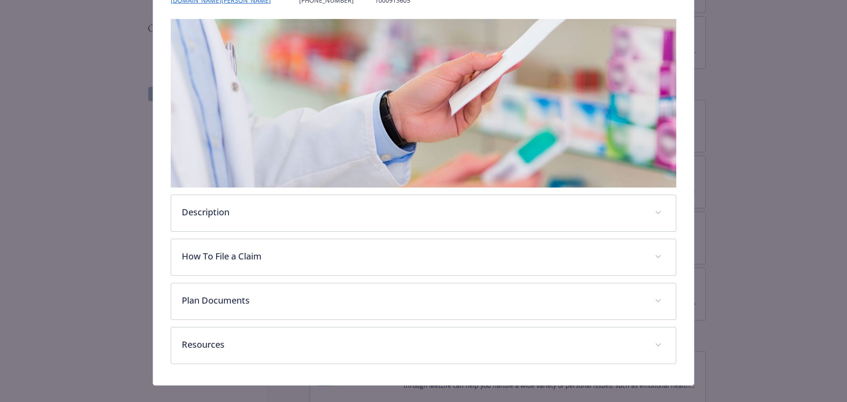
scroll to position [140, 0]
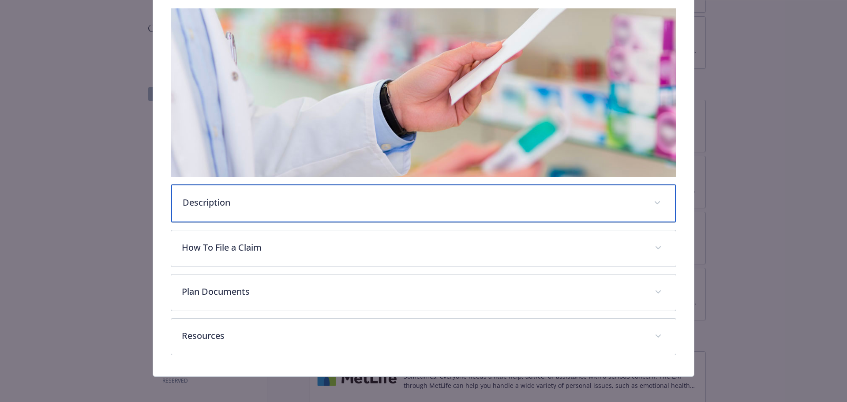
click at [301, 204] on p "Description" at bounding box center [413, 202] width 461 height 13
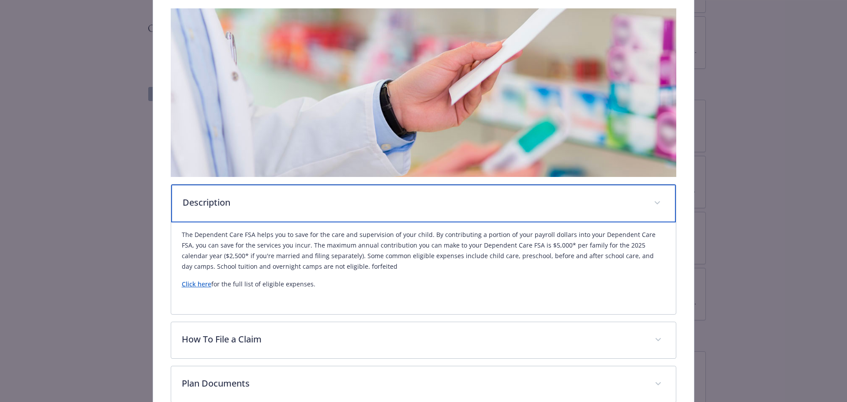
click at [299, 197] on p "Description" at bounding box center [413, 202] width 461 height 13
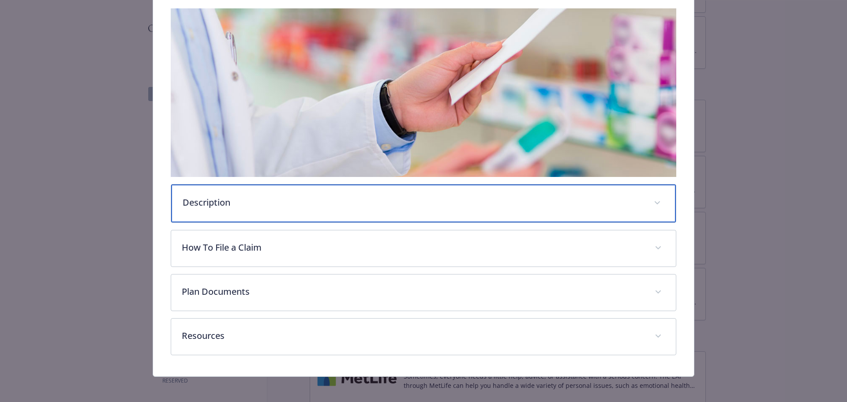
click at [290, 199] on p "Description" at bounding box center [413, 202] width 461 height 13
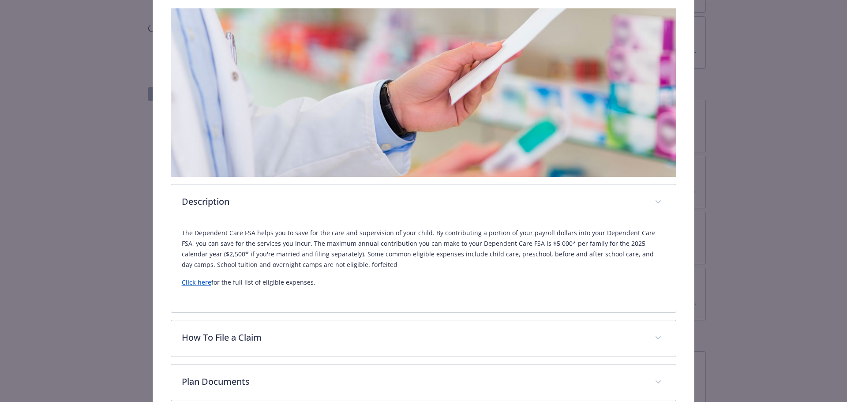
click at [195, 286] on p "Click here for the full list of eligible expenses." at bounding box center [424, 282] width 484 height 11
click at [194, 282] on link "Click here" at bounding box center [197, 282] width 30 height 8
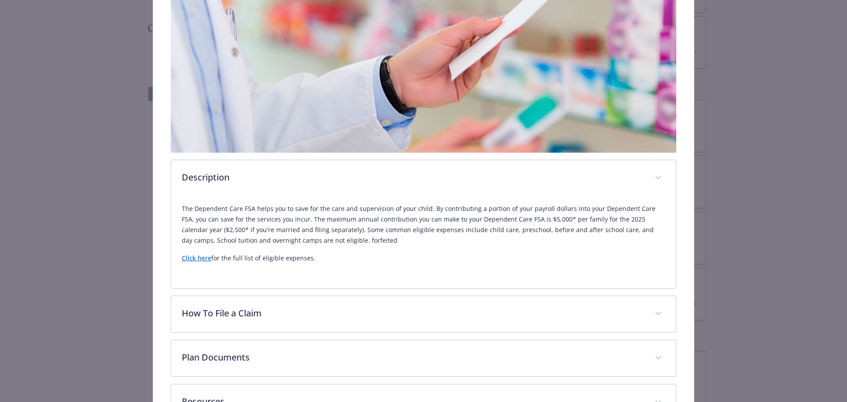
scroll to position [177, 0]
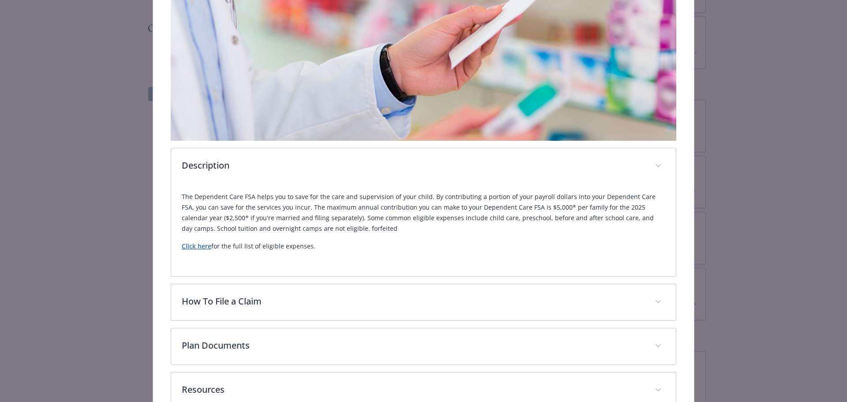
click at [197, 243] on link "Click here" at bounding box center [197, 246] width 30 height 8
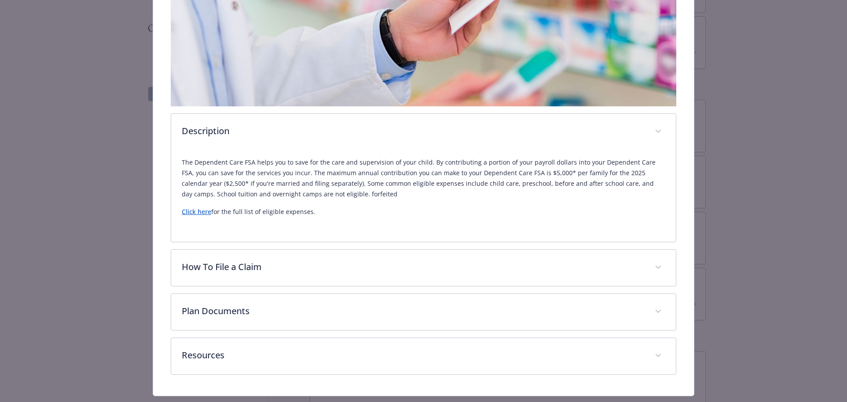
scroll to position [232, 0]
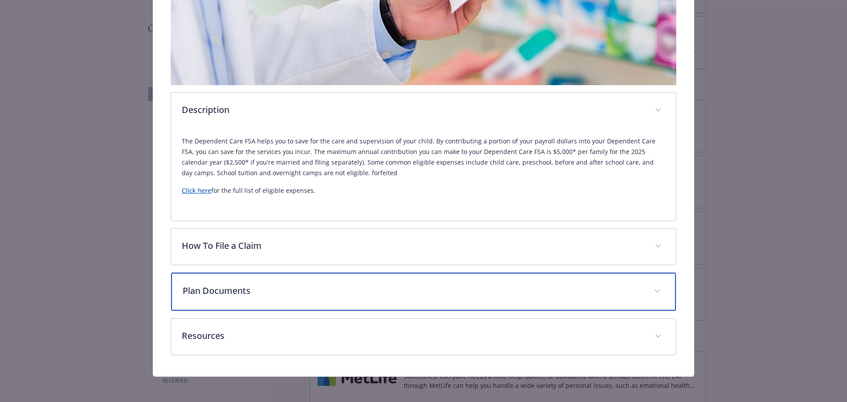
click at [256, 289] on p "Plan Documents" at bounding box center [413, 290] width 461 height 13
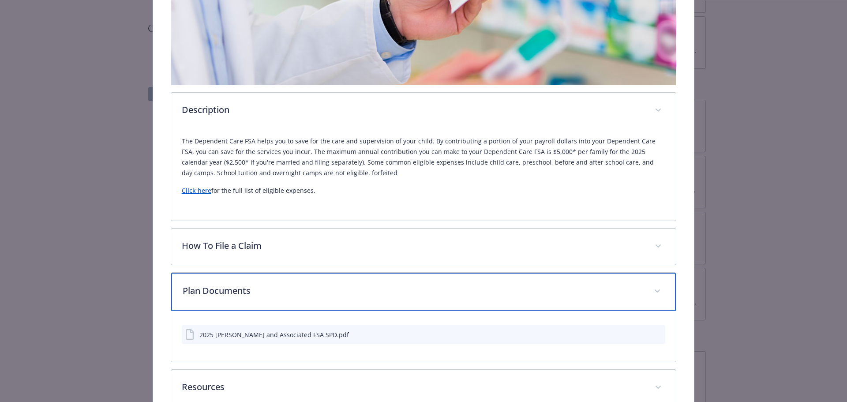
click at [256, 289] on p "Plan Documents" at bounding box center [413, 290] width 461 height 13
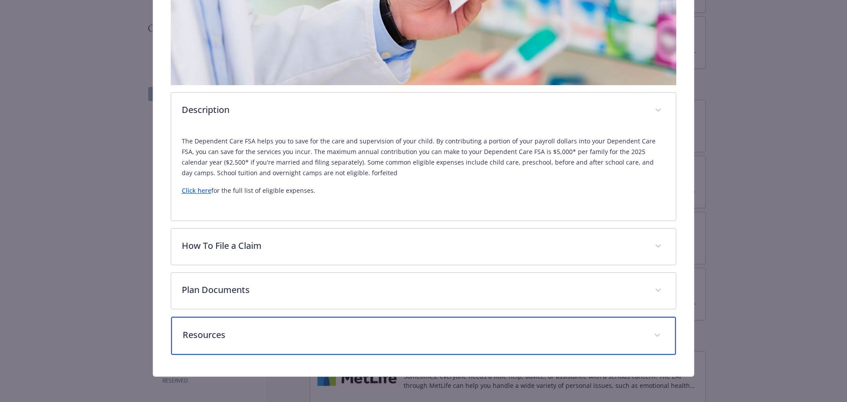
click at [264, 337] on p "Resources" at bounding box center [413, 334] width 461 height 13
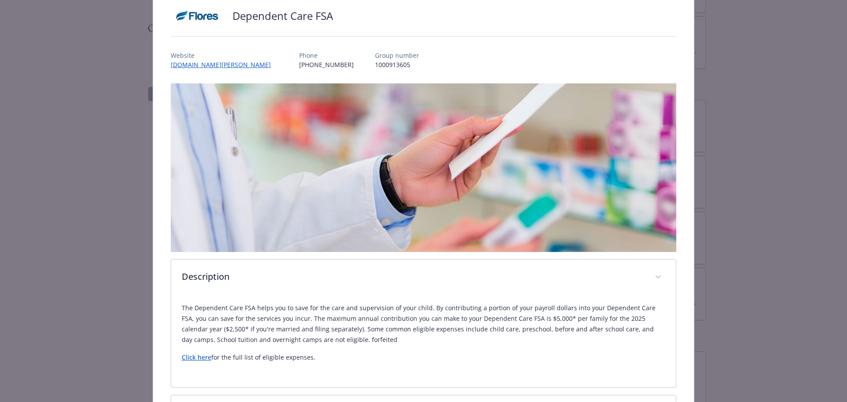
scroll to position [0, 0]
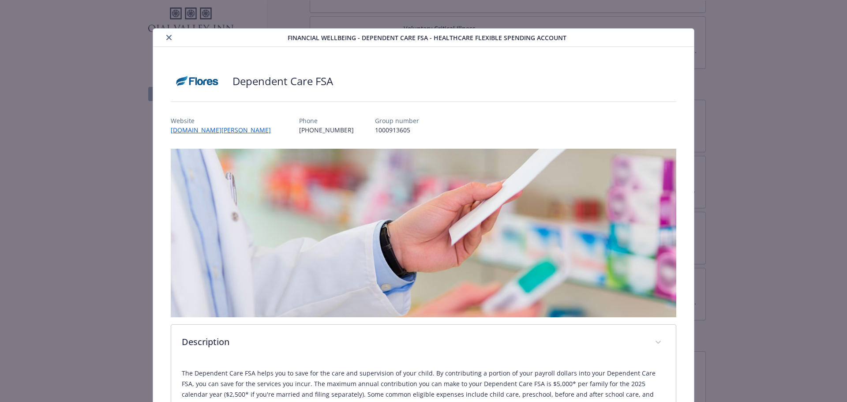
click at [164, 37] on button "close" at bounding box center [169, 37] width 11 height 11
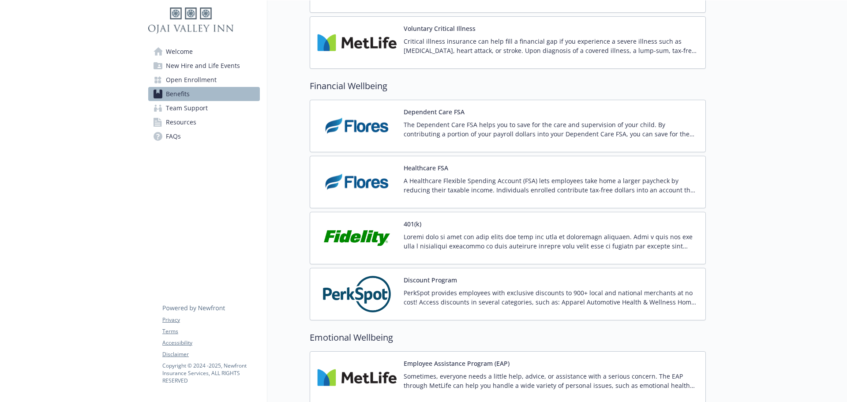
click at [480, 185] on p "A Healthcare Flexible Spending Account (FSA) lets employees take home a larger …" at bounding box center [551, 185] width 295 height 19
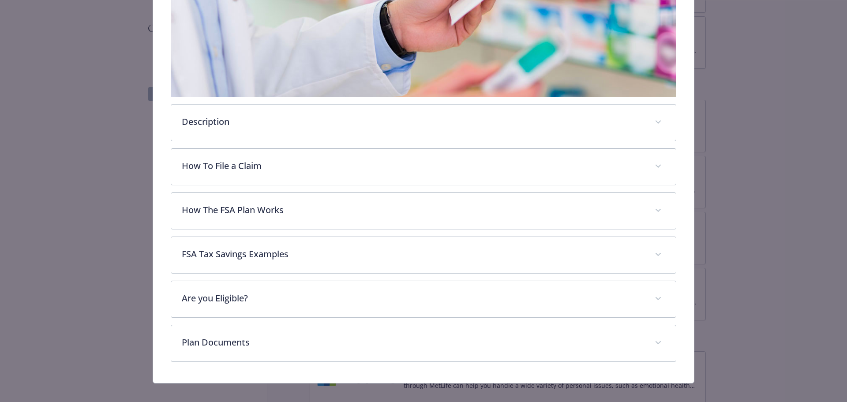
scroll to position [229, 0]
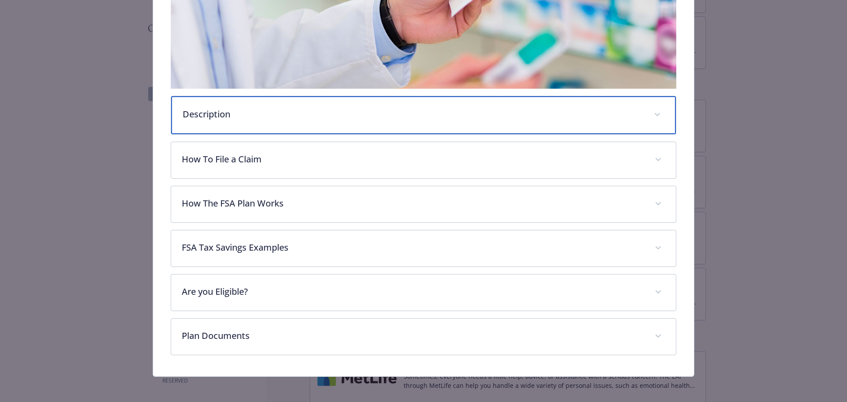
click at [261, 98] on div "Description" at bounding box center [423, 115] width 505 height 38
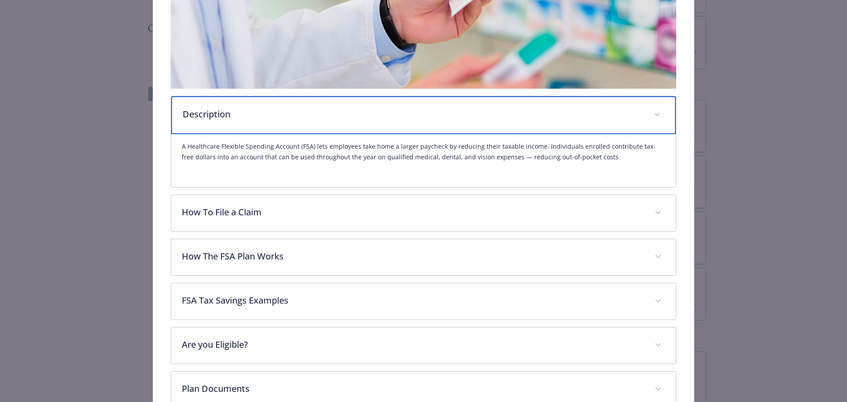
click at [260, 110] on p "Description" at bounding box center [413, 114] width 461 height 13
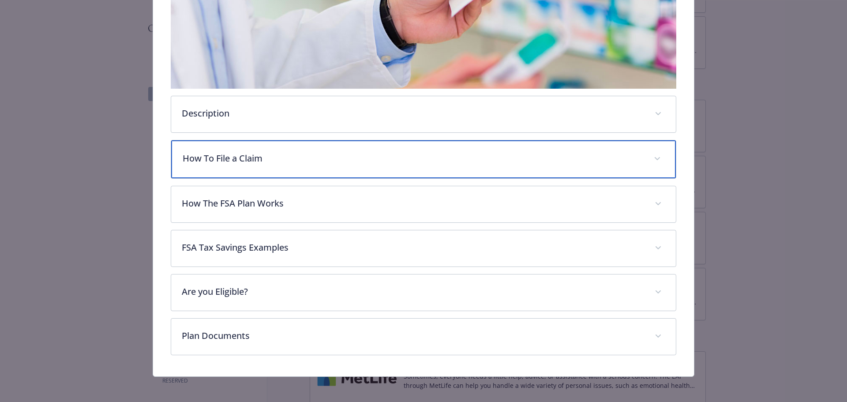
click at [264, 157] on p "How To File a Claim" at bounding box center [413, 158] width 461 height 13
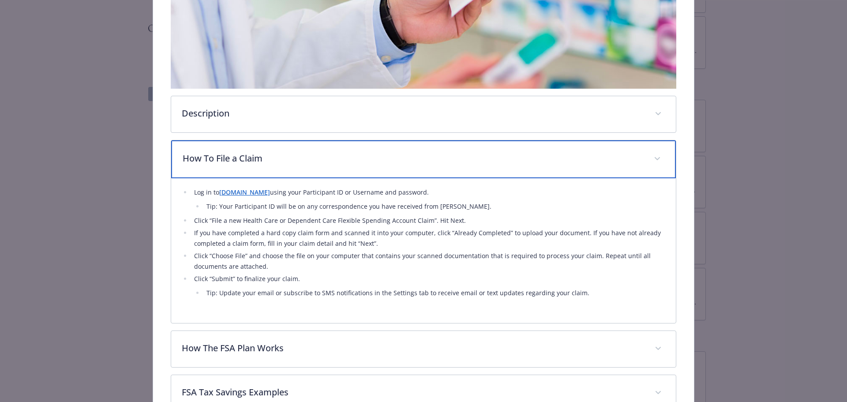
click at [264, 157] on p "How To File a Claim" at bounding box center [413, 158] width 461 height 13
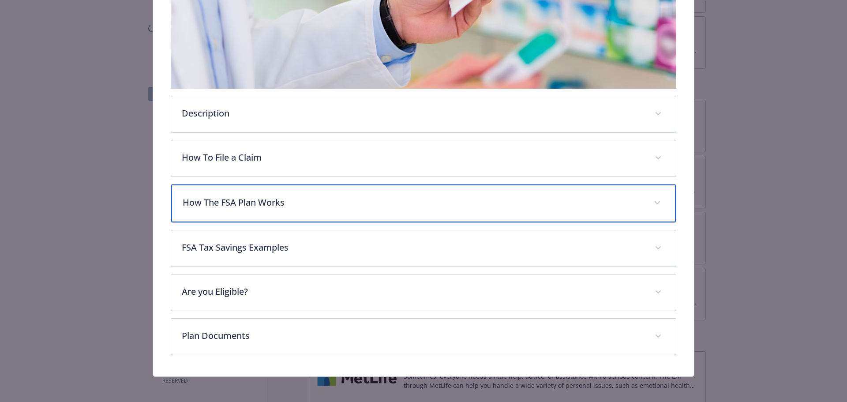
click at [283, 213] on div "How The FSA Plan Works" at bounding box center [423, 204] width 505 height 38
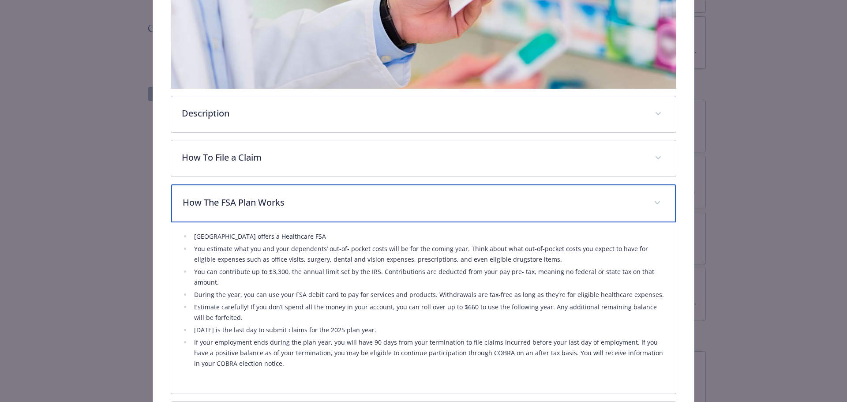
click at [283, 213] on div "How The FSA Plan Works" at bounding box center [423, 204] width 505 height 38
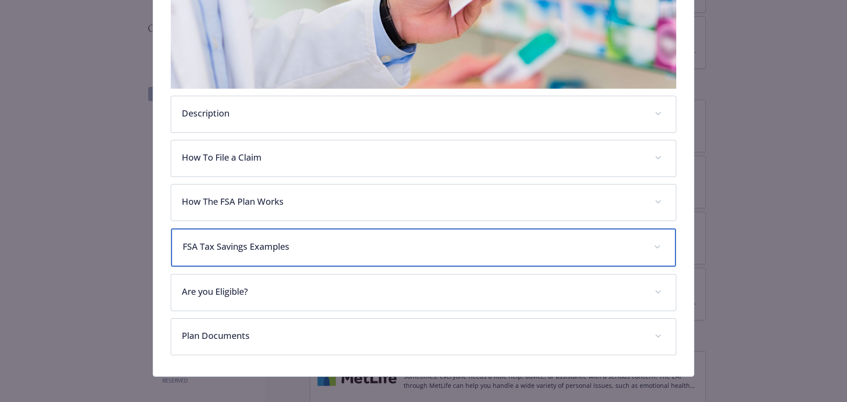
click at [289, 255] on div "FSA Tax Savings Examples" at bounding box center [423, 248] width 505 height 38
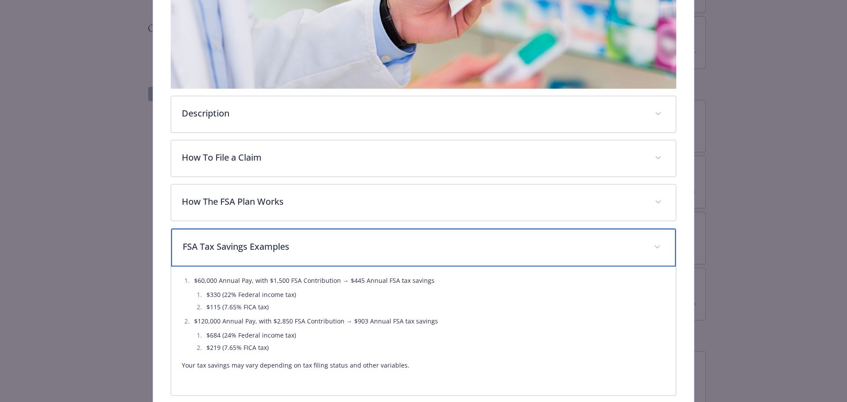
click at [289, 255] on div "FSA Tax Savings Examples" at bounding box center [423, 248] width 505 height 38
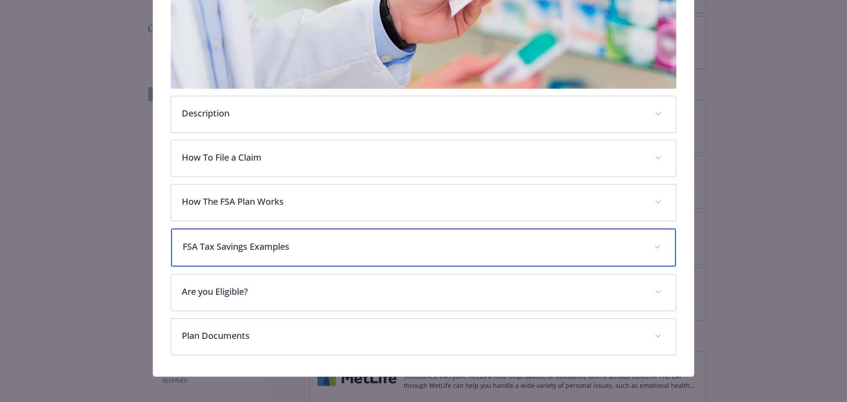
scroll to position [230, 0]
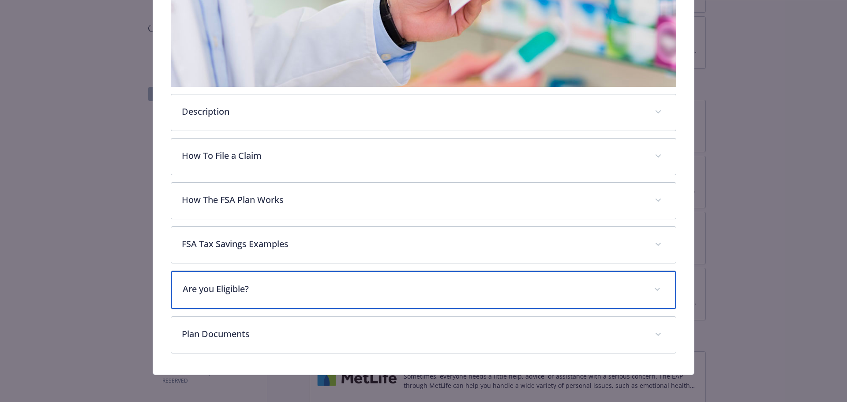
click at [285, 282] on div "Are you Eligible?" at bounding box center [423, 290] width 505 height 38
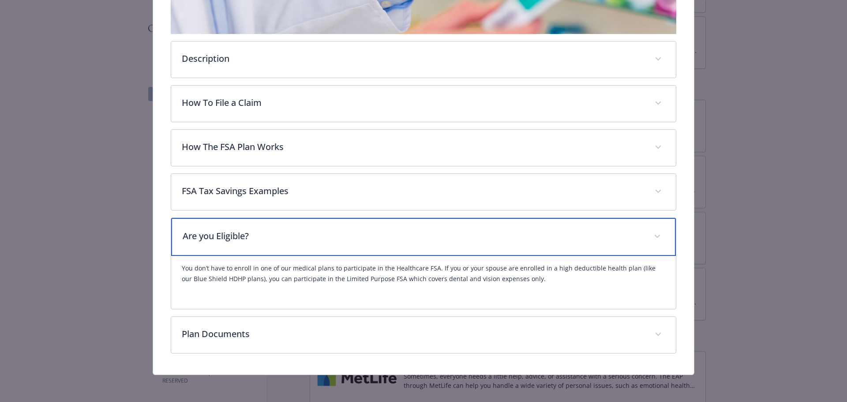
click at [305, 232] on p "Are you Eligible?" at bounding box center [413, 236] width 461 height 13
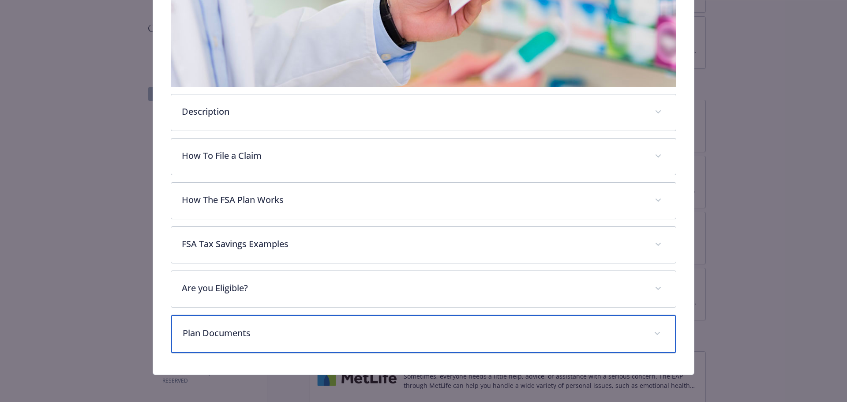
click at [286, 323] on div "Plan Documents" at bounding box center [423, 334] width 505 height 38
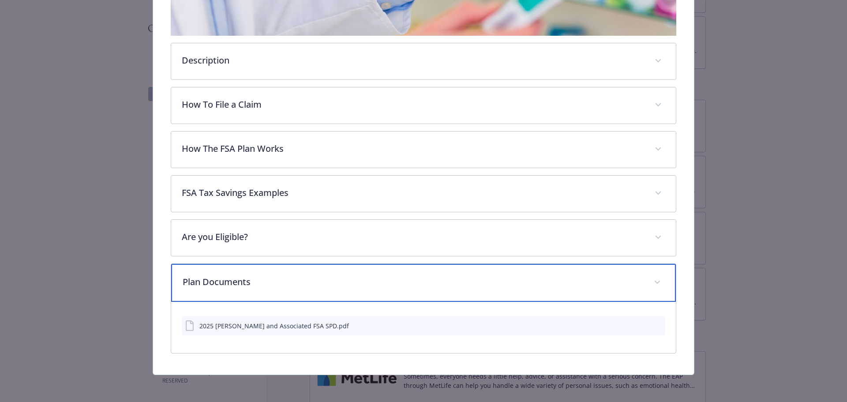
click at [268, 282] on p "Plan Documents" at bounding box center [413, 281] width 461 height 13
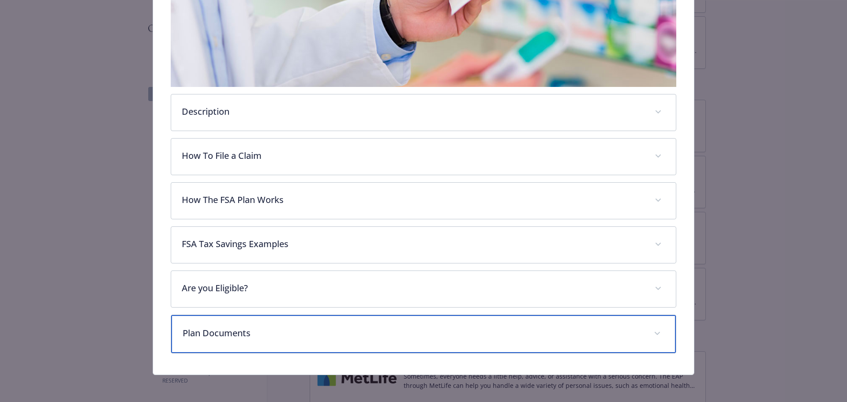
scroll to position [10, 0]
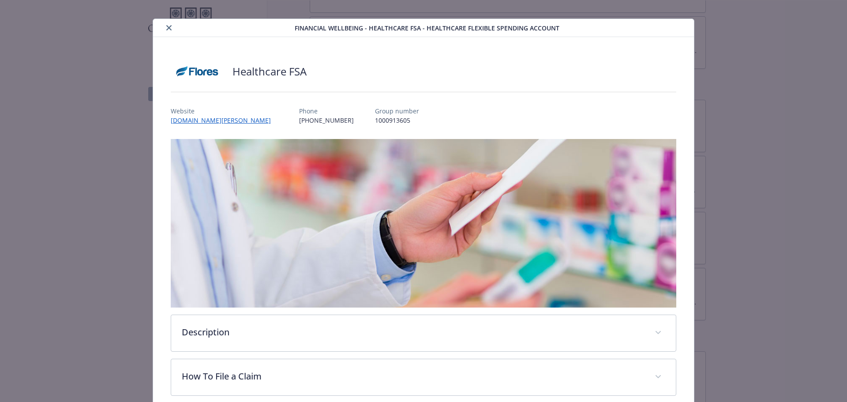
click at [166, 29] on icon "close" at bounding box center [168, 27] width 5 height 5
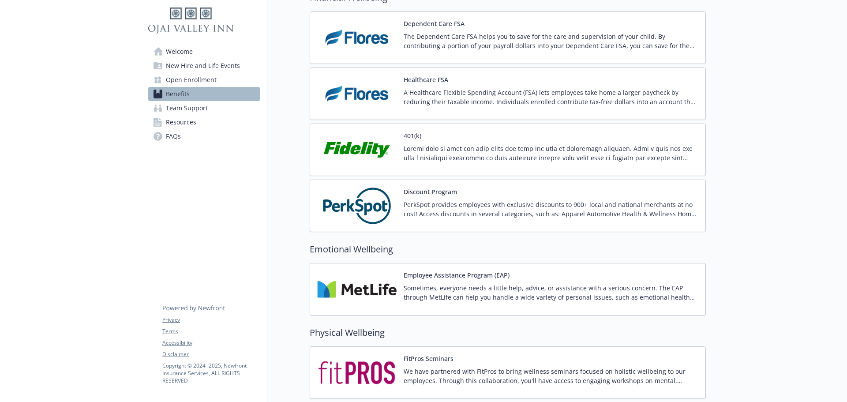
click at [444, 149] on p at bounding box center [551, 153] width 295 height 19
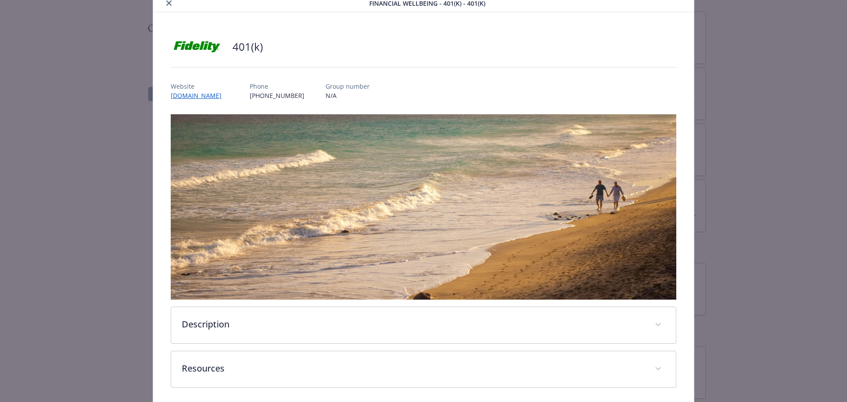
scroll to position [68, 0]
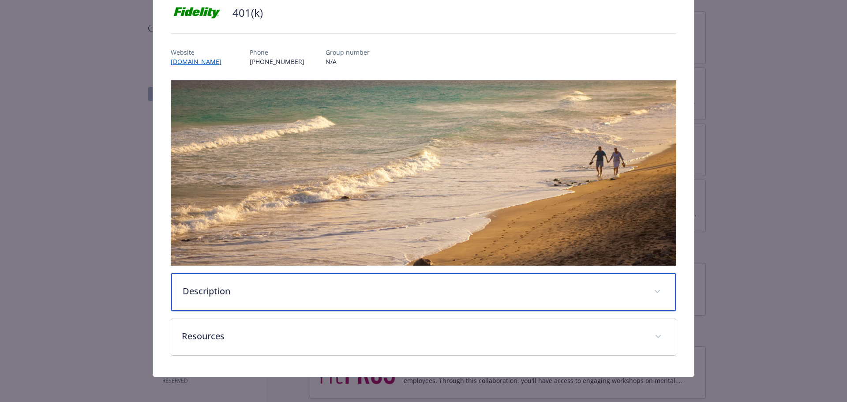
click at [335, 288] on p "Description" at bounding box center [413, 291] width 461 height 13
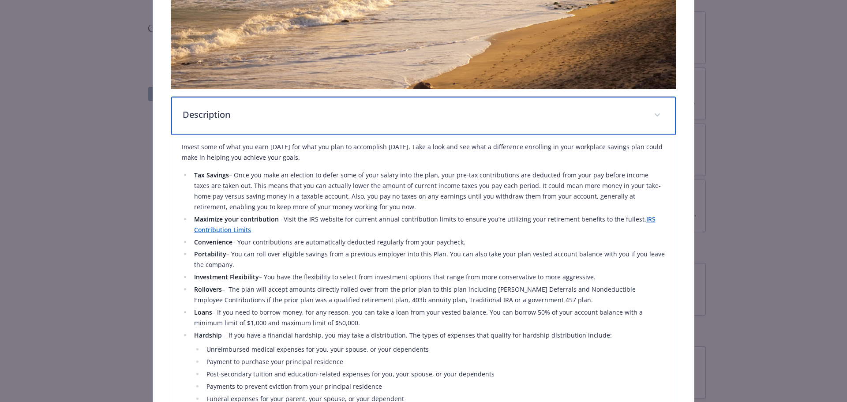
click at [354, 112] on p "Description" at bounding box center [413, 114] width 461 height 13
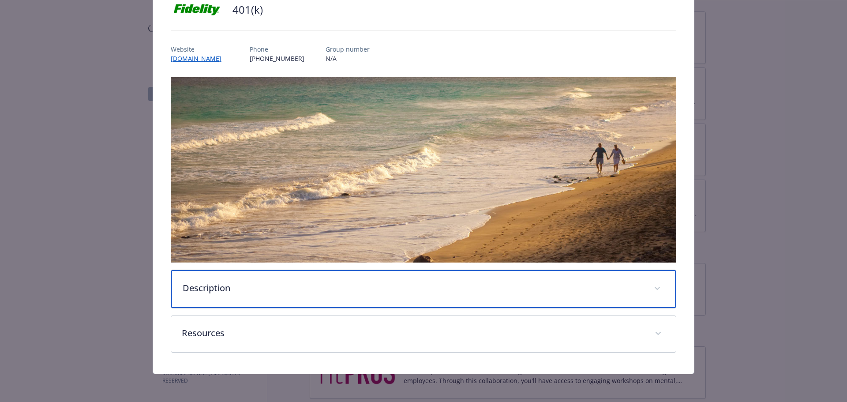
scroll to position [70, 0]
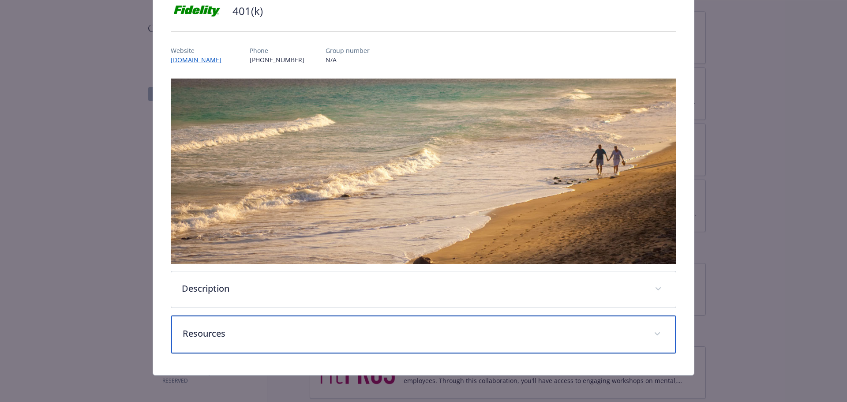
click at [333, 335] on p "Resources" at bounding box center [413, 333] width 461 height 13
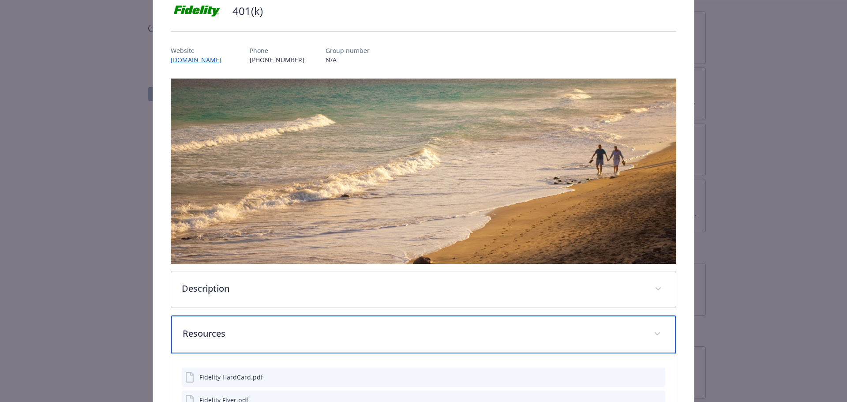
scroll to position [144, 0]
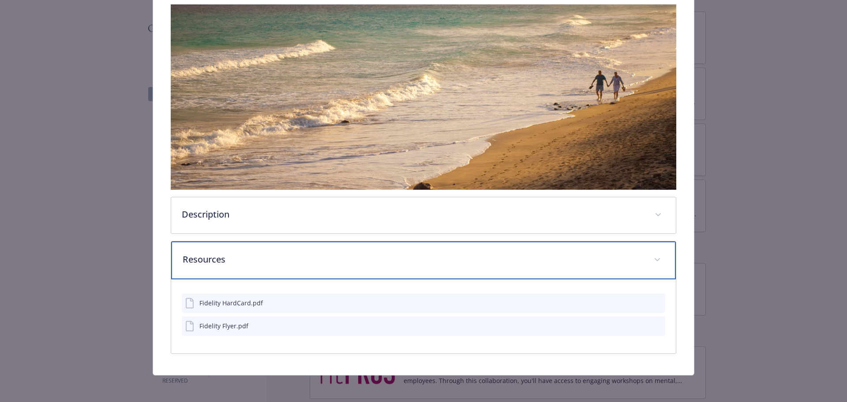
click at [343, 260] on p "Resources" at bounding box center [413, 259] width 461 height 13
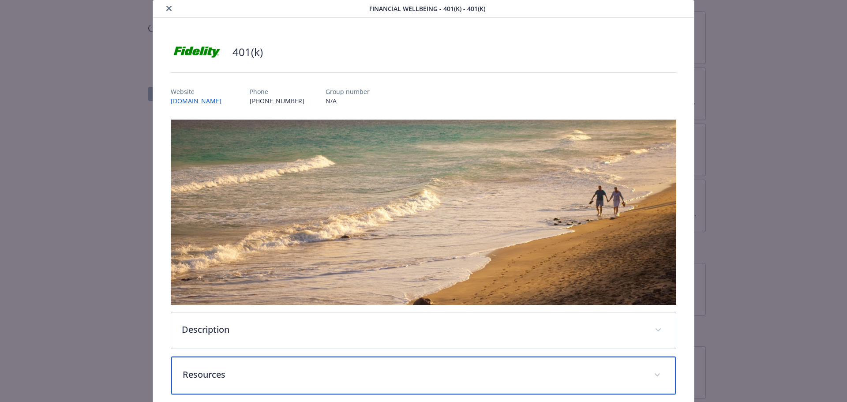
scroll to position [0, 0]
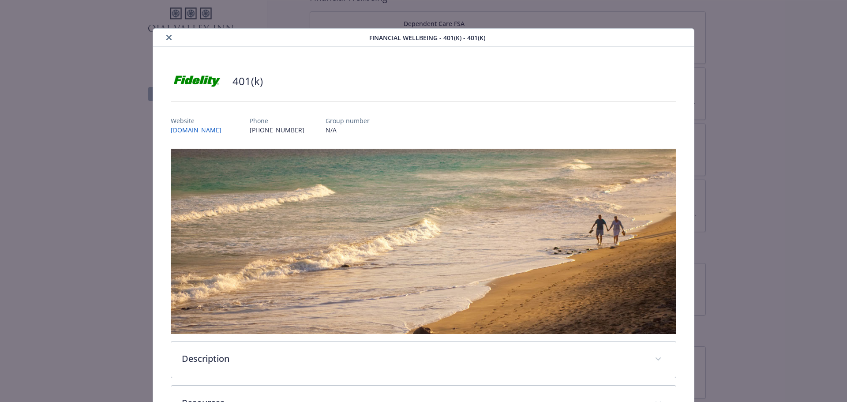
click at [161, 34] on div "details for plan Financial Wellbeing - 401(k) - 401(k)" at bounding box center [263, 37] width 213 height 11
click at [171, 37] on button "close" at bounding box center [169, 37] width 11 height 11
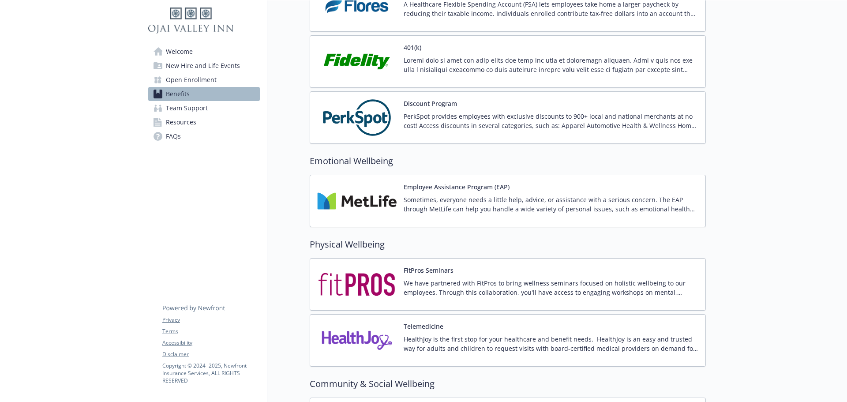
click at [417, 105] on button "Discount Program" at bounding box center [430, 103] width 53 height 9
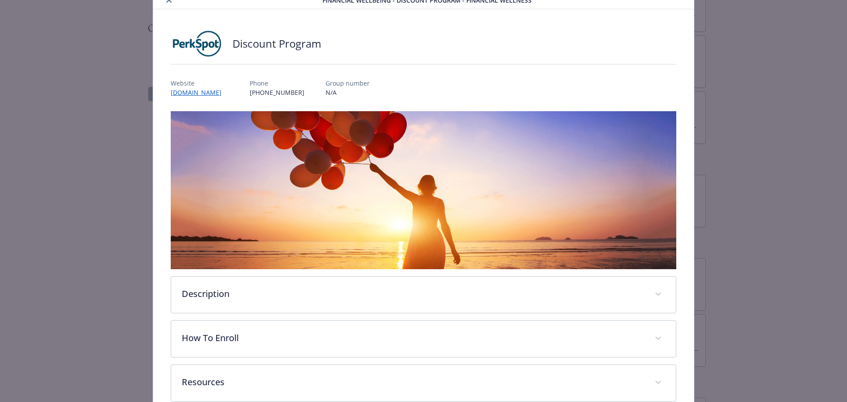
scroll to position [86, 0]
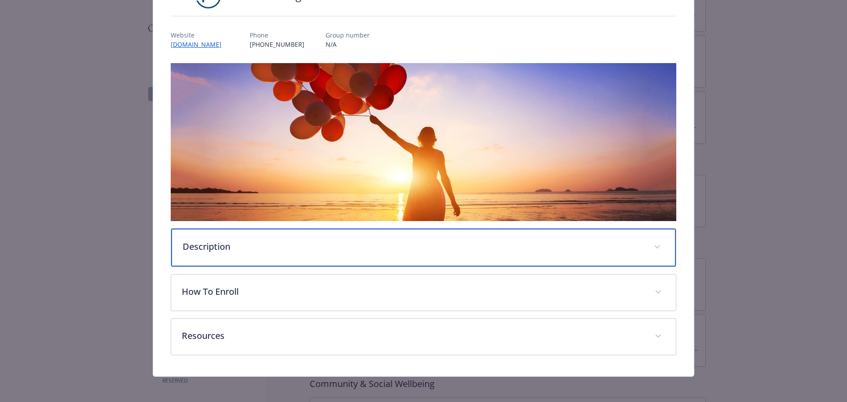
click at [350, 238] on div "Description" at bounding box center [423, 248] width 505 height 38
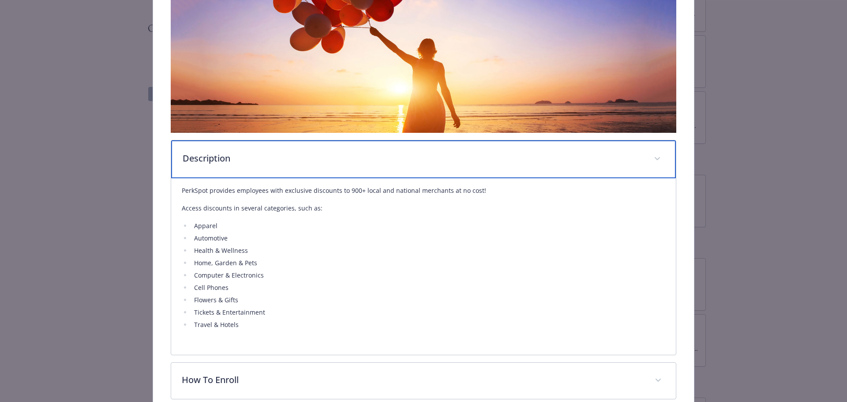
click at [331, 158] on p "Description" at bounding box center [413, 158] width 461 height 13
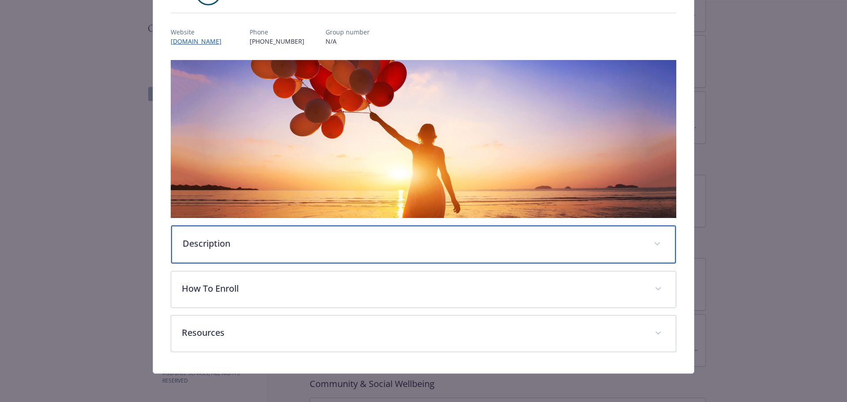
scroll to position [87, 0]
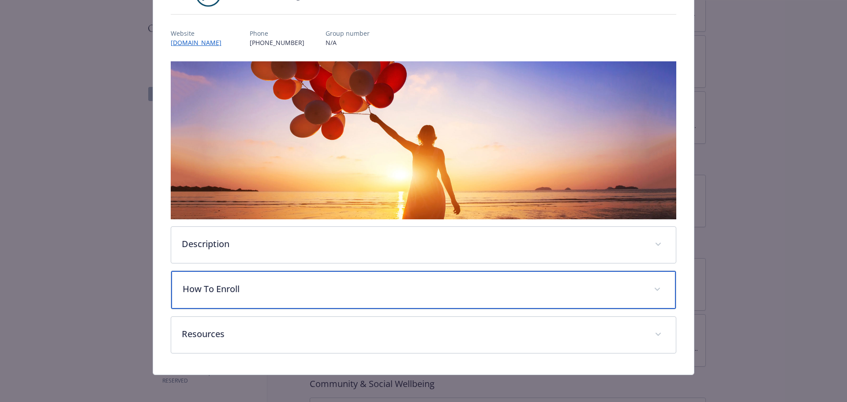
click at [312, 286] on p "How To Enroll" at bounding box center [413, 288] width 461 height 13
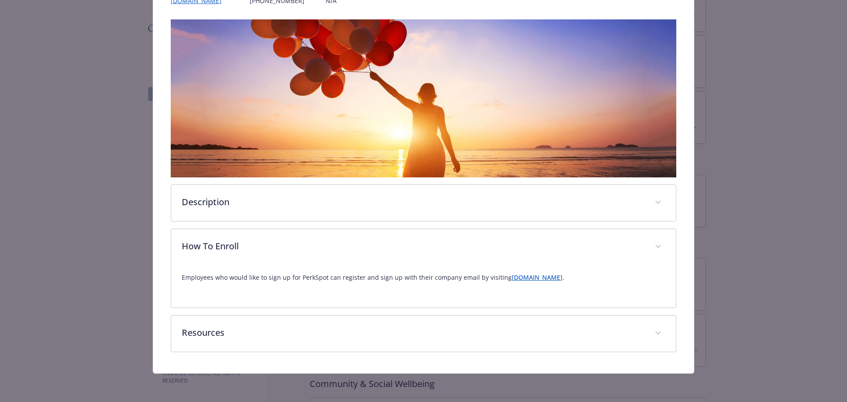
scroll to position [128, 0]
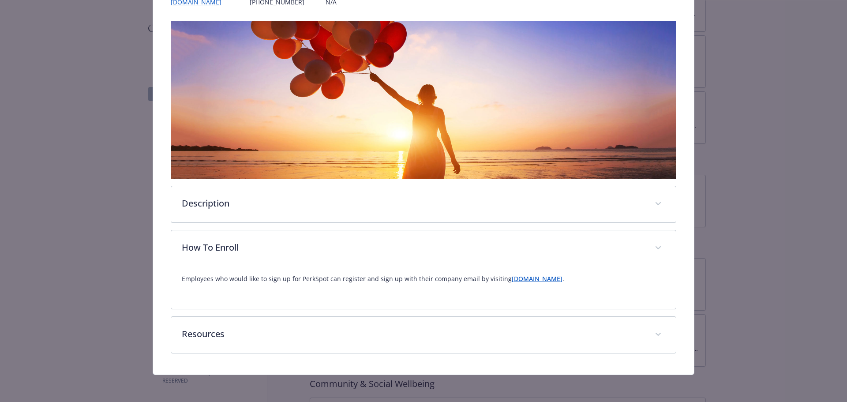
click at [548, 275] on link "newfront.perkspot.com" at bounding box center [537, 279] width 51 height 8
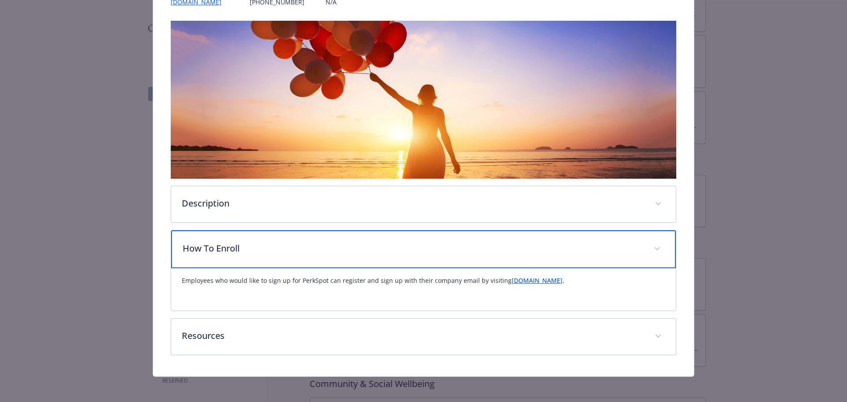
click at [373, 238] on div "How To Enroll" at bounding box center [423, 249] width 505 height 38
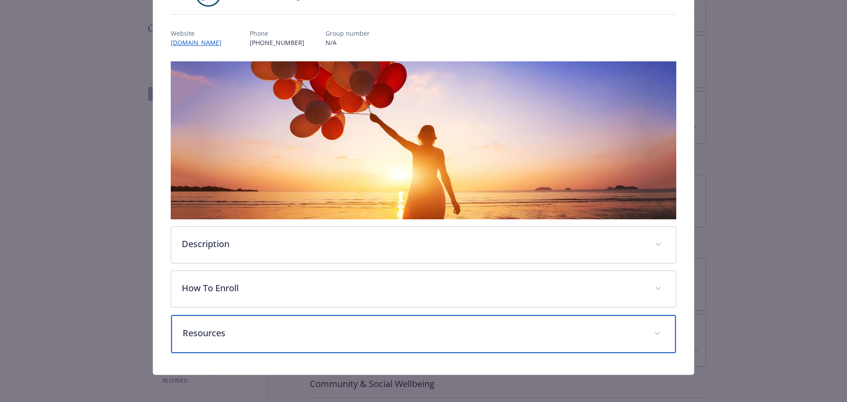
click at [349, 334] on p "Resources" at bounding box center [413, 333] width 461 height 13
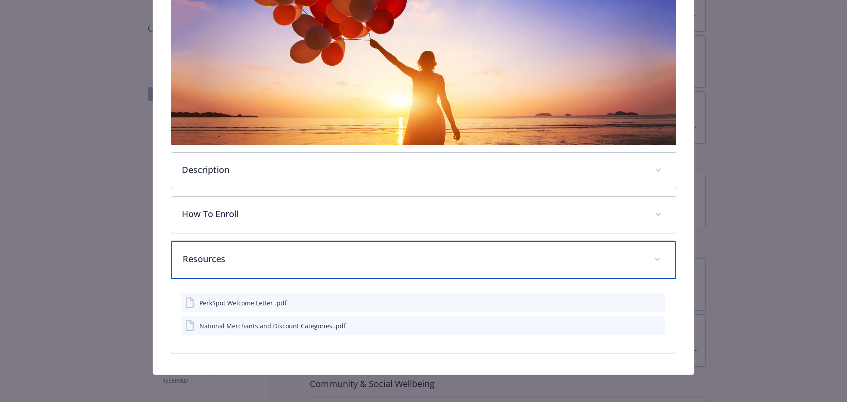
click at [341, 269] on div "Resources" at bounding box center [423, 260] width 505 height 38
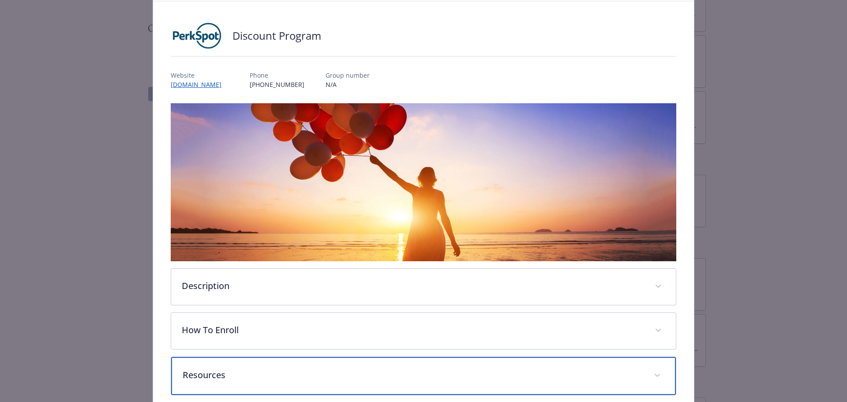
scroll to position [0, 0]
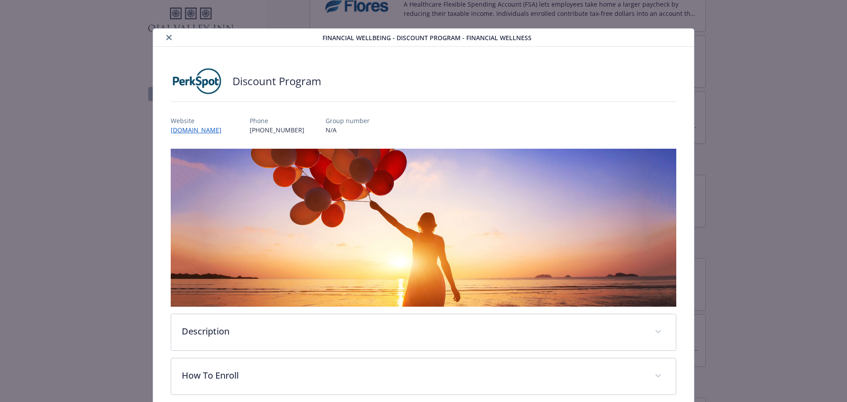
click at [164, 38] on button "close" at bounding box center [169, 37] width 11 height 11
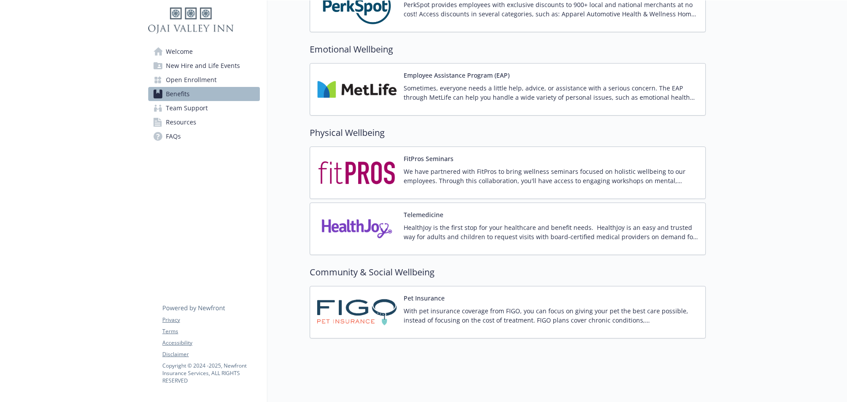
click at [444, 157] on div "FitPros Seminars We have partnered with FitPros to bring wellness seminars focu…" at bounding box center [551, 173] width 295 height 38
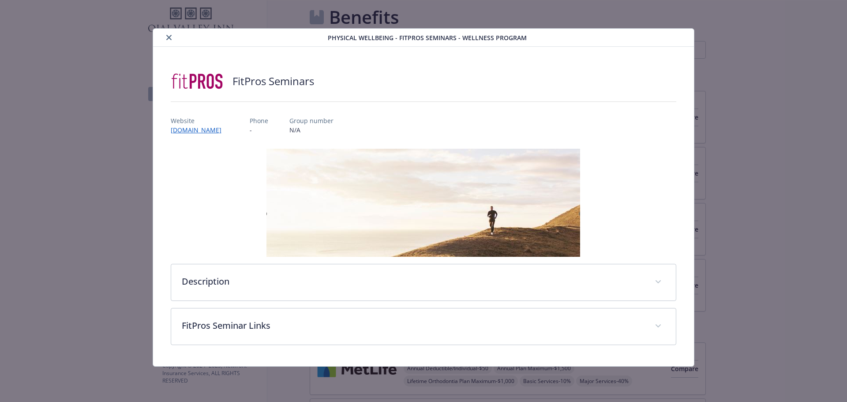
scroll to position [1354, 0]
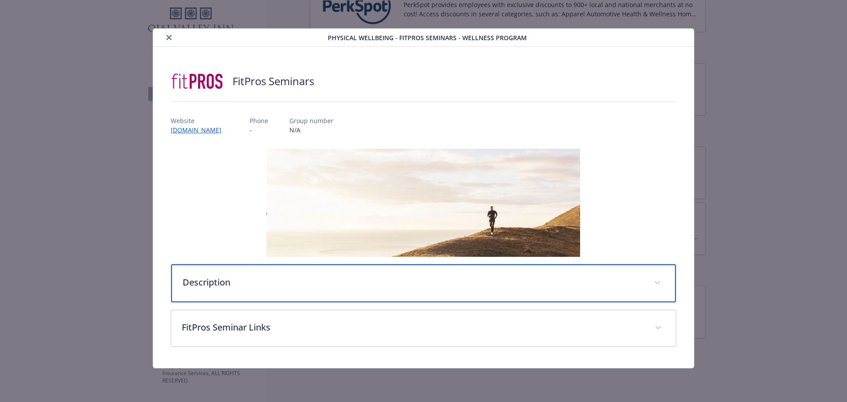
click at [295, 293] on div "Description" at bounding box center [423, 283] width 505 height 38
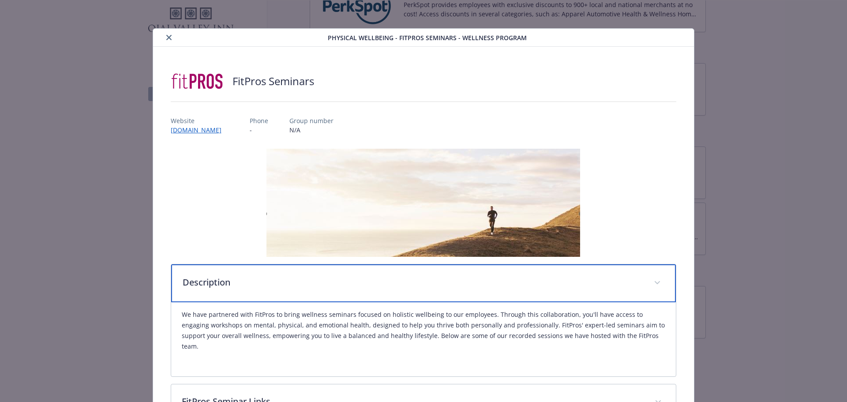
click at [295, 293] on div "Description" at bounding box center [423, 283] width 505 height 38
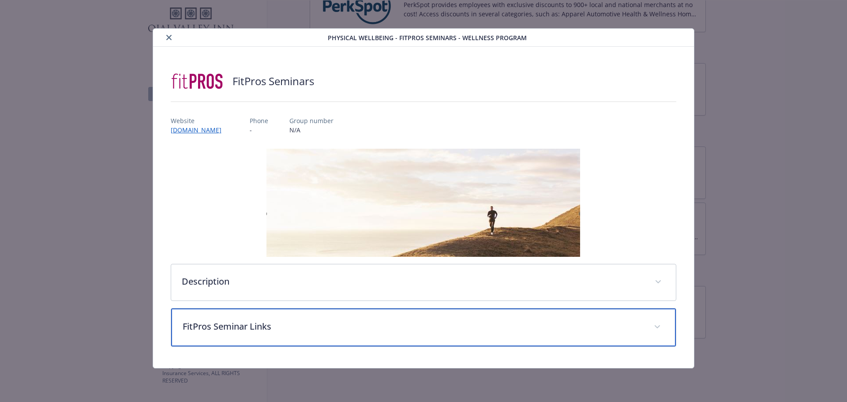
click at [319, 319] on div "FitPros Seminar Links" at bounding box center [423, 328] width 505 height 38
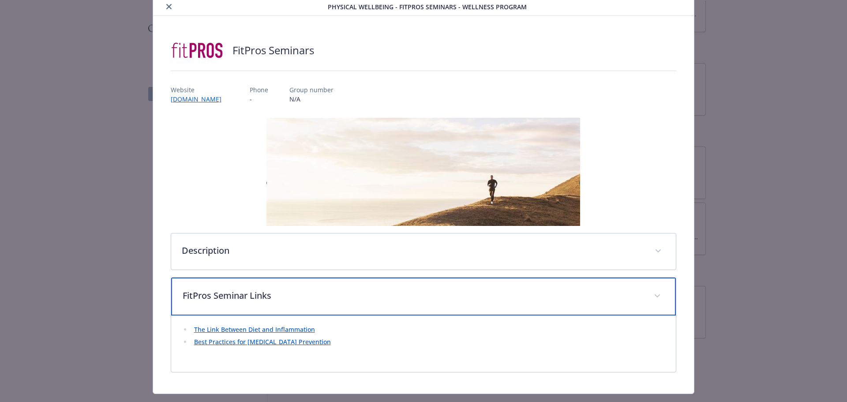
scroll to position [51, 0]
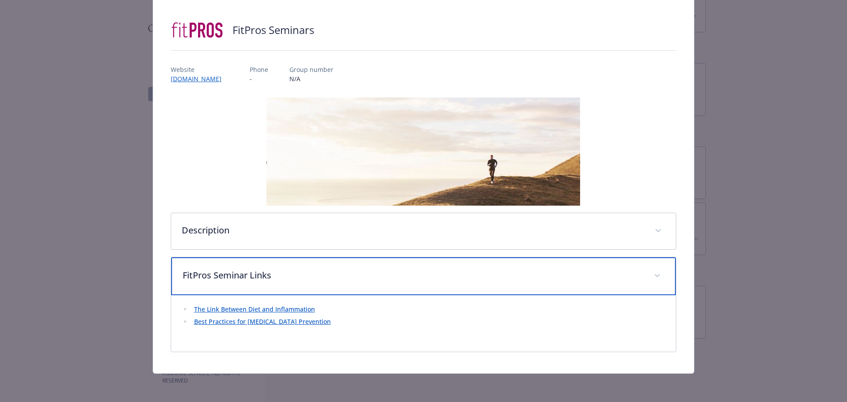
click at [377, 265] on div "FitPros Seminar Links" at bounding box center [423, 276] width 505 height 38
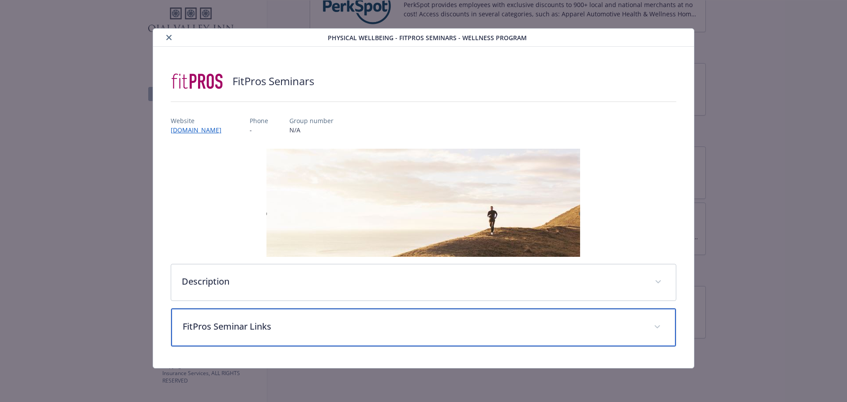
scroll to position [0, 0]
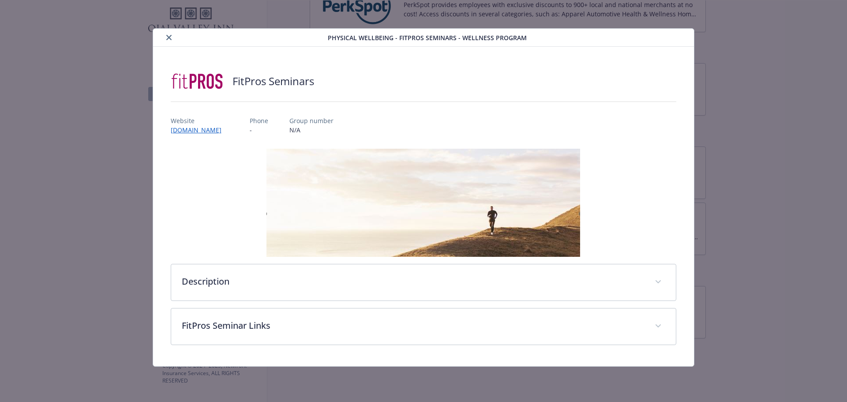
click at [169, 38] on icon "close" at bounding box center [168, 37] width 5 height 5
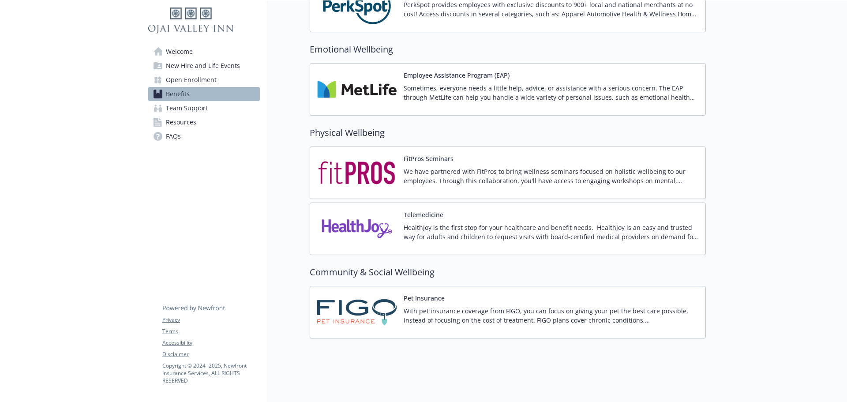
click at [458, 215] on div "Telemedicine HealthJoy is the first stop for your healthcare and benefit needs.…" at bounding box center [551, 229] width 295 height 38
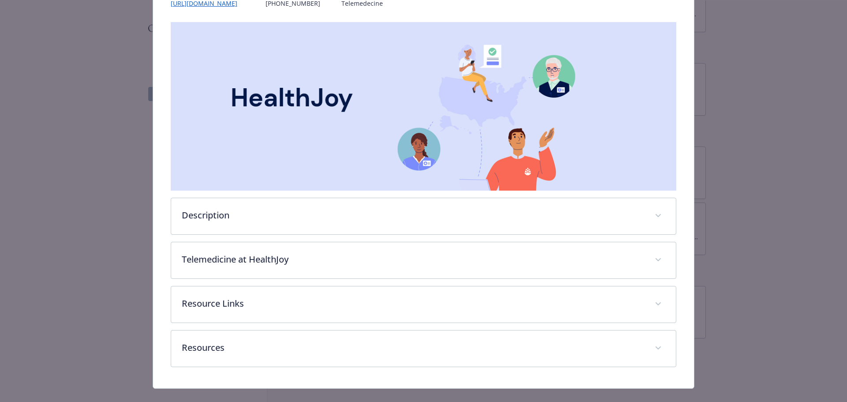
scroll to position [140, 0]
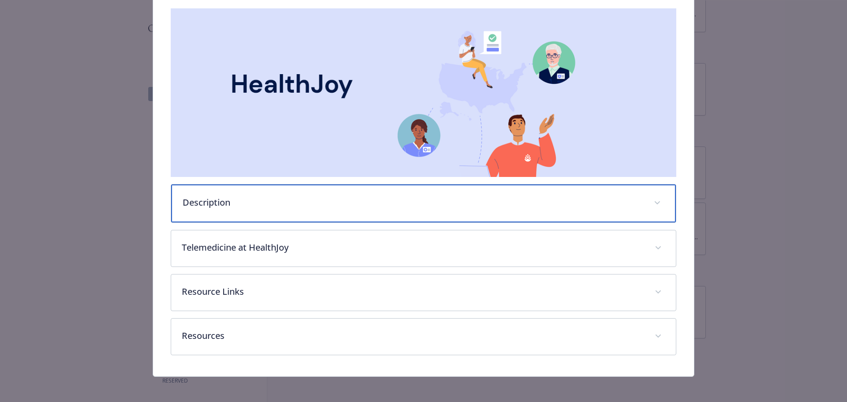
click at [283, 207] on p "Description" at bounding box center [413, 202] width 461 height 13
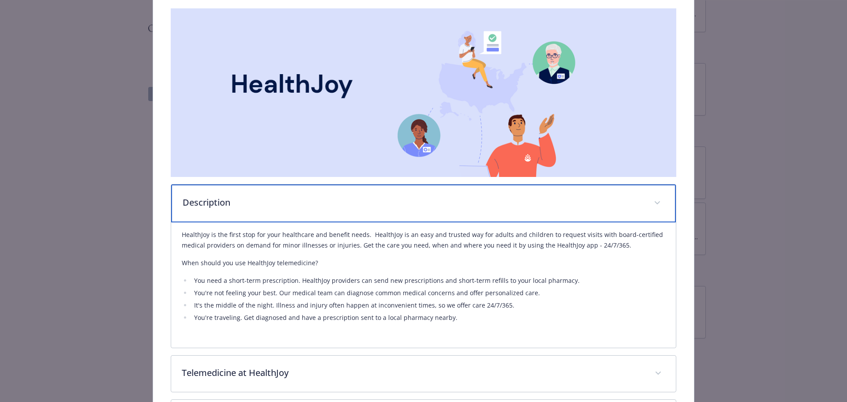
click at [283, 207] on p "Description" at bounding box center [413, 202] width 461 height 13
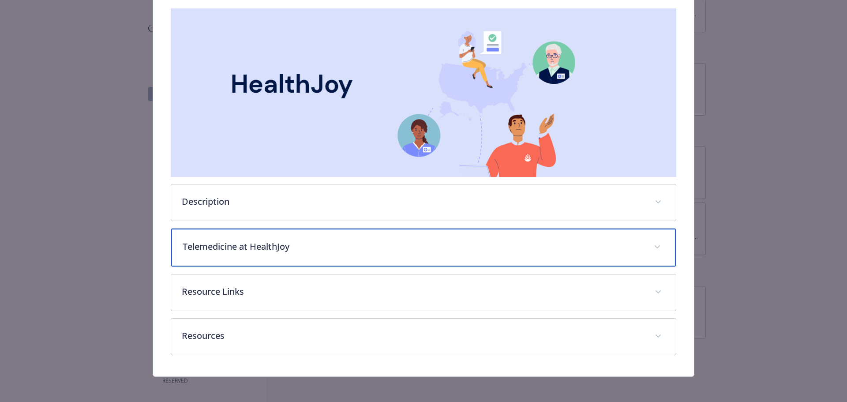
click at [312, 243] on p "Telemedicine at HealthJoy" at bounding box center [413, 246] width 461 height 13
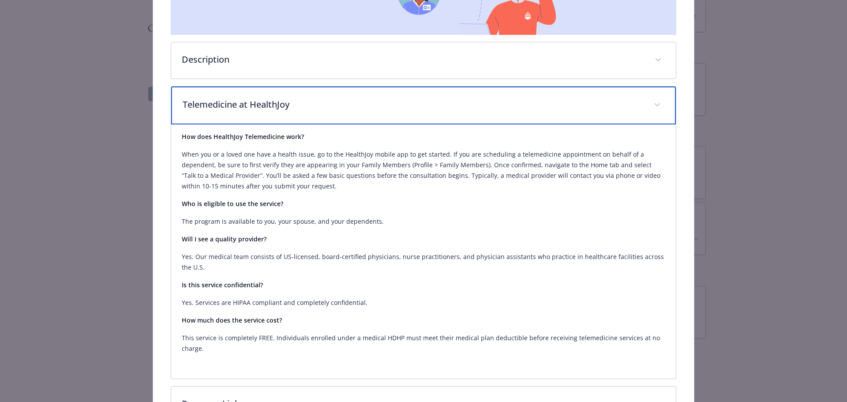
scroll to position [273, 0]
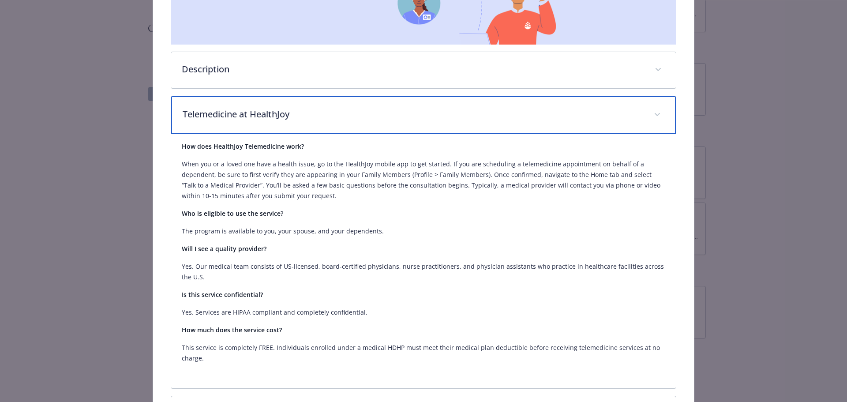
click at [335, 108] on p "Telemedicine at HealthJoy" at bounding box center [413, 114] width 461 height 13
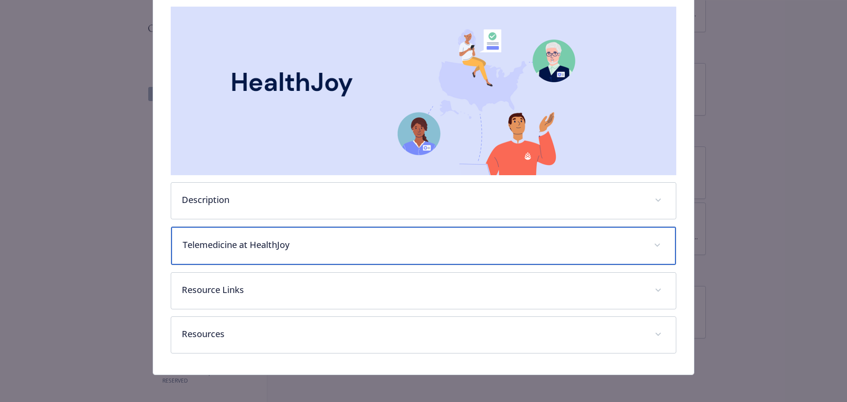
scroll to position [142, 0]
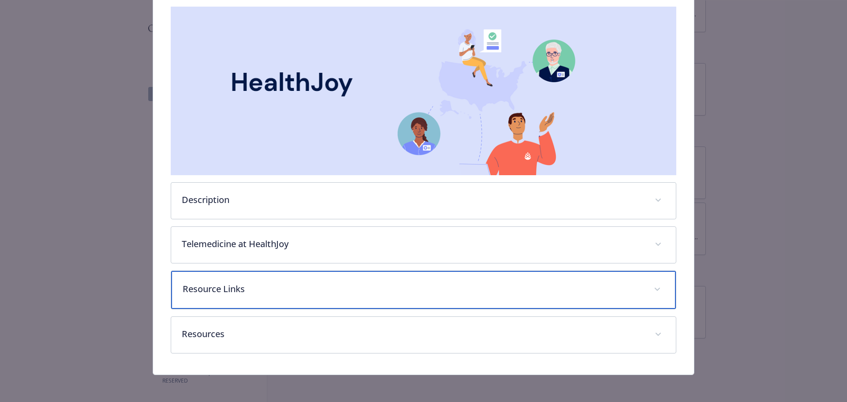
click at [348, 288] on p "Resource Links" at bounding box center [413, 288] width 461 height 13
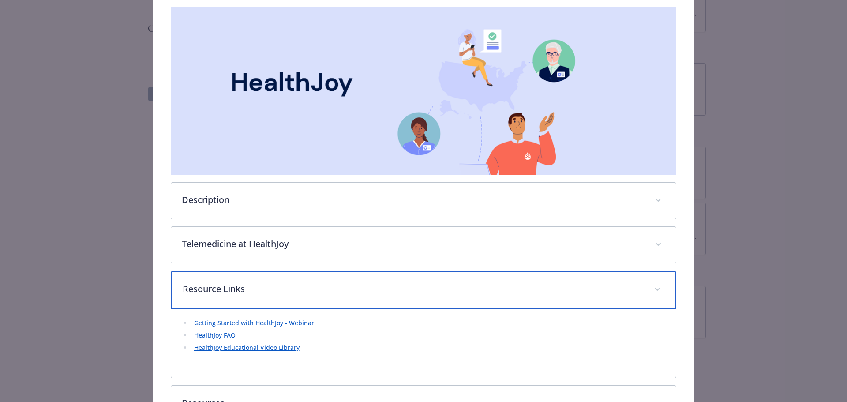
scroll to position [186, 0]
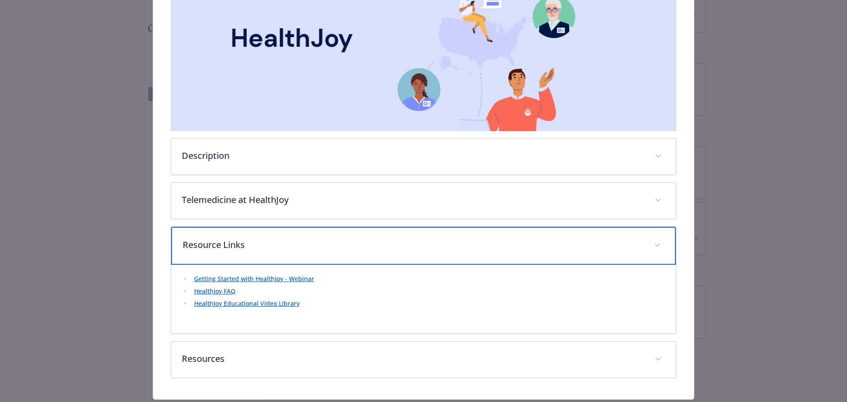
click at [365, 246] on p "Resource Links" at bounding box center [413, 244] width 461 height 13
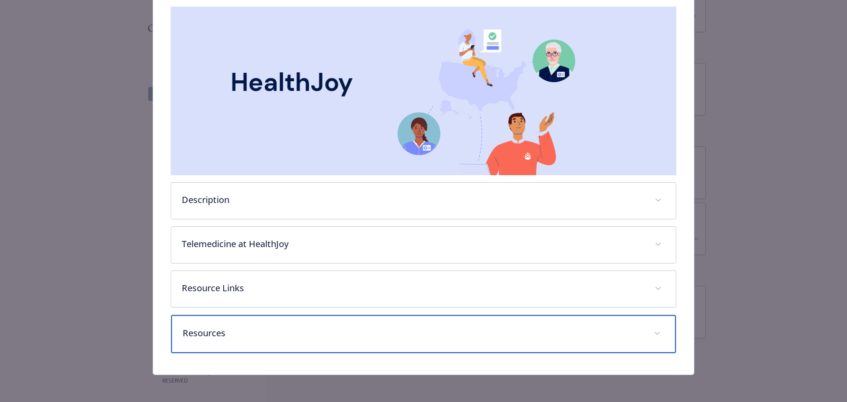
click at [344, 335] on p "Resources" at bounding box center [413, 333] width 461 height 13
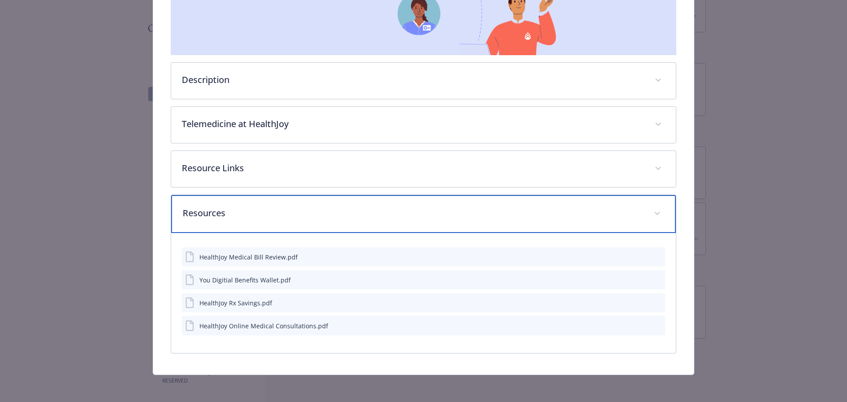
click at [372, 215] on p "Resources" at bounding box center [413, 213] width 461 height 13
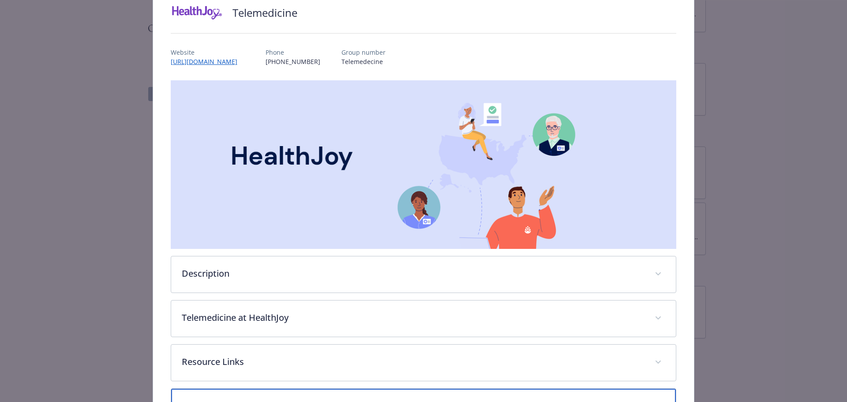
scroll to position [0, 0]
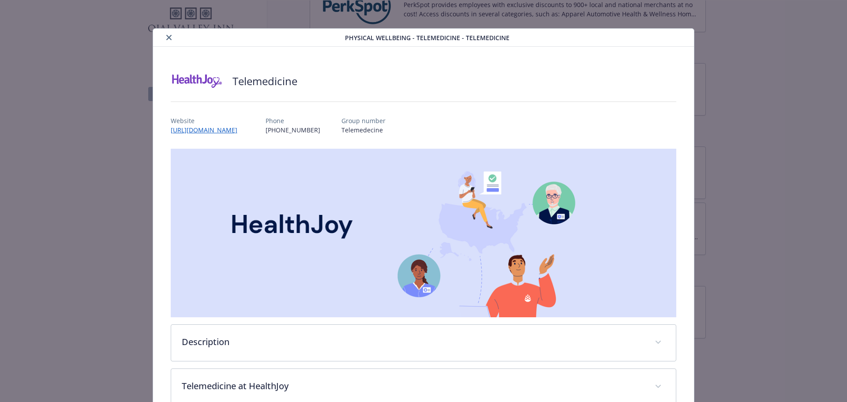
click at [169, 37] on icon "close" at bounding box center [168, 37] width 5 height 5
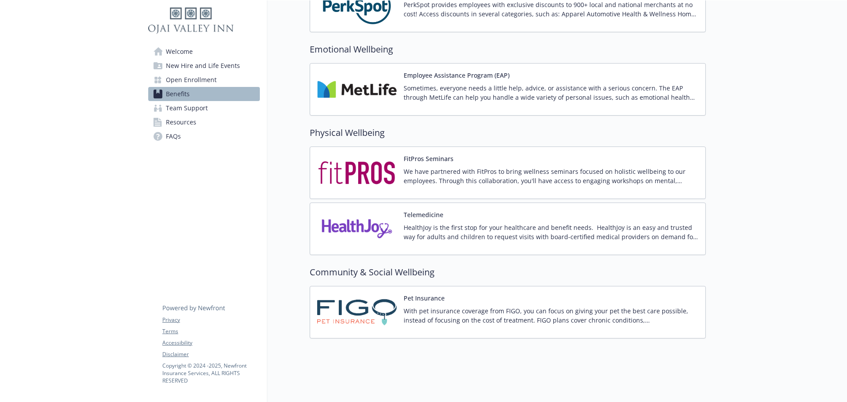
click at [512, 299] on div "Pet Insurance With pet insurance coverage from FIGO, you can focus on giving yo…" at bounding box center [551, 313] width 295 height 38
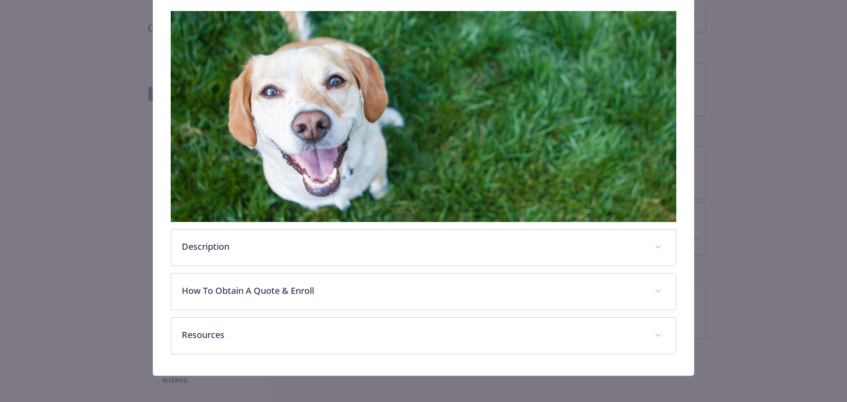
scroll to position [138, 0]
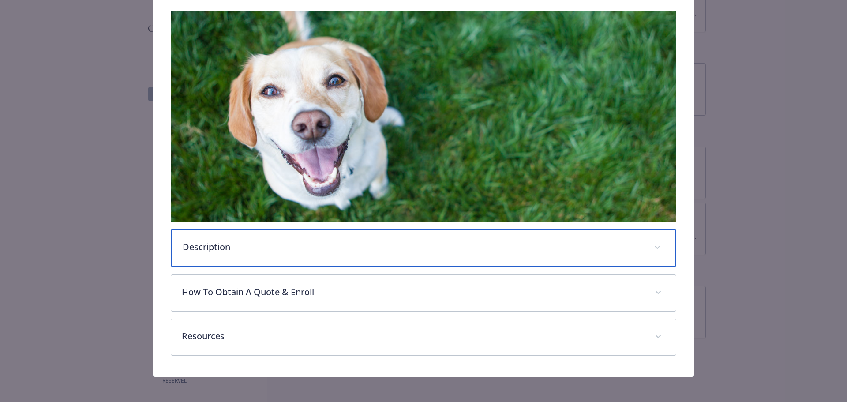
click at [267, 241] on p "Description" at bounding box center [413, 247] width 461 height 13
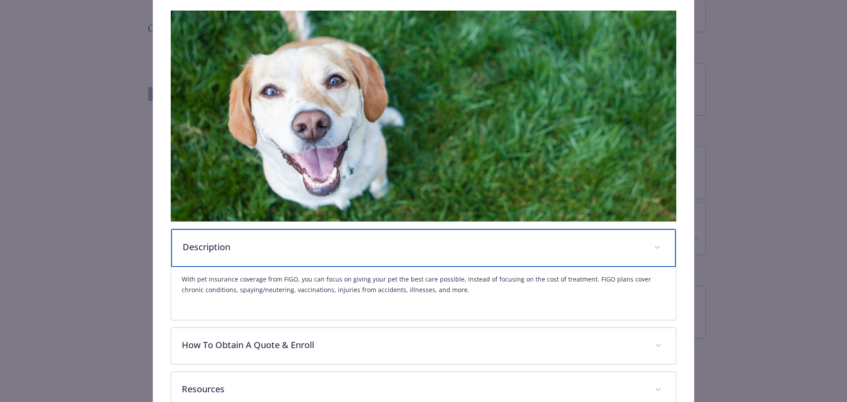
click at [267, 241] on p "Description" at bounding box center [413, 247] width 461 height 13
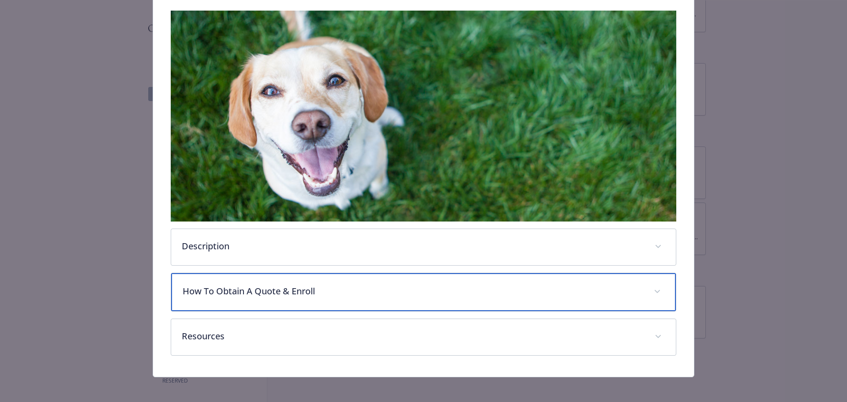
click at [297, 294] on p "How To Obtain A Quote & Enroll" at bounding box center [413, 291] width 461 height 13
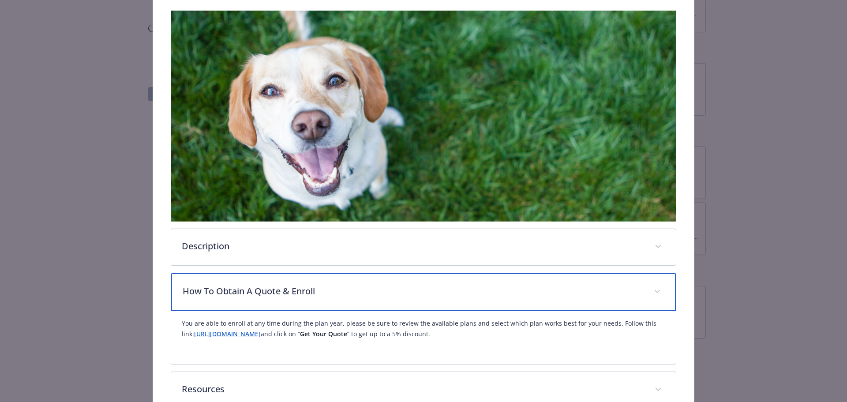
click at [297, 294] on p "How To Obtain A Quote & Enroll" at bounding box center [413, 291] width 461 height 13
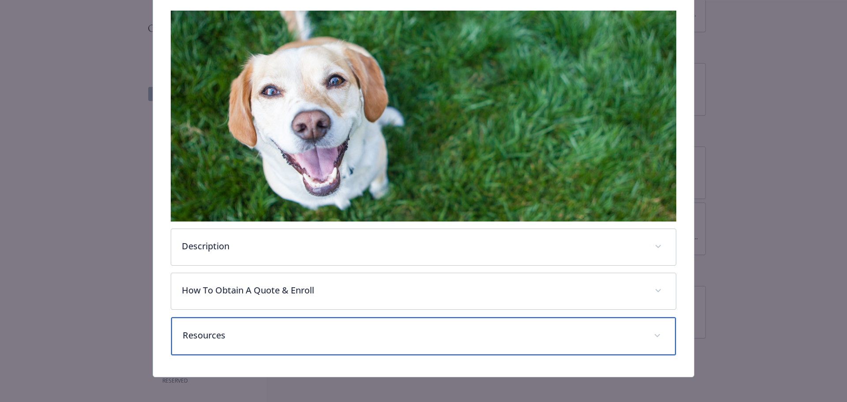
click at [310, 333] on p "Resources" at bounding box center [413, 335] width 461 height 13
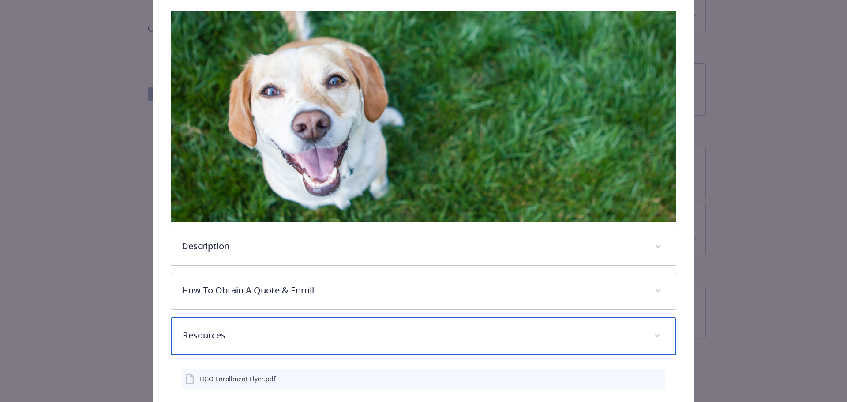
click at [310, 333] on p "Resources" at bounding box center [413, 335] width 461 height 13
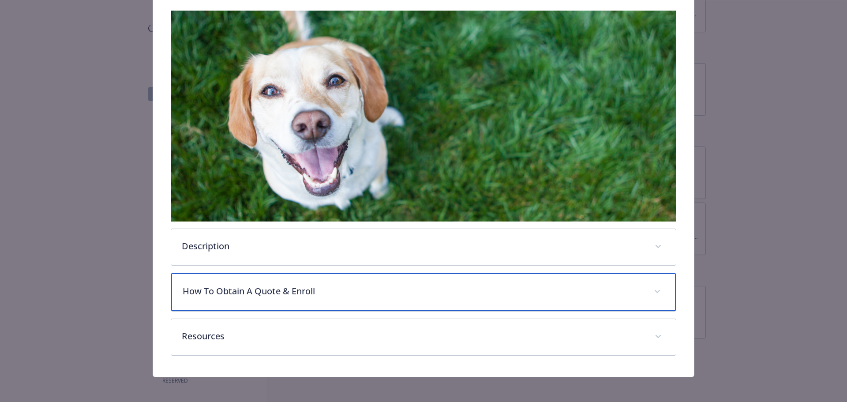
click at [302, 285] on p "How To Obtain A Quote & Enroll" at bounding box center [413, 291] width 461 height 13
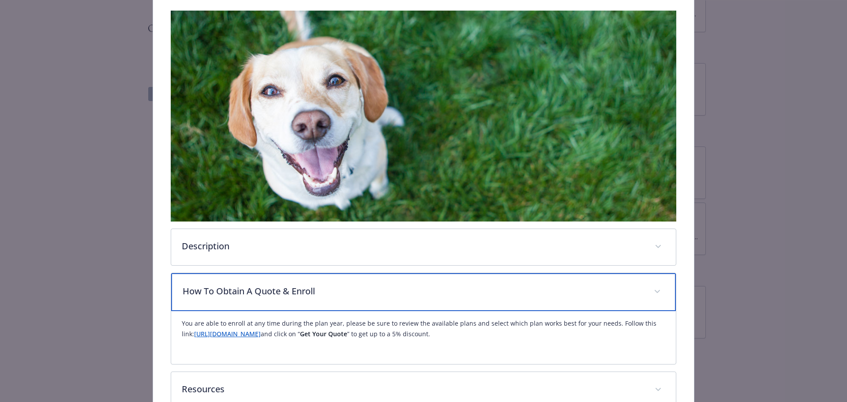
click at [302, 285] on p "How To Obtain A Quote & Enroll" at bounding box center [413, 291] width 461 height 13
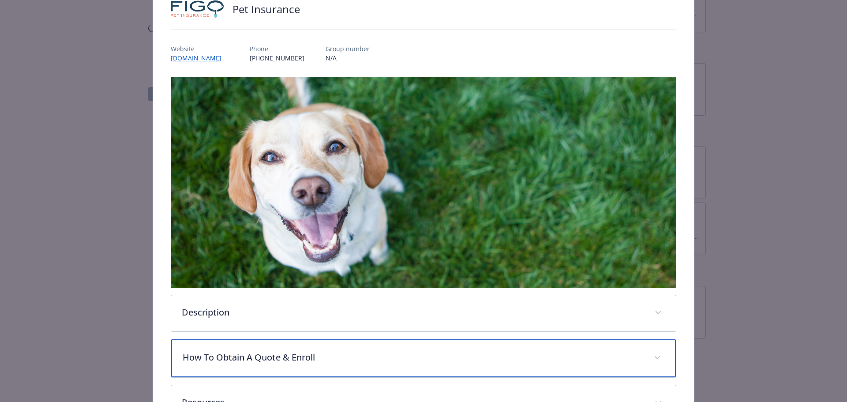
scroll to position [0, 0]
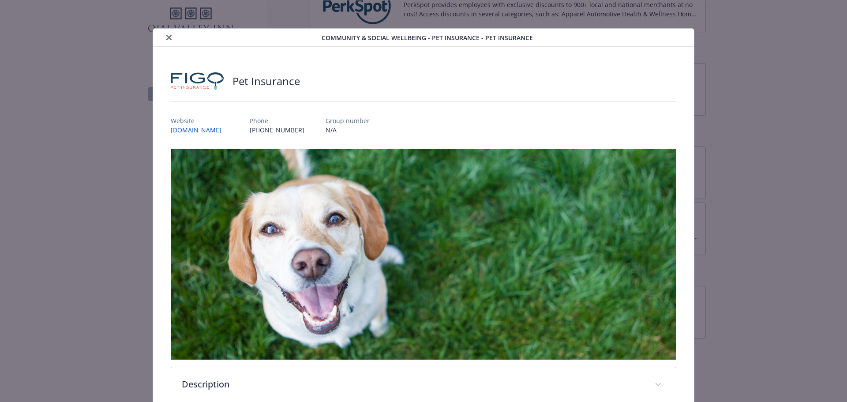
click at [162, 36] on div "details for plan Community & Social Wellbeing - Pet Insurance - Pet Insurance" at bounding box center [239, 37] width 165 height 11
click at [166, 37] on icon "close" at bounding box center [168, 37] width 5 height 5
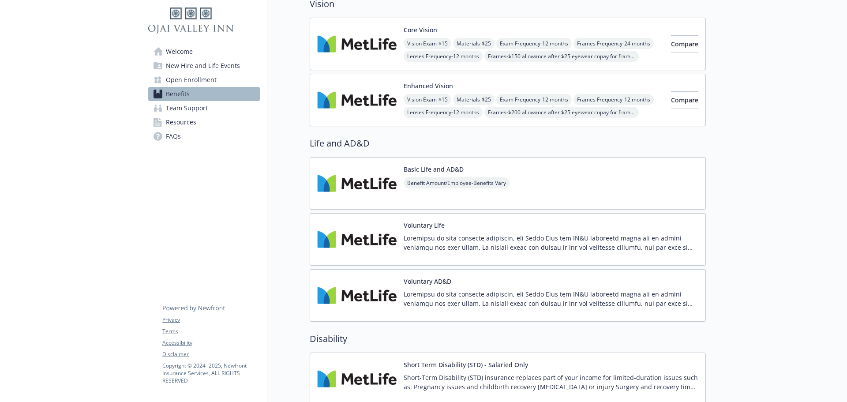
scroll to position [295, 0]
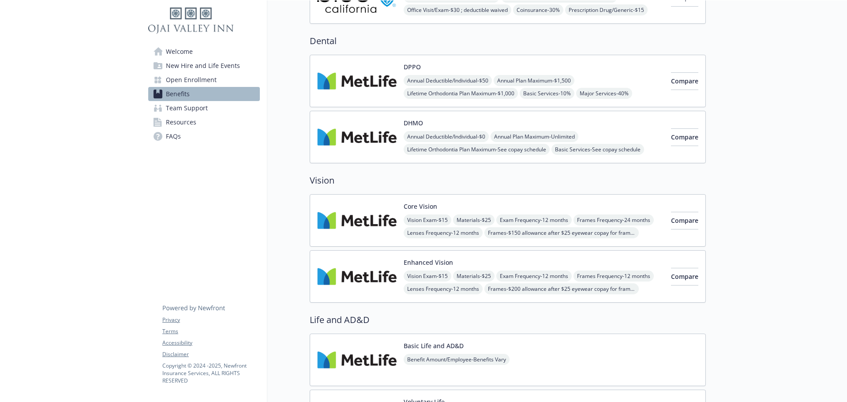
click at [176, 134] on span "FAQs" at bounding box center [173, 136] width 15 height 14
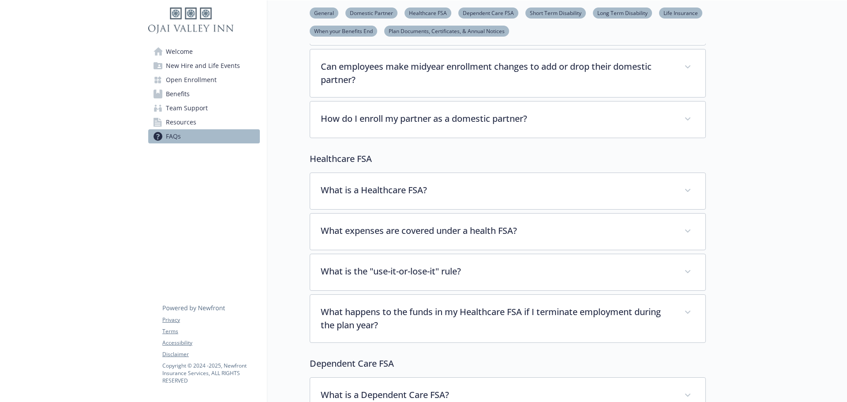
scroll to position [383, 0]
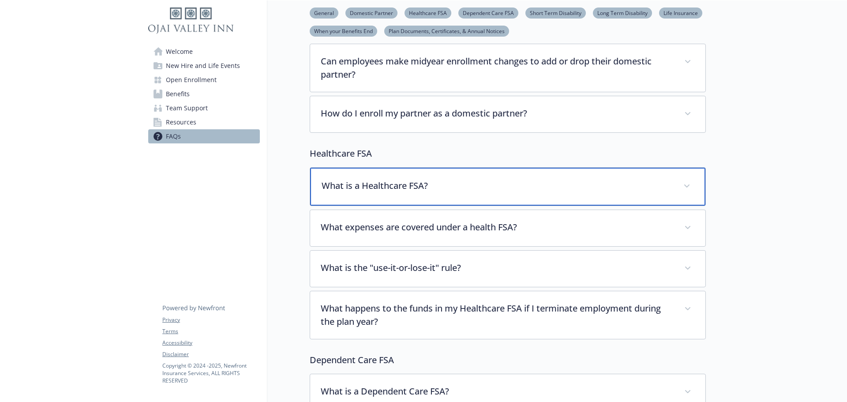
click at [450, 190] on p "What is a Healthcare FSA?" at bounding box center [497, 185] width 351 height 13
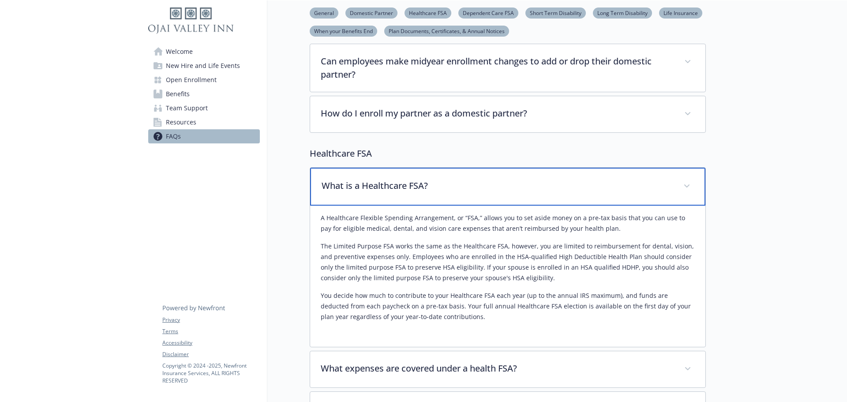
click at [450, 190] on p "What is a Healthcare FSA?" at bounding box center [497, 185] width 351 height 13
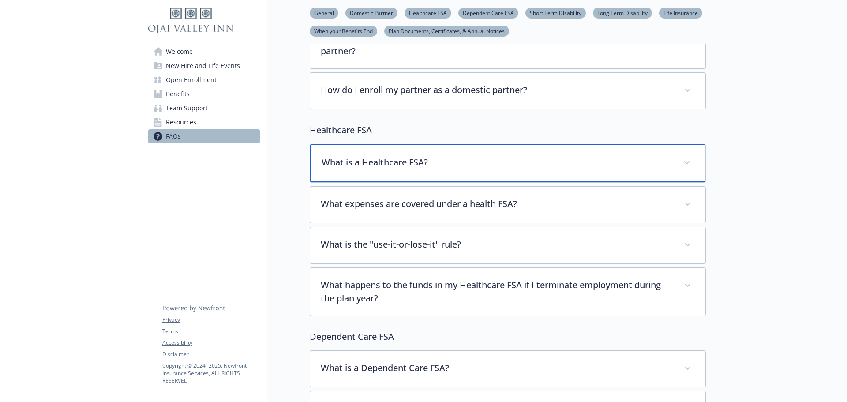
scroll to position [427, 0]
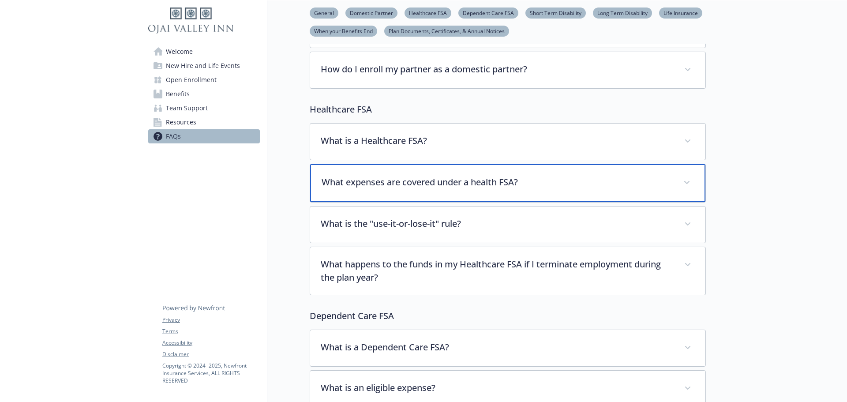
click at [450, 190] on div "What expenses are covered under a health FSA?" at bounding box center [507, 183] width 395 height 38
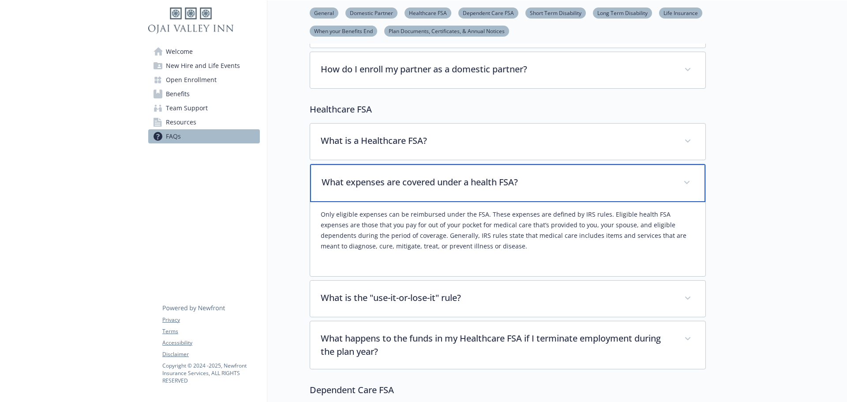
click at [450, 190] on div "What expenses are covered under a health FSA?" at bounding box center [507, 183] width 395 height 38
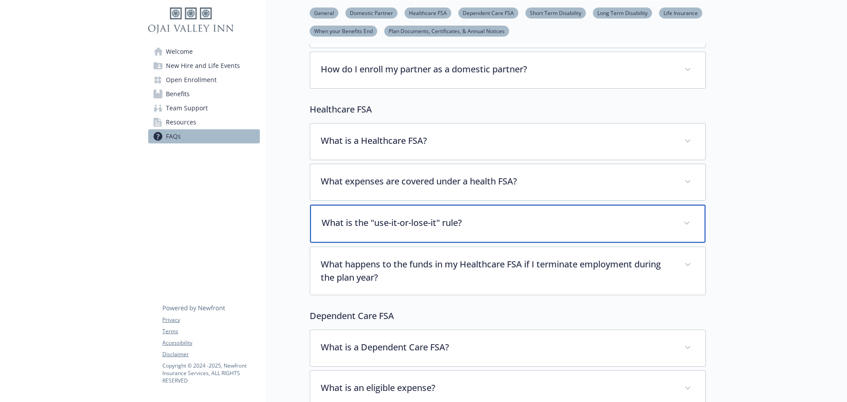
click at [463, 215] on div "What is the "use-it-or-lose-it" rule?" at bounding box center [507, 224] width 395 height 38
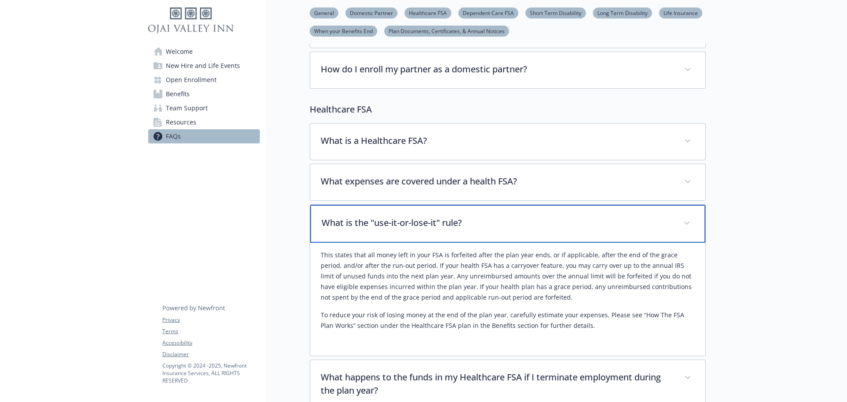
click at [463, 215] on div "What is the "use-it-or-lose-it" rule?" at bounding box center [507, 224] width 395 height 38
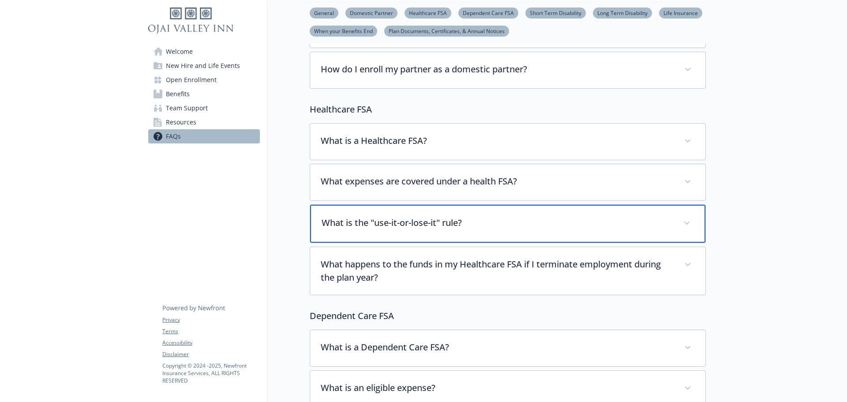
scroll to position [471, 0]
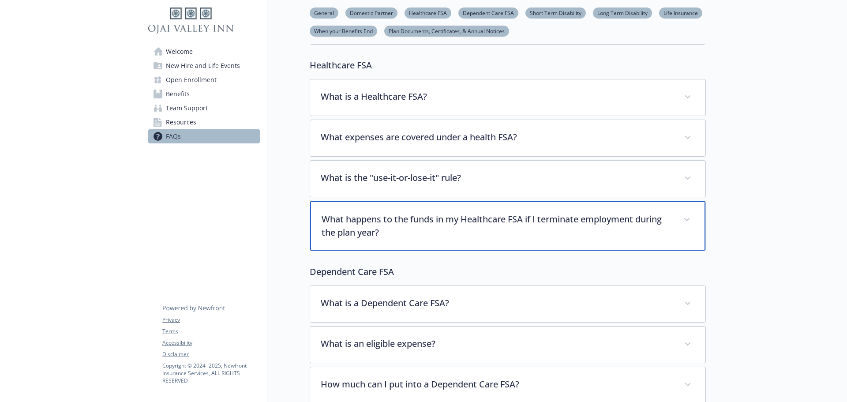
click at [464, 237] on p "What happens to the funds in my Healthcare FSA if I terminate employment during…" at bounding box center [497, 226] width 351 height 26
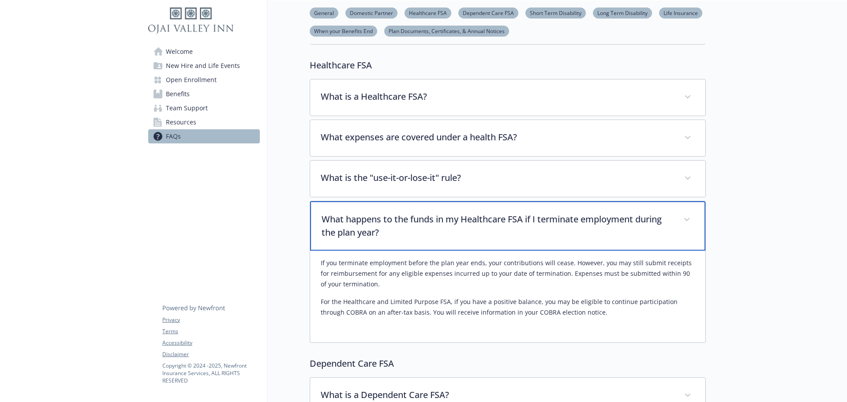
click at [464, 237] on p "What happens to the funds in my Healthcare FSA if I terminate employment during…" at bounding box center [497, 226] width 351 height 26
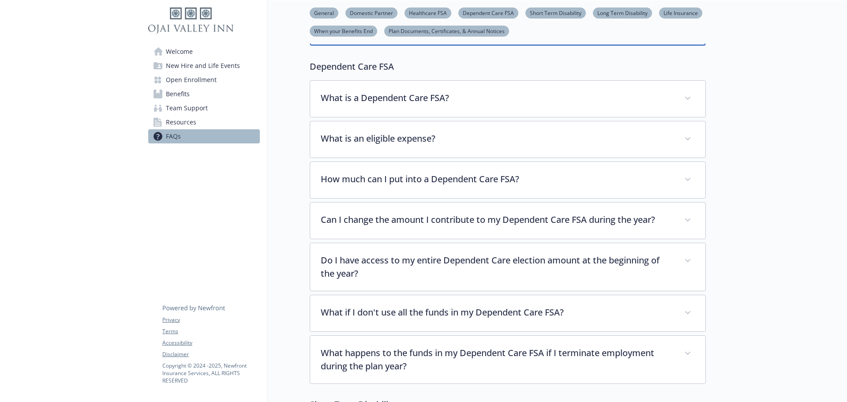
scroll to position [692, 0]
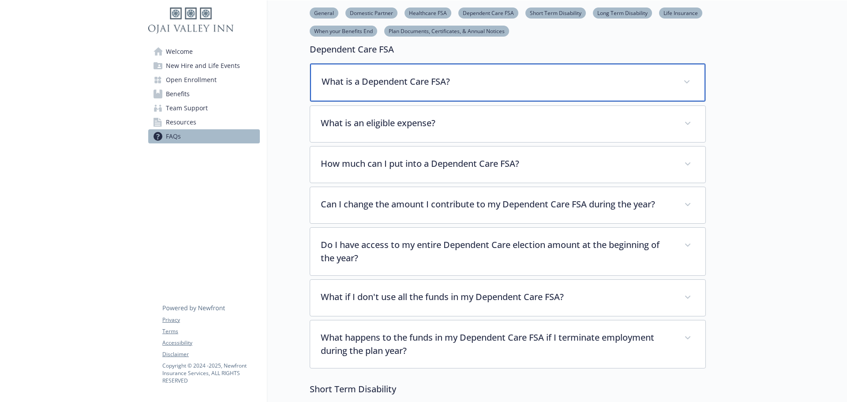
click at [457, 84] on p "What is a Dependent Care FSA?" at bounding box center [497, 81] width 351 height 13
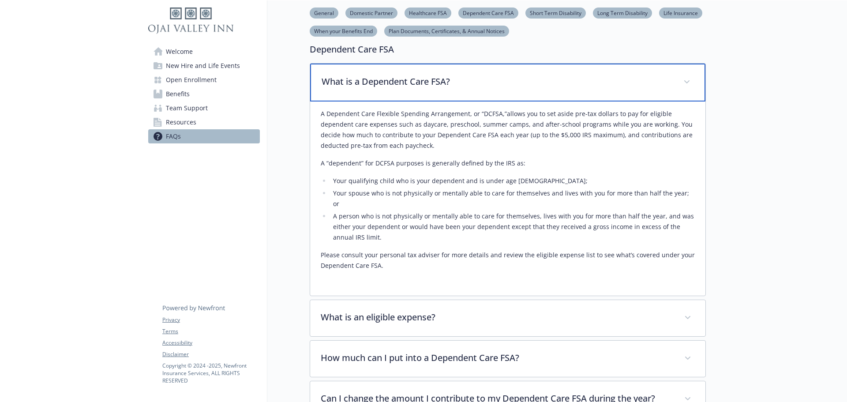
click at [457, 84] on p "What is a Dependent Care FSA?" at bounding box center [497, 81] width 351 height 13
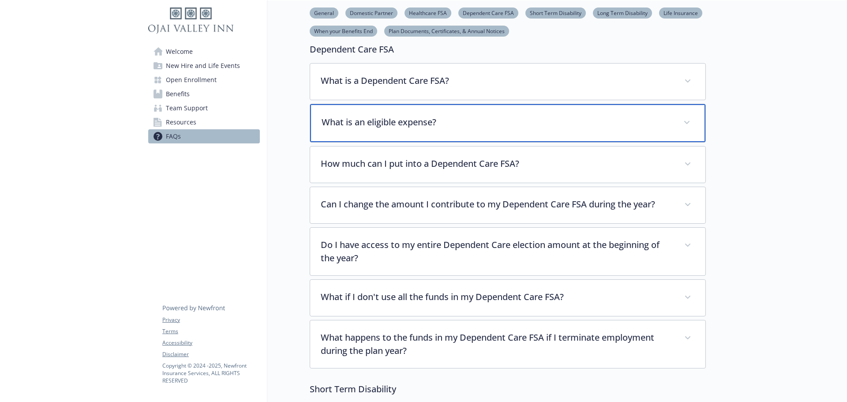
click at [433, 120] on p "What is an eligible expense?" at bounding box center [497, 122] width 351 height 13
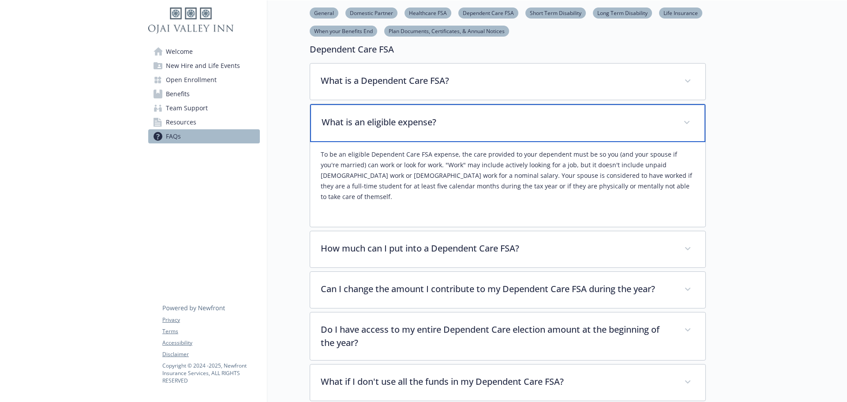
click at [433, 120] on p "What is an eligible expense?" at bounding box center [497, 122] width 351 height 13
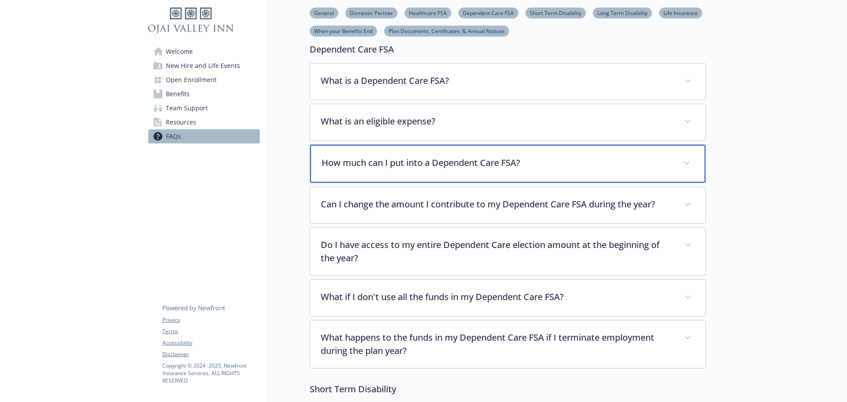
click at [441, 162] on p "How much can I put into a Dependent Care FSA?" at bounding box center [497, 162] width 351 height 13
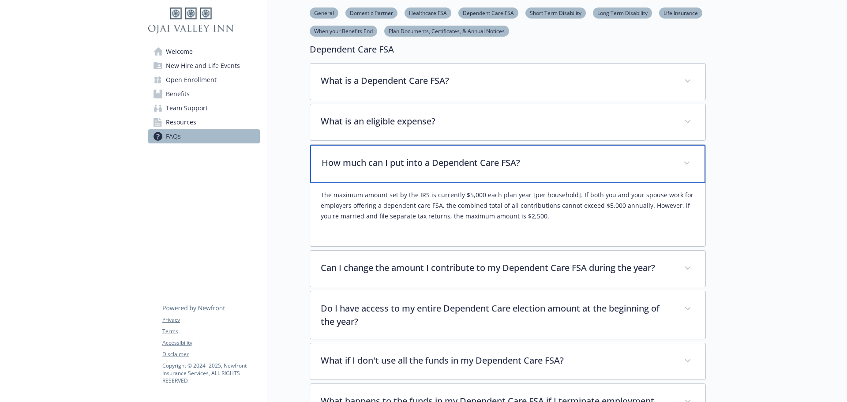
click at [441, 162] on p "How much can I put into a Dependent Care FSA?" at bounding box center [497, 162] width 351 height 13
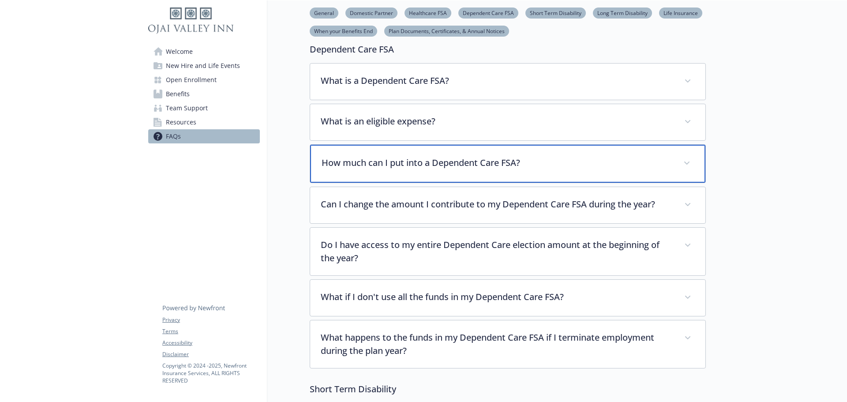
scroll to position [736, 0]
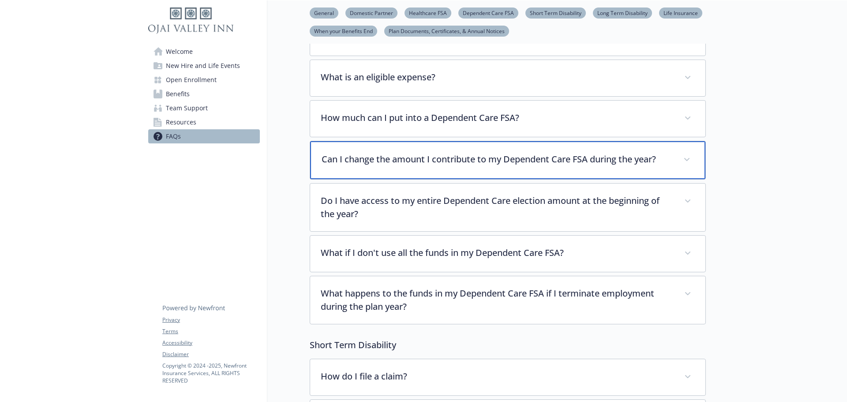
click at [441, 165] on p "Can I change the amount I contribute to my Dependent Care FSA during the year?" at bounding box center [497, 159] width 351 height 13
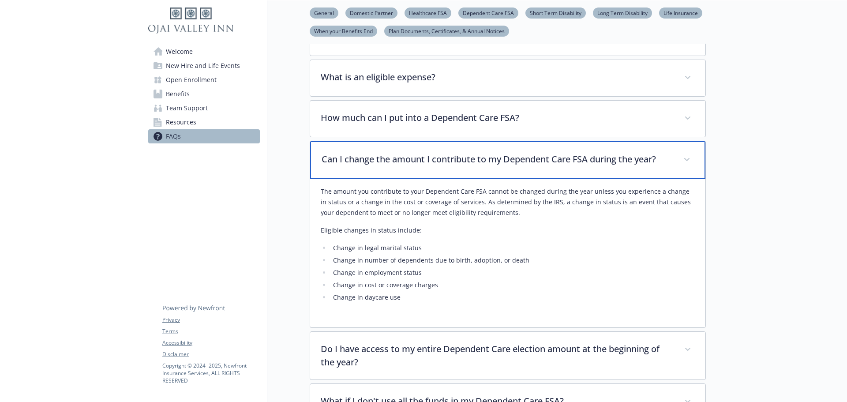
click at [441, 165] on p "Can I change the amount I contribute to my Dependent Care FSA during the year?" at bounding box center [497, 159] width 351 height 13
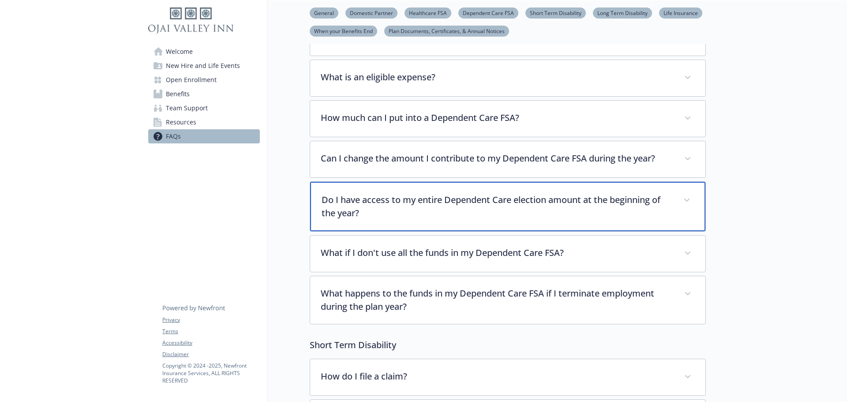
click at [451, 203] on p "Do I have access to my entire Dependent Care election amount at the beginning o…" at bounding box center [497, 206] width 351 height 26
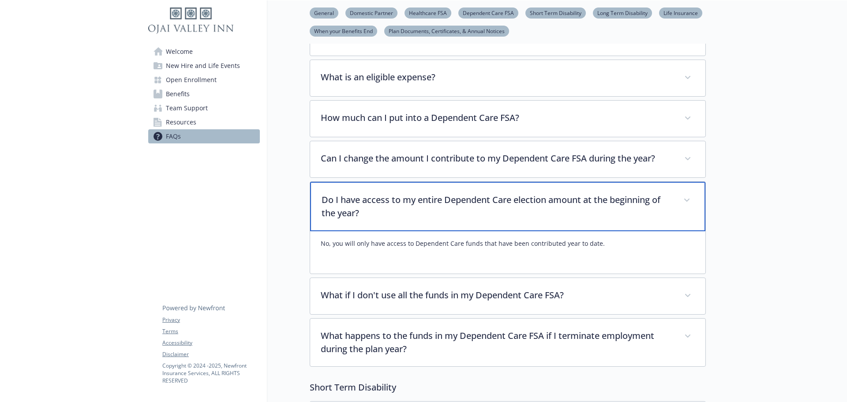
click at [451, 203] on p "Do I have access to my entire Dependent Care election amount at the beginning o…" at bounding box center [497, 206] width 351 height 26
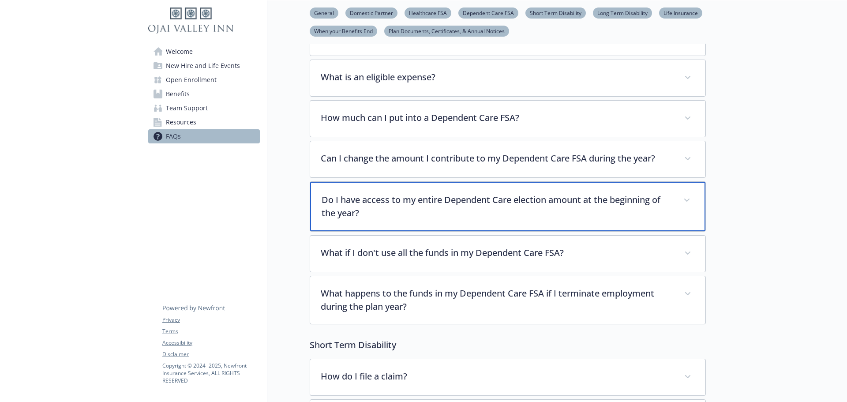
scroll to position [780, 0]
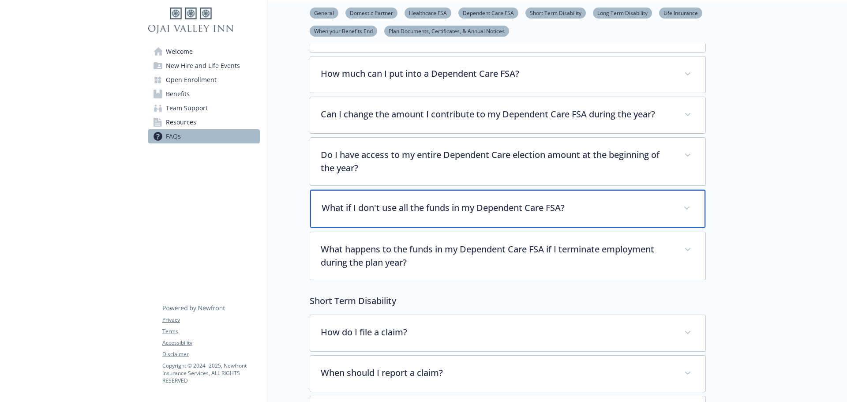
click at [452, 218] on div "What if I don't use all the funds in my Dependent Care FSA?" at bounding box center [507, 209] width 395 height 38
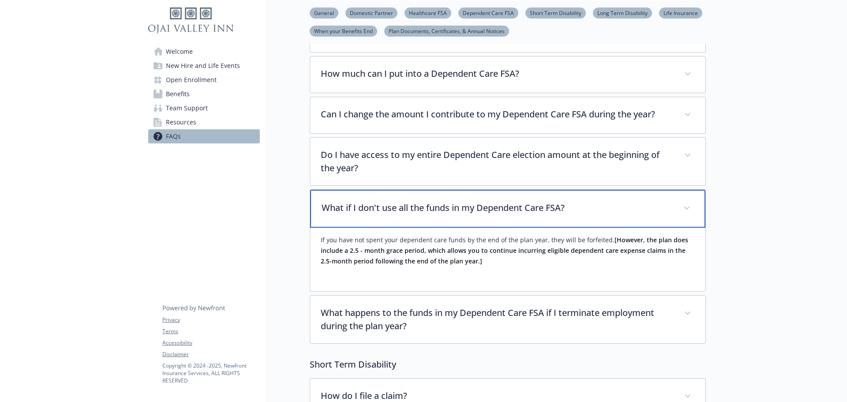
click at [452, 218] on div "What if I don't use all the funds in my Dependent Care FSA?" at bounding box center [507, 209] width 395 height 38
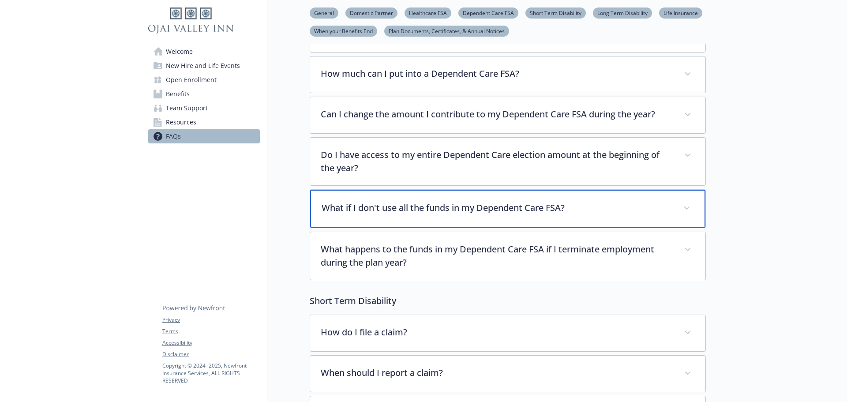
scroll to position [825, 0]
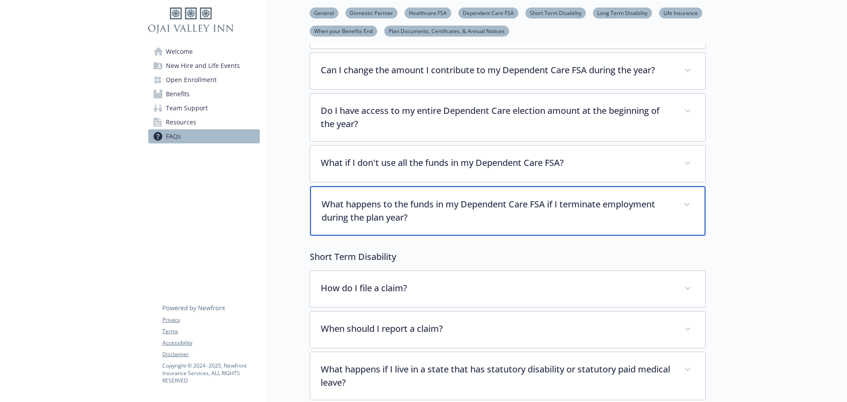
click at [452, 218] on p "What happens to the funds in my Dependent Care FSA if I terminate employment du…" at bounding box center [497, 211] width 351 height 26
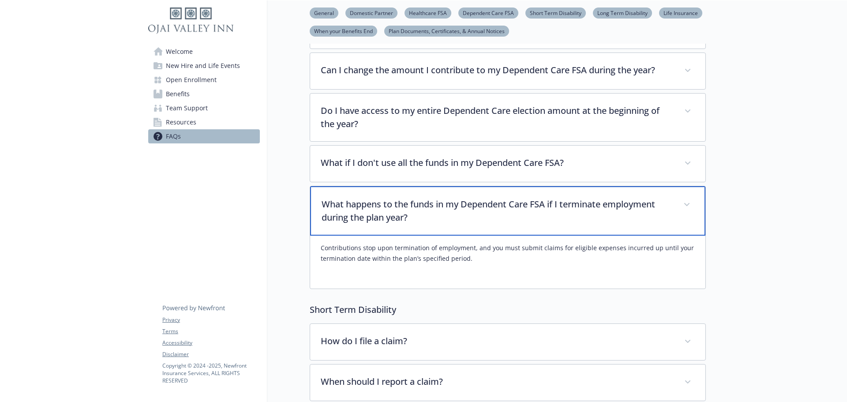
click at [452, 218] on p "What happens to the funds in my Dependent Care FSA if I terminate employment du…" at bounding box center [497, 211] width 351 height 26
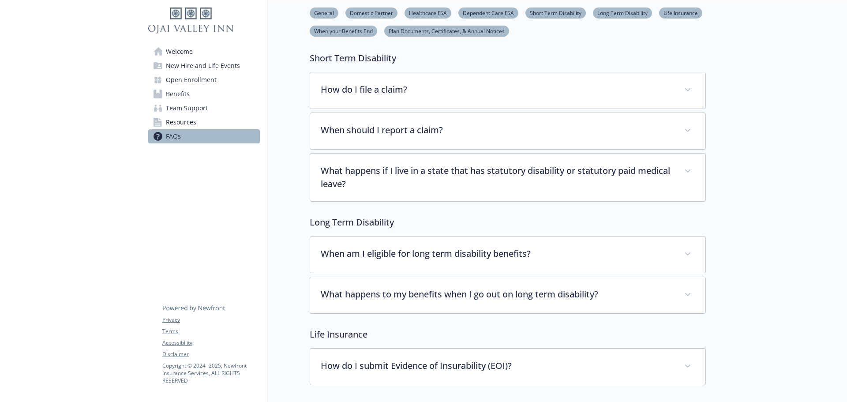
scroll to position [1045, 0]
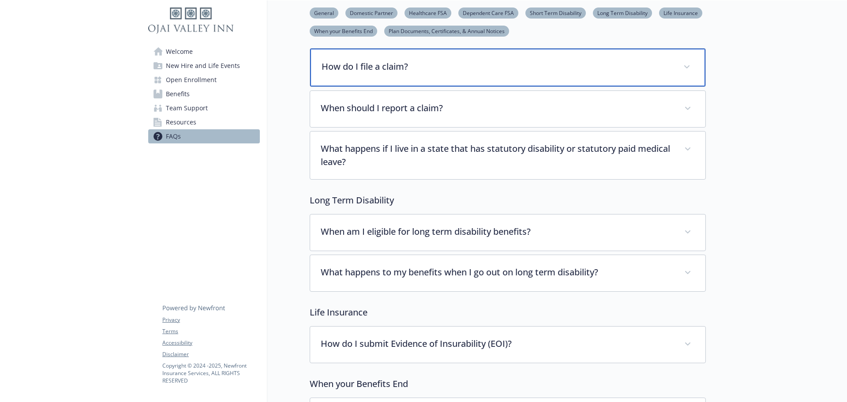
click at [418, 68] on p "How do I file a claim?" at bounding box center [497, 66] width 351 height 13
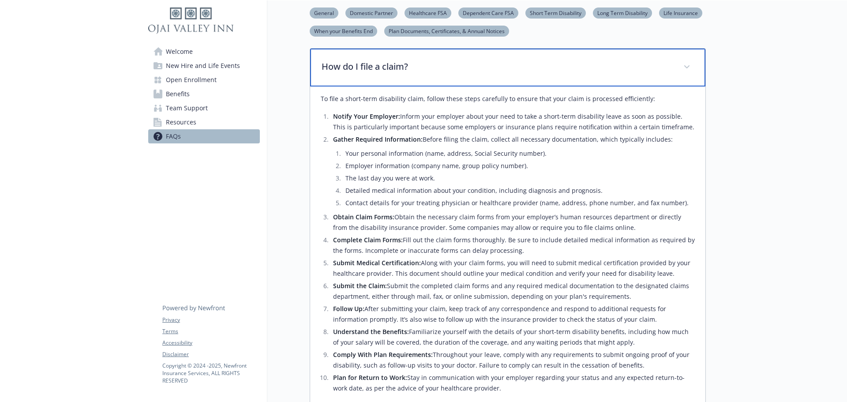
click at [414, 72] on p "How do I file a claim?" at bounding box center [497, 66] width 351 height 13
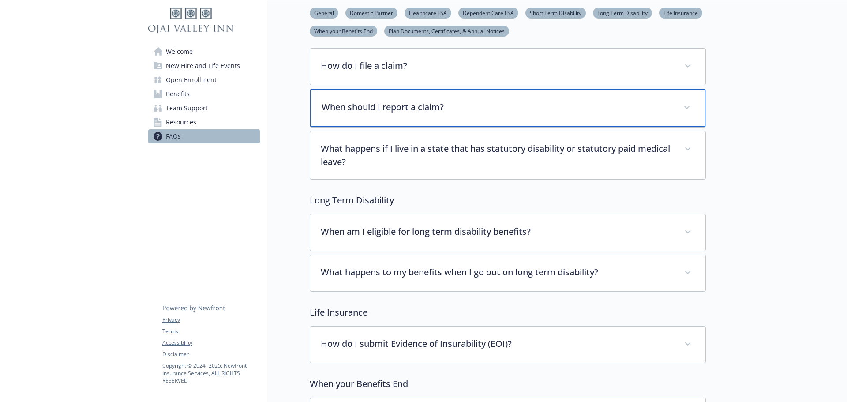
click at [415, 115] on div "When should I report a claim?" at bounding box center [507, 108] width 395 height 38
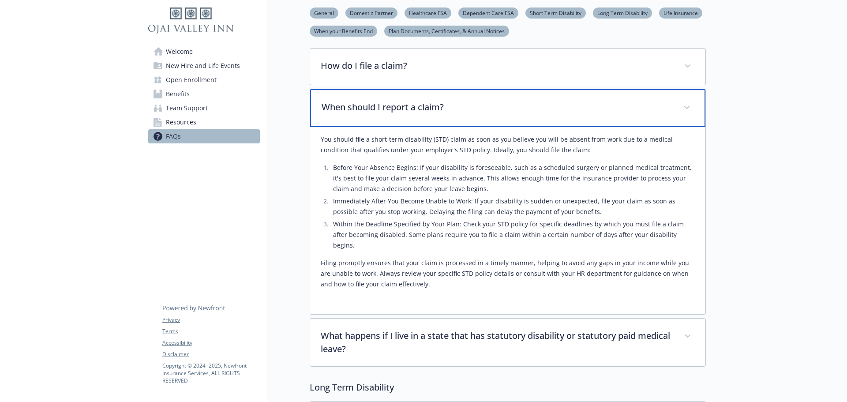
click at [415, 115] on div "When should I report a claim?" at bounding box center [507, 108] width 395 height 38
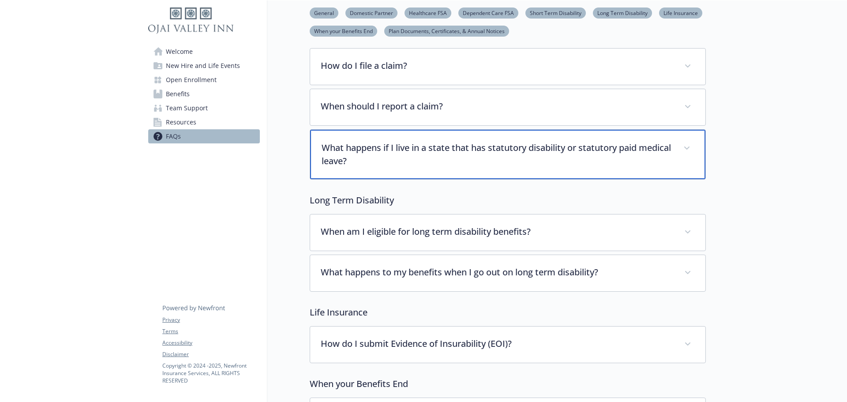
click at [427, 146] on p "What happens if I live in a state that has statutory disability or statutory pa…" at bounding box center [497, 154] width 351 height 26
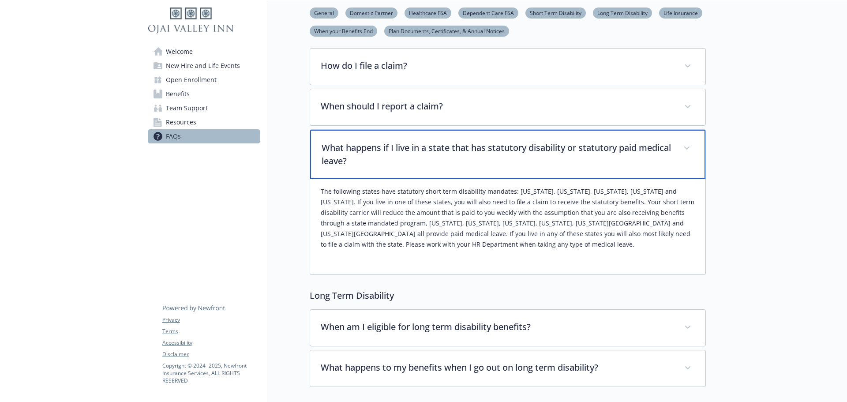
click at [427, 146] on p "What happens if I live in a state that has statutory disability or statutory pa…" at bounding box center [497, 154] width 351 height 26
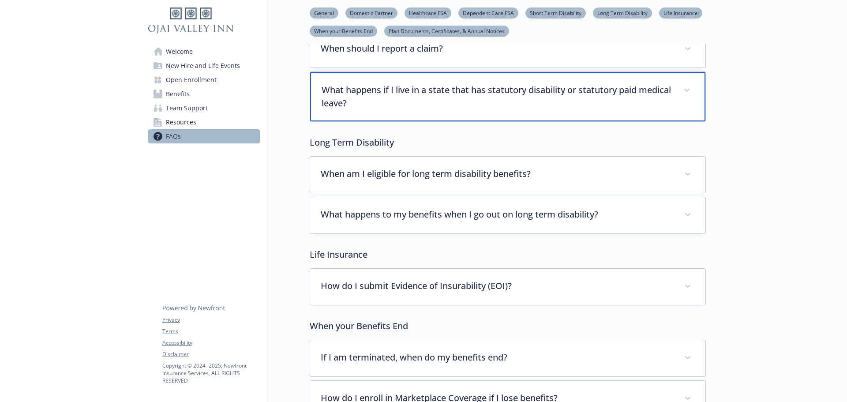
scroll to position [1178, 0]
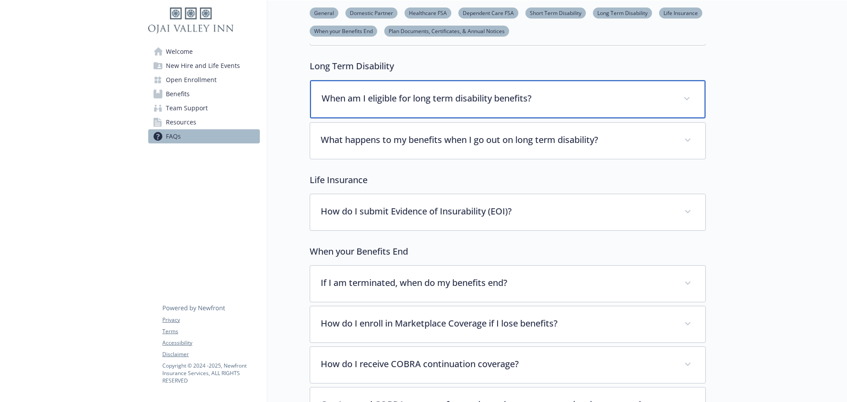
click at [418, 105] on p "When am I eligible for long term disability benefits?" at bounding box center [497, 98] width 351 height 13
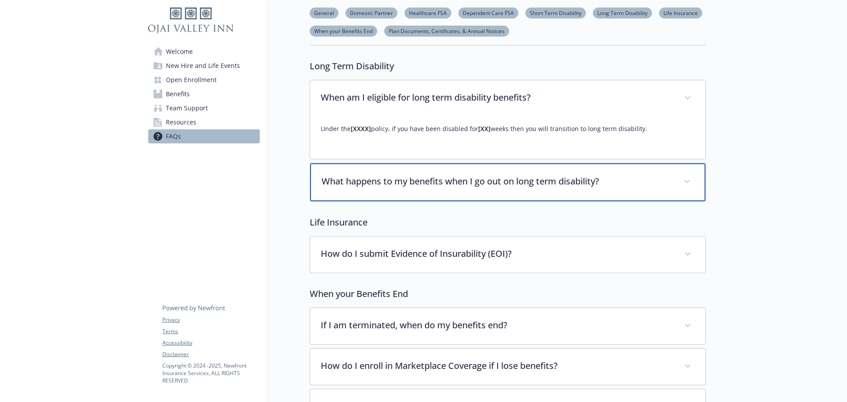
click at [451, 186] on p "What happens to my benefits when I go out on long term disability?" at bounding box center [497, 181] width 351 height 13
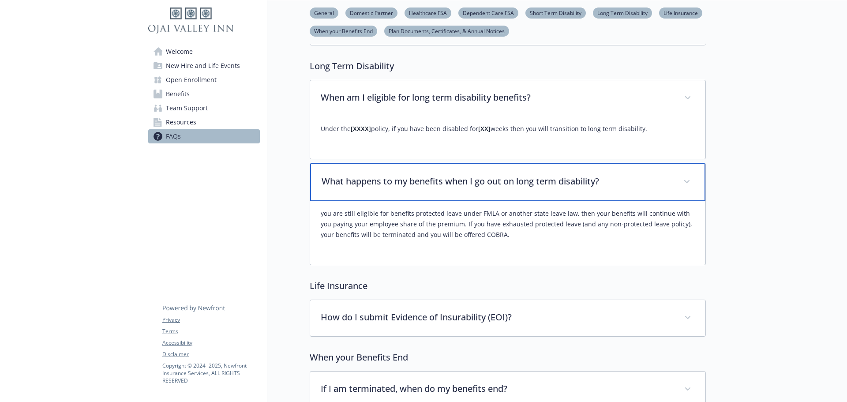
click at [451, 186] on p "What happens to my benefits when I go out on long term disability?" at bounding box center [497, 181] width 351 height 13
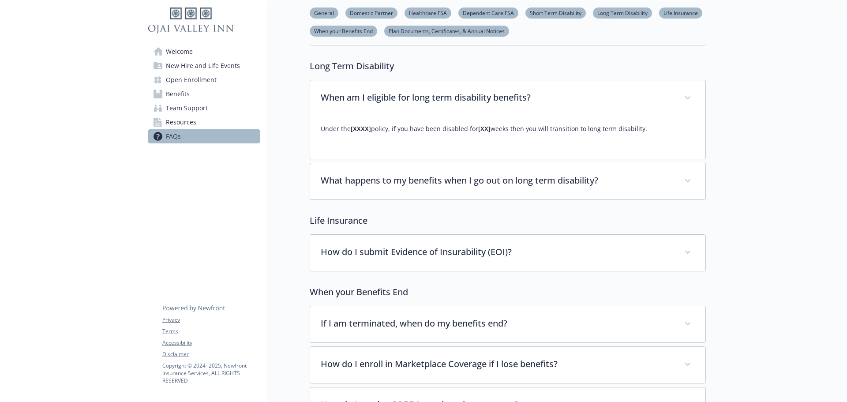
click at [438, 118] on div "Under the [XXXX] policy, if you have been disabled for [XX] weeks then you will…" at bounding box center [508, 133] width 374 height 32
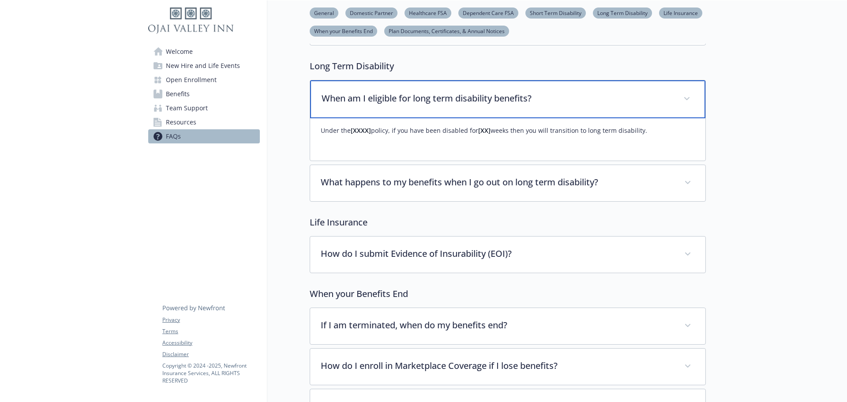
click at [437, 94] on p "When am I eligible for long term disability benefits?" at bounding box center [497, 98] width 351 height 13
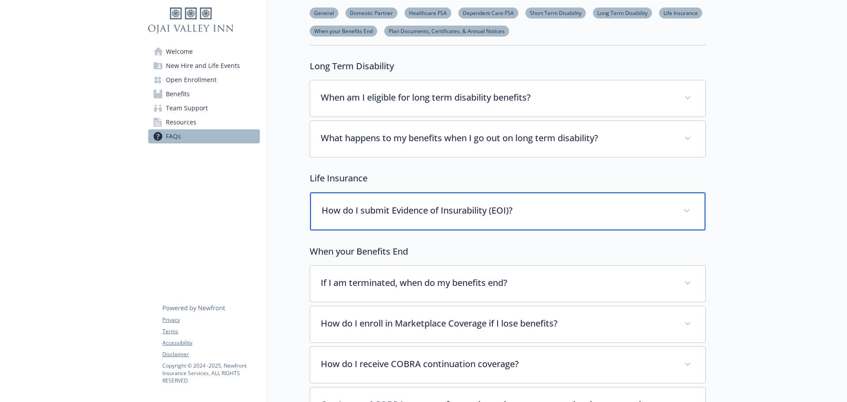
click at [437, 213] on p "How do I submit Evidence of Insurability (EOI)?" at bounding box center [497, 210] width 351 height 13
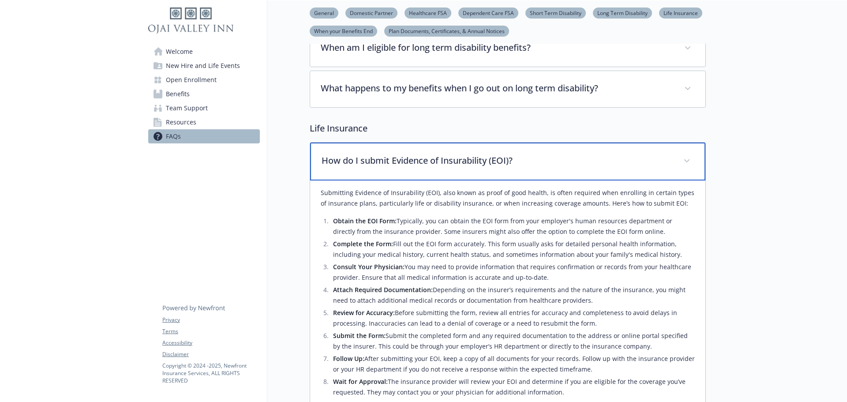
scroll to position [1310, 0]
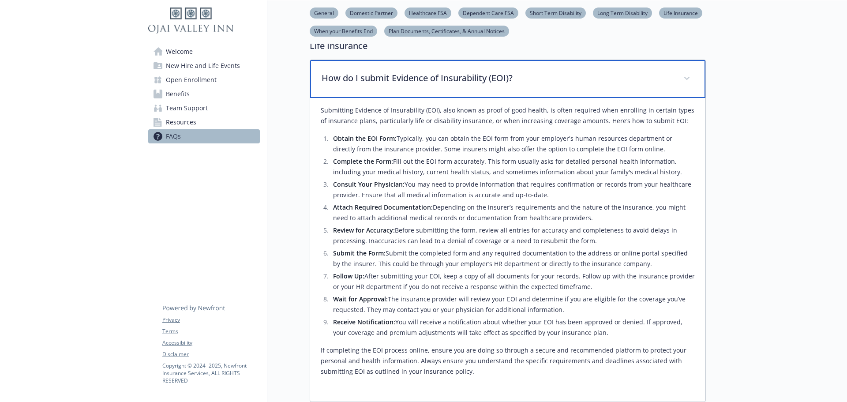
click at [495, 67] on div "How do I submit Evidence of Insurability (EOI)?" at bounding box center [507, 79] width 395 height 38
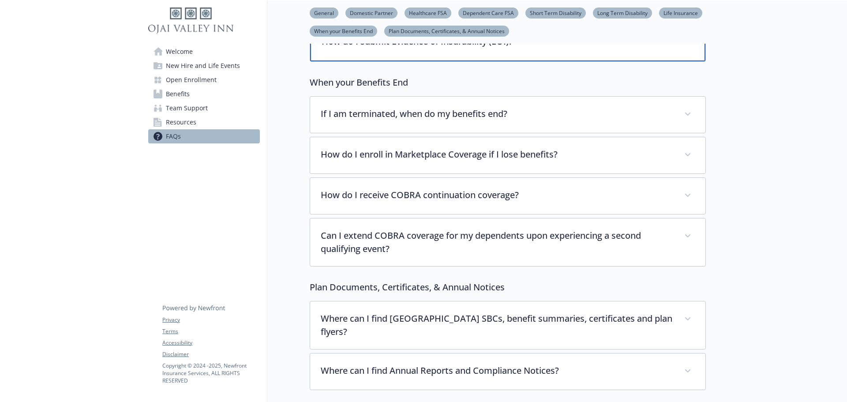
scroll to position [1354, 0]
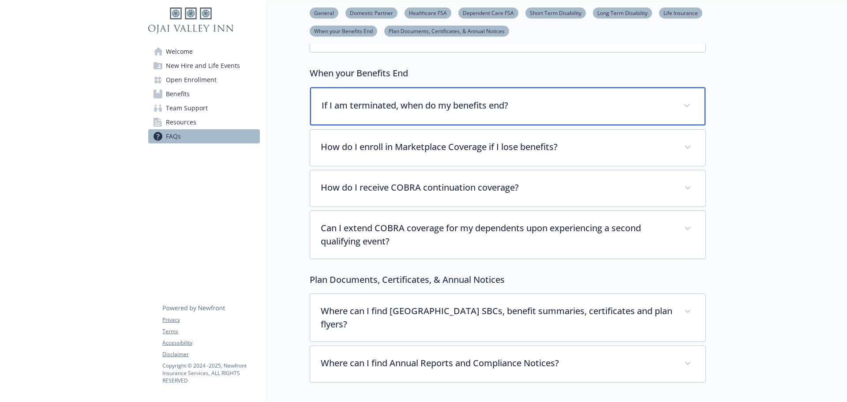
click at [407, 110] on p "If I am terminated, when do my benefits end?" at bounding box center [497, 105] width 351 height 13
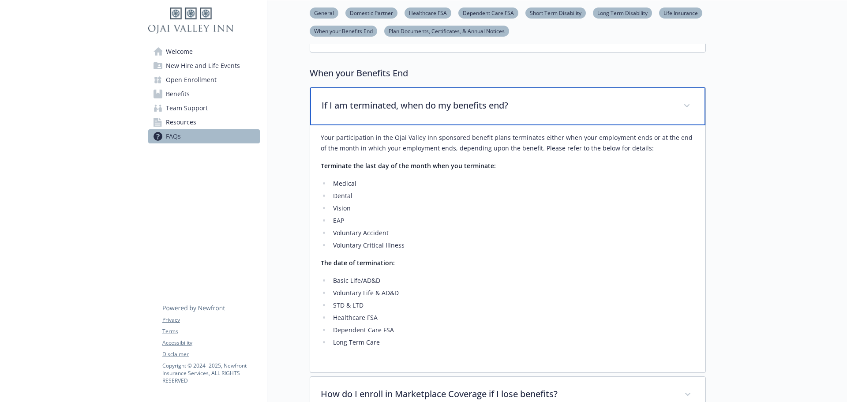
click at [407, 110] on p "If I am terminated, when do my benefits end?" at bounding box center [497, 105] width 351 height 13
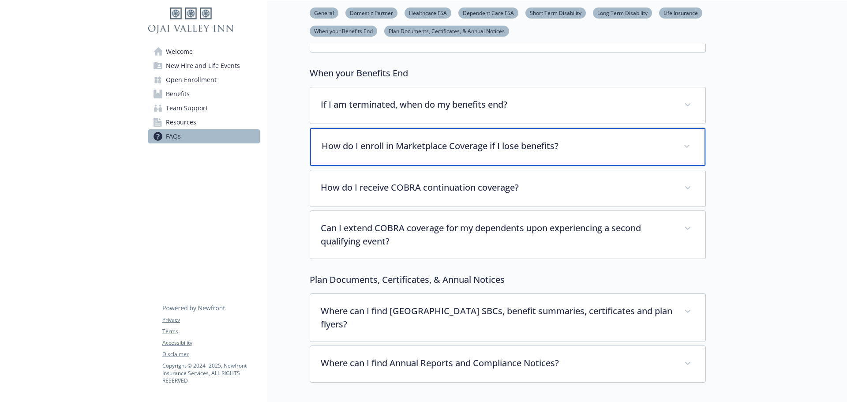
click at [417, 151] on p "How do I enroll in Marketplace Coverage if I lose benefits?" at bounding box center [497, 145] width 351 height 13
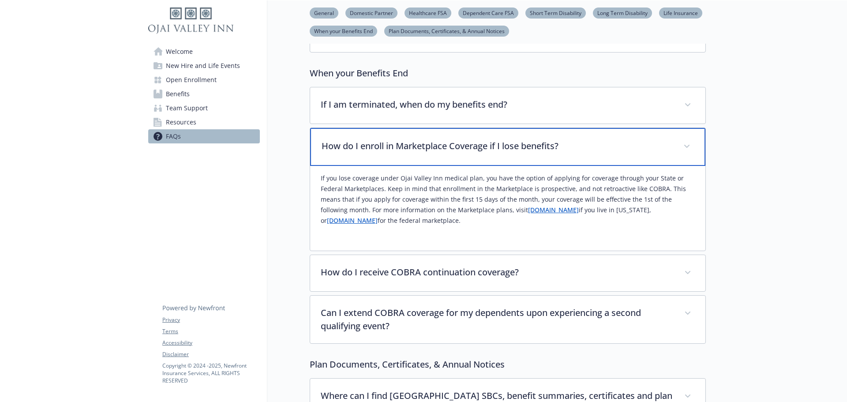
click at [417, 151] on p "How do I enroll in Marketplace Coverage if I lose benefits?" at bounding box center [497, 145] width 351 height 13
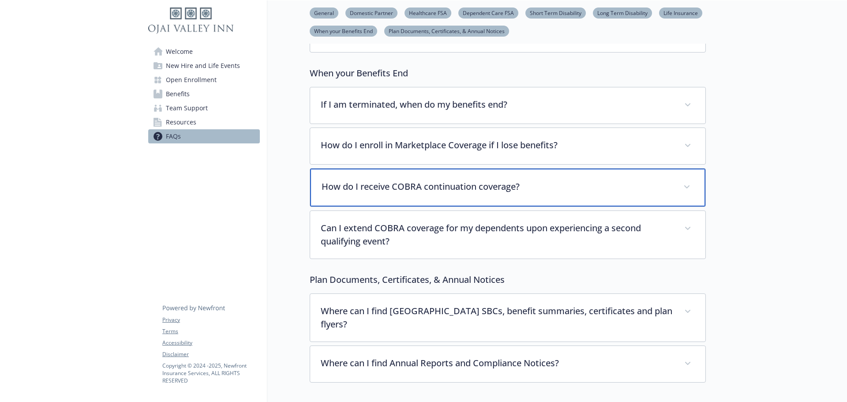
click at [425, 192] on p "How do I receive COBRA continuation coverage?" at bounding box center [497, 186] width 351 height 13
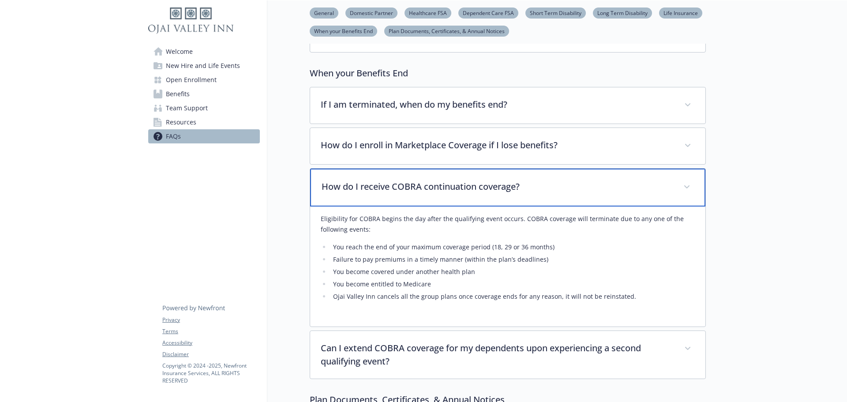
click at [425, 192] on p "How do I receive COBRA continuation coverage?" at bounding box center [497, 186] width 351 height 13
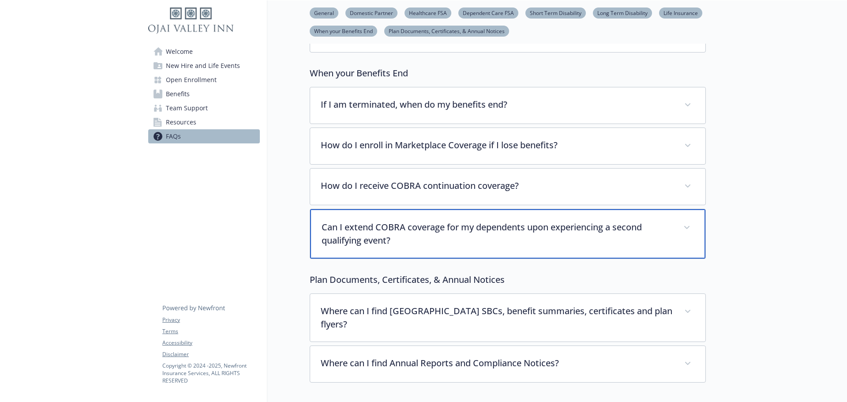
click at [435, 226] on p "Can I extend COBRA coverage for my dependents upon experiencing a second qualif…" at bounding box center [497, 234] width 351 height 26
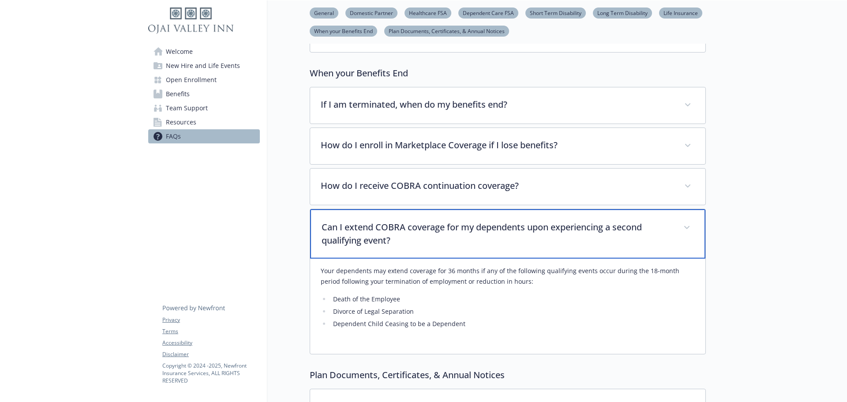
click at [435, 226] on p "Can I extend COBRA coverage for my dependents upon experiencing a second qualif…" at bounding box center [497, 234] width 351 height 26
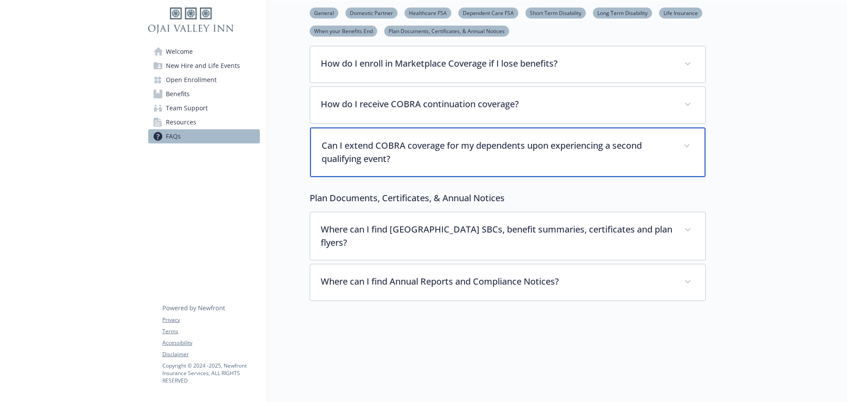
scroll to position [1442, 0]
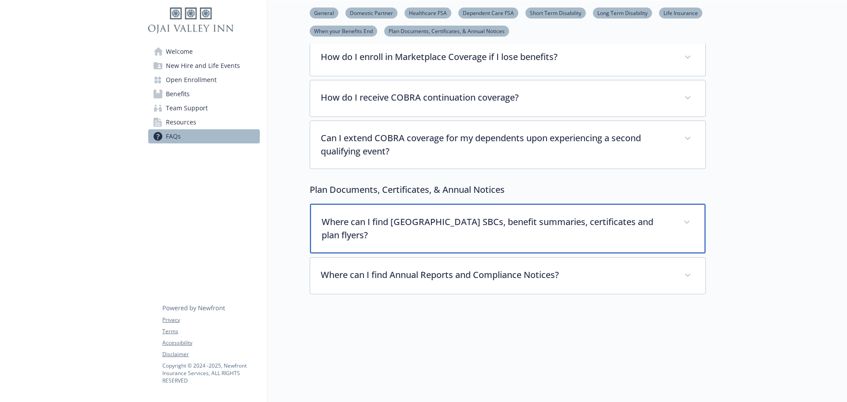
click at [432, 234] on p "Where can I find Ojai Valley Inn SBCs, benefit summaries, certificates and plan…" at bounding box center [497, 228] width 351 height 26
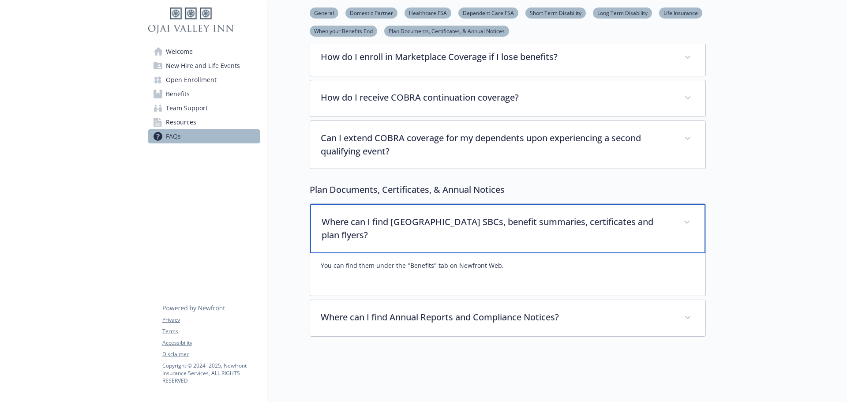
click at [432, 234] on p "Where can I find Ojai Valley Inn SBCs, benefit summaries, certificates and plan…" at bounding box center [497, 228] width 351 height 26
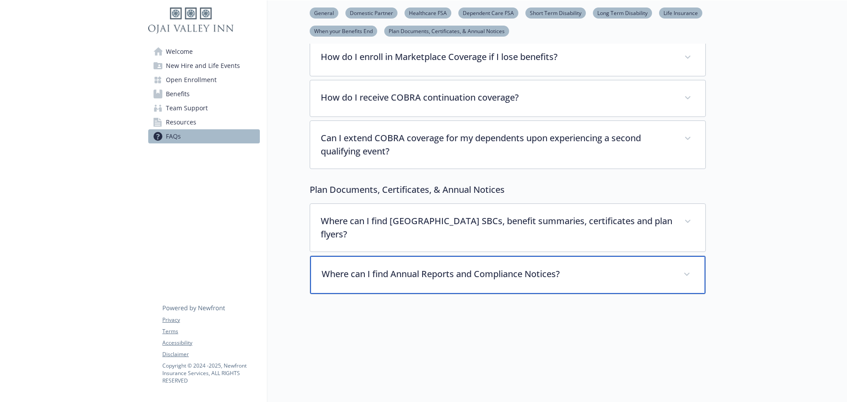
click at [445, 279] on p "Where can I find Annual Reports and Compliance Notices?" at bounding box center [497, 273] width 351 height 13
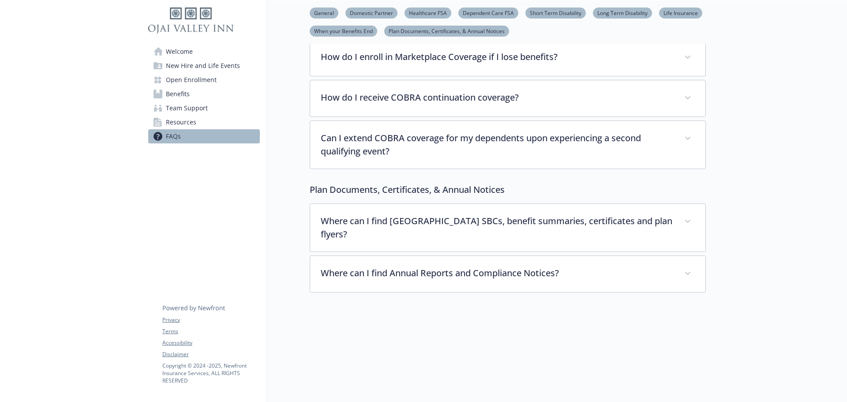
click at [633, 347] on div at bounding box center [508, 326] width 396 height 66
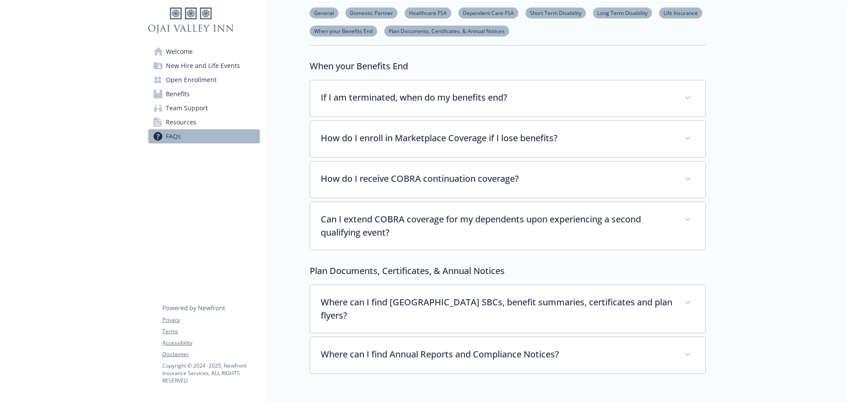
scroll to position [1469, 0]
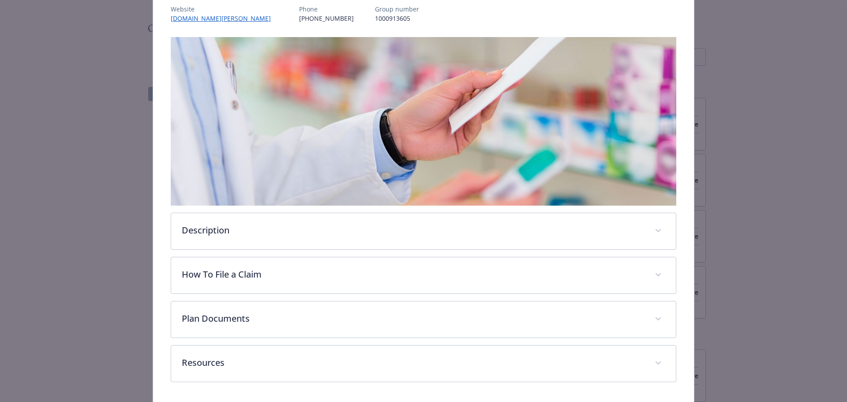
scroll to position [96, 0]
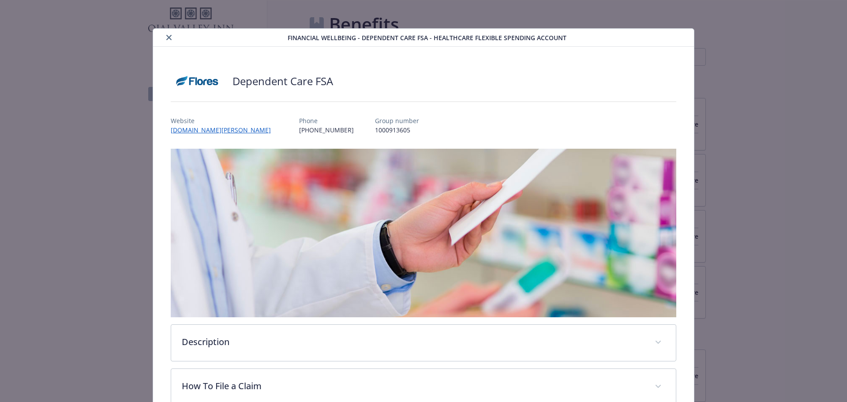
scroll to position [26, 0]
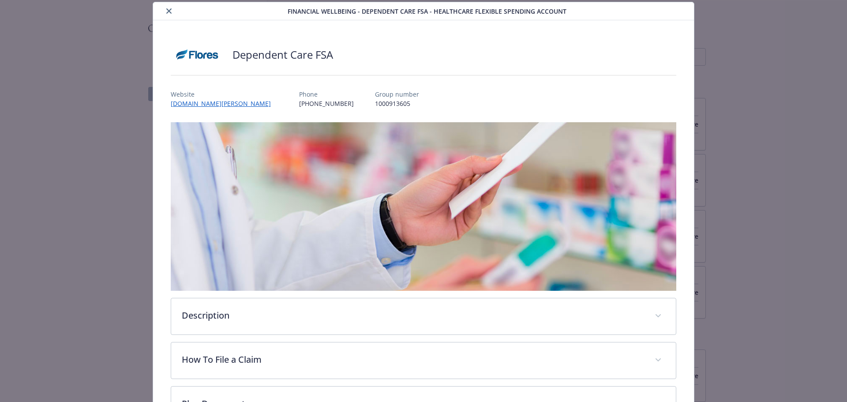
click at [164, 9] on button "close" at bounding box center [169, 11] width 11 height 11
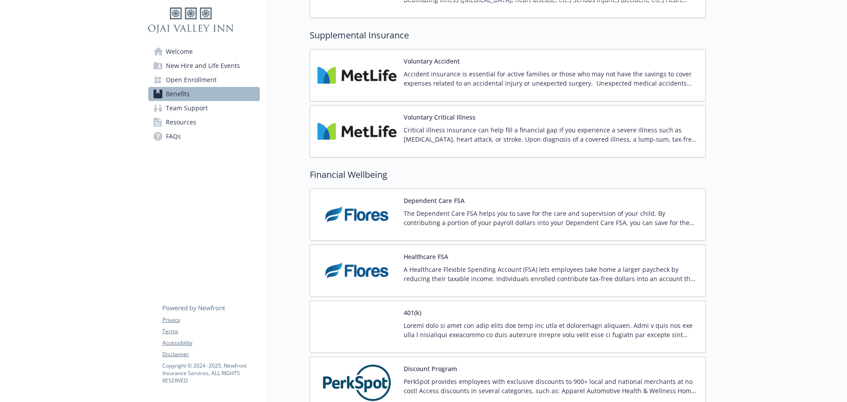
scroll to position [971, 0]
click at [470, 258] on div "Healthcare FSA A Healthcare Flexible Spending Account (FSA) lets employees take…" at bounding box center [551, 271] width 295 height 38
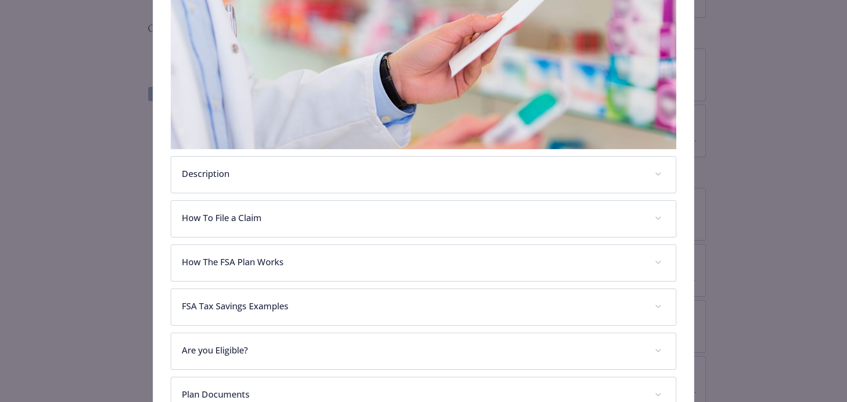
scroll to position [203, 0]
